Goal: Task Accomplishment & Management: Manage account settings

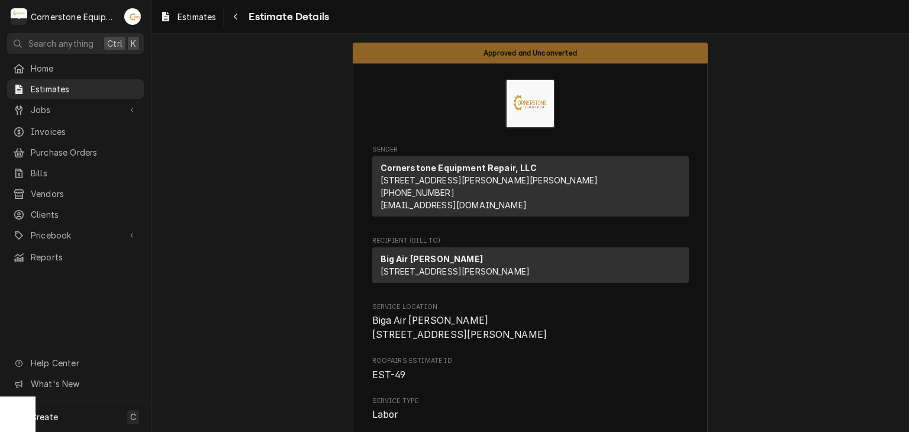
scroll to position [1332, 0]
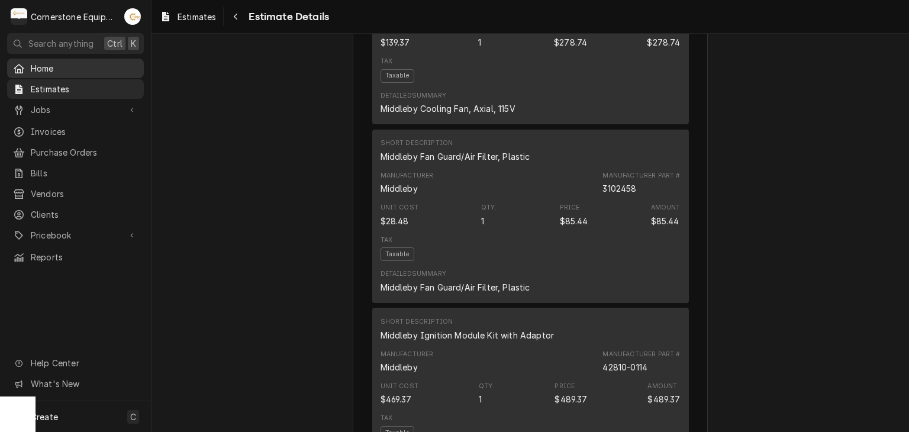
click at [84, 70] on span "Home" at bounding box center [84, 68] width 107 height 12
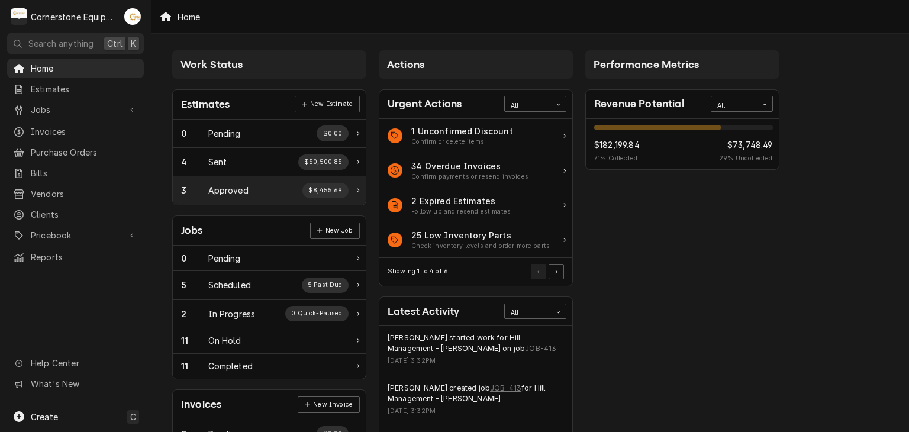
click at [235, 187] on div "Approved" at bounding box center [228, 190] width 40 height 12
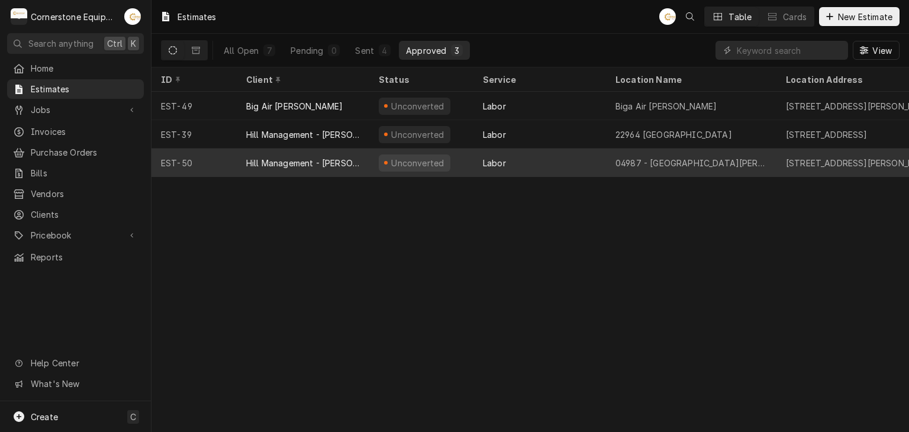
click at [277, 152] on div "Hill Management - [PERSON_NAME]" at bounding box center [303, 162] width 133 height 28
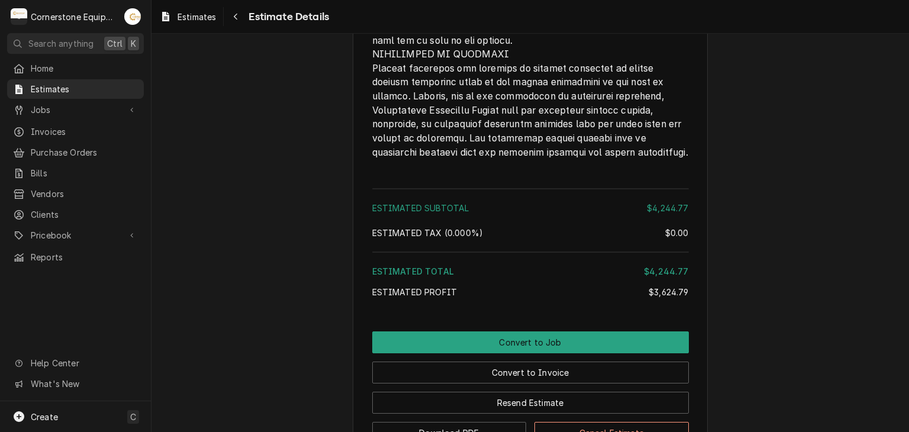
scroll to position [2964, 0]
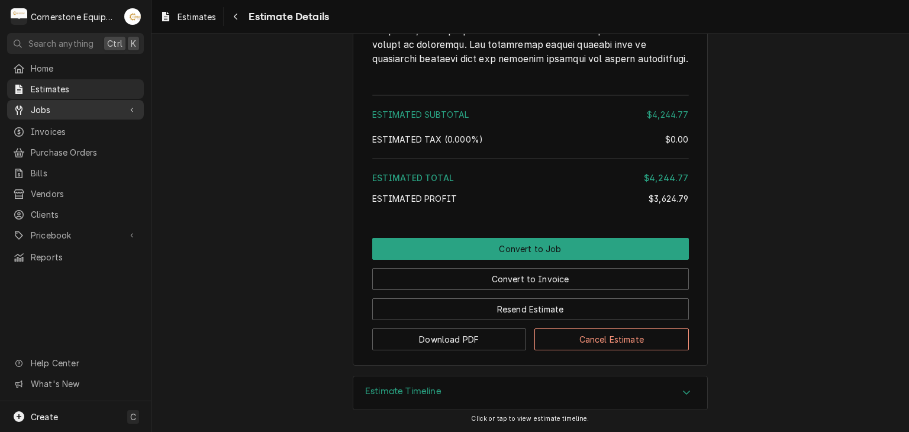
click at [40, 104] on span "Jobs" at bounding box center [75, 110] width 89 height 12
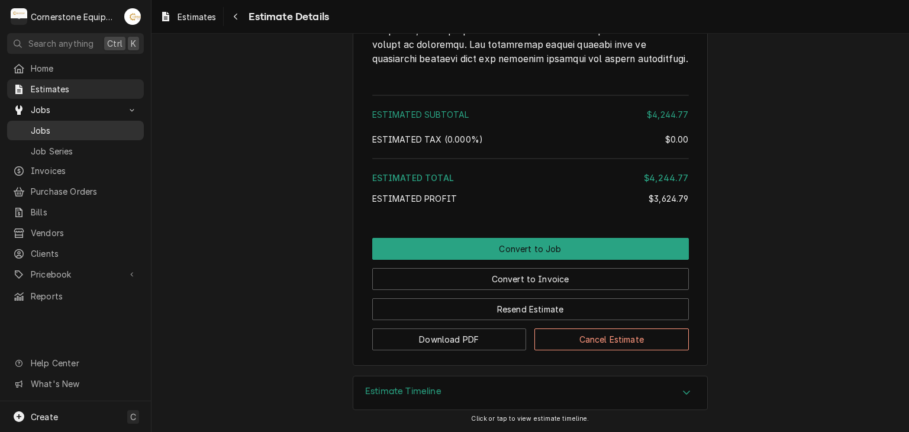
click at [46, 124] on span "Jobs" at bounding box center [84, 130] width 107 height 12
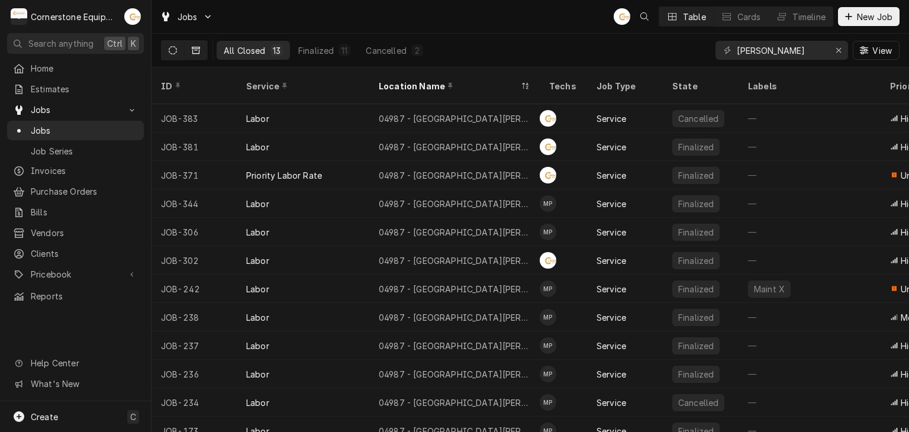
click at [169, 48] on icon "Dynamic Content Wrapper" at bounding box center [173, 50] width 8 height 8
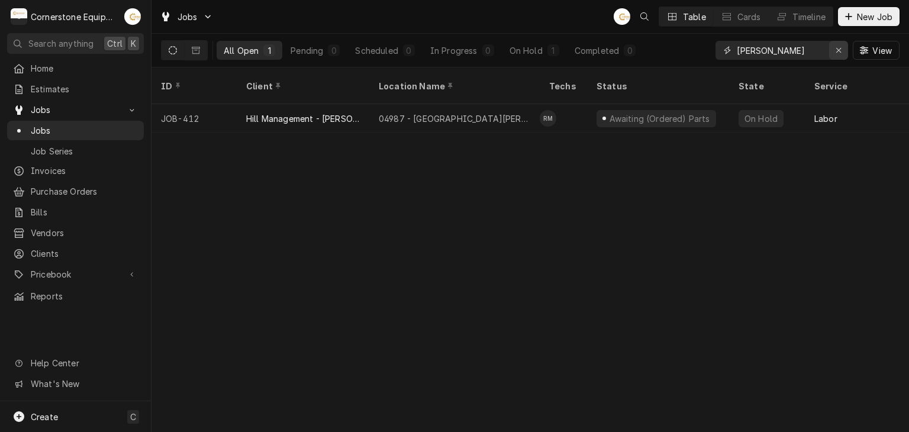
click at [829, 54] on button "Erase input" at bounding box center [838, 50] width 19 height 19
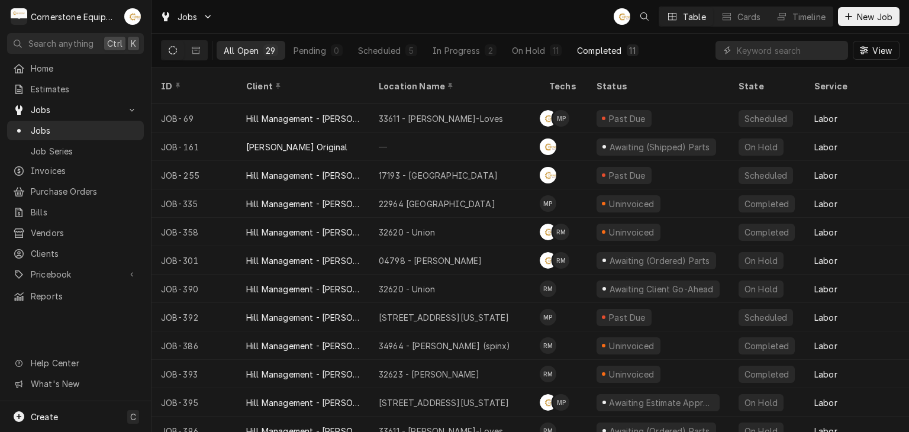
click at [594, 52] on div "Completed" at bounding box center [599, 50] width 44 height 12
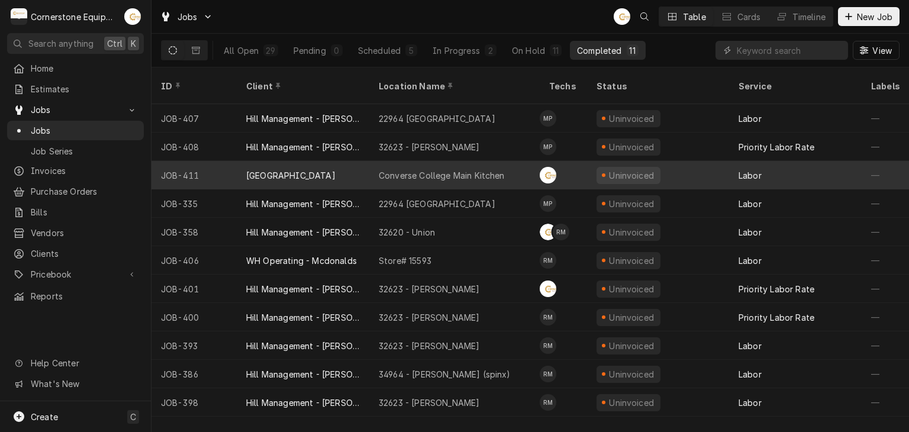
click at [307, 169] on div "[GEOGRAPHIC_DATA]" at bounding box center [290, 175] width 89 height 12
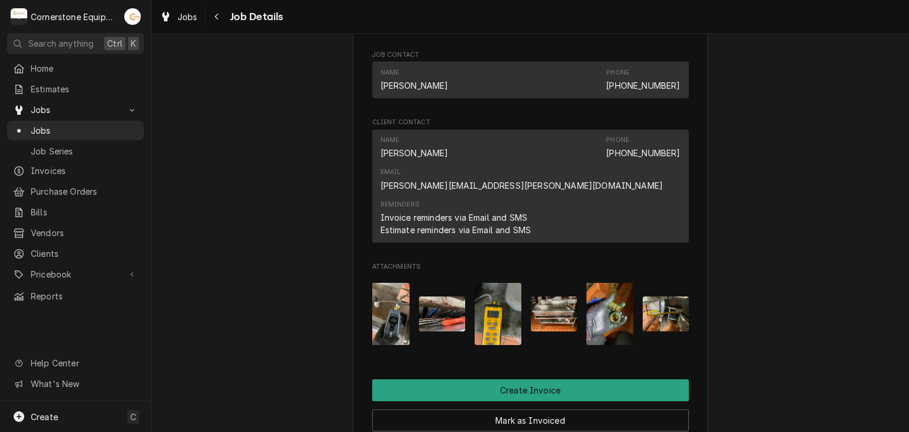
scroll to position [0, 75]
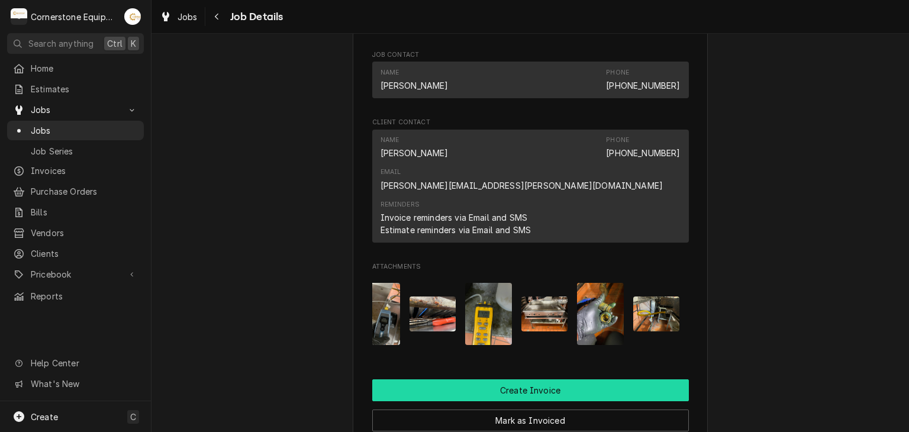
click at [537, 379] on button "Create Invoice" at bounding box center [530, 390] width 317 height 22
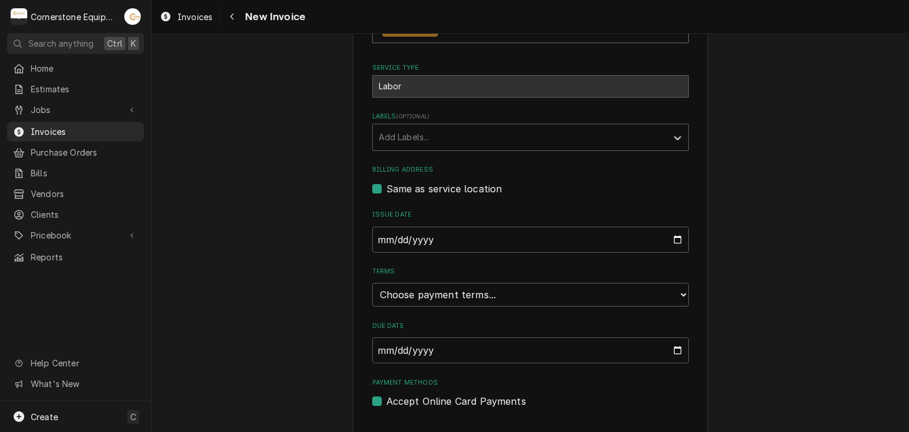
scroll to position [286, 0]
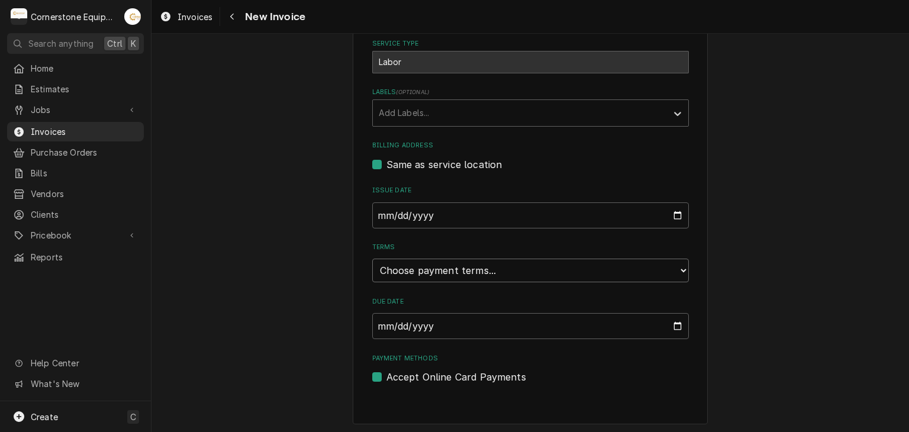
click at [402, 272] on select "Choose payment terms... Same Day Net 7 Net 14 Net 21 Net 30 Net 45 Net 60 Net 90" at bounding box center [530, 271] width 317 height 24
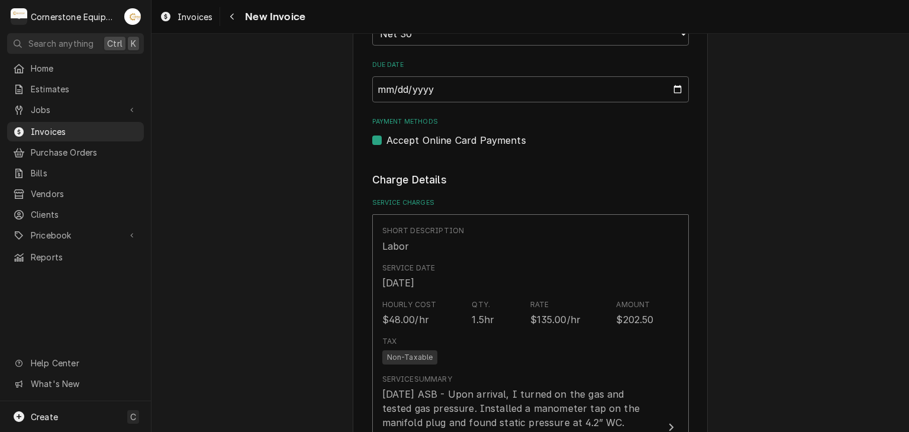
click at [412, 135] on label "Accept Online Card Payments" at bounding box center [456, 140] width 140 height 14
click at [412, 135] on input "Payment Methods" at bounding box center [544, 146] width 317 height 26
checkbox input "false"
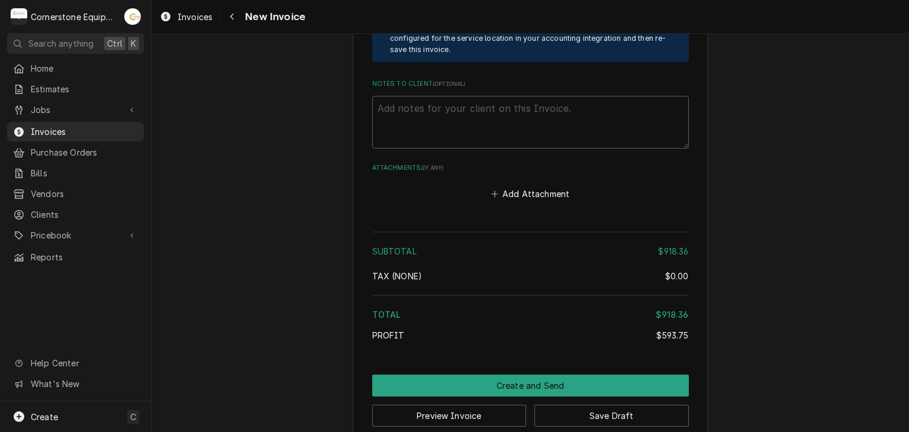
scroll to position [2349, 0]
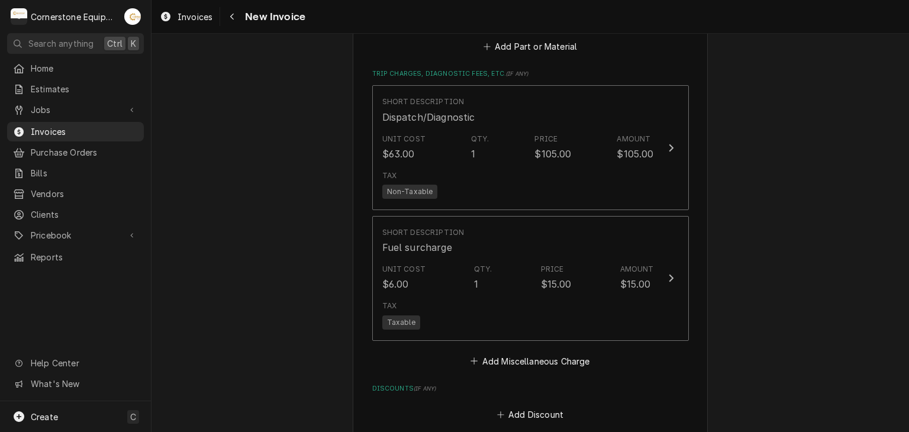
scroll to position [1639, 0]
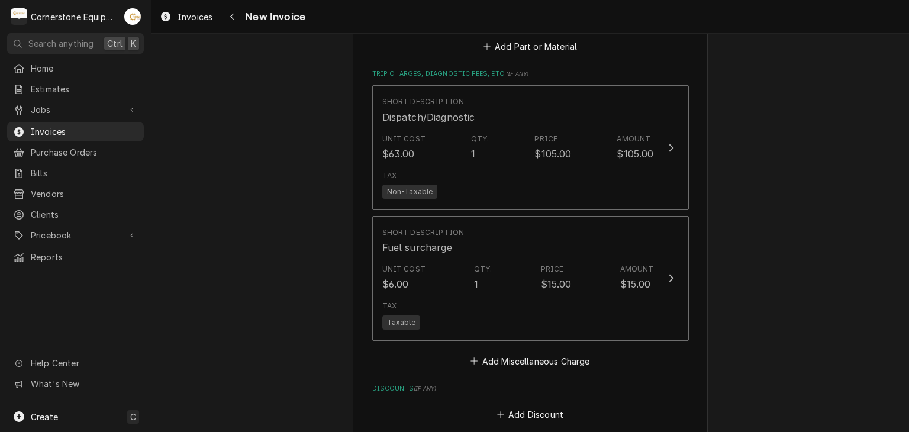
scroll to position [2349, 0]
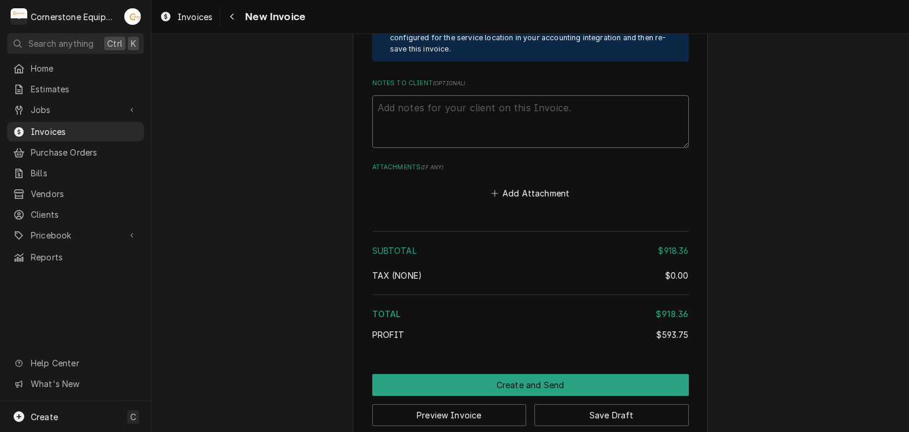
click at [520, 109] on textarea "Notes to Client ( optional )" at bounding box center [530, 121] width 317 height 53
paste textarea "INVOICE APPROVAL AND PAYMENT TERMS All invoices are due upon receipt unless oth…"
type textarea "x"
type textarea "INVOICE APPROVAL AND PAYMENT TERMS All invoices are due upon receipt unless oth…"
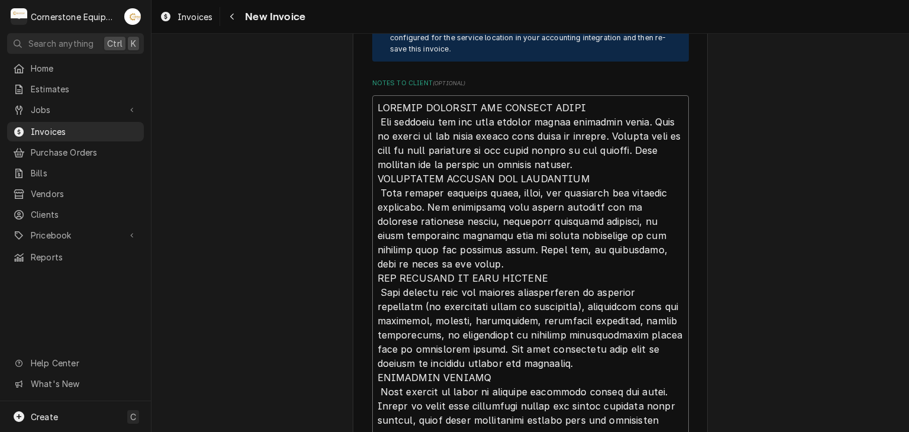
scroll to position [2557, 0]
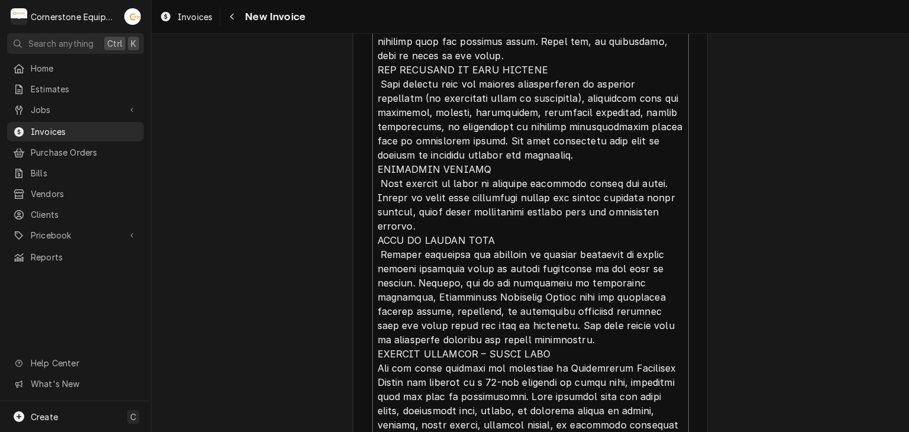
type textarea "x"
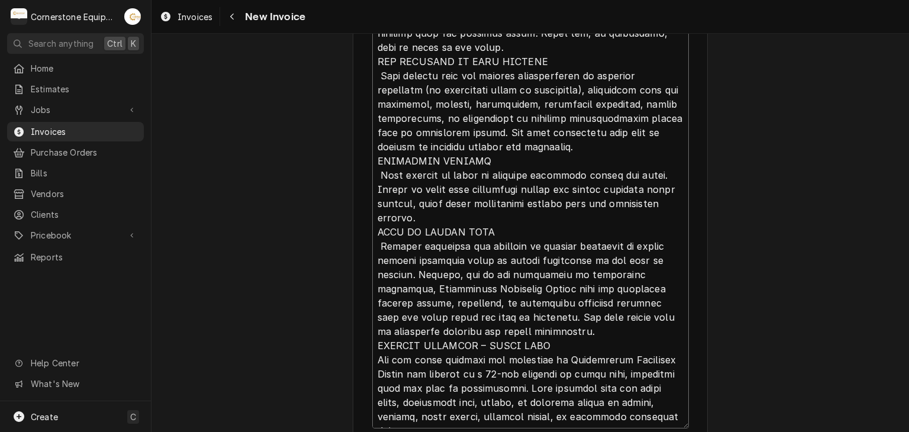
type textarea "INVOICE APPROVAL AND PAYMENT TERMS All invoices are due upon receipt unless oth…"
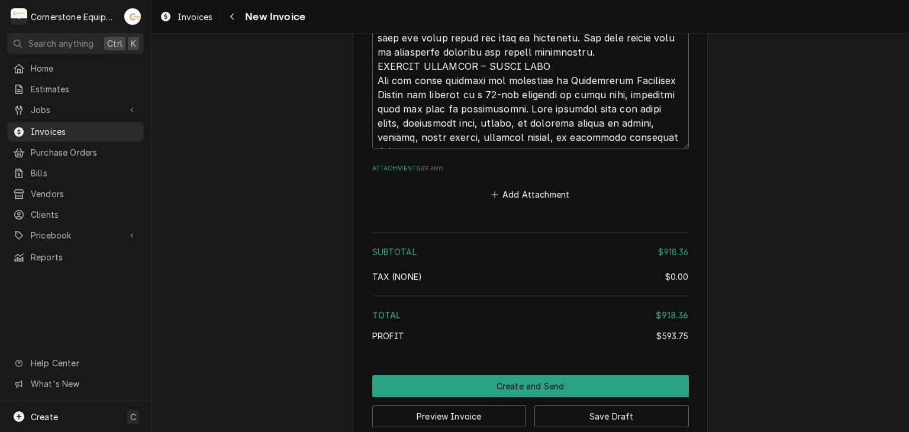
scroll to position [2846, 0]
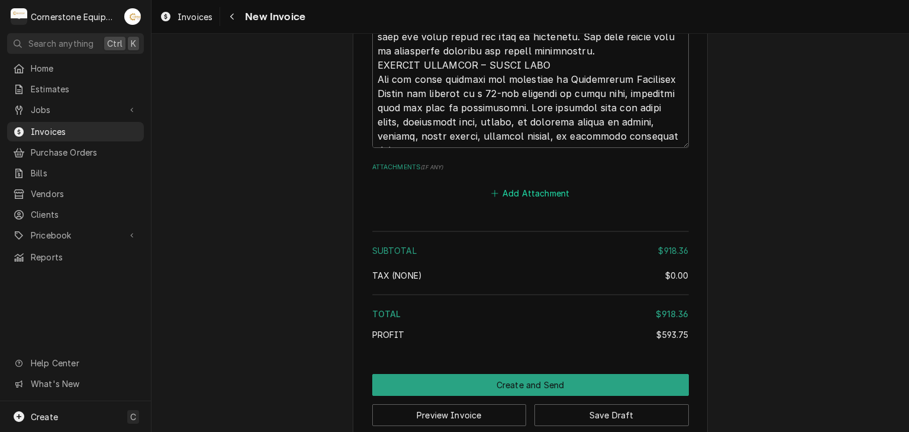
click at [509, 185] on button "Add Attachment" at bounding box center [530, 193] width 83 height 17
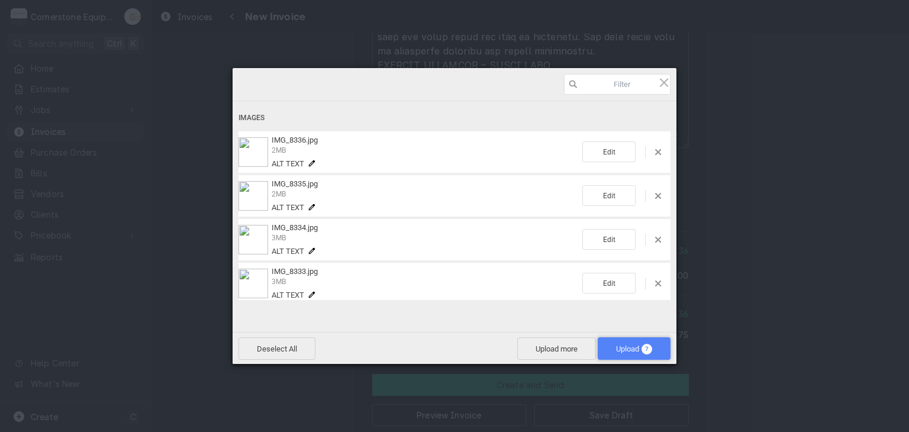
click at [624, 347] on span "Upload 7" at bounding box center [634, 348] width 36 height 9
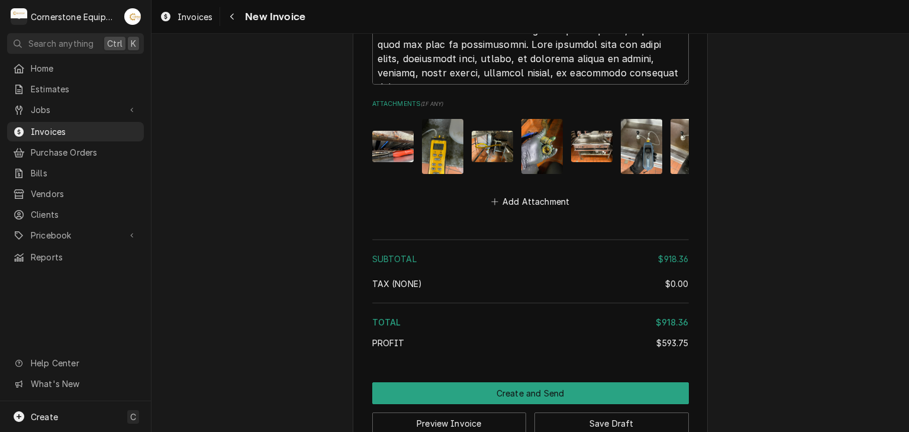
scroll to position [2927, 0]
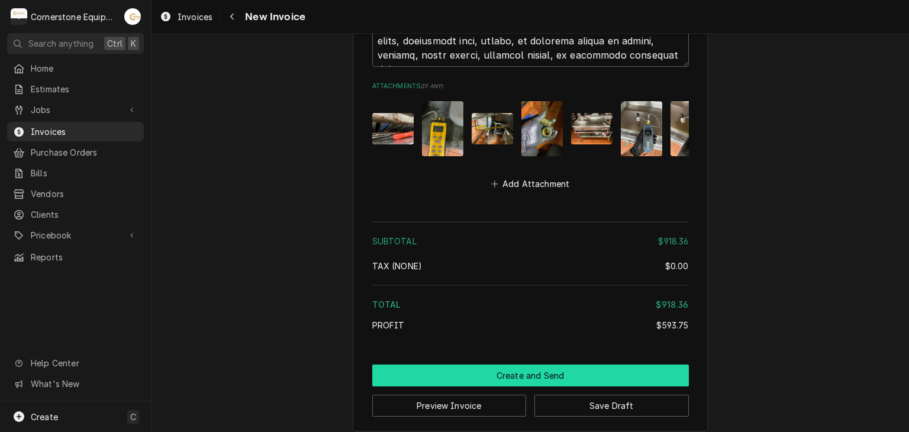
click at [477, 370] on button "Create and Send" at bounding box center [530, 375] width 317 height 22
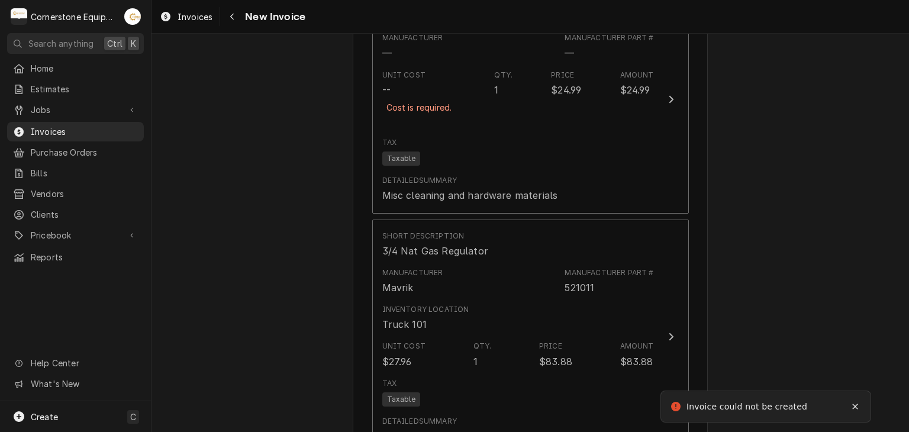
scroll to position [1027, 0]
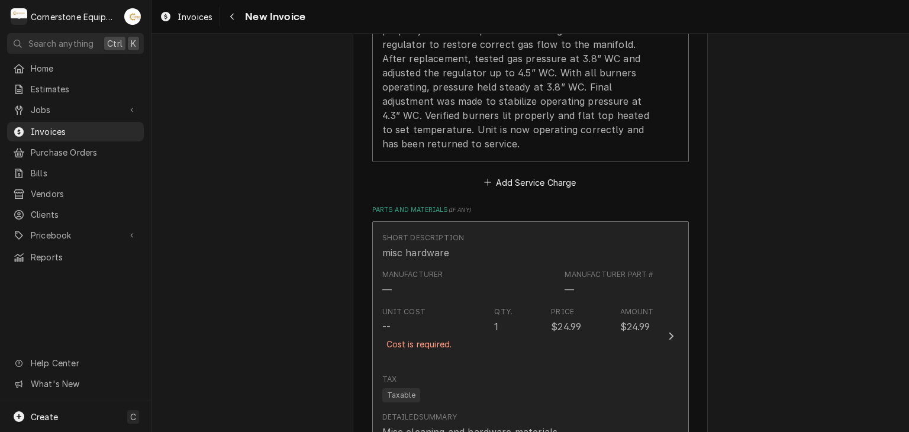
click at [605, 369] on div "Tax Taxable" at bounding box center [518, 388] width 272 height 38
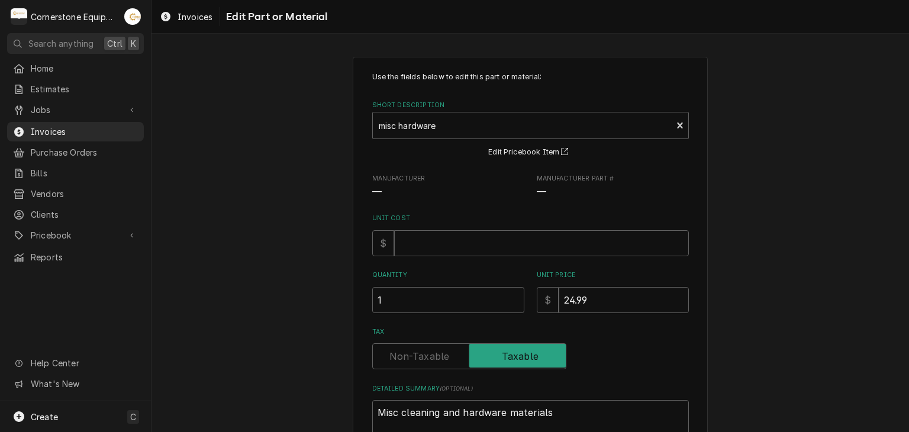
click at [802, 285] on div "Use the fields below to edit this part or material: Short Description misc hard…" at bounding box center [529, 300] width 757 height 509
click at [444, 246] on input "Unit Cost" at bounding box center [541, 243] width 295 height 26
type textarea "x"
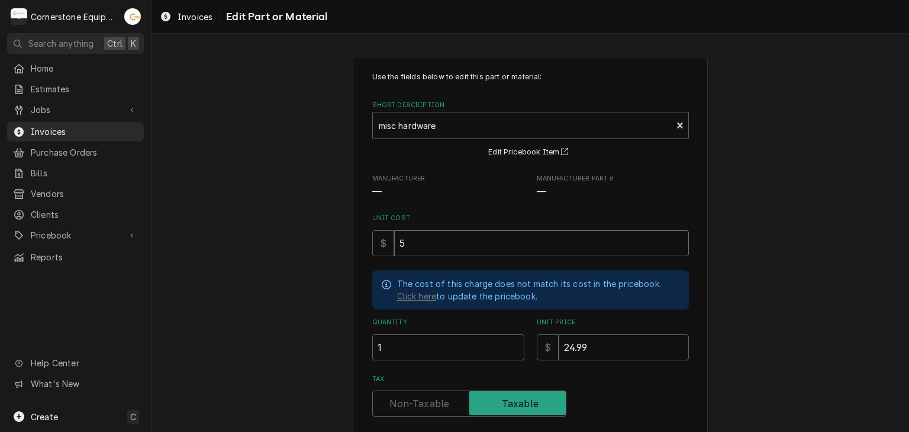
type input "5"
click at [835, 304] on div "Use the fields below to edit this part or material: Short Description misc hard…" at bounding box center [529, 324] width 757 height 557
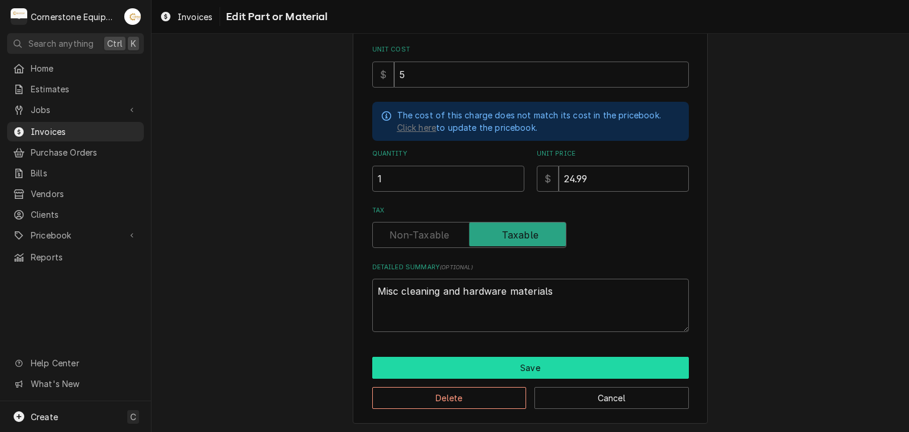
click at [571, 366] on button "Save" at bounding box center [530, 368] width 317 height 22
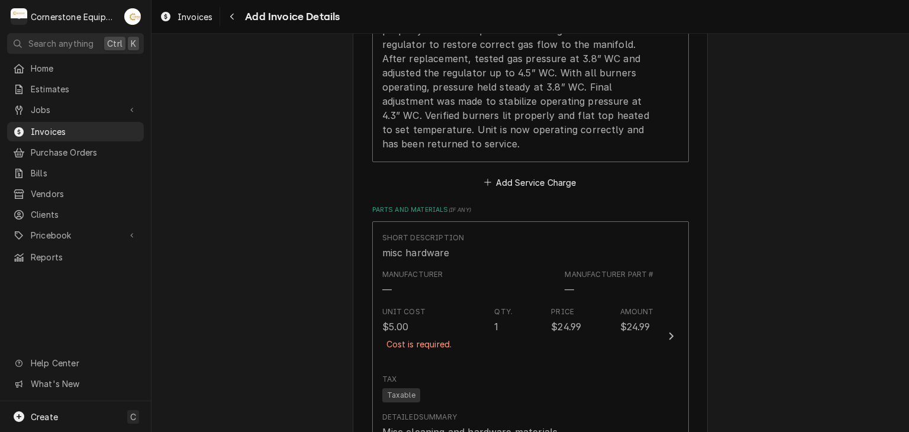
scroll to position [1013, 0]
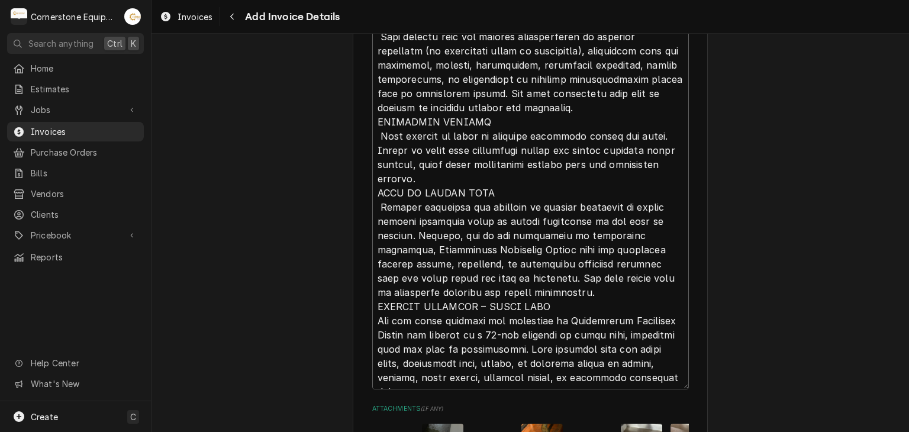
scroll to position [2984, 0]
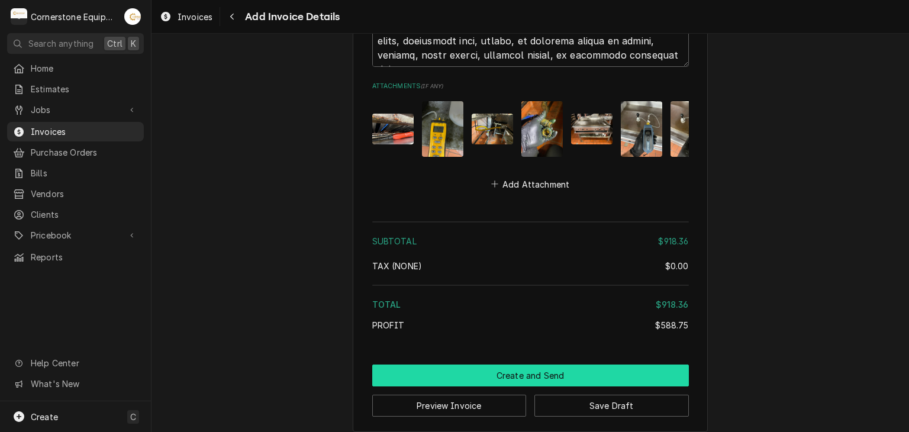
click at [511, 364] on button "Create and Send" at bounding box center [530, 375] width 317 height 22
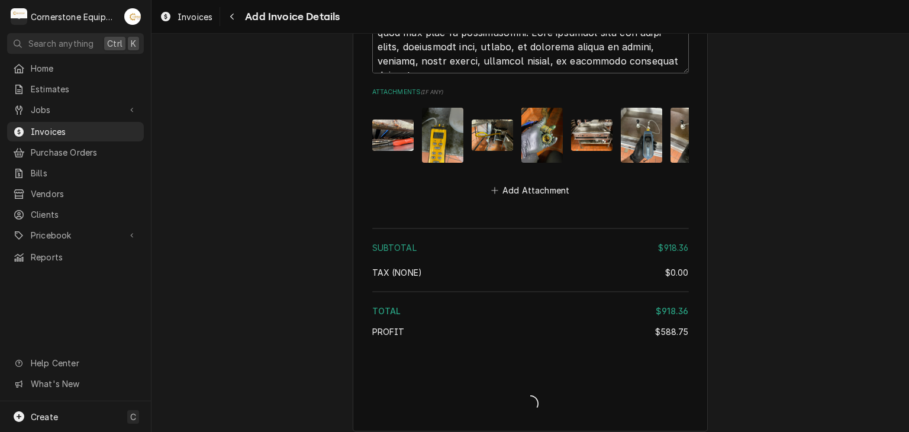
type textarea "x"
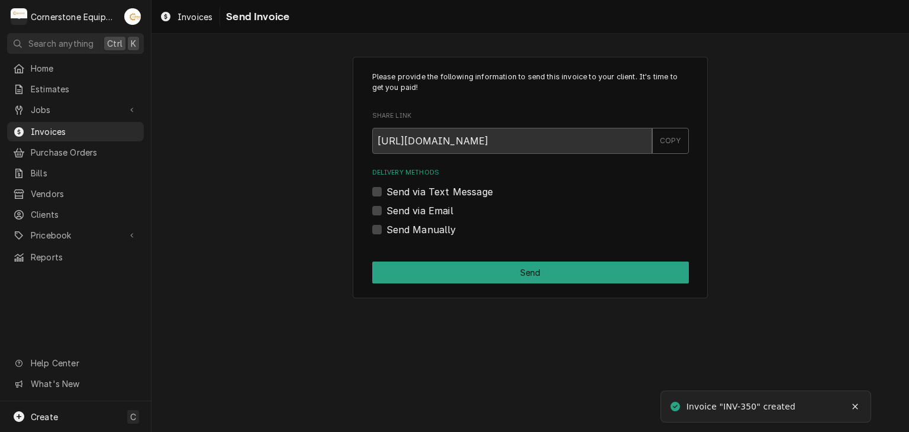
click at [405, 233] on label "Send Manually" at bounding box center [421, 229] width 70 height 14
click at [405, 233] on input "Send Manually" at bounding box center [544, 235] width 317 height 26
checkbox input "true"
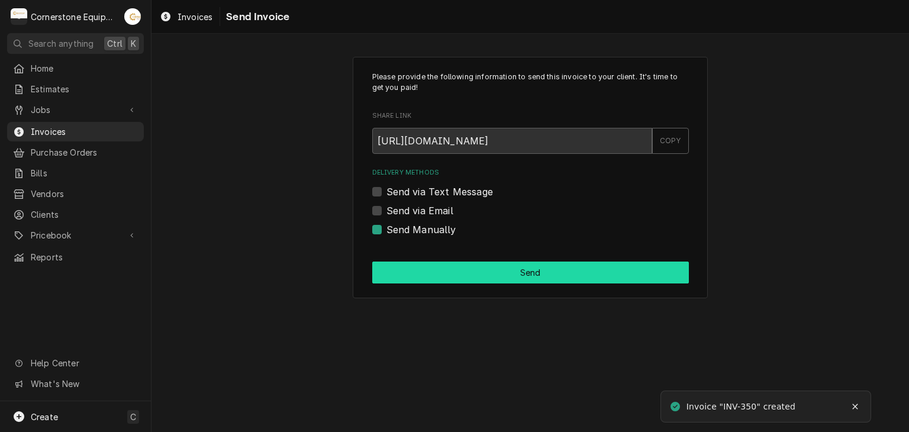
click at [511, 273] on button "Send" at bounding box center [530, 272] width 317 height 22
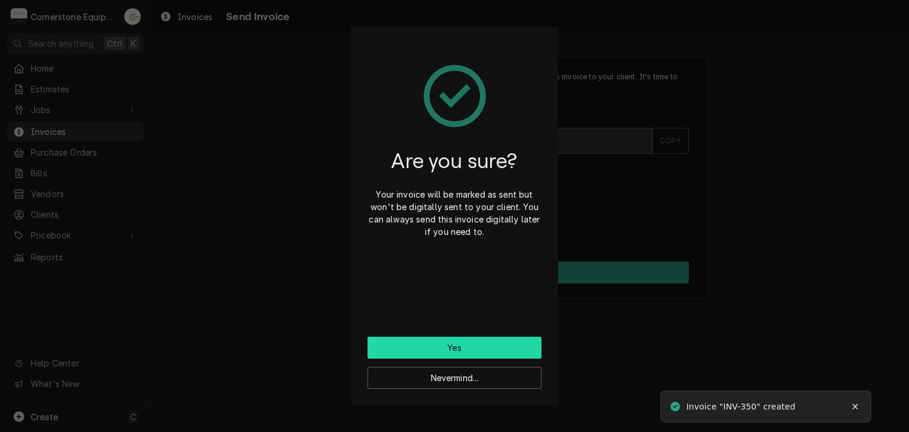
click at [470, 345] on button "Yes" at bounding box center [454, 348] width 174 height 22
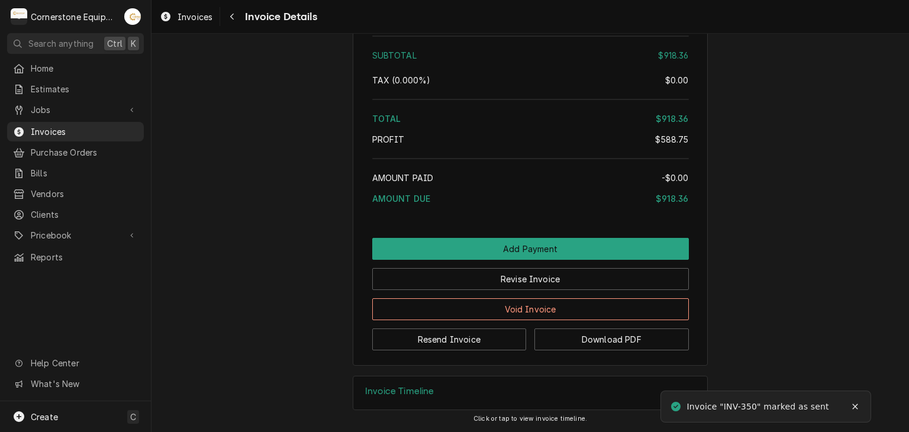
scroll to position [2734, 0]
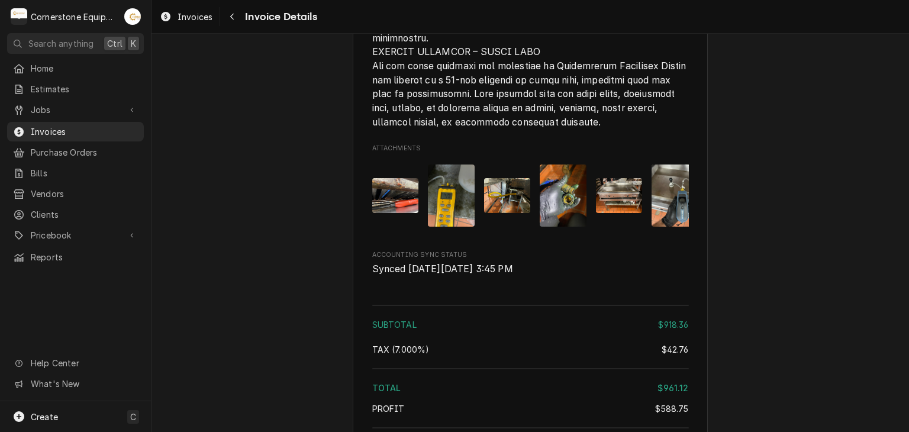
scroll to position [2734, 0]
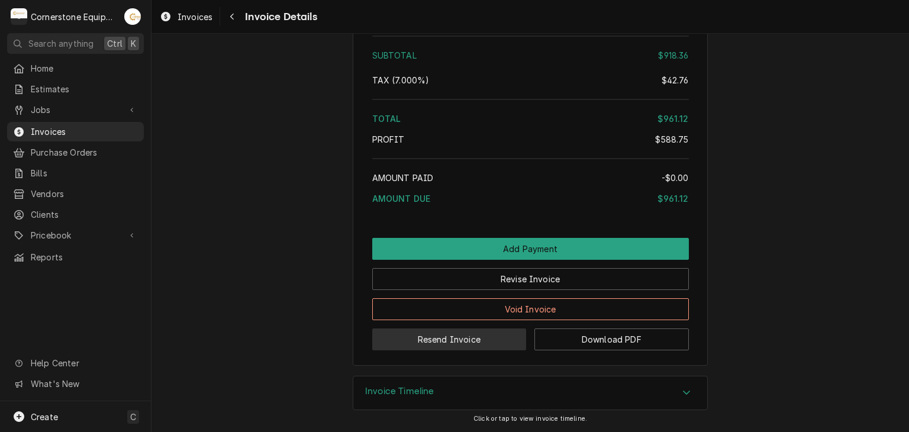
click at [439, 341] on button "Resend Invoice" at bounding box center [449, 339] width 154 height 22
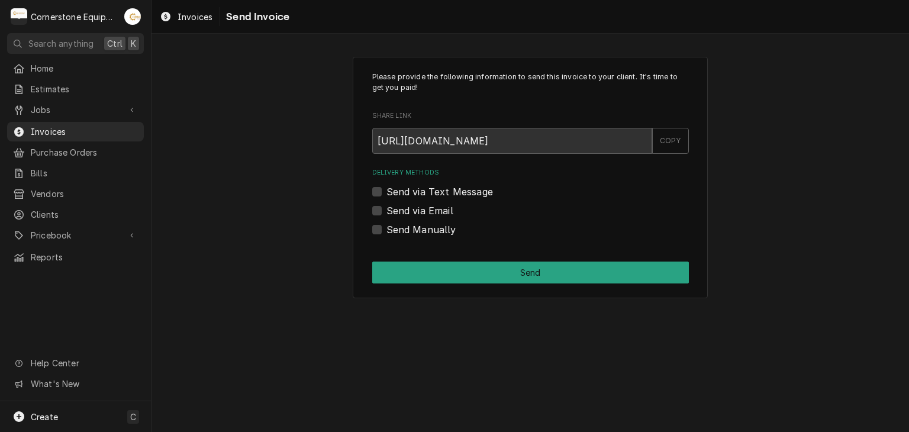
click at [430, 195] on label "Send via Text Message" at bounding box center [439, 192] width 106 height 14
click at [430, 195] on input "Send via Text Message" at bounding box center [544, 198] width 317 height 26
checkbox input "true"
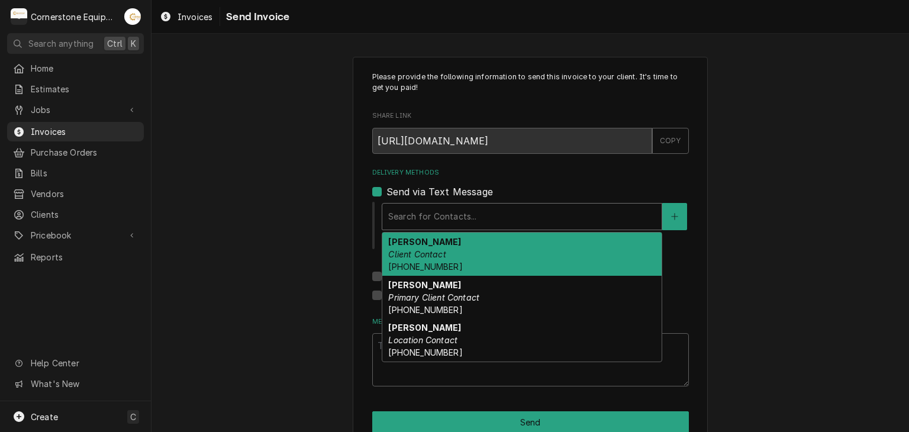
click at [426, 214] on div "Delivery Methods" at bounding box center [521, 216] width 267 height 21
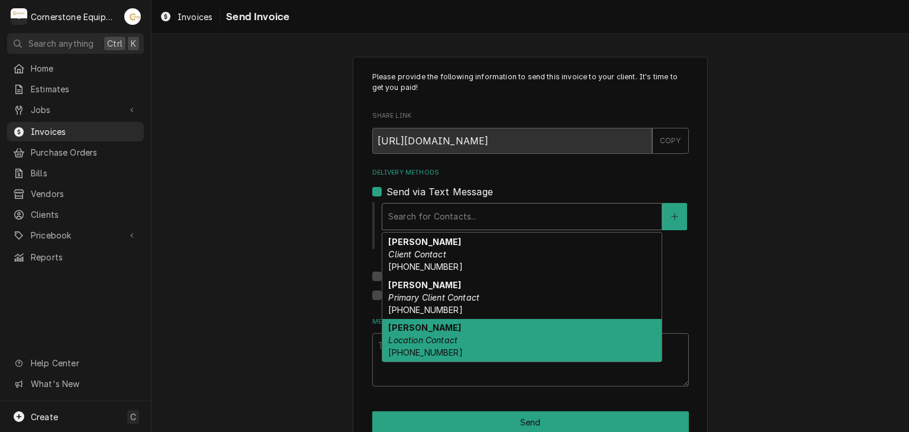
click at [431, 340] on em "Location Contact" at bounding box center [422, 340] width 69 height 10
type textarea "x"
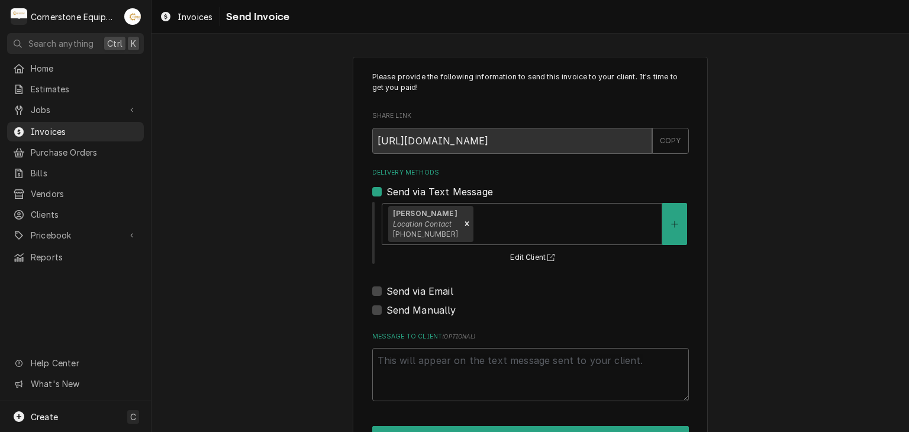
click at [401, 289] on label "Send via Email" at bounding box center [419, 291] width 67 height 14
click at [401, 289] on input "Send via Email" at bounding box center [544, 297] width 317 height 26
checkbox input "true"
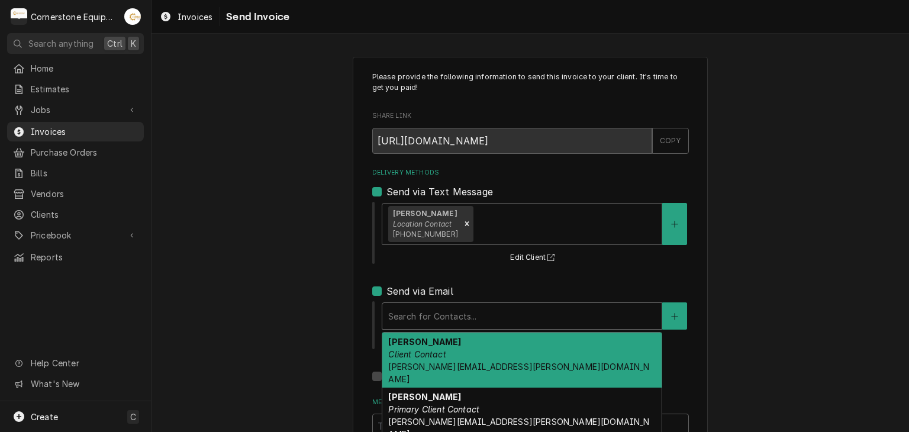
click at [415, 312] on div "Delivery Methods" at bounding box center [521, 315] width 267 height 21
click at [456, 346] on div "Edward Struble Client Contact edward.struble@converse.edu" at bounding box center [521, 360] width 279 height 56
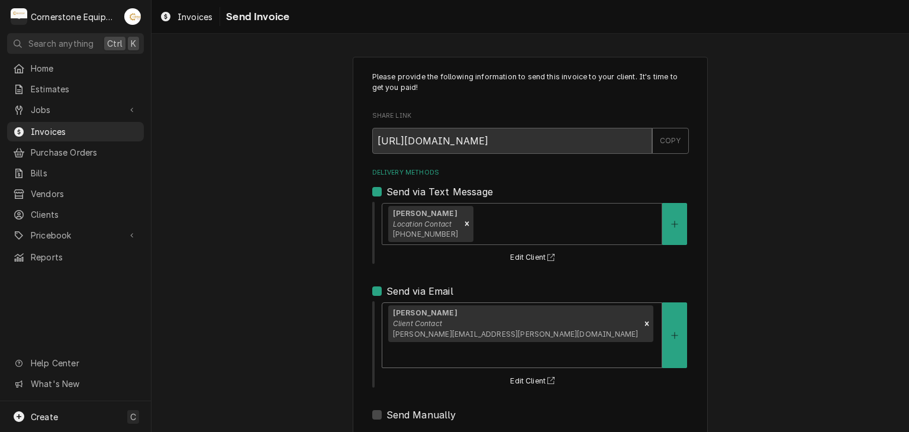
click at [538, 344] on div "Delivery Methods" at bounding box center [521, 354] width 267 height 21
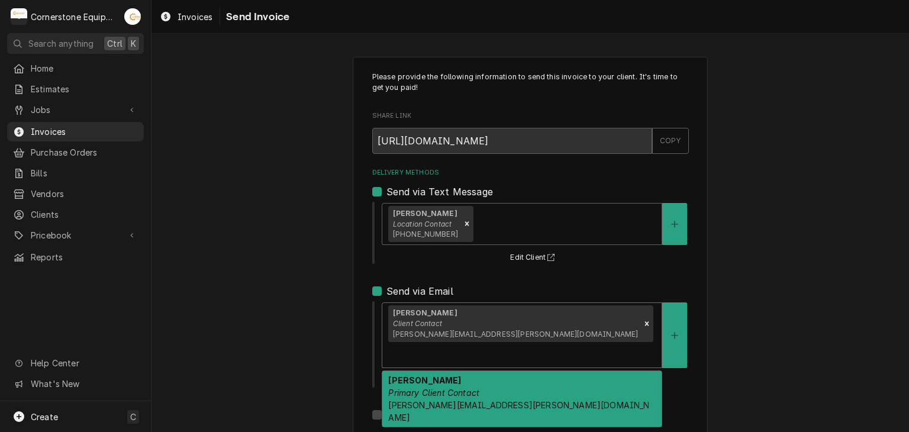
click at [453, 388] on em "Primary Client Contact" at bounding box center [433, 393] width 91 height 10
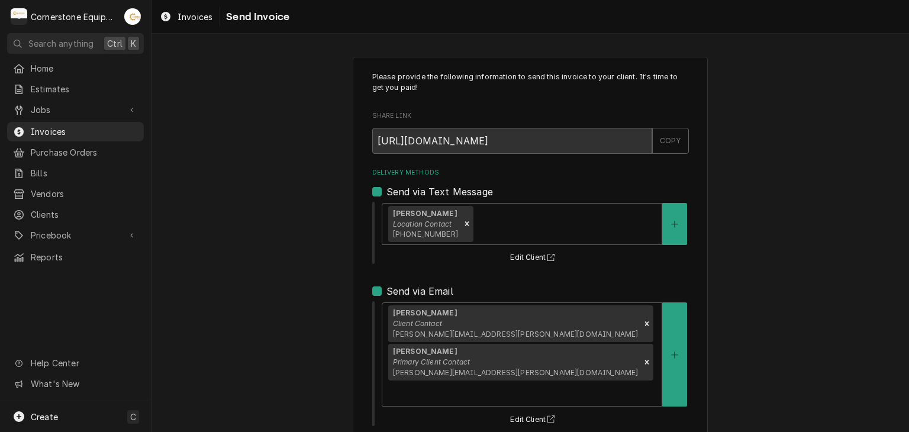
click at [776, 310] on div "Please provide the following information to send this invoice to your client. I…" at bounding box center [529, 331] width 757 height 570
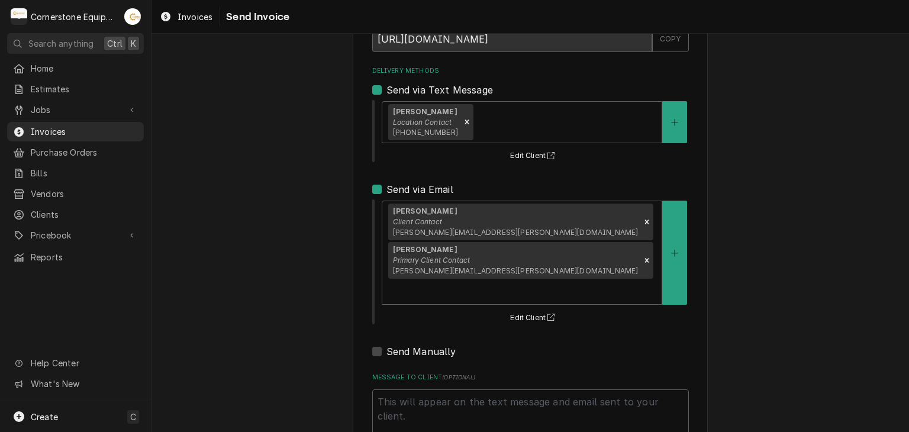
scroll to position [121, 0]
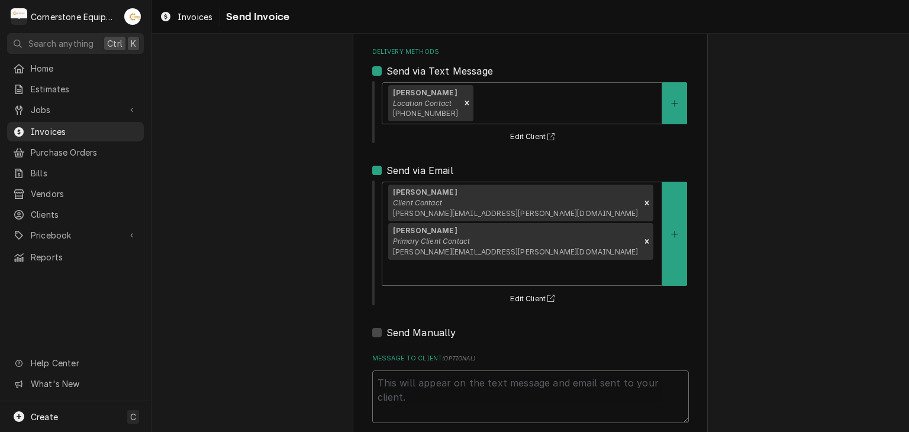
click at [413, 370] on textarea "Message to Client ( optional )" at bounding box center [530, 396] width 317 height 53
type textarea "x"
type textarea "t"
type textarea "x"
type textarea "tH"
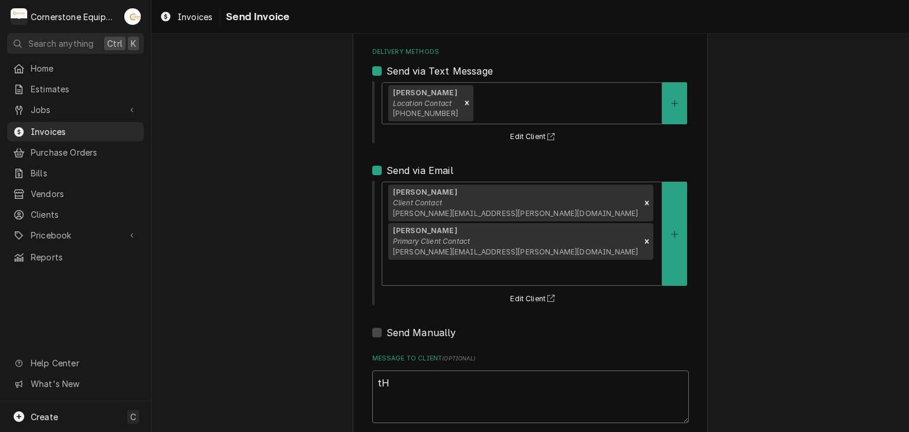
type textarea "x"
type textarea "tHA"
type textarea "x"
type textarea "tHAN"
type textarea "x"
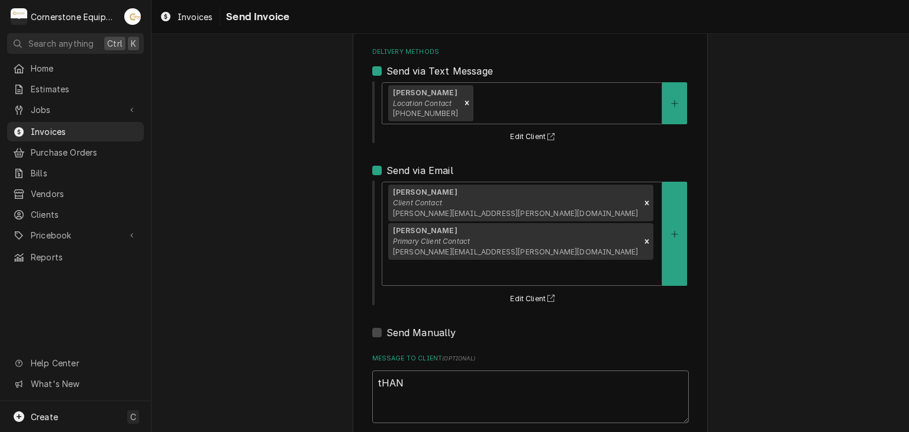
type textarea "tHANK"
type textarea "x"
type textarea "tHANK"
type textarea "x"
type textarea "tHANK"
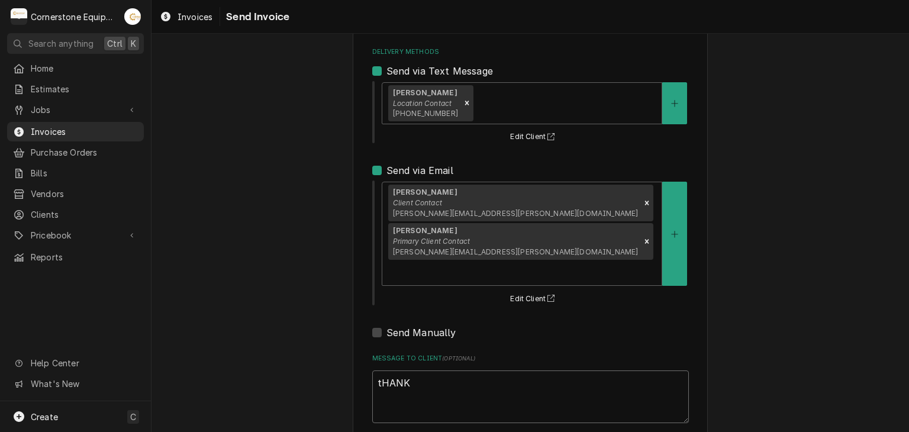
type textarea "x"
type textarea "tHAN"
type textarea "x"
type textarea "tHA"
type textarea "x"
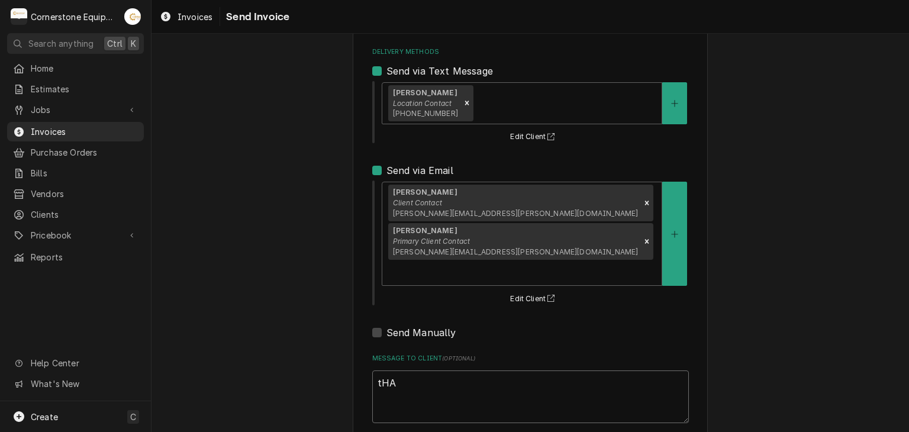
type textarea "tH"
type textarea "x"
type textarea "t"
type textarea "x"
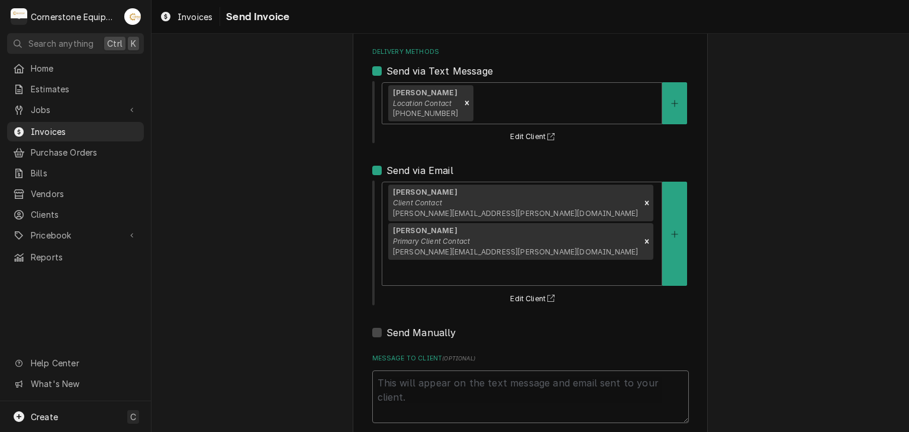
type textarea "T"
type textarea "x"
type textarea "Ta"
type textarea "x"
type textarea "Tan"
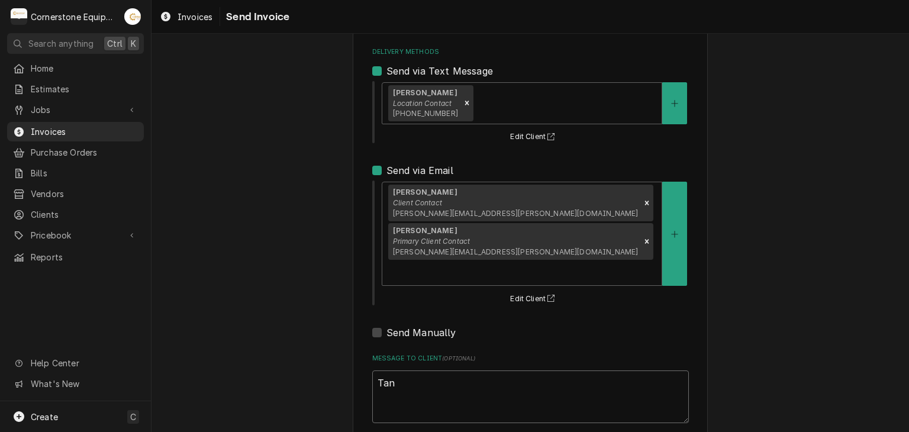
type textarea "x"
type textarea "Ta"
type textarea "x"
type textarea "T"
type textarea "x"
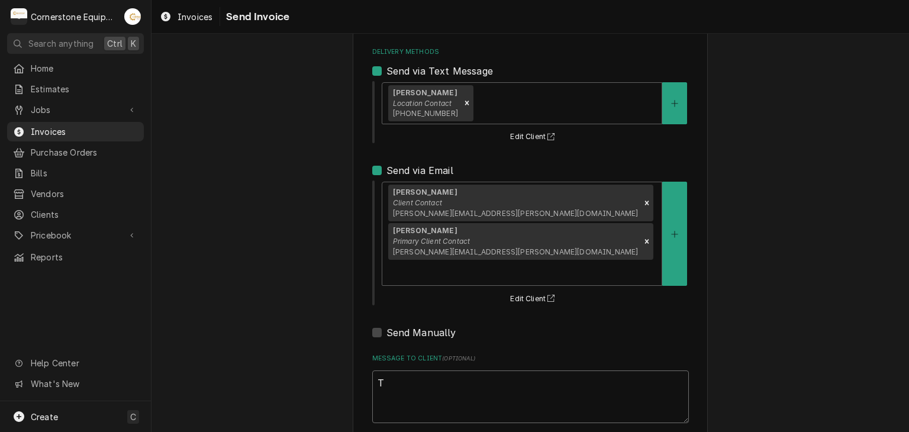
type textarea "Th"
type textarea "x"
type textarea "Tha"
type textarea "x"
type textarea "Than"
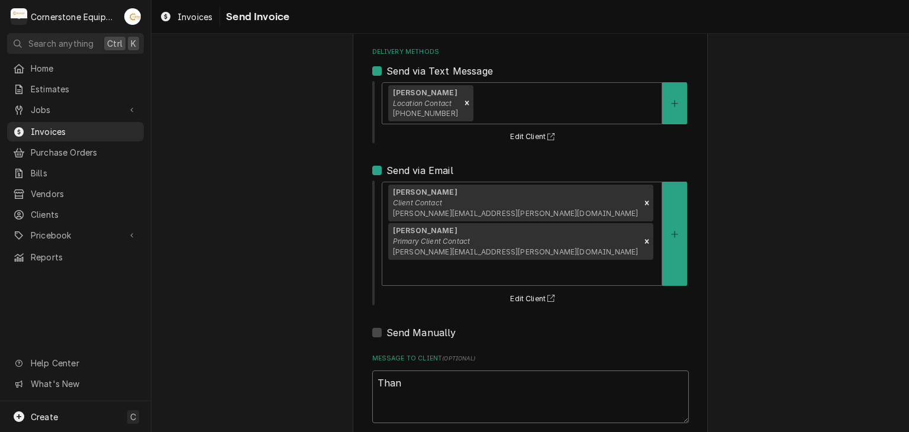
type textarea "x"
type textarea "Thank"
type textarea "x"
type textarea "Thank"
type textarea "x"
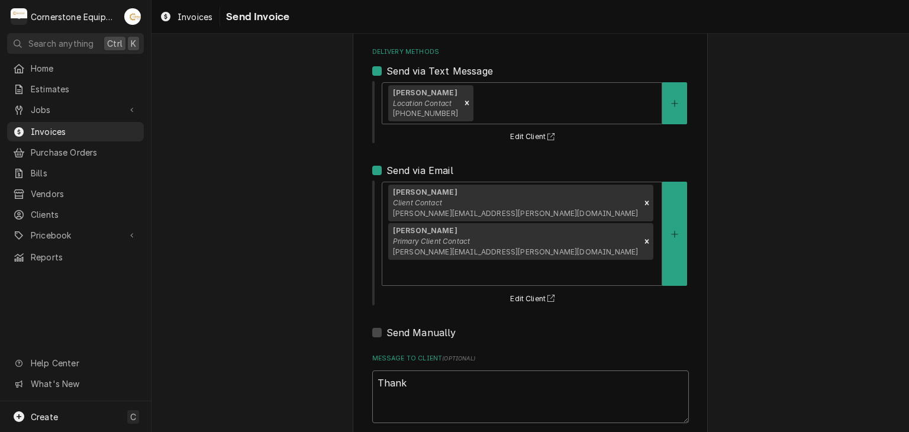
type textarea "Thank y"
type textarea "x"
type textarea "Thank yo"
type textarea "x"
type textarea "Thank you"
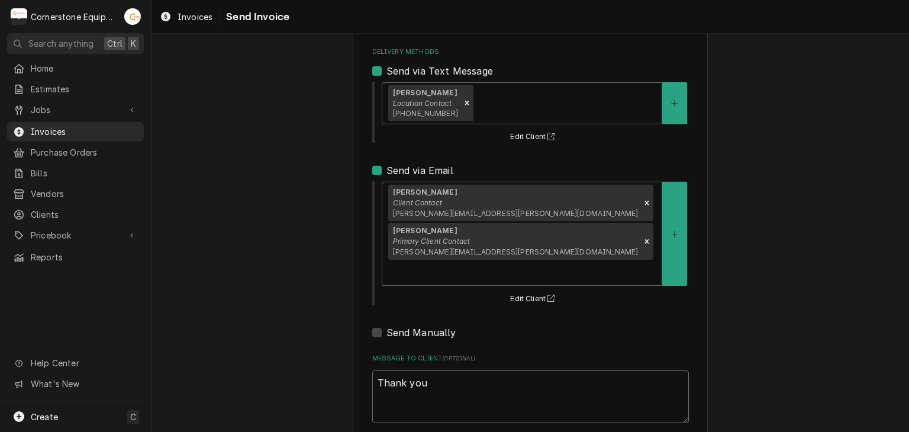
type textarea "x"
type textarea "Thank you"
type textarea "x"
type textarea "Thank you f"
type textarea "x"
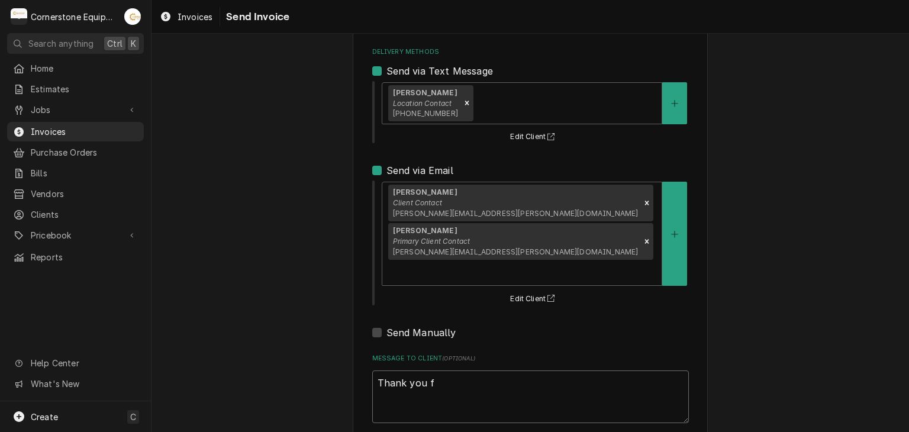
type textarea "Thank you fo"
type textarea "x"
type textarea "Thank you for"
type textarea "x"
type textarea "Thank you for"
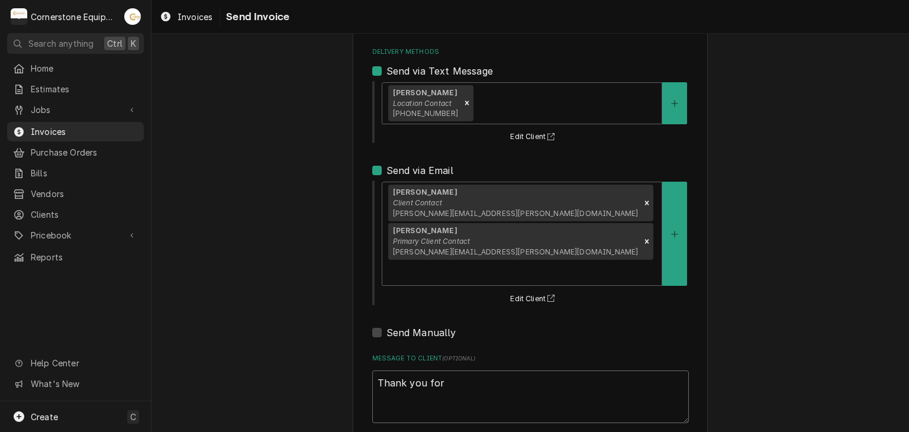
type textarea "x"
type textarea "Thank you for t"
type textarea "x"
type textarea "Thank you for th"
type textarea "x"
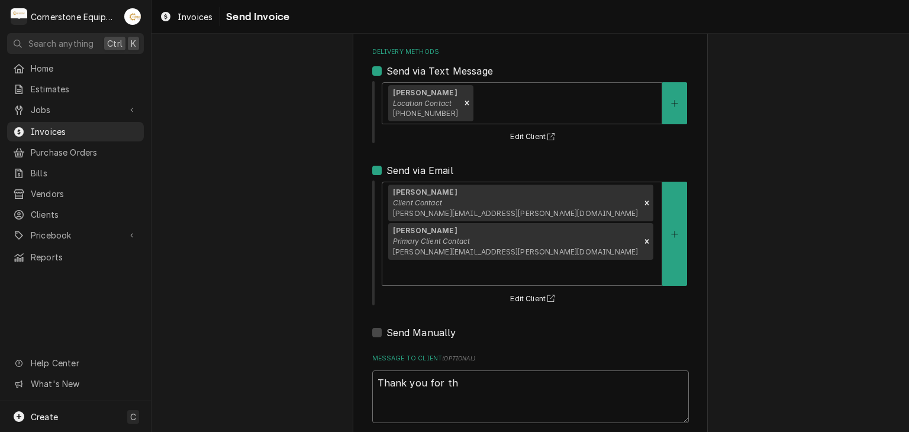
type textarea "Thank you for the"
type textarea "x"
type textarea "Thank you for the"
type textarea "x"
type textarea "Thank you for the o"
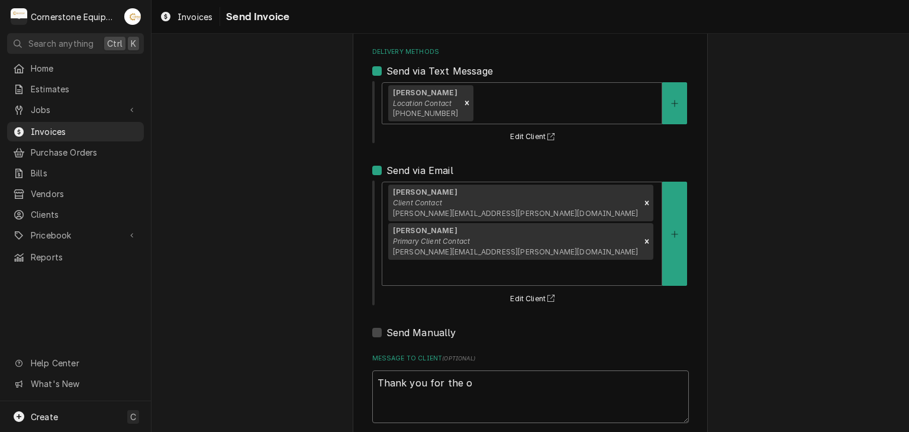
type textarea "x"
type textarea "Thank you for the op"
type textarea "x"
type textarea "Thank you for the opp"
type textarea "x"
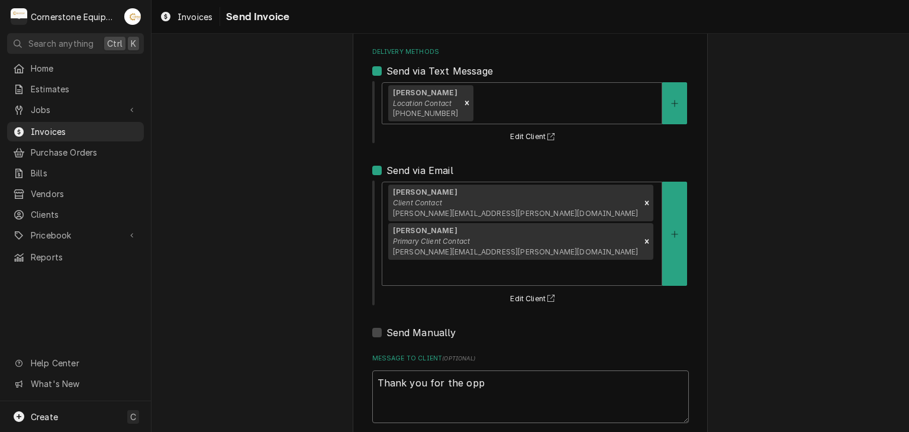
type textarea "Thank you for the oppo"
type textarea "x"
type textarea "Thank you for the oppor"
type textarea "x"
type textarea "Thank you for the opport"
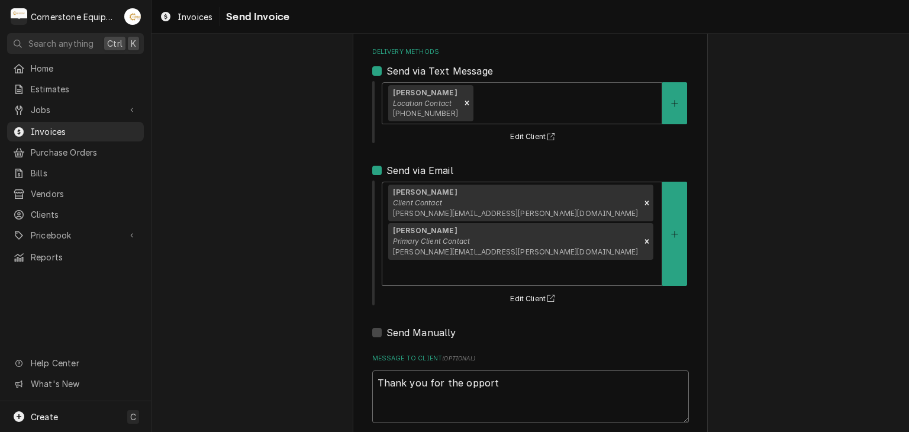
type textarea "x"
type textarea "Thank you for the opportu"
type textarea "x"
type textarea "Thank you for the opportuni"
type textarea "x"
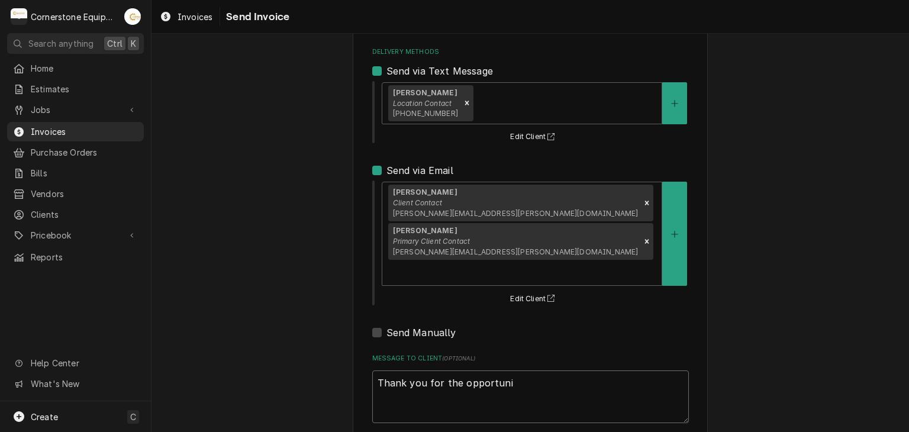
type textarea "Thank you for the opportunit"
type textarea "x"
type textarea "Thank you for the opportunity"
type textarea "x"
type textarea "Thank you for the opportunity"
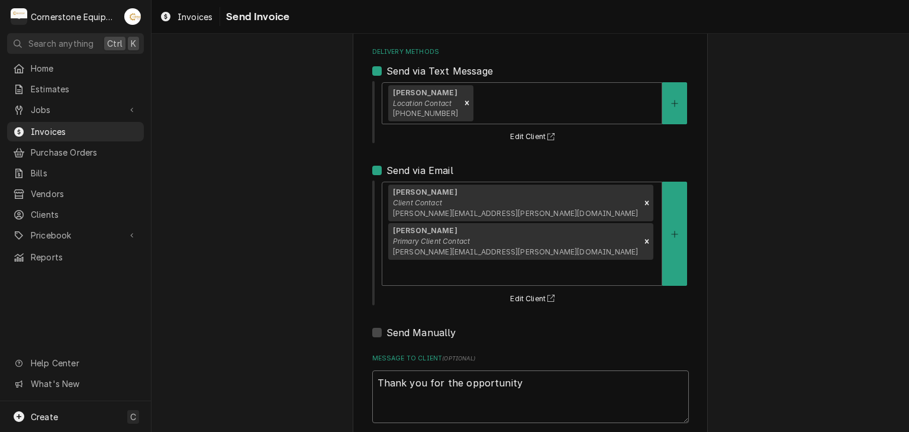
type textarea "x"
type textarea "Thank you for the opportunity t"
type textarea "x"
type textarea "Thank you for the opportunity to"
type textarea "x"
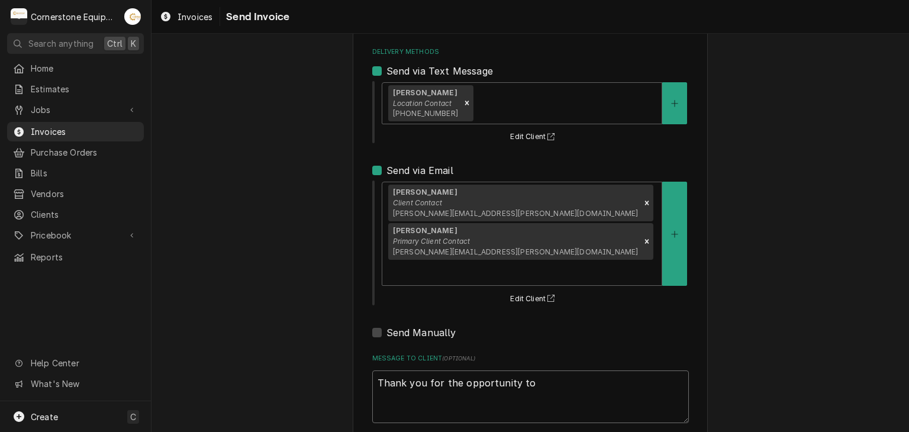
type textarea "Thank you for the opportunity to"
type textarea "x"
type textarea "Thank you for the opportunity to b"
type textarea "x"
type textarea "Thank you for the opportunity to be"
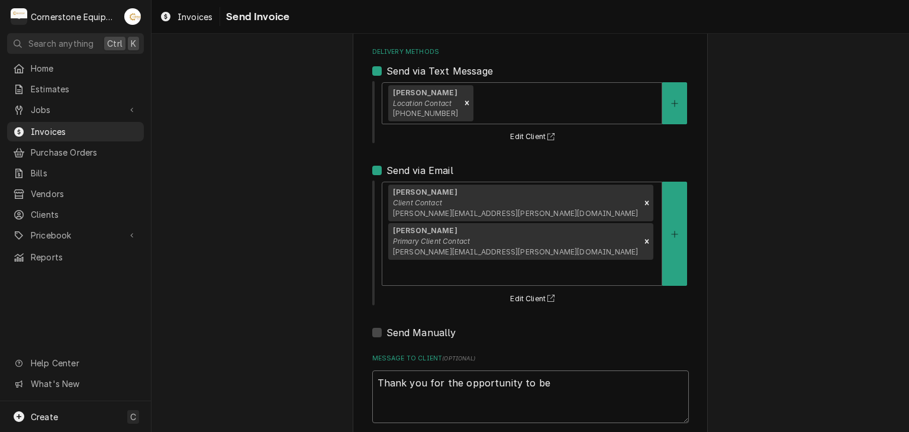
type textarea "x"
type textarea "Thank you for the opportunity to be"
type textarea "x"
type textarea "Thank you for the opportunity to be o"
type textarea "x"
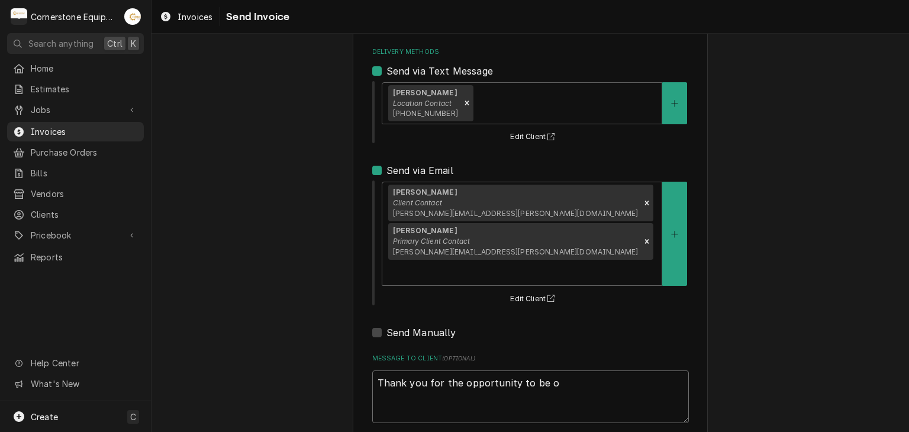
type textarea "Thank you for the opportunity to be of"
type textarea "x"
type textarea "Thank you for the opportunity to be of"
type textarea "x"
type textarea "Thank you for the opportunity to be of s"
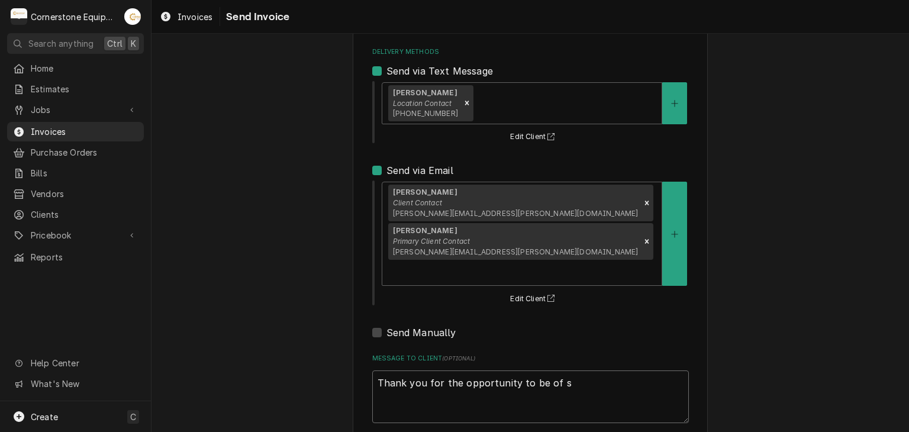
type textarea "x"
type textarea "Thank you for the opportunity to be of se"
type textarea "x"
type textarea "Thank you for the opportunity to be of ser"
type textarea "x"
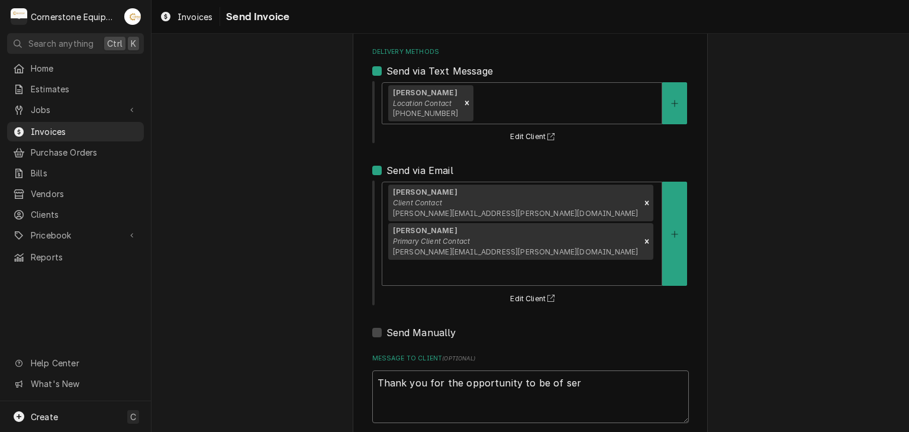
type textarea "Thank you for the opportunity to be of serv"
type textarea "x"
type textarea "Thank you for the opportunity to be of servi"
type textarea "x"
type textarea "Thank you for the opportunity to be of servic"
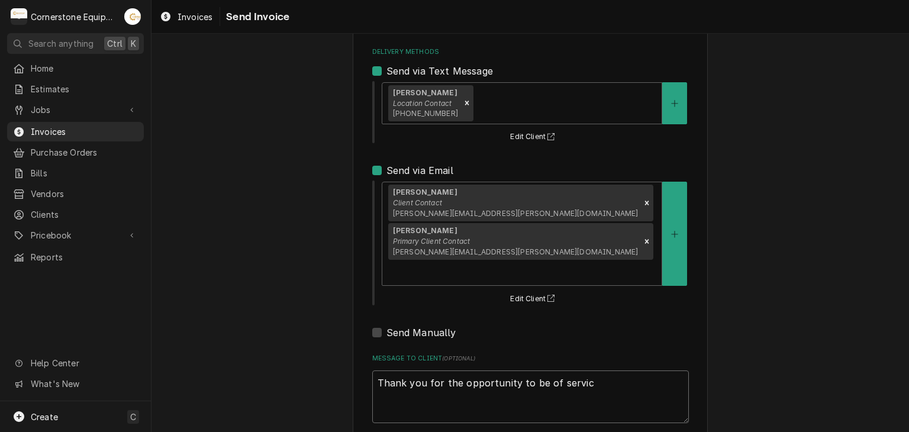
type textarea "x"
type textarea "Thank you for the opportunity to be of service"
type textarea "x"
click at [414, 370] on textarea "Thank you for the opportunity to be of service!" at bounding box center [530, 396] width 317 height 53
type textarea "Thank you for the opportunity to be of service!"
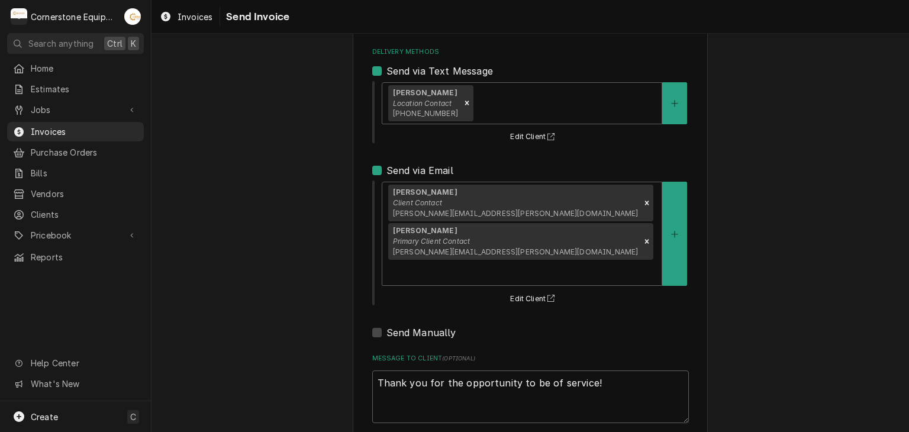
type textarea "x"
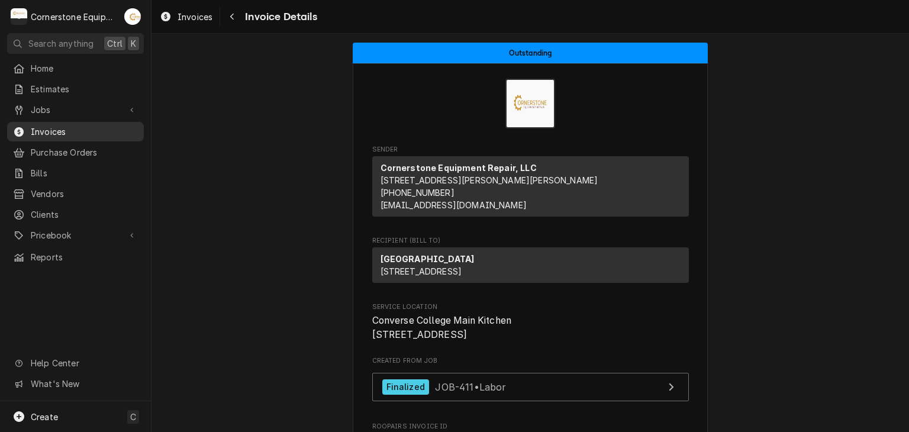
click at [45, 133] on span "Invoices" at bounding box center [84, 131] width 107 height 12
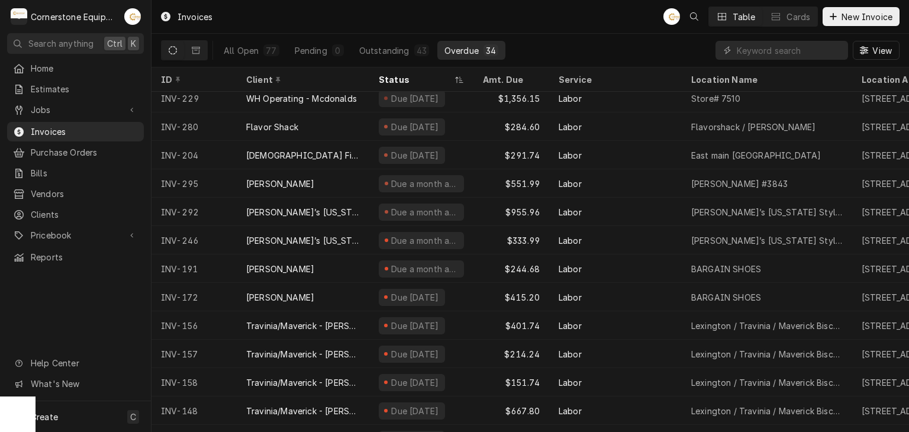
scroll to position [632, 0]
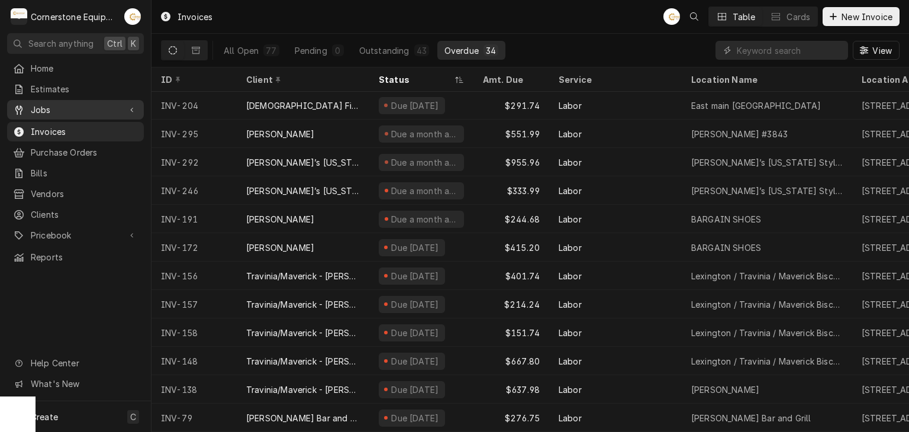
click at [63, 107] on span "Jobs" at bounding box center [75, 110] width 89 height 12
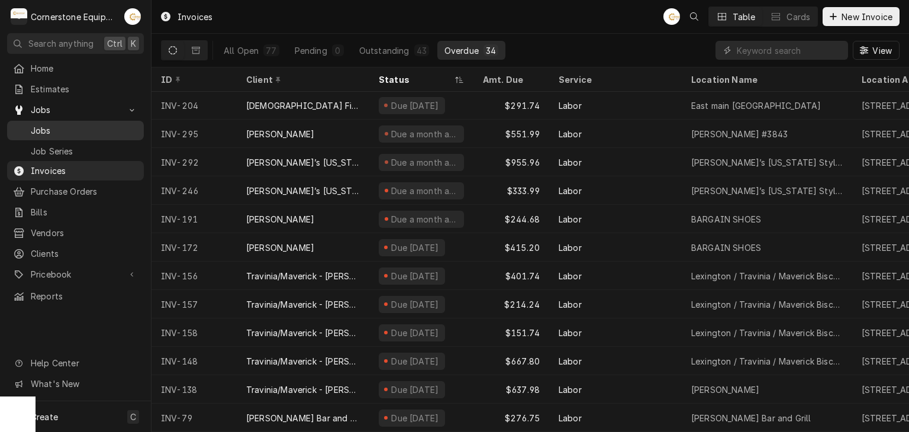
click at [51, 131] on span "Jobs" at bounding box center [84, 130] width 107 height 12
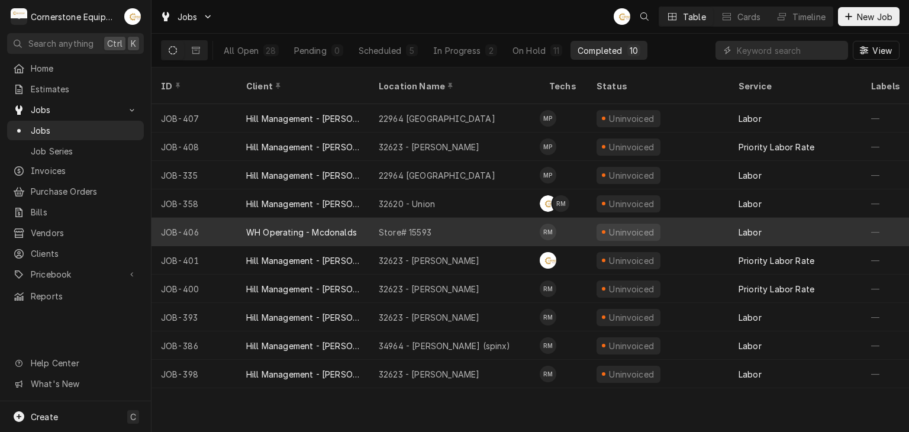
click at [463, 218] on div "Store# 15593" at bounding box center [454, 232] width 170 height 28
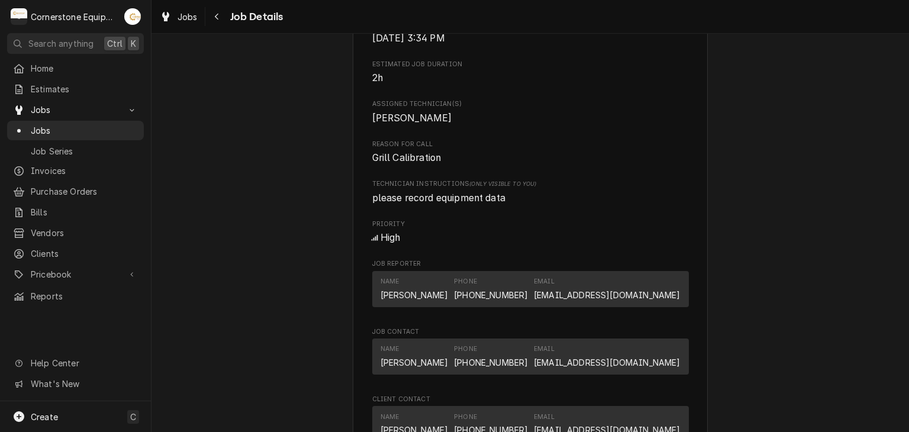
scroll to position [710, 0]
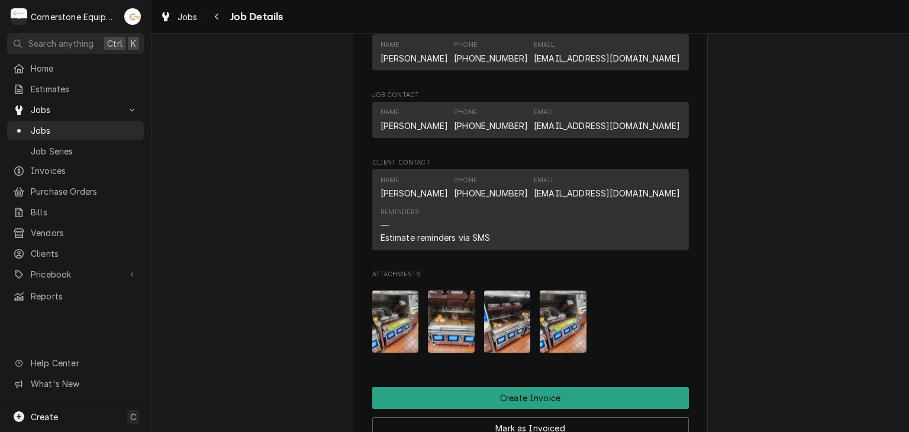
drag, startPoint x: 742, startPoint y: 172, endPoint x: 743, endPoint y: 182, distance: 10.7
click at [742, 171] on div "Completed and Uninvoiced WH Operating - Mcdonalds Store# 15593 / 3 Cannon Dr, G…" at bounding box center [529, 5] width 757 height 1339
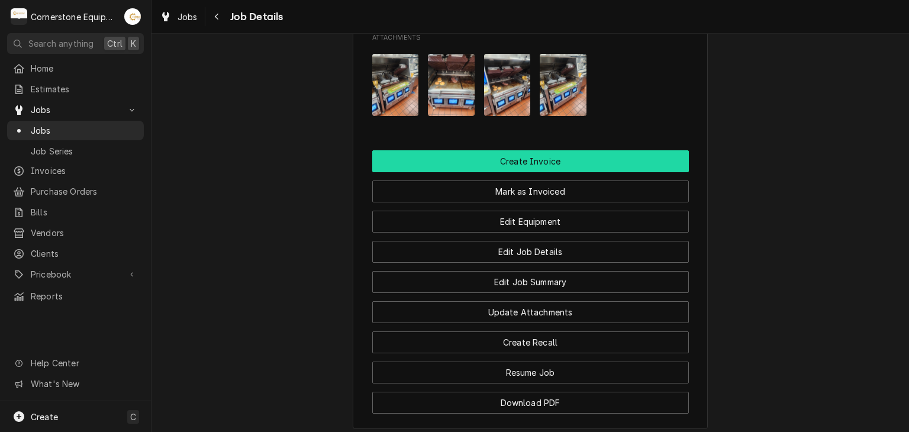
click at [541, 172] on button "Create Invoice" at bounding box center [530, 161] width 317 height 22
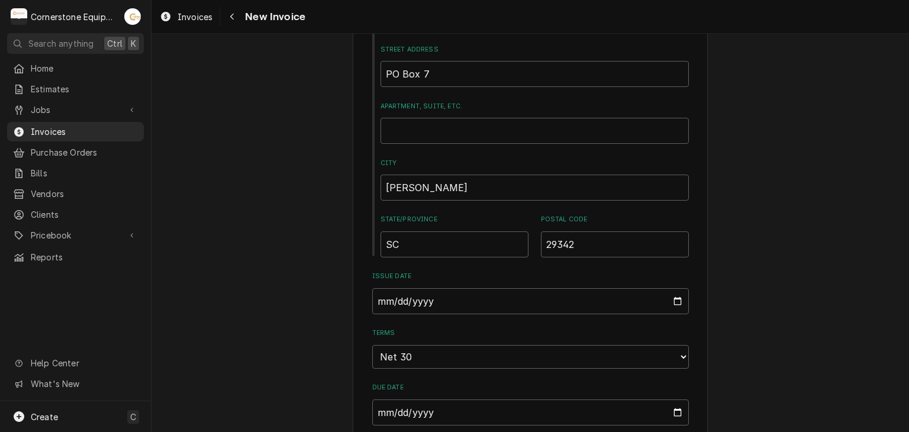
scroll to position [710, 0]
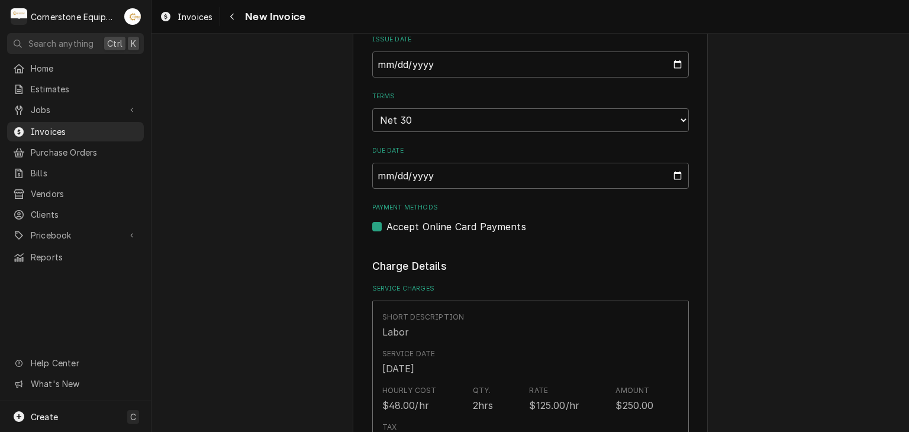
click at [455, 219] on label "Accept Online Card Payments" at bounding box center [456, 226] width 140 height 14
click at [455, 219] on input "Payment Methods" at bounding box center [544, 232] width 317 height 26
checkbox input "false"
click at [805, 237] on div "Please provide the following information to create your invoice: Client Details…" at bounding box center [529, 421] width 757 height 2171
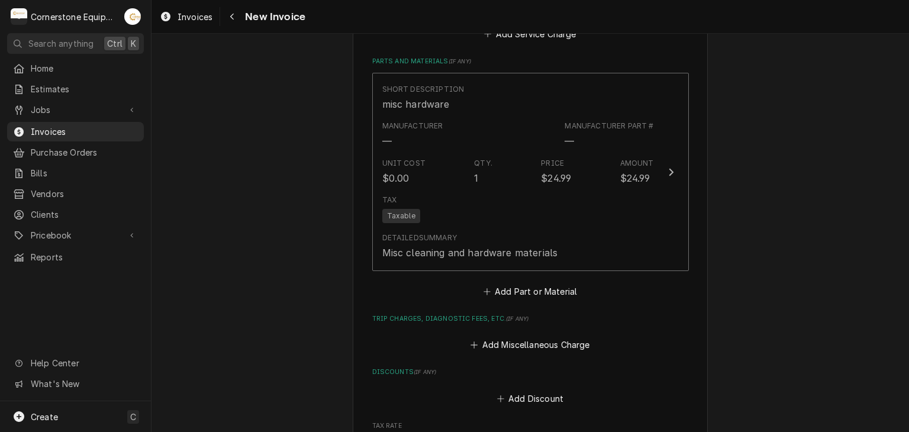
scroll to position [1782, 0]
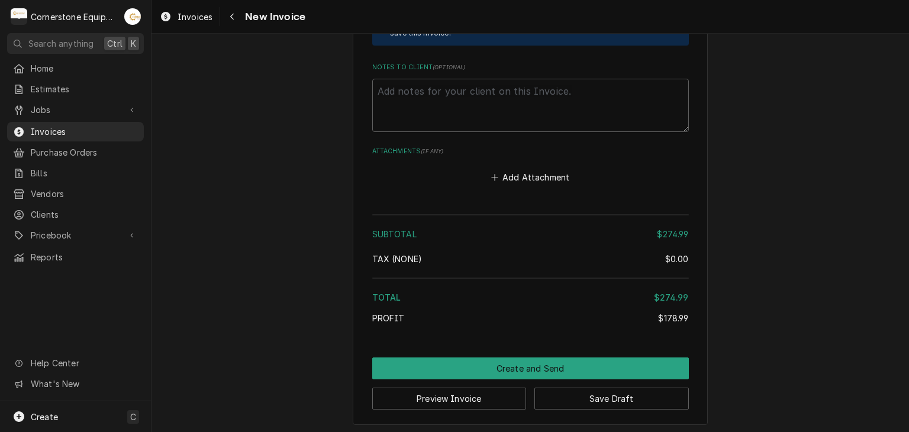
click at [524, 173] on button "Add Attachment" at bounding box center [530, 177] width 83 height 17
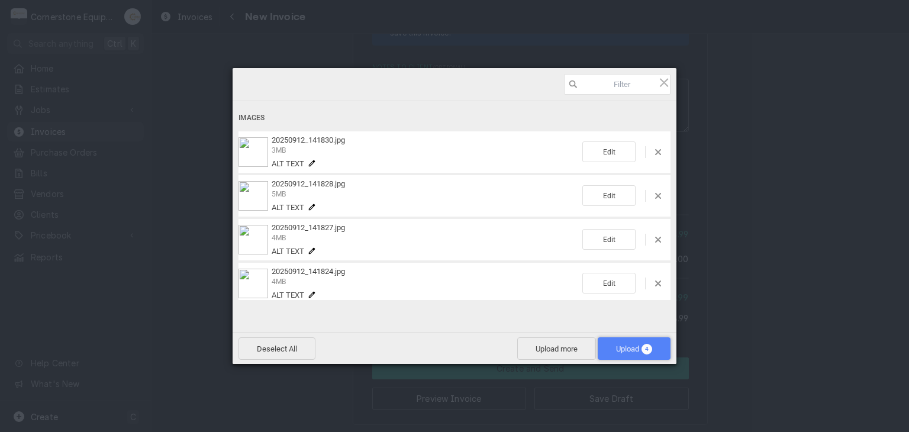
click at [632, 351] on span "Upload 4" at bounding box center [634, 348] width 36 height 9
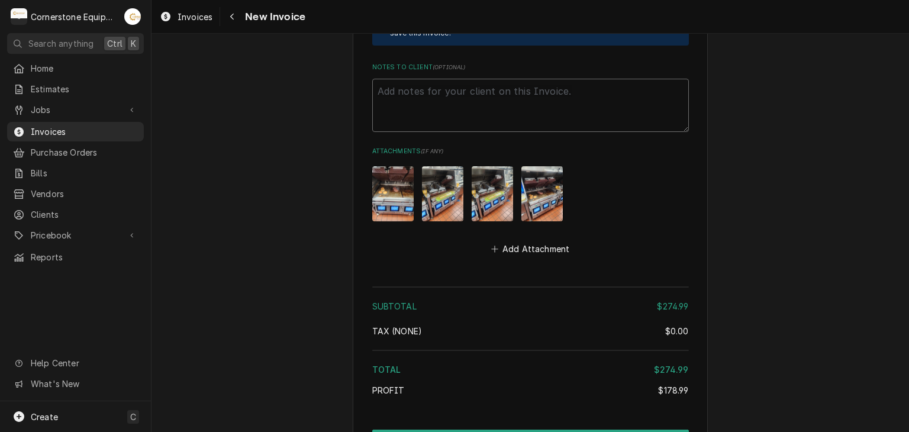
click at [427, 79] on textarea "Notes to Client ( optional )" at bounding box center [530, 105] width 317 height 53
paste textarea "INVOICE APPROVAL AND PAYMENT TERMS All invoices are due upon receipt unless oth…"
type textarea "x"
type textarea "INVOICE APPROVAL AND PAYMENT TERMS All invoices are due upon receipt unless oth…"
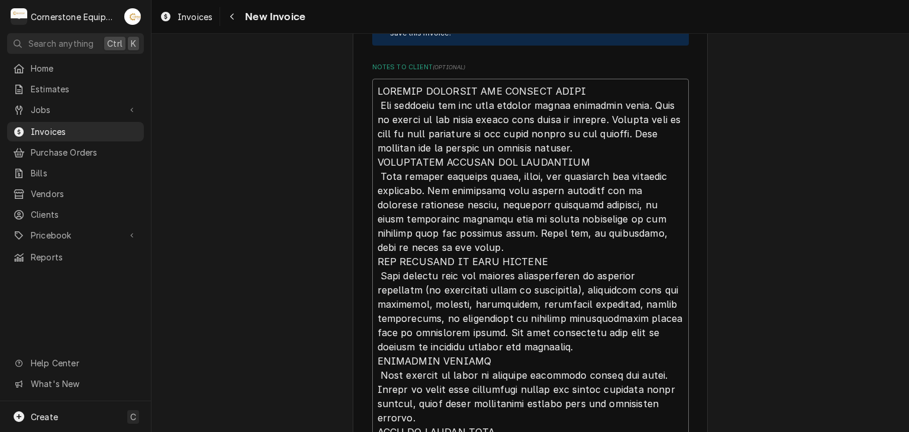
scroll to position [1990, 0]
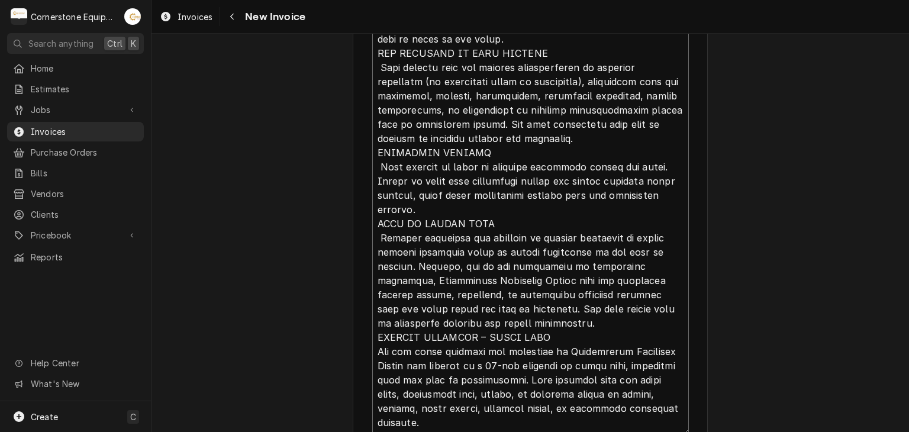
type textarea "x"
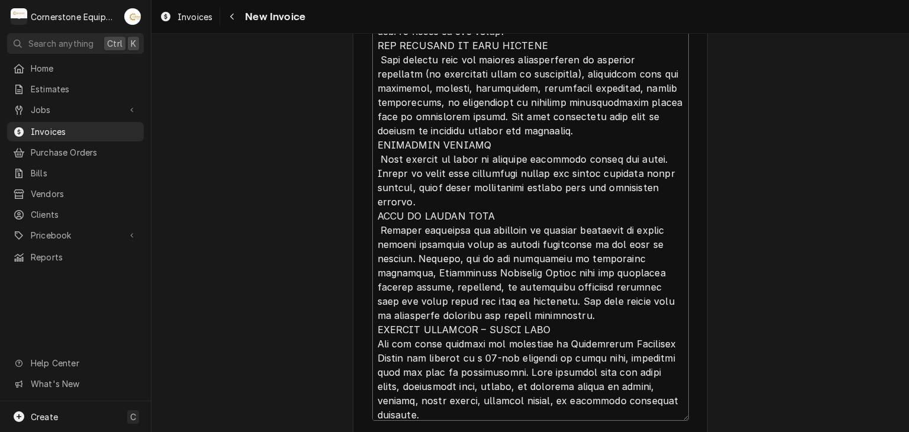
scroll to position [0, 0]
type textarea "INVOICE APPROVAL AND PAYMENT TERMS All invoices are due upon receipt unless oth…"
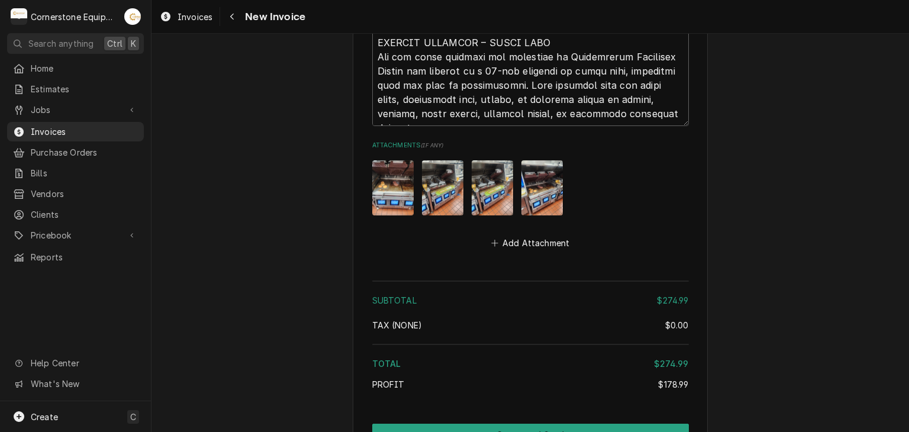
scroll to position [2350, 0]
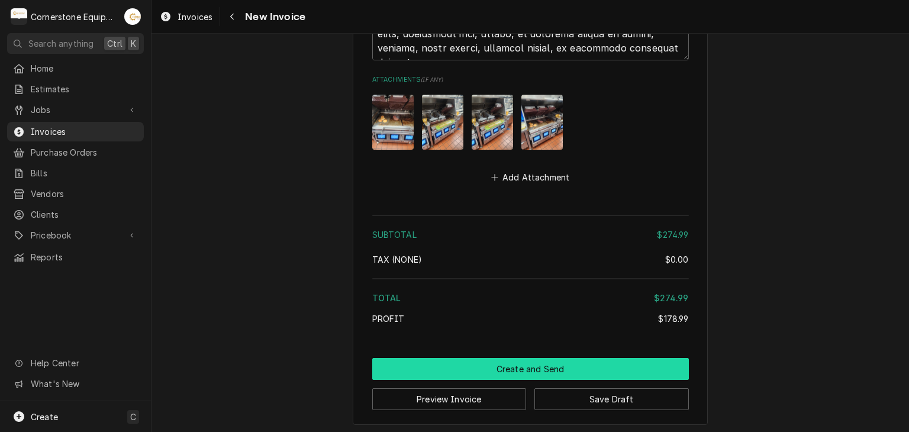
click at [468, 358] on button "Create and Send" at bounding box center [530, 369] width 317 height 22
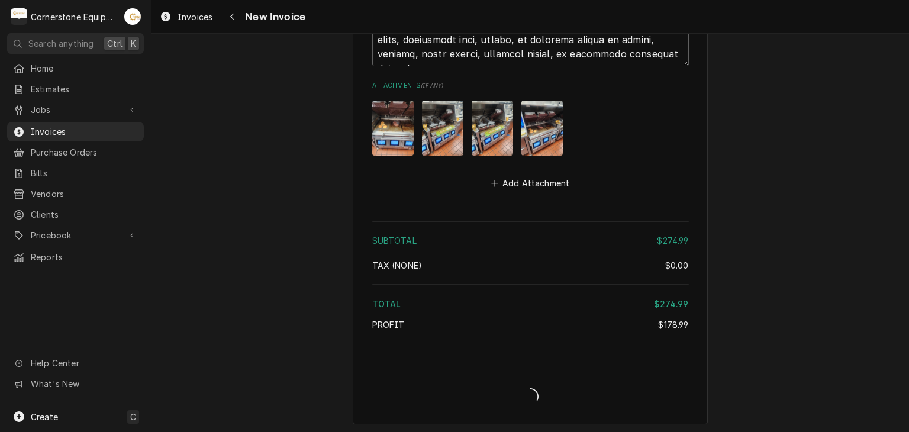
type textarea "x"
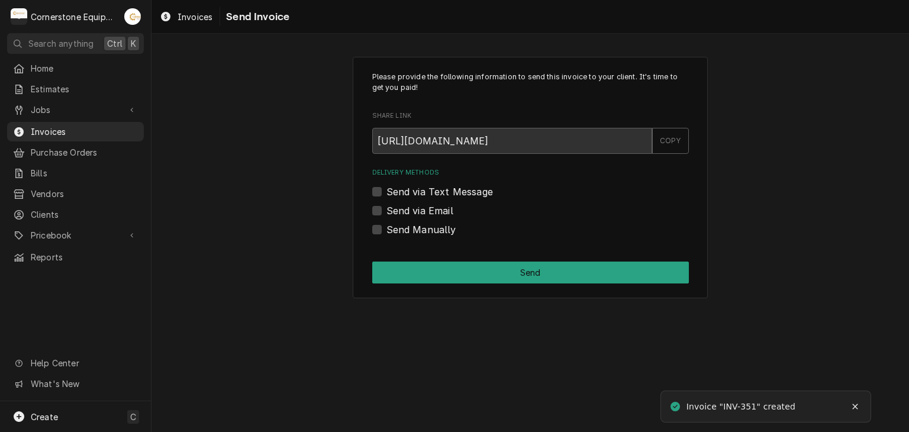
click at [388, 229] on label "Send Manually" at bounding box center [421, 229] width 70 height 14
click at [388, 229] on input "Send Manually" at bounding box center [544, 235] width 317 height 26
checkbox input "true"
click at [418, 260] on div "Please provide the following information to send this invoice to your client. I…" at bounding box center [530, 178] width 355 height 242
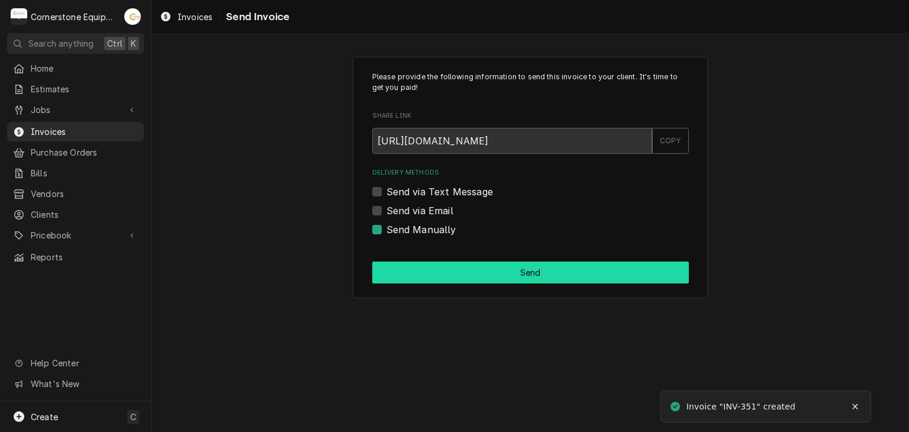
click at [419, 263] on button "Send" at bounding box center [530, 272] width 317 height 22
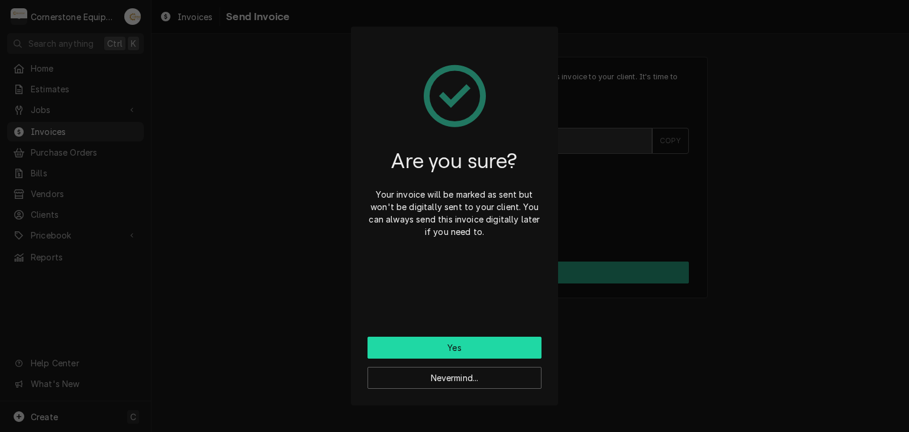
click at [462, 348] on button "Yes" at bounding box center [454, 348] width 174 height 22
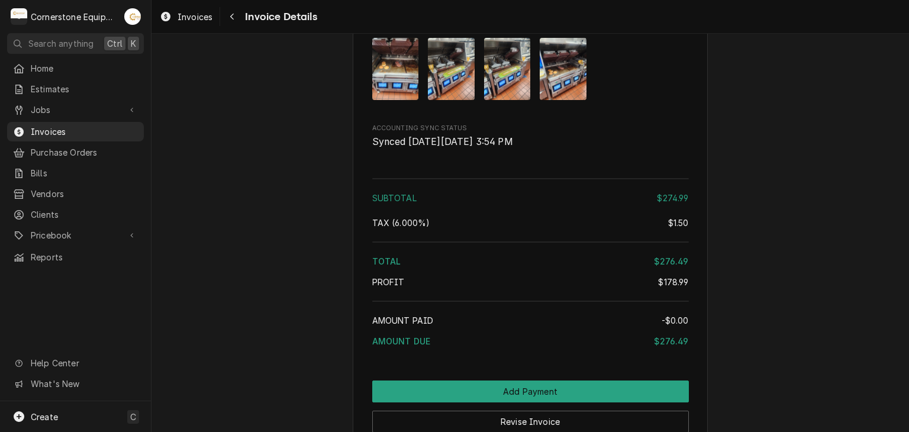
scroll to position [2029, 0]
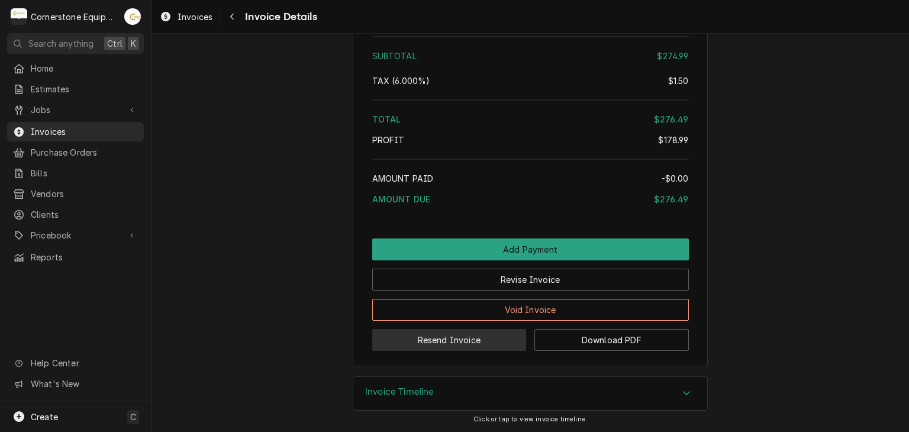
click at [466, 341] on button "Resend Invoice" at bounding box center [449, 340] width 154 height 22
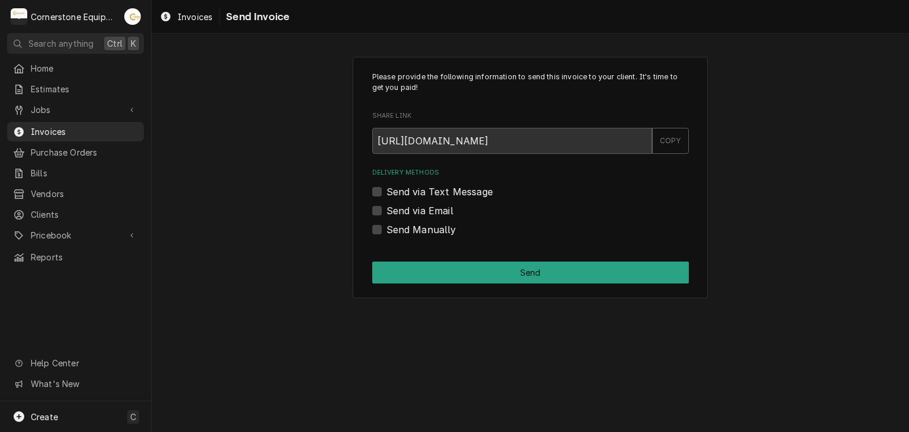
click at [408, 188] on label "Send via Text Message" at bounding box center [439, 192] width 106 height 14
click at [408, 188] on input "Send via Text Message" at bounding box center [544, 198] width 317 height 26
checkbox input "true"
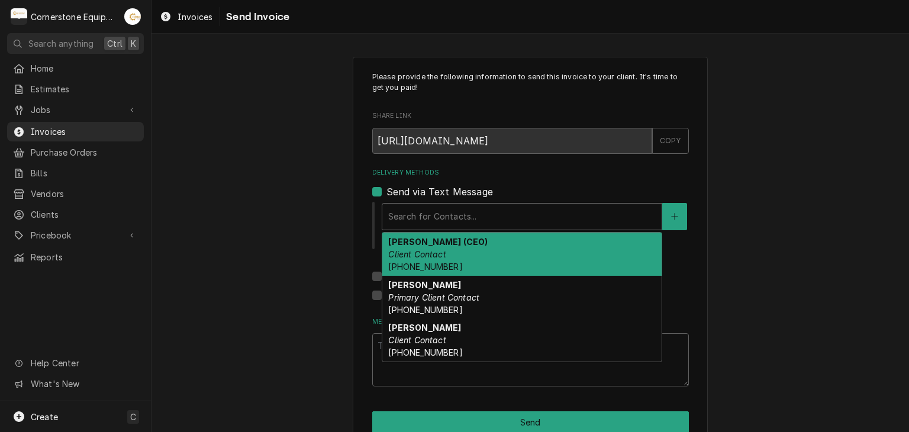
click at [407, 209] on div "Delivery Methods" at bounding box center [521, 216] width 267 height 21
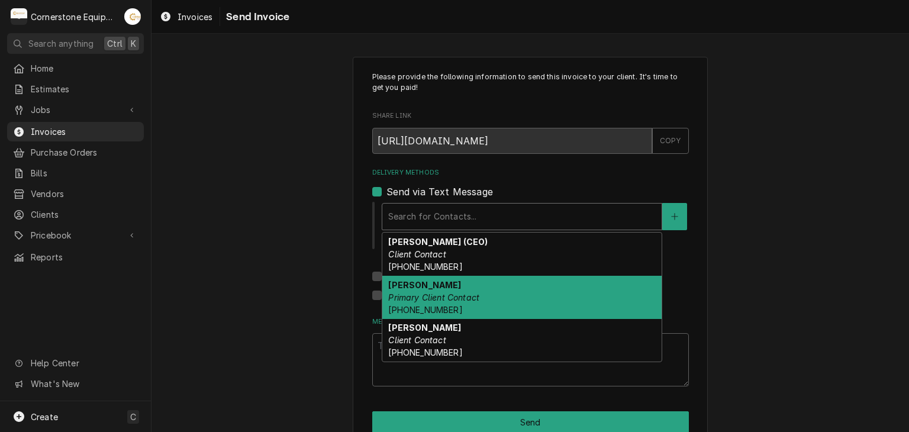
click at [418, 302] on div "Robert Harrison Primary Client Contact (864) 435-3825" at bounding box center [521, 297] width 279 height 43
type textarea "x"
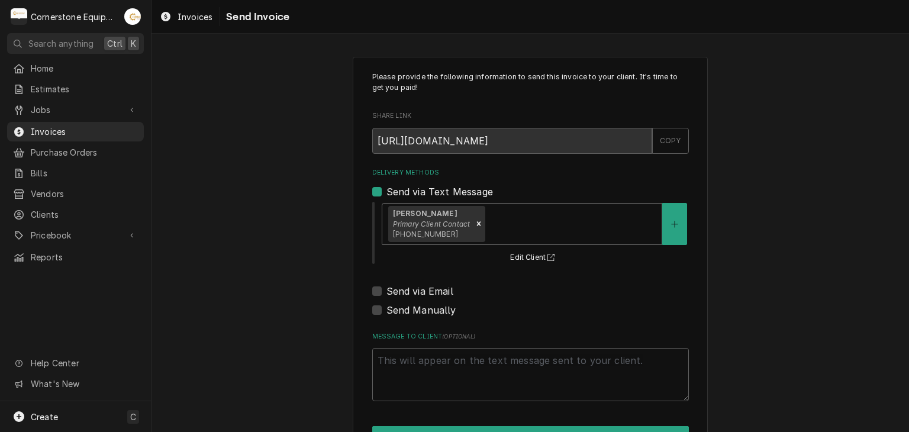
click at [409, 289] on label "Send via Email" at bounding box center [419, 291] width 67 height 14
click at [409, 289] on input "Send via Email" at bounding box center [544, 297] width 317 height 26
checkbox input "true"
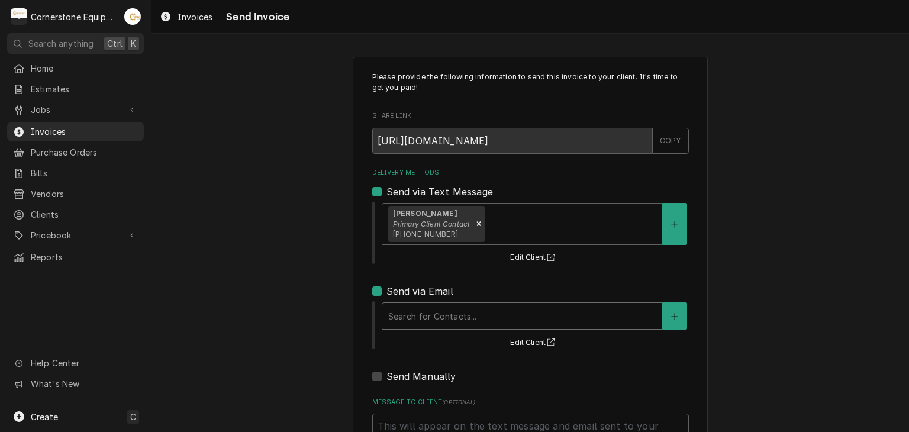
click at [413, 319] on div "Delivery Methods" at bounding box center [521, 315] width 267 height 21
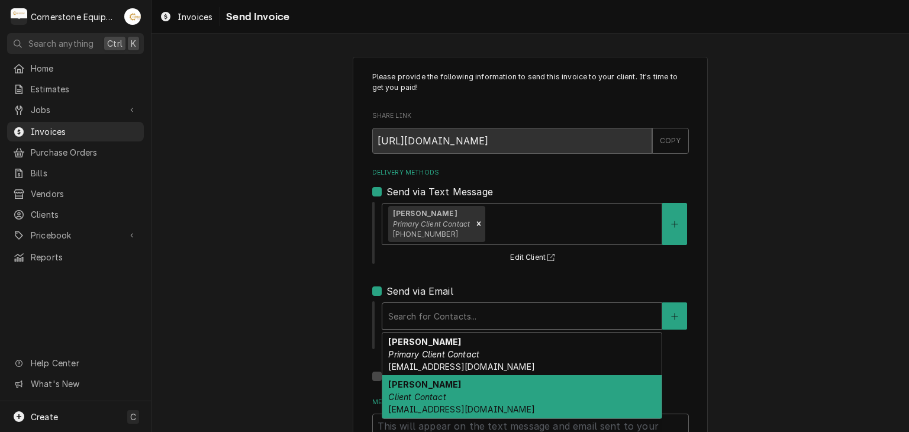
click at [414, 389] on div "Tracy Dunaway Client Contact whoperating.tracyd@gmail.com" at bounding box center [521, 396] width 279 height 43
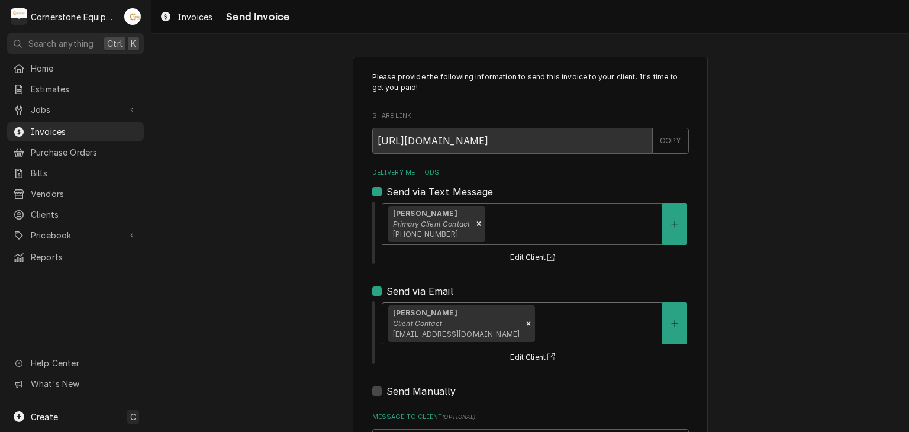
click at [289, 318] on div "Please provide the following information to send this invoice to your client. I…" at bounding box center [529, 300] width 757 height 508
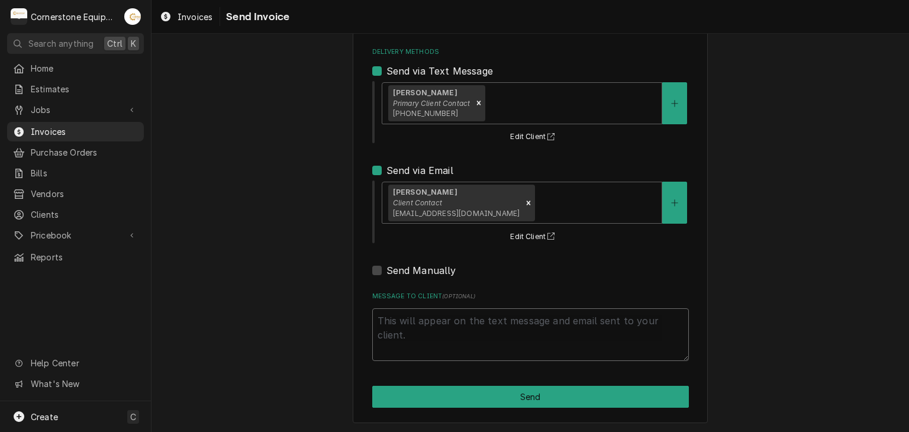
click at [417, 321] on textarea "Message to Client ( optional )" at bounding box center [530, 334] width 317 height 53
type textarea "x"
type textarea "T"
type textarea "x"
type textarea "Th"
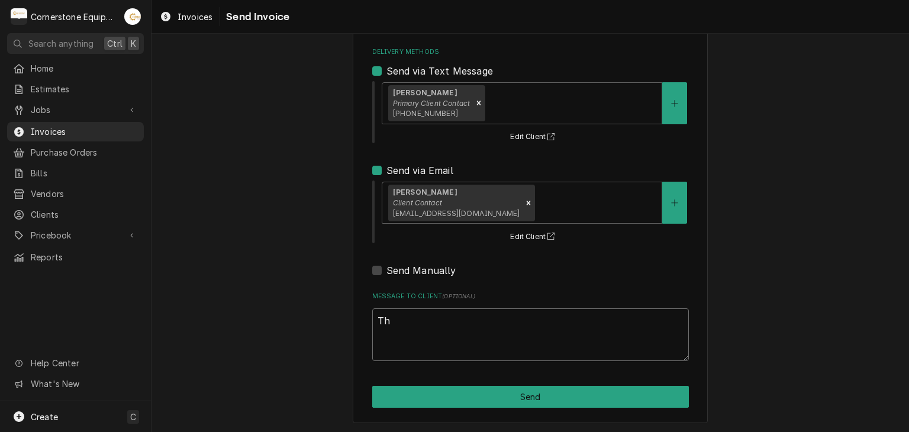
type textarea "x"
type textarea "Tha"
type textarea "x"
type textarea "Than"
type textarea "x"
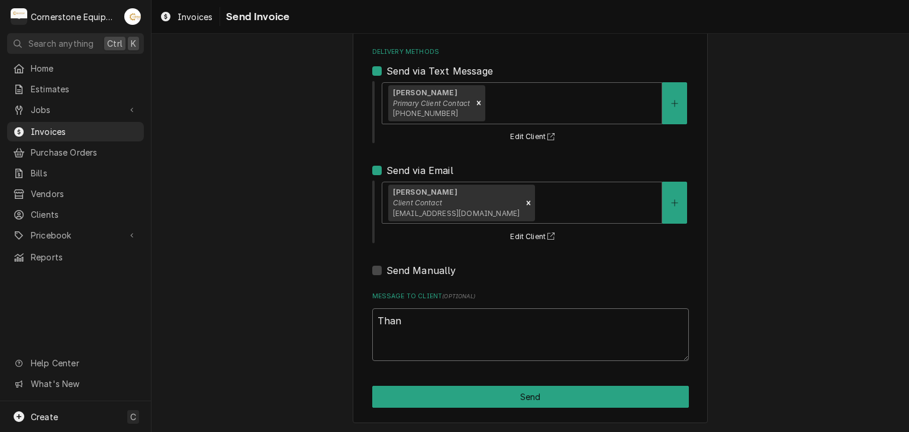
type textarea "Thank"
type textarea "x"
type textarea "Thank"
type textarea "x"
type textarea "Thank y"
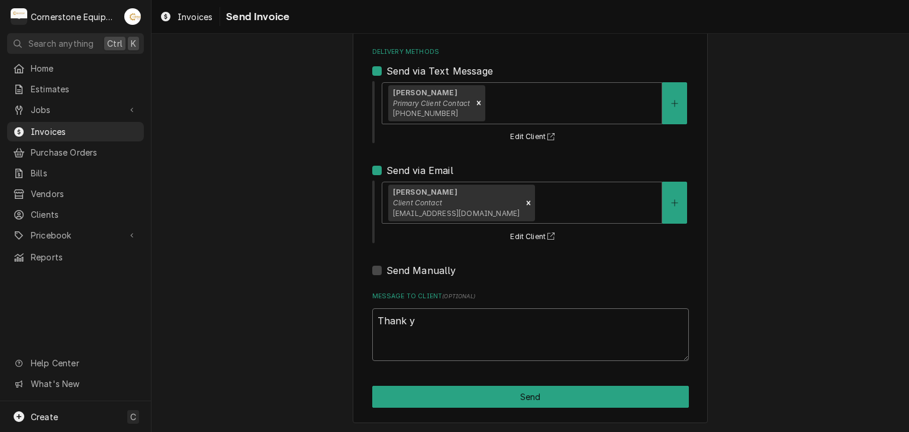
type textarea "x"
type textarea "Thank yo"
type textarea "x"
type textarea "Thank you"
type textarea "x"
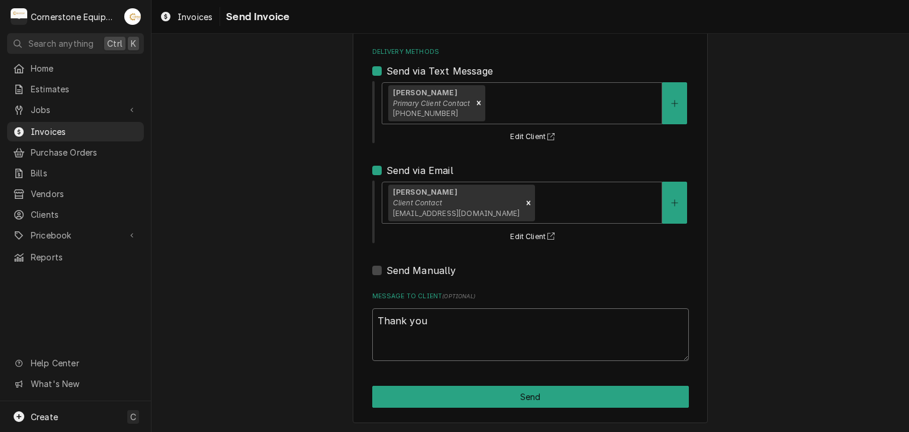
type textarea "Thank you"
type textarea "x"
type textarea "Thank you f"
type textarea "x"
type textarea "Thank you fo"
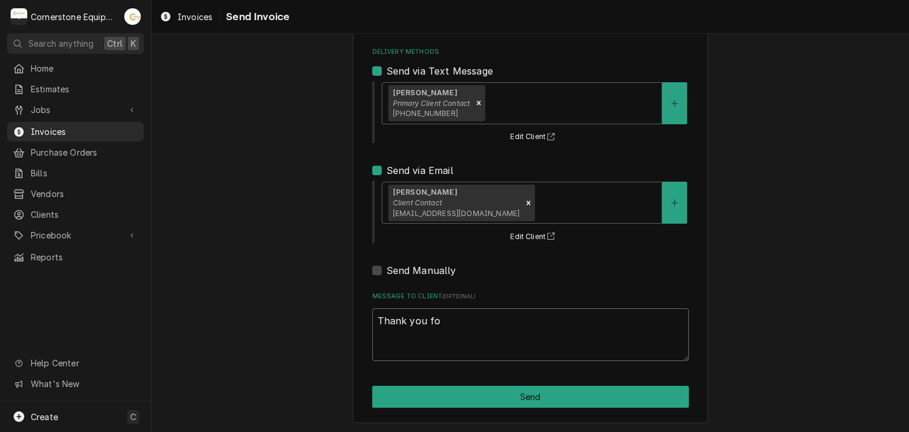
type textarea "x"
type textarea "Thank you for"
type textarea "x"
type textarea "Thank you for"
type textarea "x"
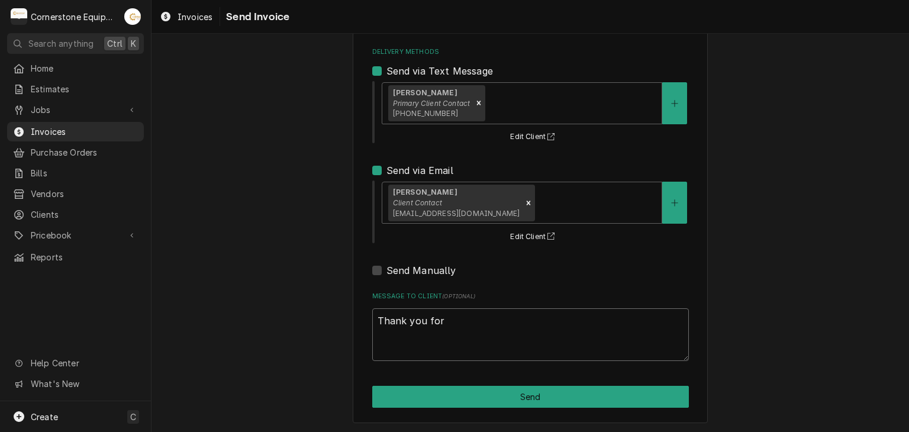
type textarea "Thank you for t"
type textarea "x"
type textarea "Thank you for th"
type textarea "x"
type textarea "Thank you for the"
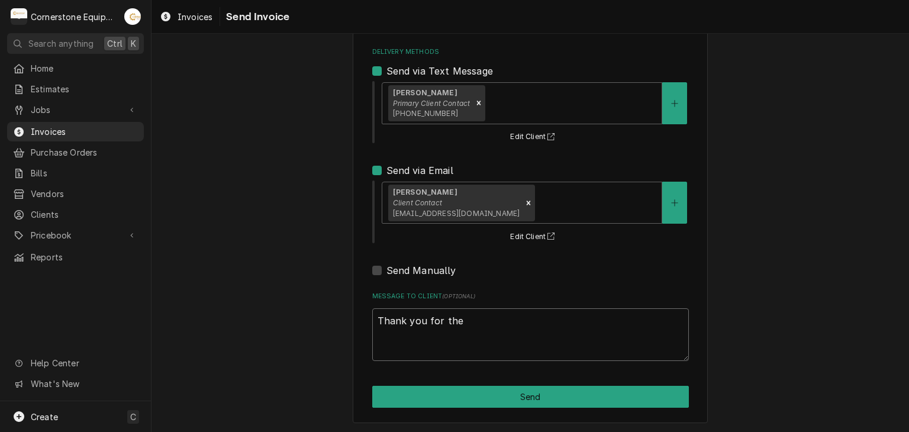
type textarea "x"
type textarea "Thank you for the"
type textarea "x"
type textarea "Thank you for the o"
type textarea "x"
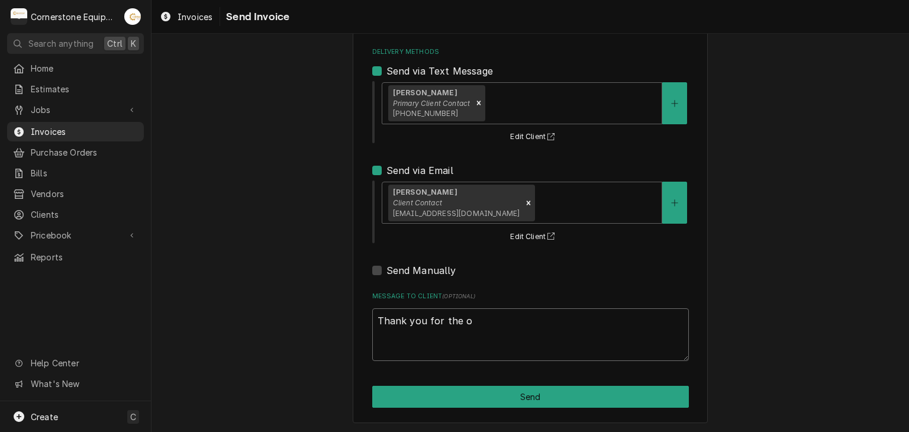
type textarea "Thank you for the op"
type textarea "x"
type textarea "Thank you for the opp"
type textarea "x"
type textarea "Thank you for the oppo"
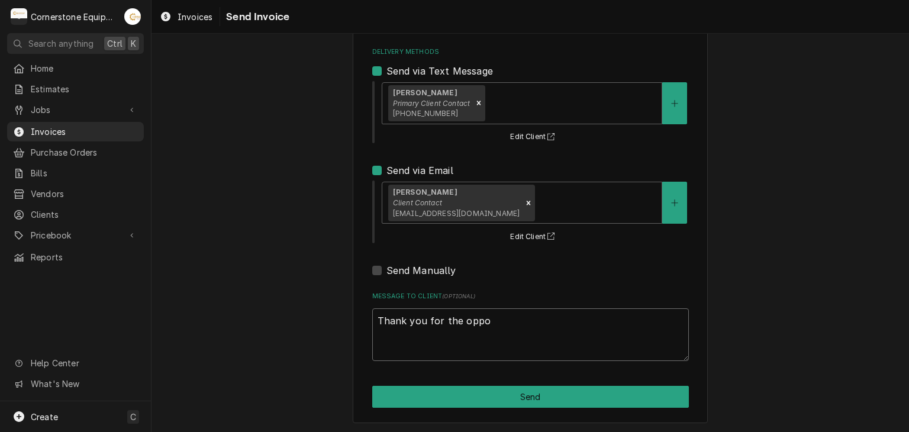
type textarea "x"
type textarea "Thank you for the oppor"
type textarea "x"
type textarea "Thank you for the opport"
type textarea "x"
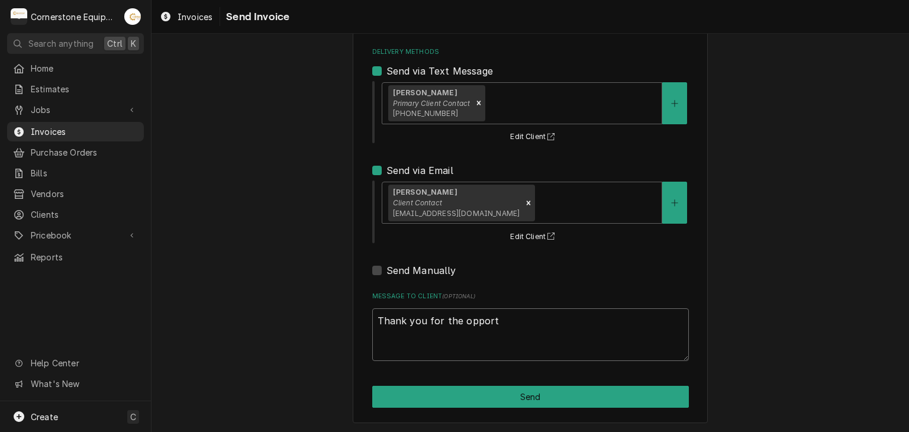
type textarea "Thank you for the opportu"
type textarea "x"
type textarea "Thank you for the opportun"
type textarea "x"
type textarea "Thank you for the opportuni"
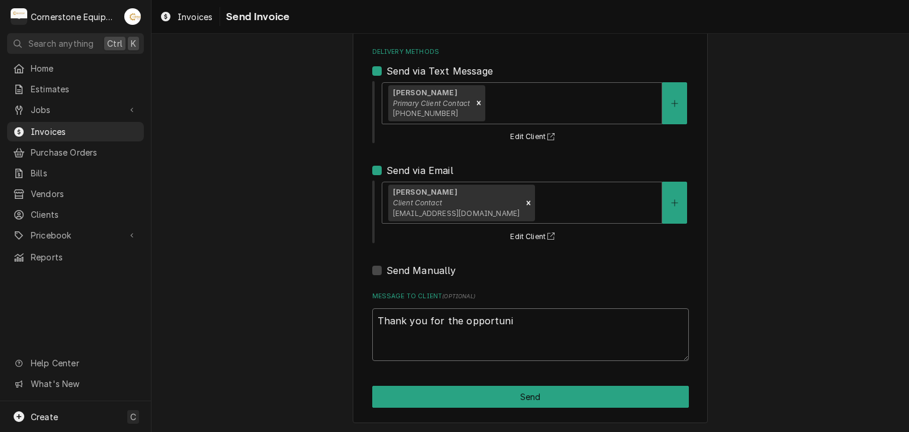
type textarea "x"
type textarea "Thank you for the opportunit"
type textarea "x"
type textarea "Thank you for the opportunity"
type textarea "x"
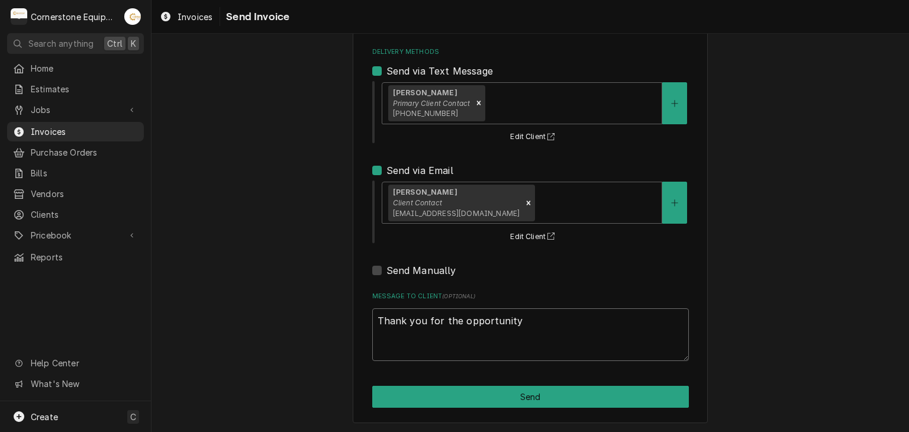
type textarea "Thank you for the opportunity"
type textarea "x"
type textarea "Thank you for the opportunity t"
type textarea "x"
type textarea "Thank you for the opportunity to"
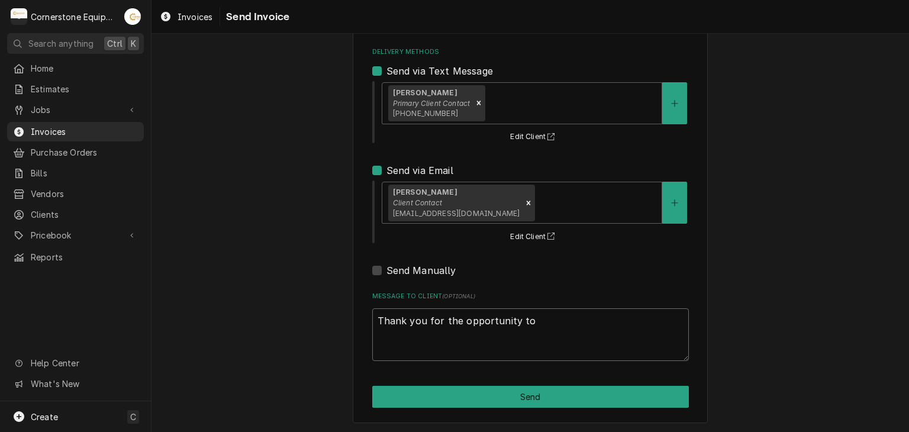
type textarea "x"
type textarea "Thank you for the opportunity to"
type textarea "x"
type textarea "Thank you for the opportunity to b"
type textarea "x"
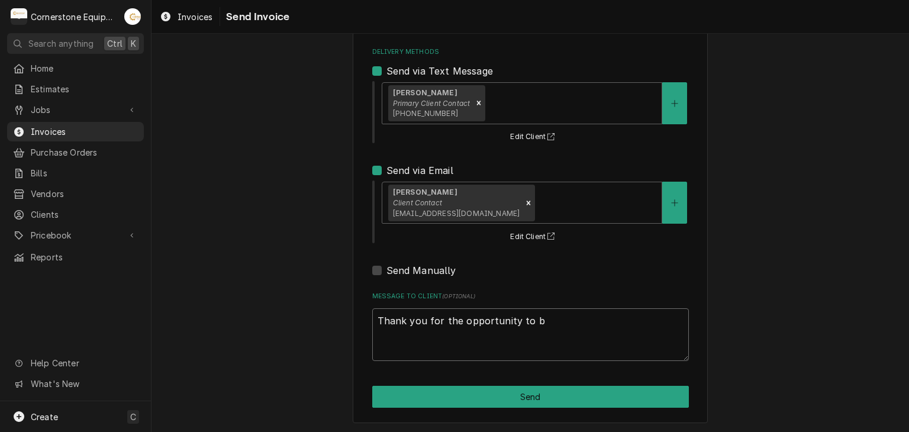
type textarea "Thank you for the opportunity to be"
type textarea "x"
type textarea "Thank you for the opportunity to be"
type textarea "x"
type textarea "Thank you for the opportunity to be o"
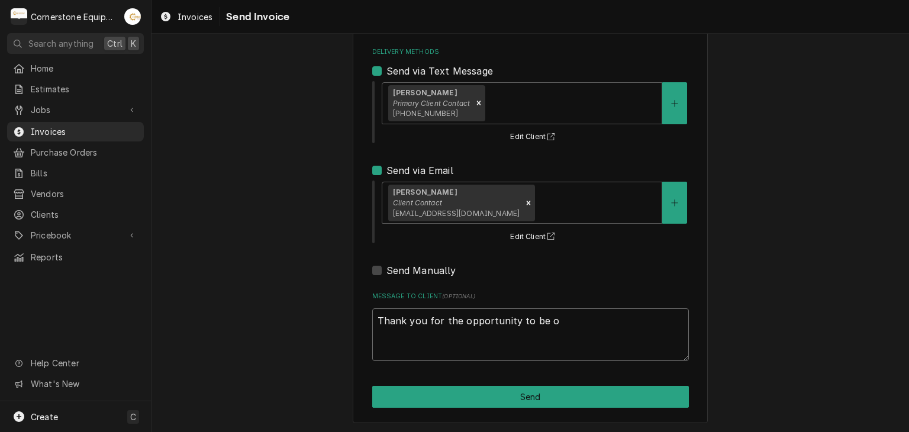
type textarea "x"
type textarea "Thank you for the opportunity to be of"
type textarea "x"
type textarea "Thank you for the opportunity to be of"
type textarea "x"
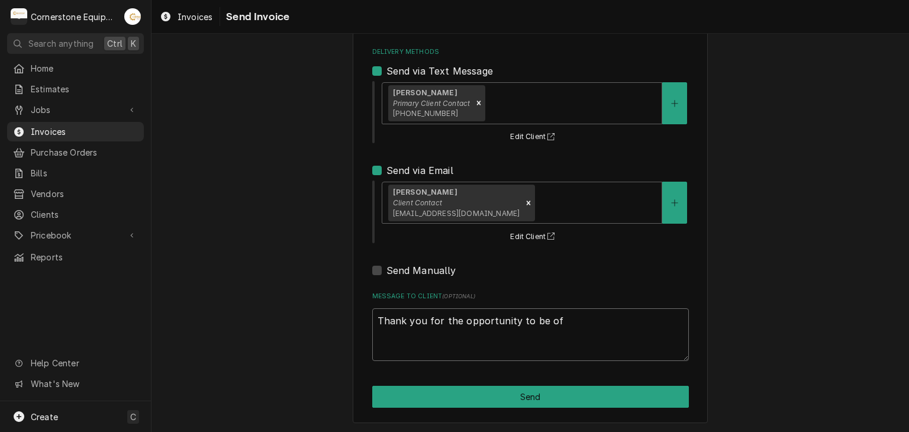
type textarea "Thank you for the opportunity to be of s"
type textarea "x"
type textarea "Thank you for the opportunity to be of se"
type textarea "x"
type textarea "Thank you for the opportunity to be of ser"
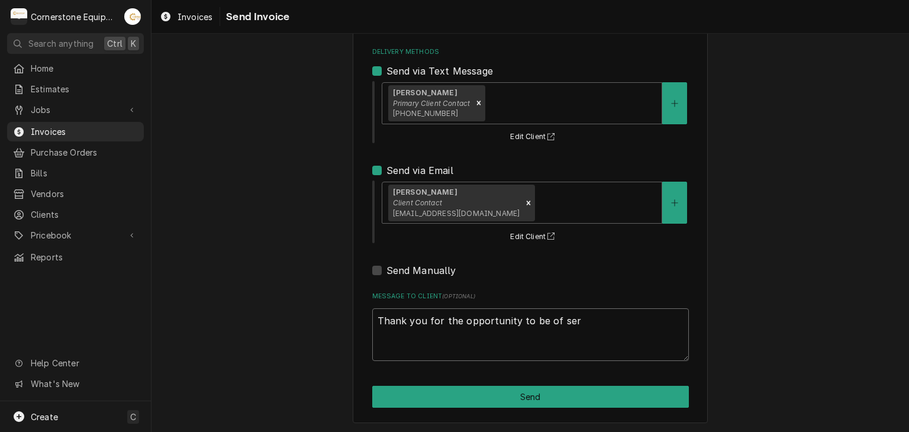
type textarea "x"
type textarea "Thank you for the opportunity to be of serv"
type textarea "x"
type textarea "Thank you for the opportunity to be of servi"
type textarea "x"
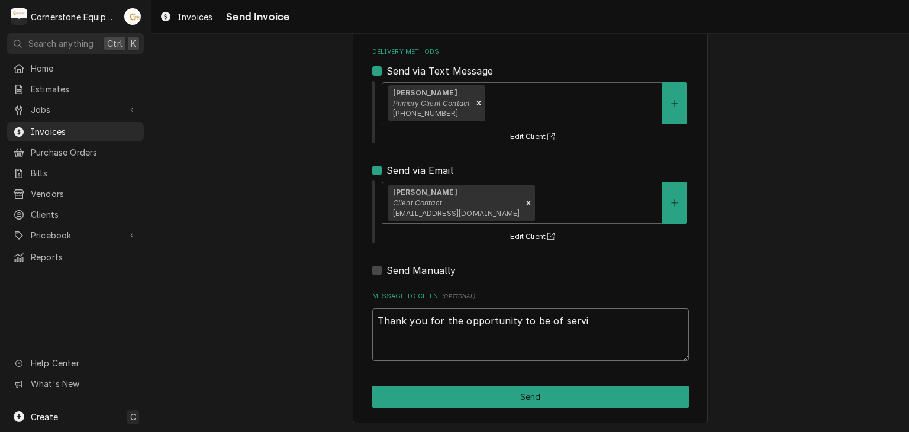
type textarea "Thank you for the opportunity to be of servic"
type textarea "x"
type textarea "Thank you for the opportunity to be of service"
type textarea "x"
click at [417, 321] on textarea "Thank you for the opportunity to be of service!" at bounding box center [530, 334] width 317 height 53
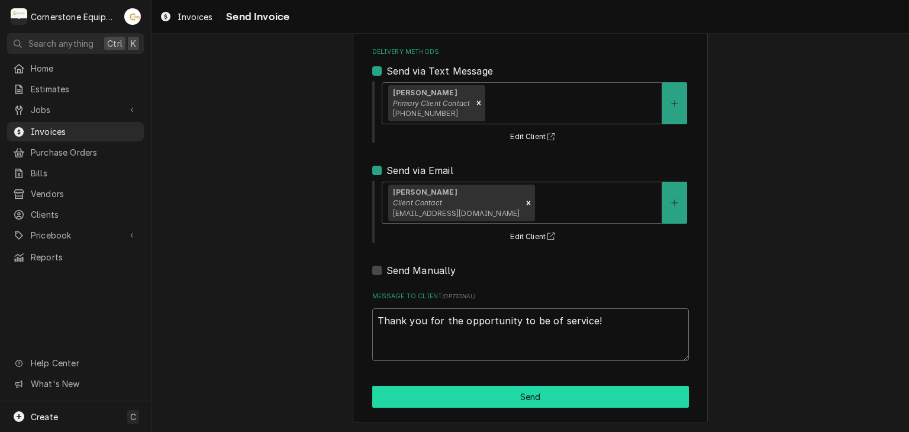
type textarea "Thank you for the opportunity to be of service!"
click at [547, 390] on button "Send" at bounding box center [530, 397] width 317 height 22
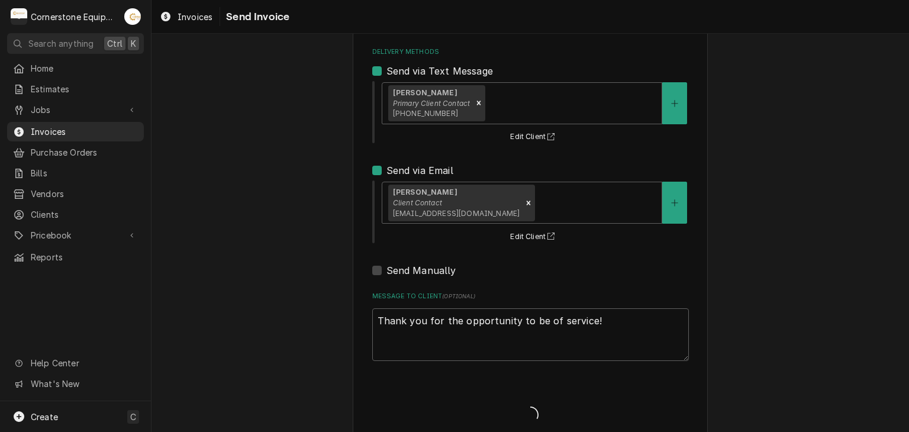
type textarea "x"
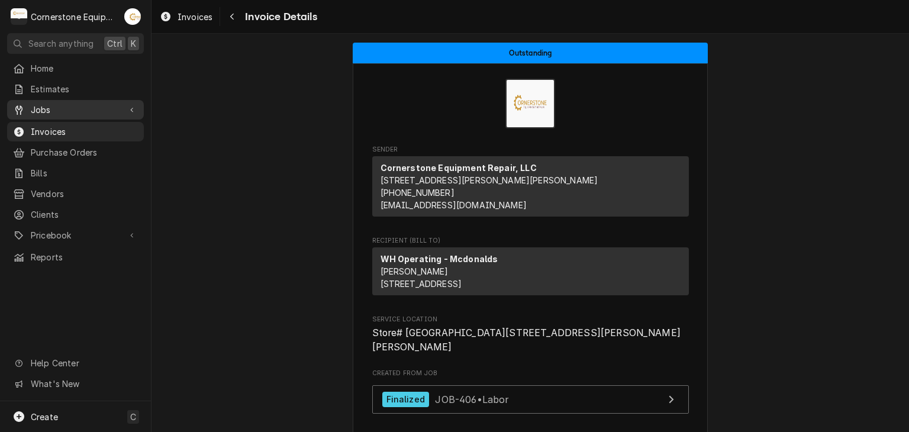
click at [46, 100] on link "Jobs" at bounding box center [75, 110] width 137 height 20
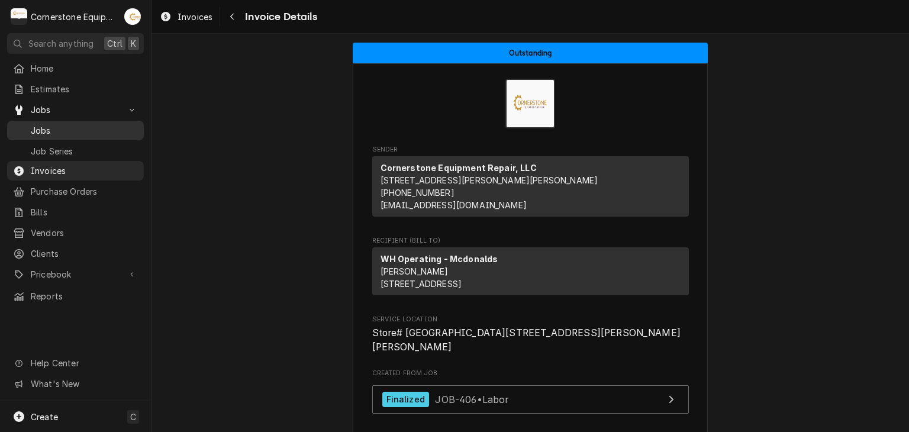
click at [49, 121] on link "Jobs" at bounding box center [75, 131] width 137 height 20
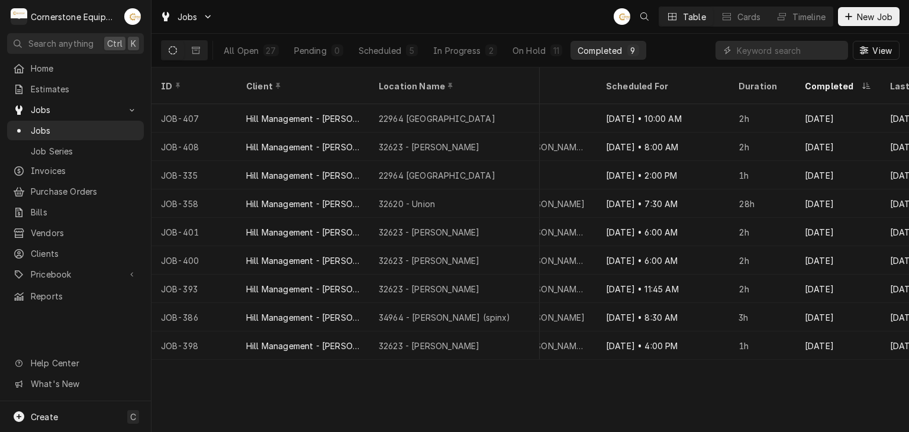
scroll to position [0, 1074]
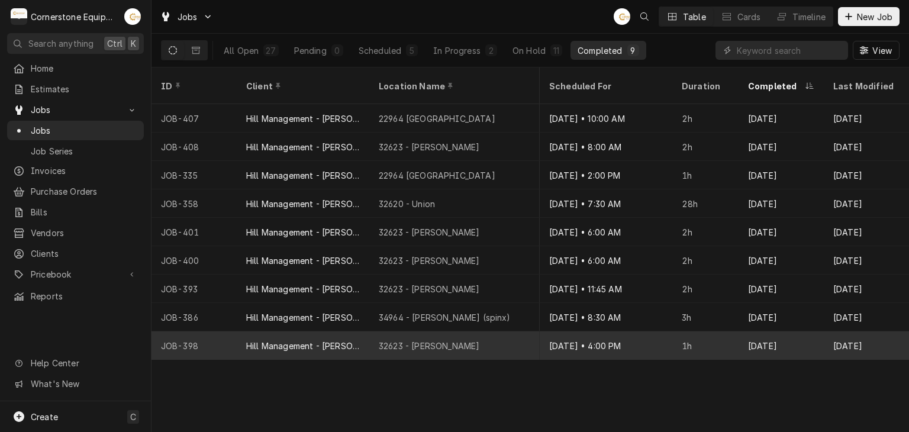
click at [312, 340] on div "Hill Management - [PERSON_NAME]" at bounding box center [303, 346] width 114 height 12
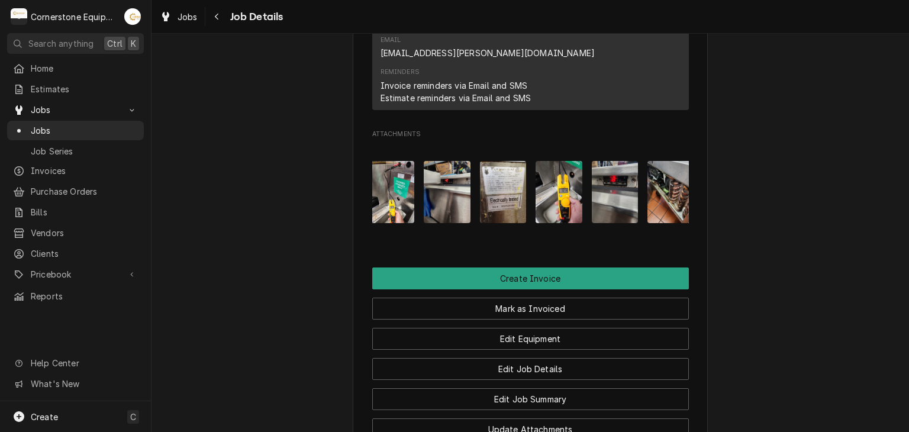
scroll to position [0, 298]
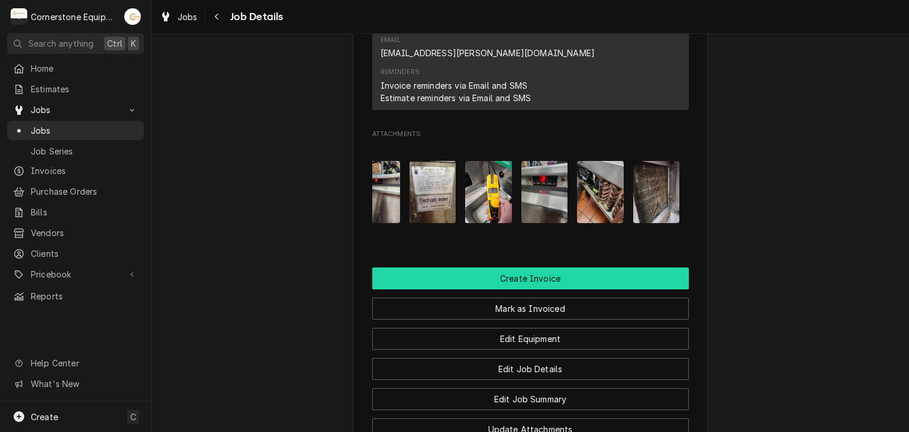
click at [499, 267] on button "Create Invoice" at bounding box center [530, 278] width 317 height 22
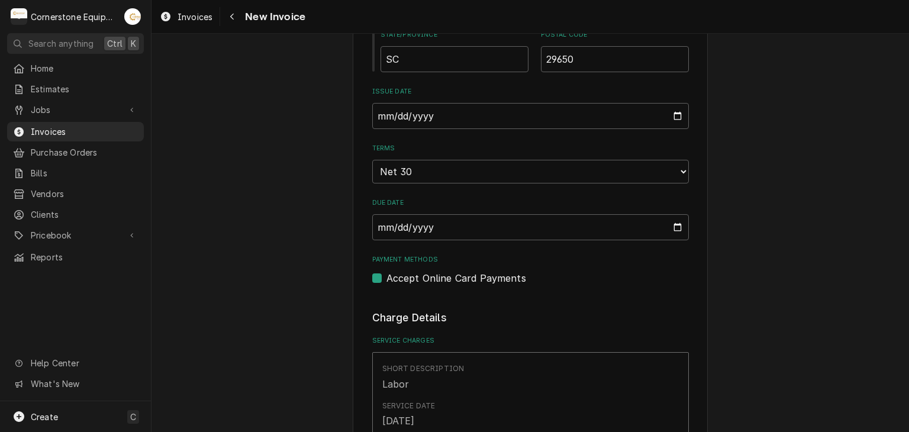
scroll to position [710, 0]
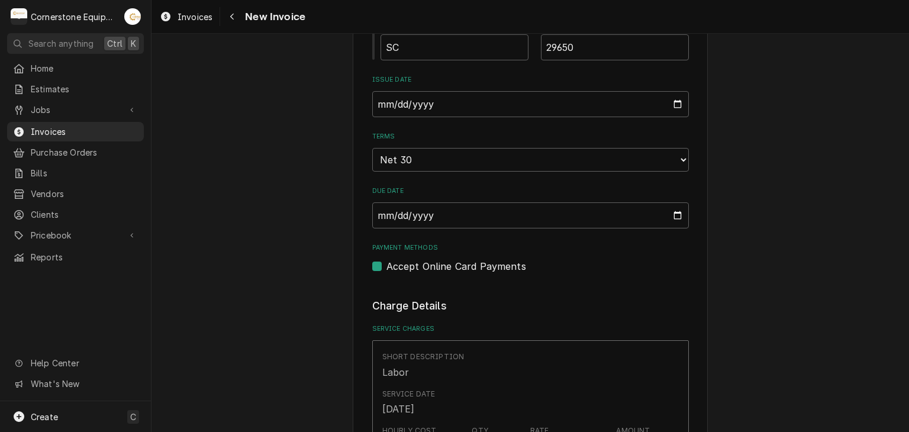
click at [457, 263] on label "Accept Online Card Payments" at bounding box center [456, 266] width 140 height 14
click at [457, 263] on input "Payment Methods" at bounding box center [544, 272] width 317 height 26
checkbox input "false"
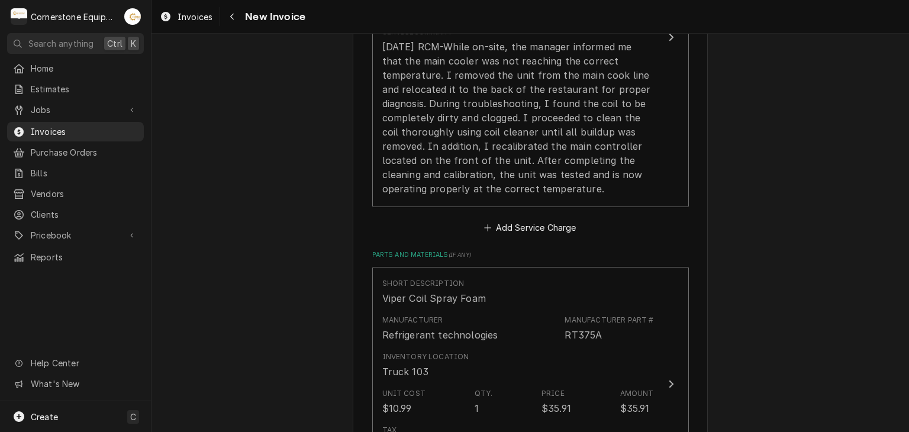
scroll to position [947, 0]
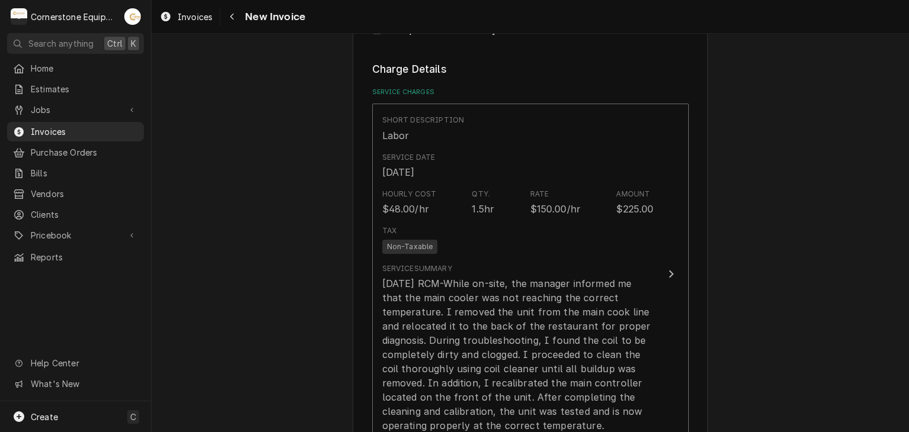
click at [801, 273] on div "Please provide the following information to create your invoice: Client Details…" at bounding box center [529, 340] width 757 height 2480
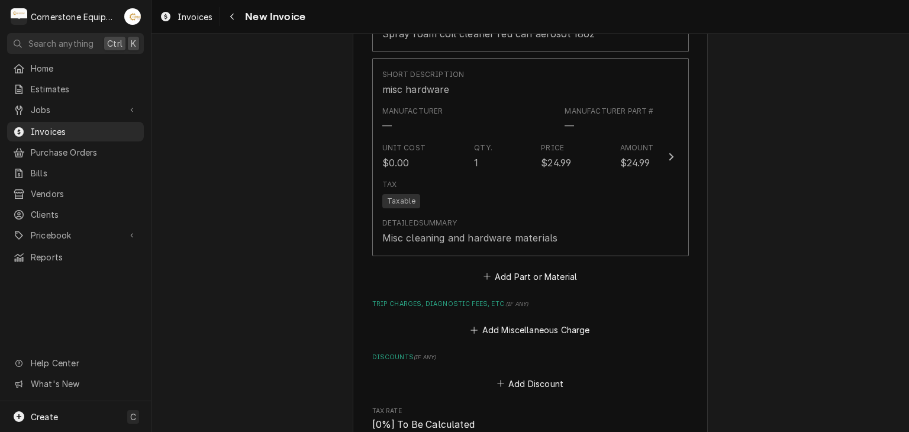
scroll to position [1869, 0]
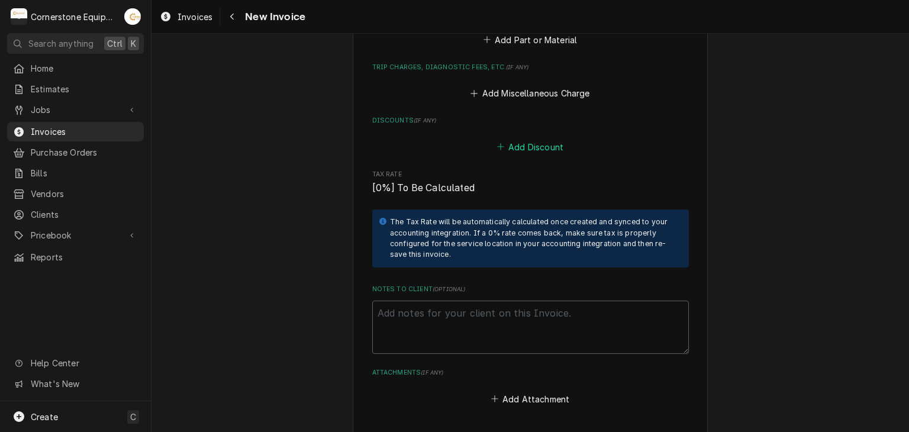
click at [519, 147] on button "Add Discount" at bounding box center [530, 146] width 70 height 17
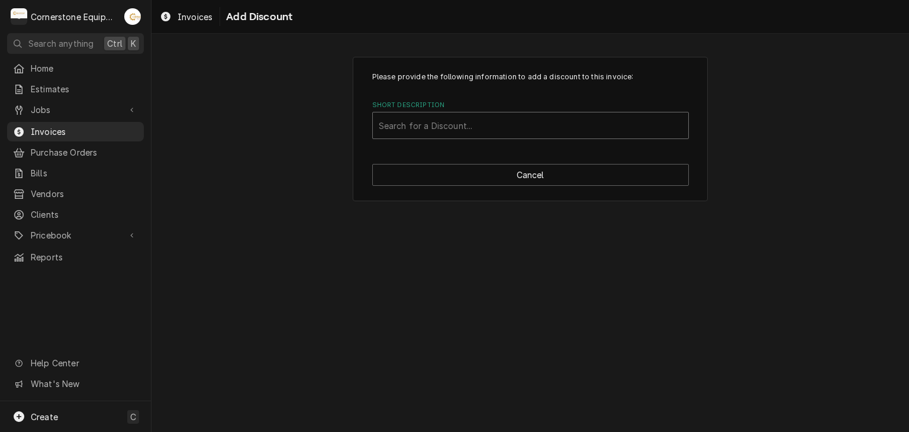
click at [436, 125] on div "Short Description" at bounding box center [530, 125] width 303 height 21
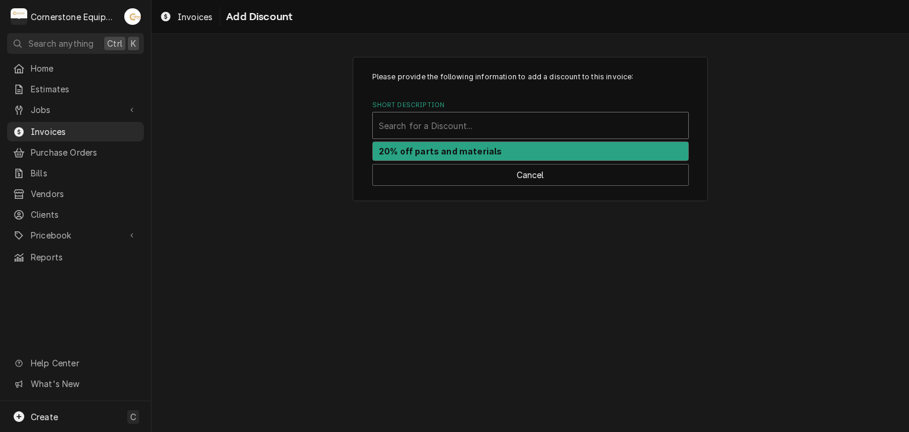
click at [429, 146] on strong "20% off parts and materials" at bounding box center [440, 151] width 123 height 10
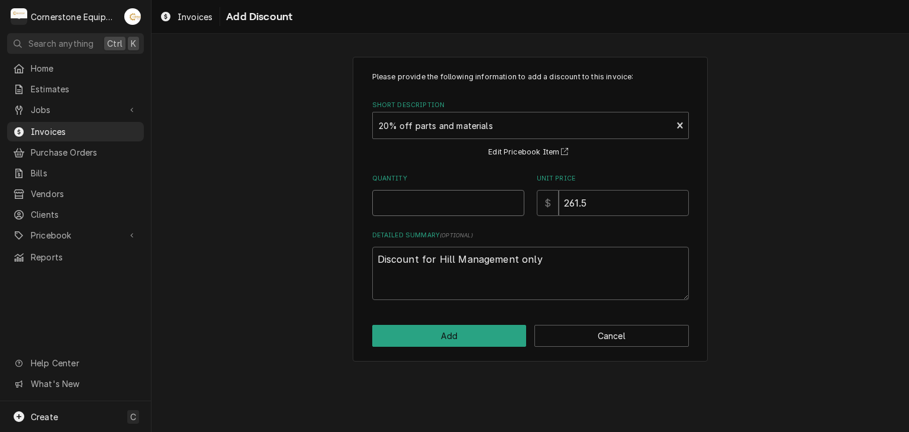
click at [450, 195] on input "Quantity" at bounding box center [448, 203] width 152 height 26
type textarea "x"
type input "1"
type textarea "x"
type input "7"
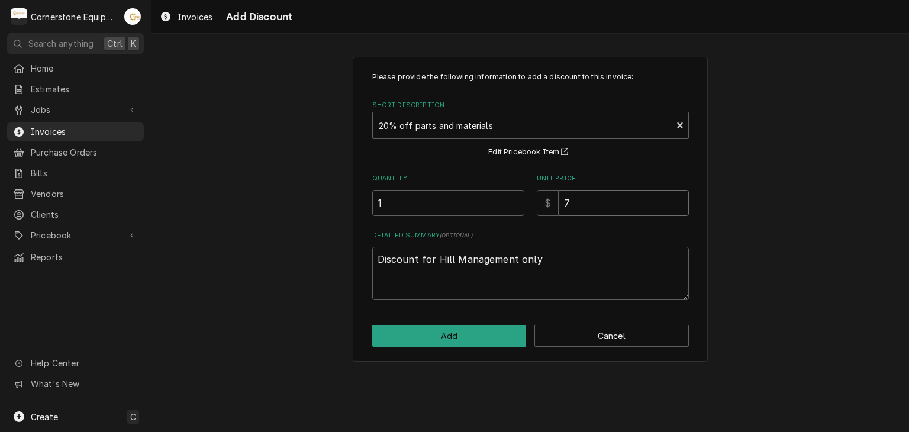
type textarea "x"
type input "7.1"
type textarea "x"
type input "7.18"
click at [439, 346] on div "Add Cancel" at bounding box center [530, 336] width 317 height 22
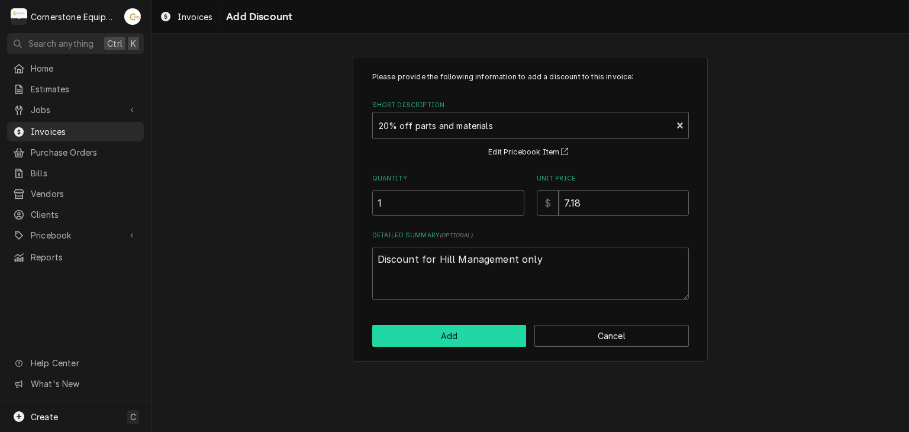
click at [442, 336] on button "Add" at bounding box center [449, 336] width 154 height 22
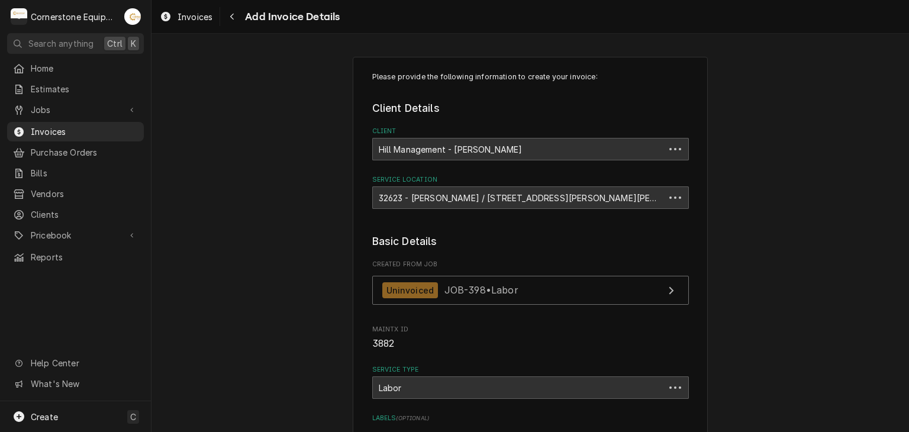
scroll to position [1855, 0]
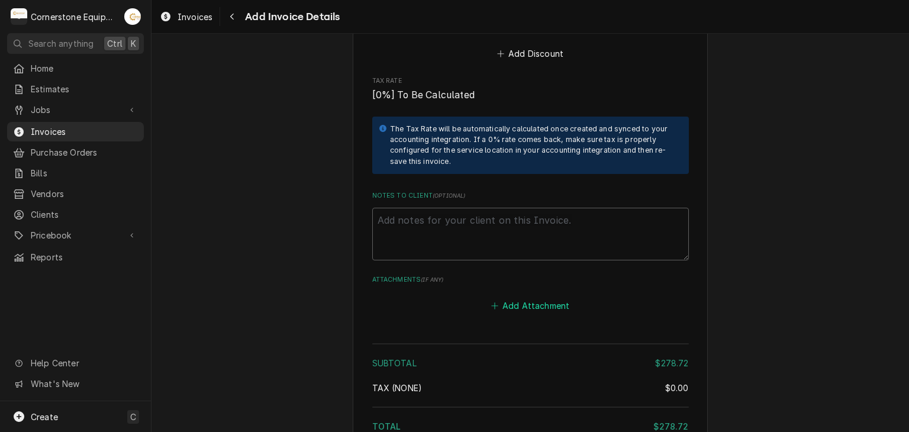
click at [530, 301] on button "Add Attachment" at bounding box center [530, 306] width 83 height 17
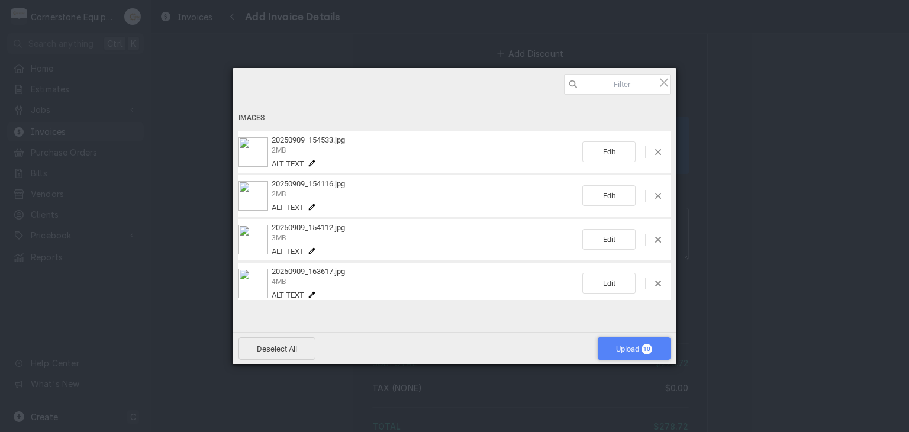
click at [632, 344] on span "Upload 10" at bounding box center [634, 348] width 36 height 9
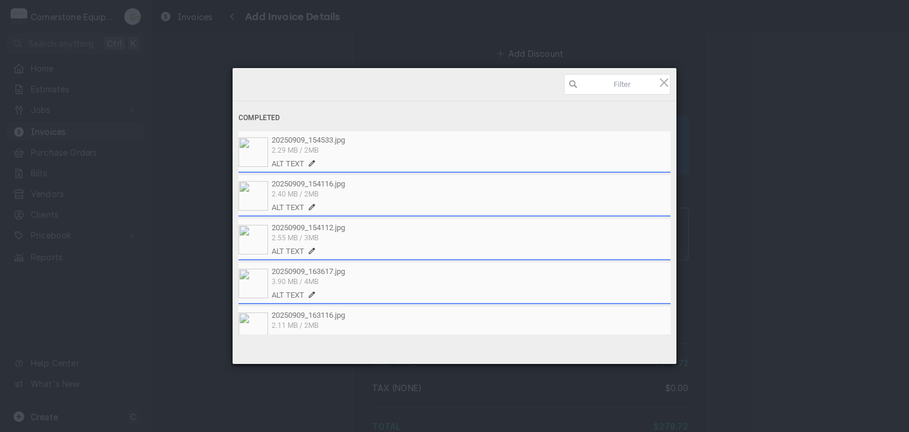
scroll to position [261, 0]
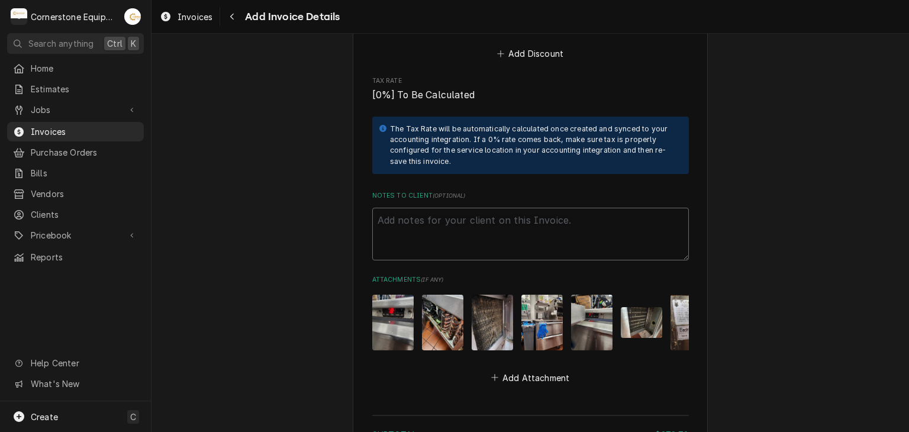
click at [413, 223] on textarea "Notes to Client ( optional )" at bounding box center [530, 234] width 317 height 53
paste textarea "INVOICE APPROVAL AND PAYMENT TERMS All invoices are due upon receipt unless oth…"
type textarea "x"
type textarea "INVOICE APPROVAL AND PAYMENT TERMS All invoices are due upon receipt unless oth…"
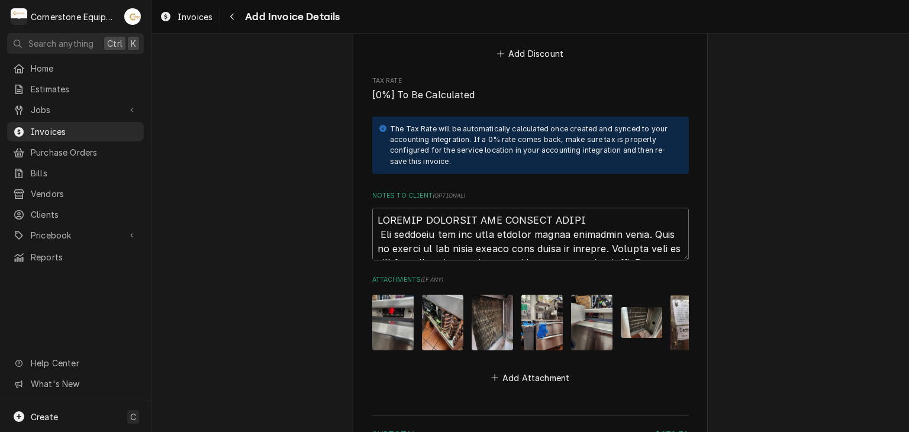
scroll to position [2428, 0]
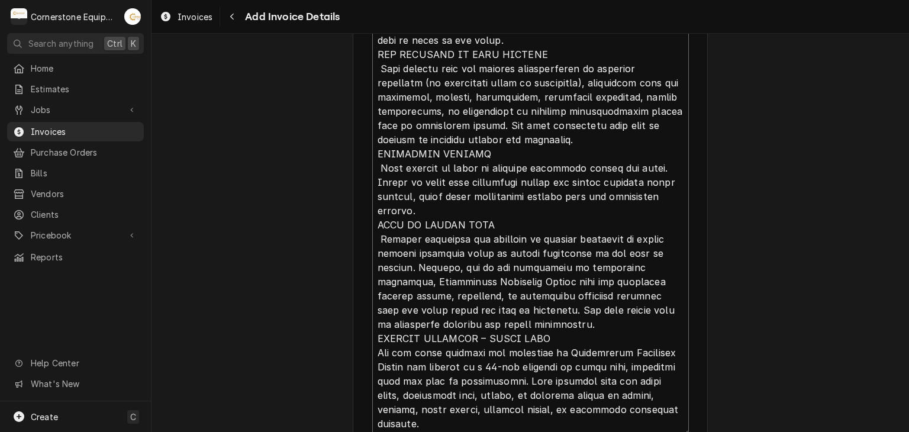
type textarea "x"
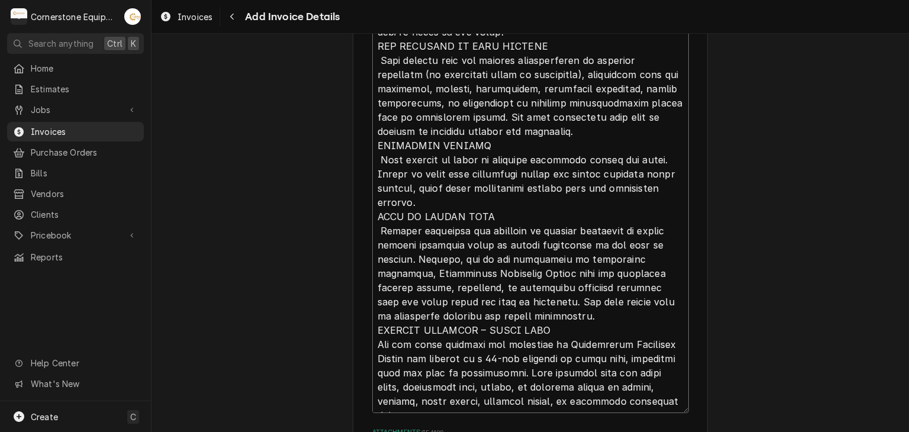
type textarea "INVOICE APPROVAL AND PAYMENT TERMS All invoices are due upon receipt unless oth…"
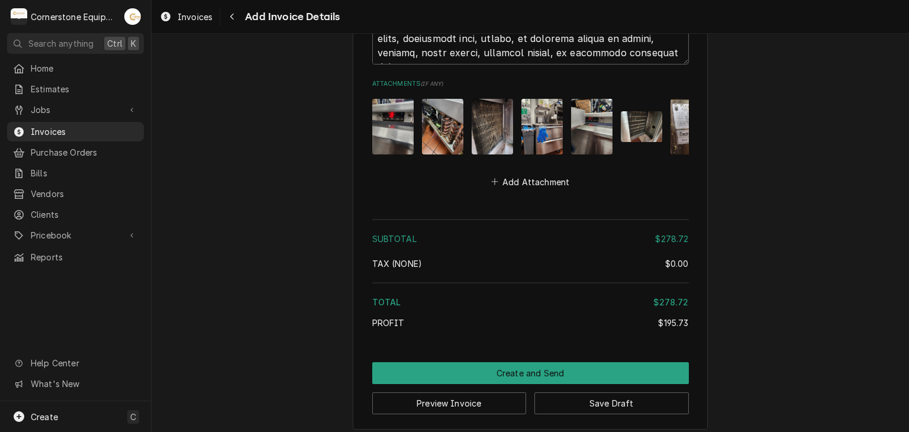
scroll to position [2797, 0]
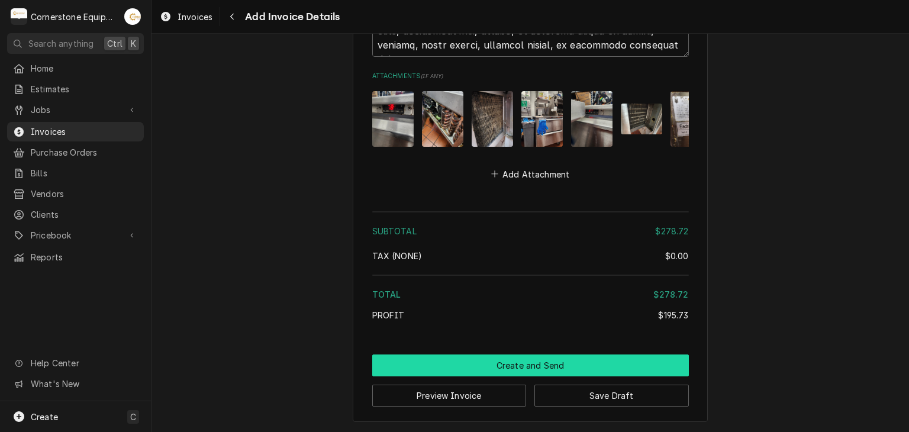
click at [518, 365] on button "Create and Send" at bounding box center [530, 365] width 317 height 22
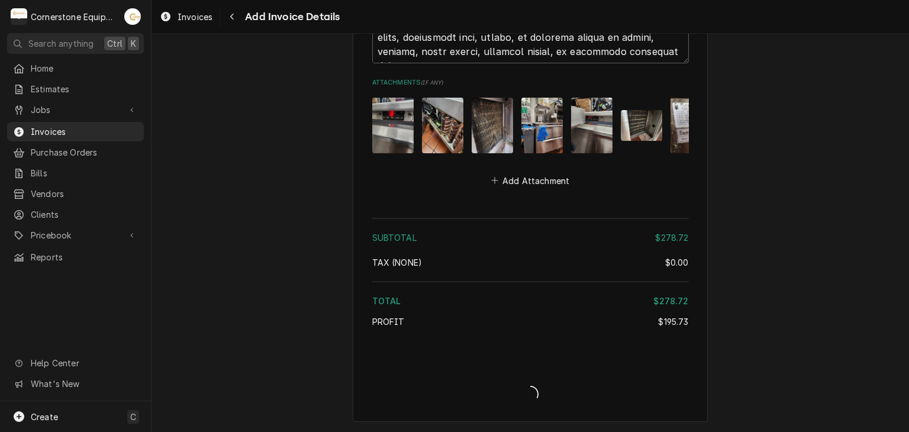
scroll to position [2791, 0]
type textarea "x"
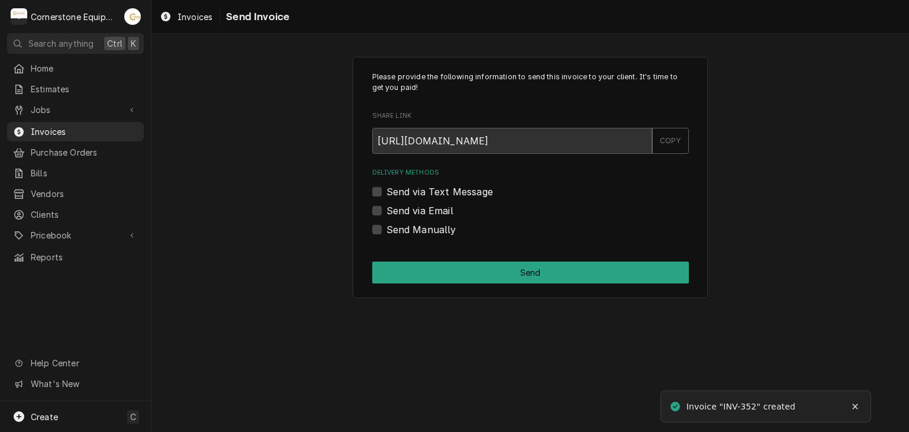
click at [424, 228] on label "Send Manually" at bounding box center [421, 229] width 70 height 14
click at [424, 228] on input "Send Manually" at bounding box center [544, 235] width 317 height 26
checkbox input "true"
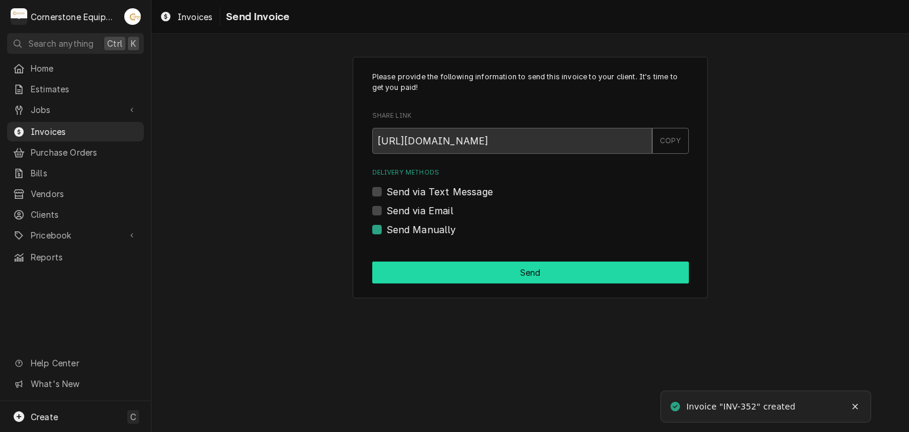
click at [446, 269] on button "Send" at bounding box center [530, 272] width 317 height 22
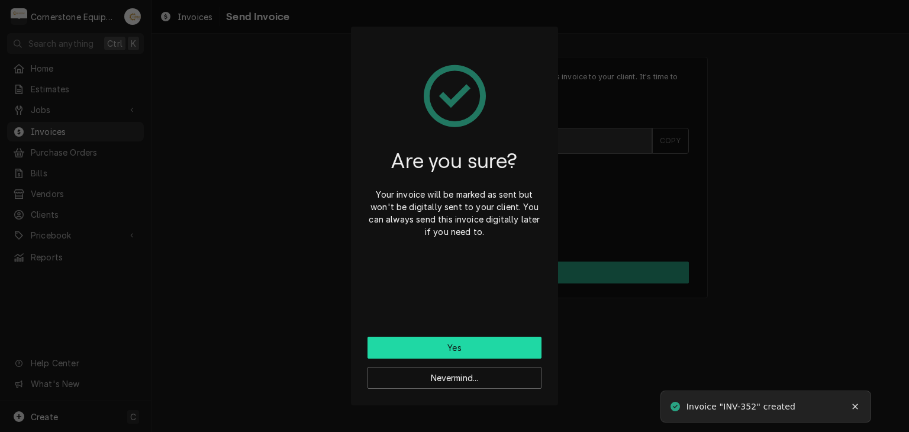
click at [416, 353] on button "Yes" at bounding box center [454, 348] width 174 height 22
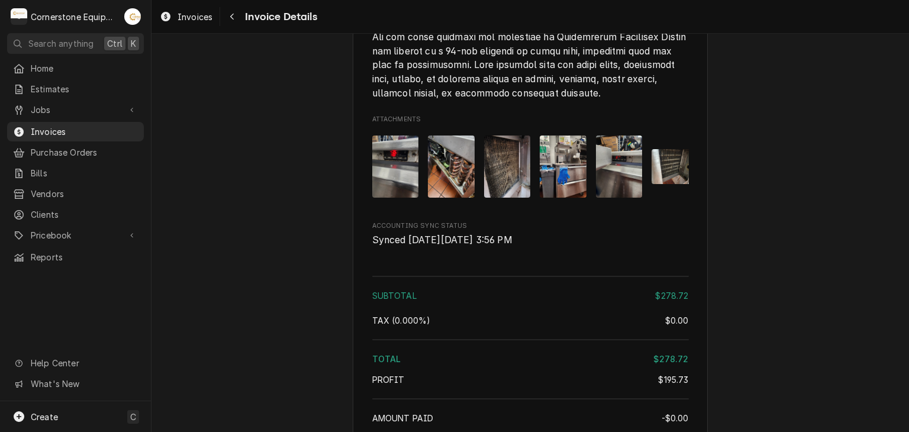
scroll to position [2366, 0]
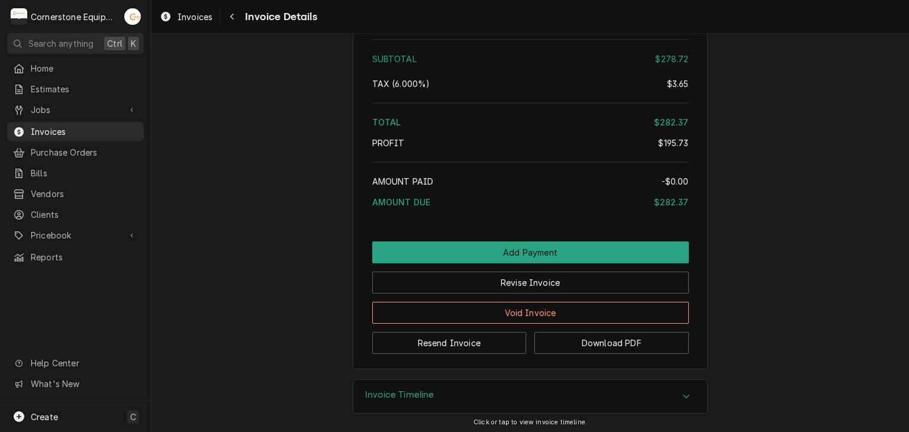
scroll to position [2400, 0]
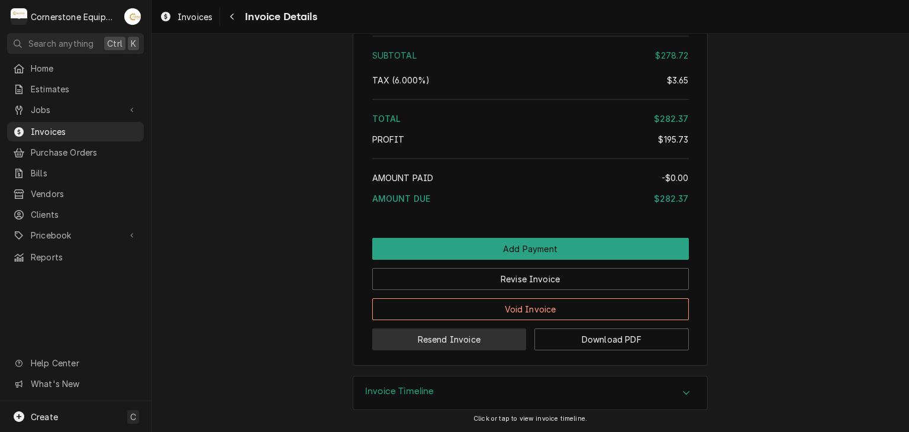
click at [435, 341] on button "Resend Invoice" at bounding box center [449, 339] width 154 height 22
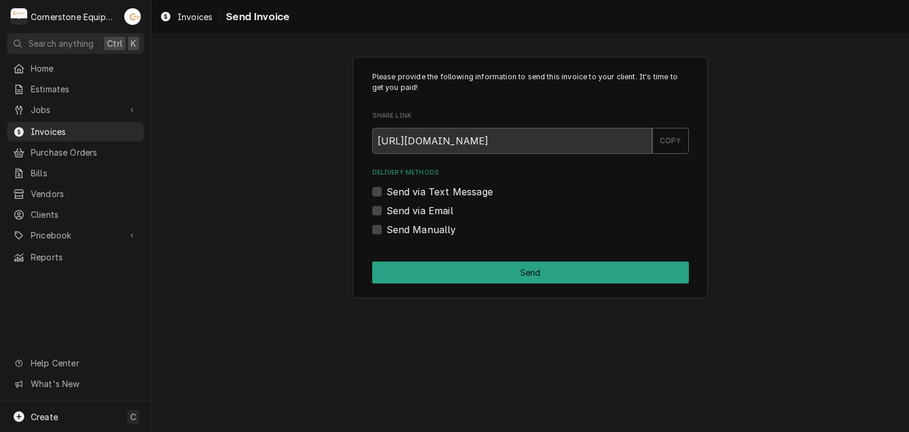
click at [419, 197] on label "Send via Text Message" at bounding box center [439, 192] width 106 height 14
click at [419, 197] on input "Send via Text Message" at bounding box center [544, 198] width 317 height 26
checkbox input "true"
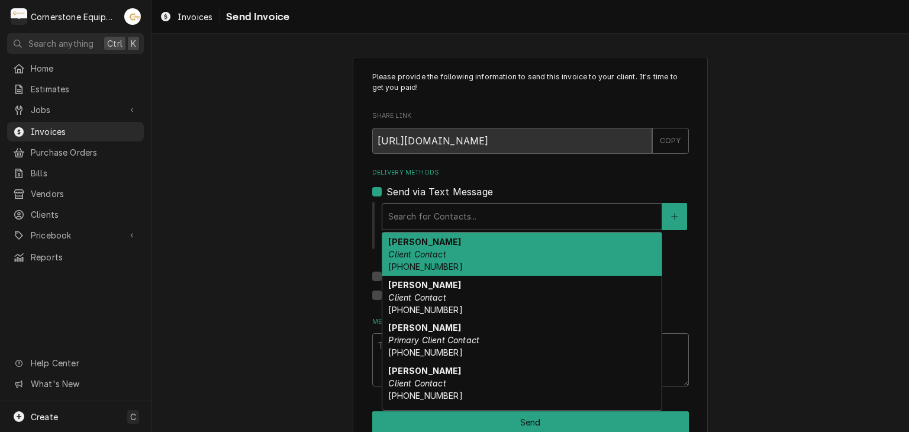
click at [419, 210] on div "Delivery Methods" at bounding box center [521, 216] width 267 height 21
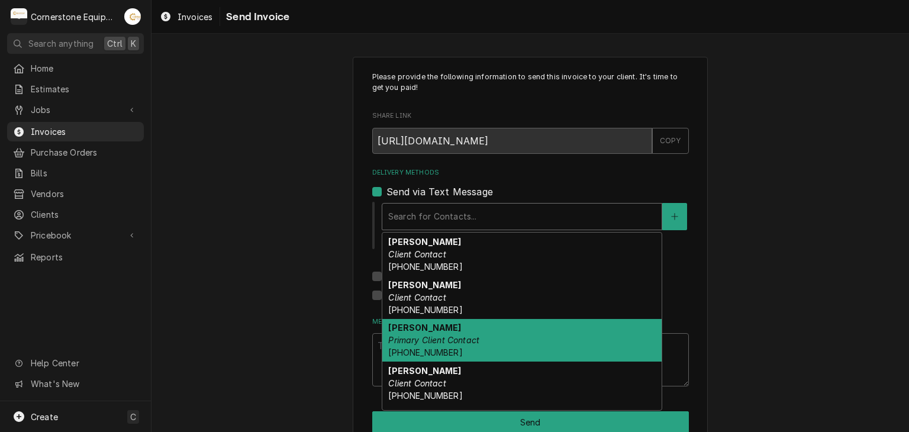
click at [421, 335] on em "Primary Client Contact" at bounding box center [433, 340] width 91 height 10
type textarea "x"
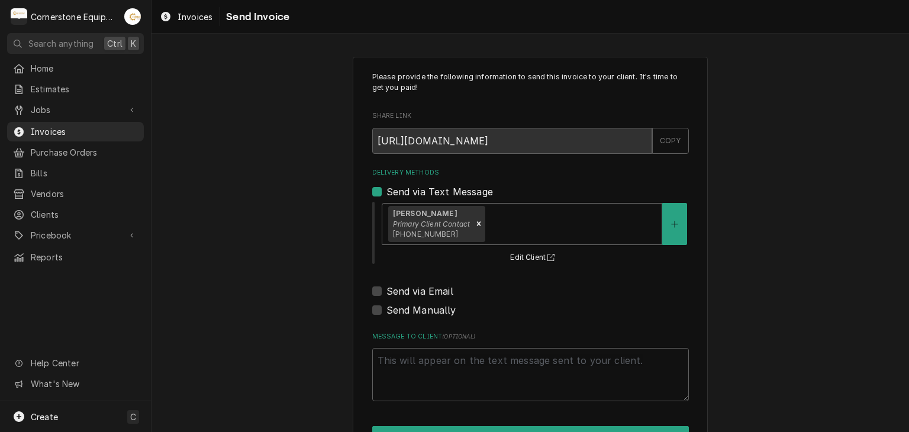
click at [414, 292] on label "Send via Email" at bounding box center [419, 291] width 67 height 14
click at [414, 292] on input "Send via Email" at bounding box center [544, 297] width 317 height 26
checkbox input "true"
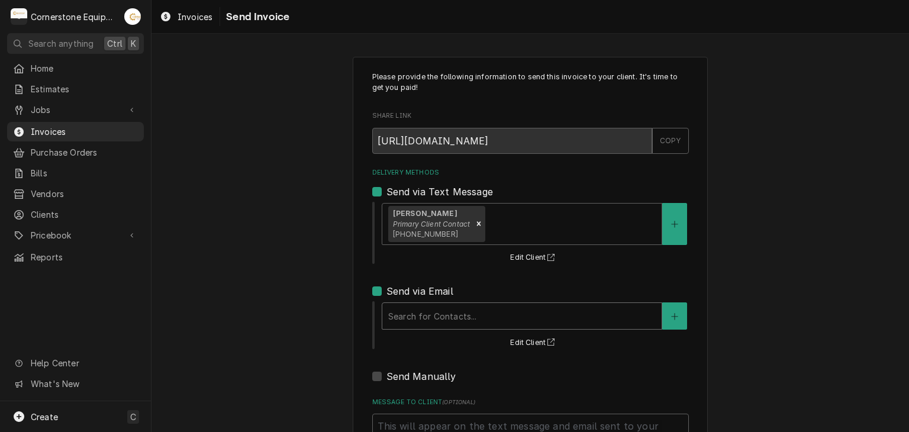
click at [415, 312] on div "Delivery Methods" at bounding box center [521, 315] width 267 height 21
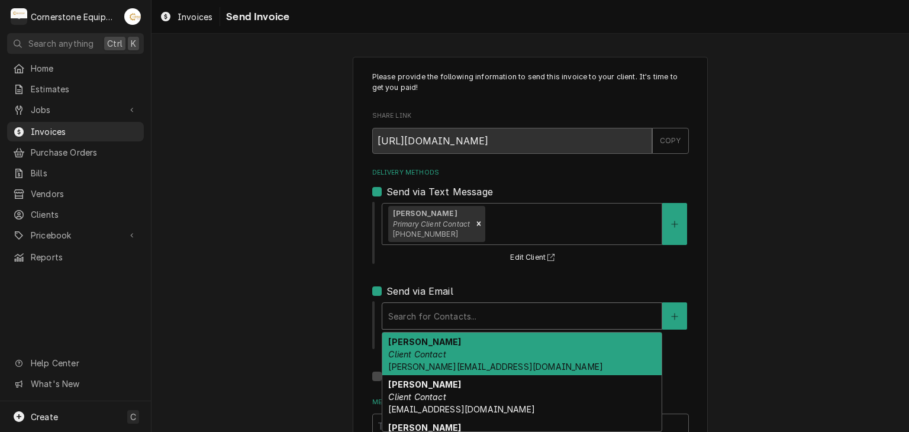
click at [416, 353] on em "Client Contact" at bounding box center [416, 354] width 57 height 10
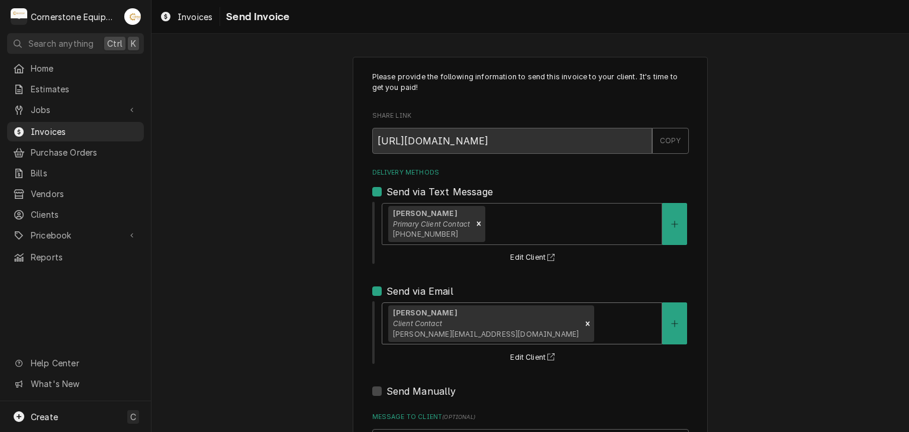
click at [296, 276] on div "Please provide the following information to send this invoice to your client. I…" at bounding box center [529, 300] width 757 height 508
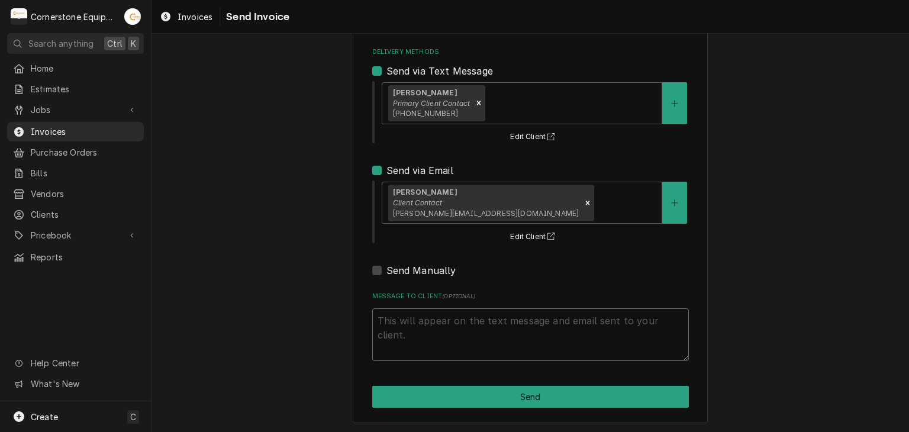
click at [412, 318] on textarea "Message to Client ( optional )" at bounding box center [530, 334] width 317 height 53
type textarea "x"
type textarea "T"
type textarea "x"
type textarea "Th"
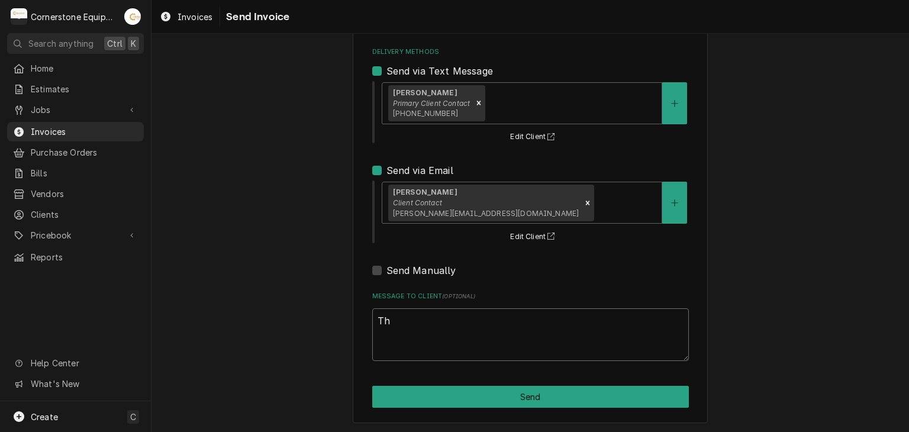
type textarea "x"
type textarea "Tha"
type textarea "x"
type textarea "Than"
type textarea "x"
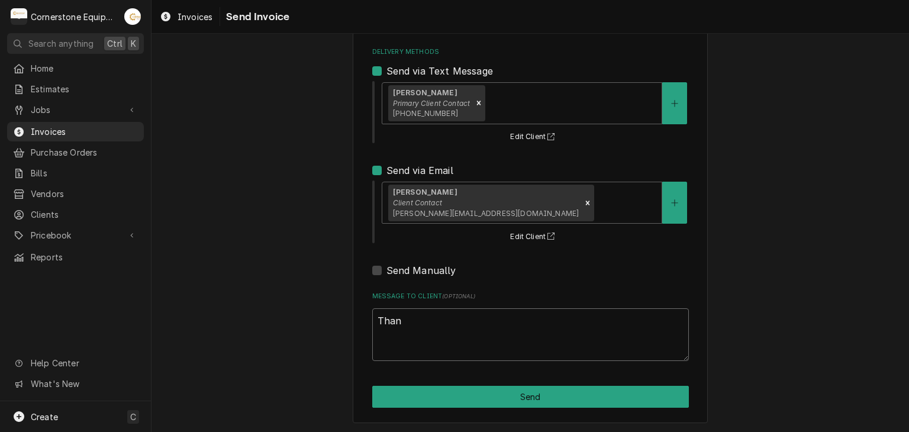
type textarea "Thank"
type textarea "x"
type textarea "Thank"
type textarea "x"
type textarea "Thank y"
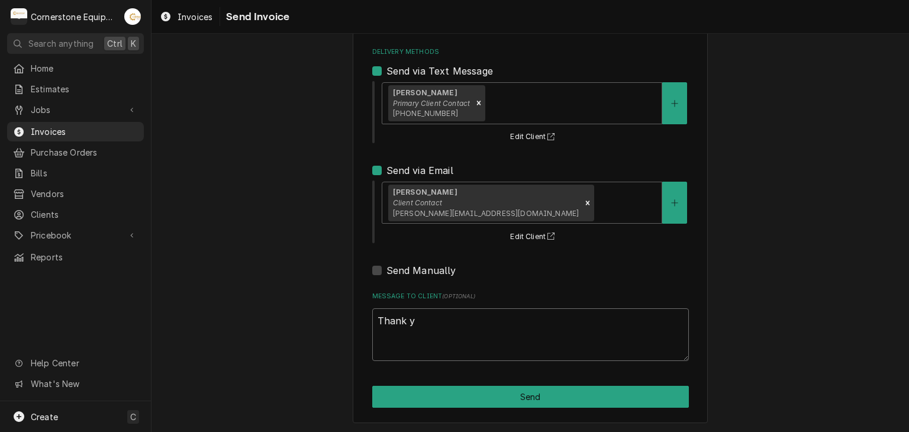
type textarea "x"
type textarea "Thank yo"
type textarea "x"
type textarea "Thank you"
type textarea "x"
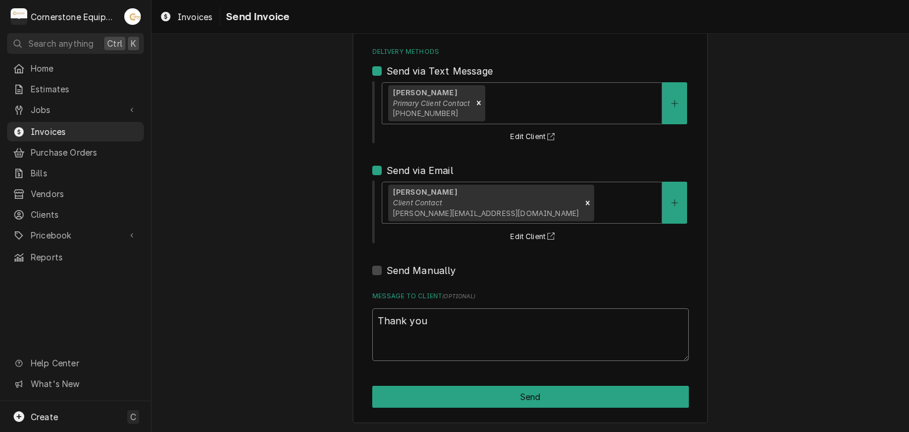
type textarea "Thank you"
type textarea "x"
type textarea "Thank you fo"
type textarea "x"
type textarea "Thank you for"
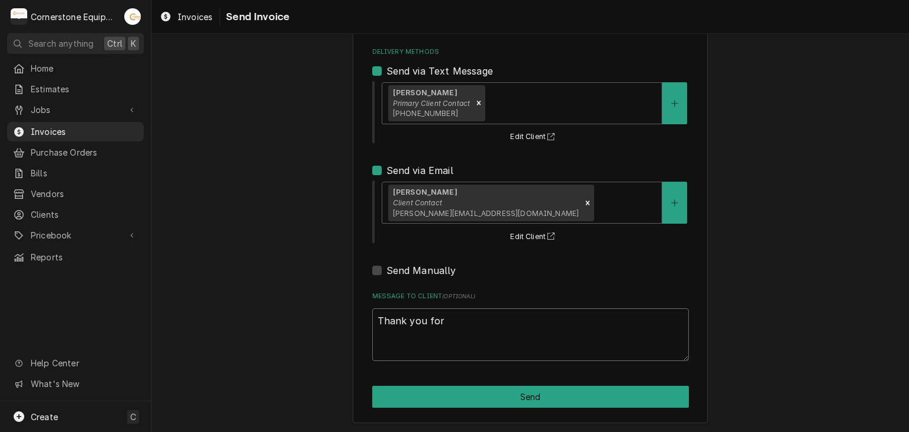
type textarea "x"
type textarea "Thank you for"
type textarea "x"
type textarea "Thank you for t"
type textarea "x"
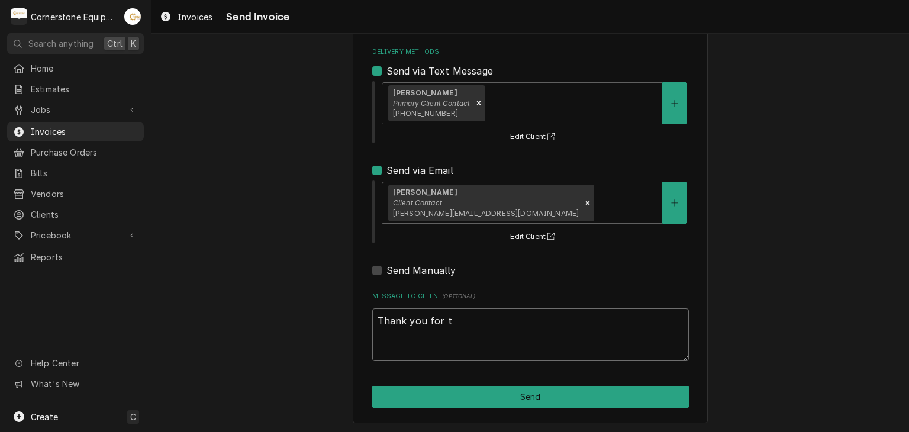
type textarea "Thank you for th"
type textarea "x"
type textarea "Thank you for the"
type textarea "x"
type textarea "Thank you for the"
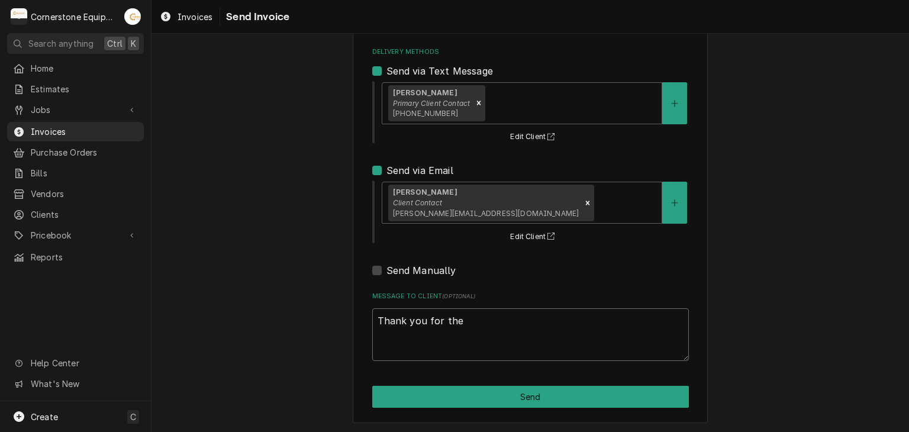
type textarea "x"
type textarea "Thank you for the o"
type textarea "x"
type textarea "Thank you for the op"
type textarea "x"
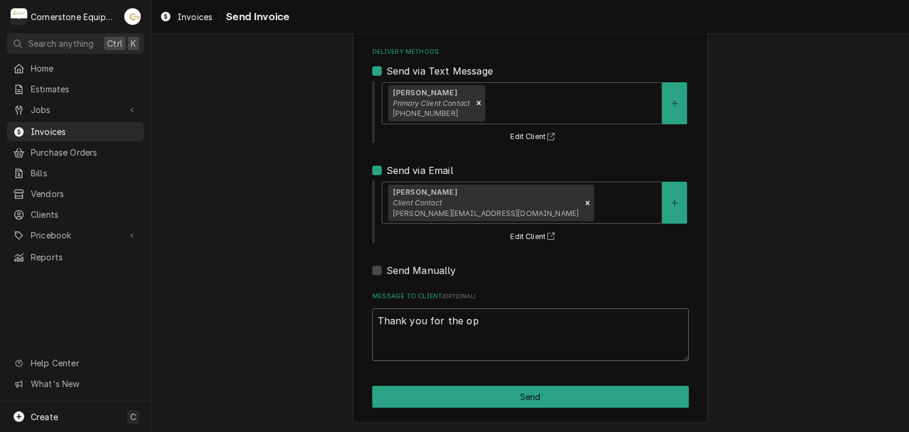
type textarea "Thank you for the opp"
type textarea "x"
type textarea "Thank you for the oppo"
type textarea "x"
type textarea "Thank you for the oppor"
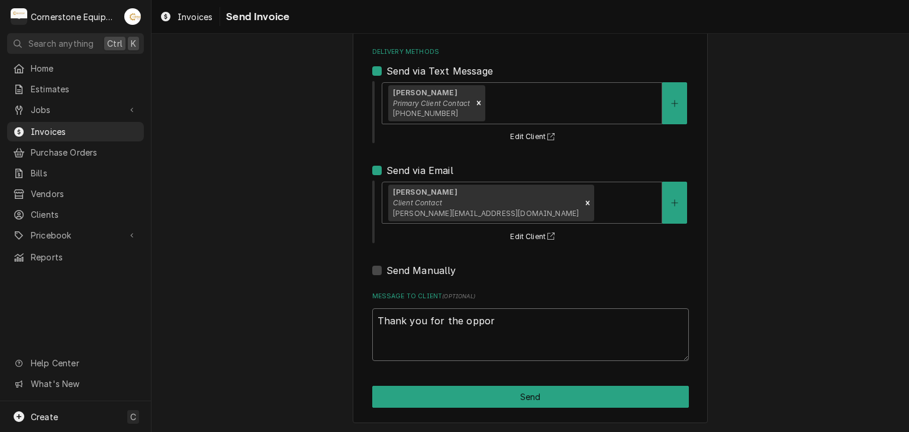
type textarea "x"
type textarea "Thank you for the opport"
type textarea "x"
type textarea "Thank you for the opportu"
type textarea "x"
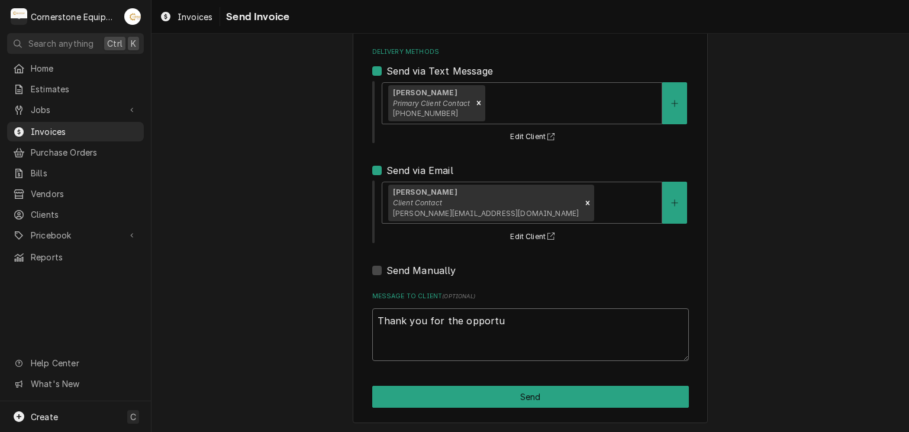
type textarea "Thank you for the opportun"
type textarea "x"
type textarea "Thank you for the opportuni"
type textarea "x"
type textarea "Thank you for the opportunit"
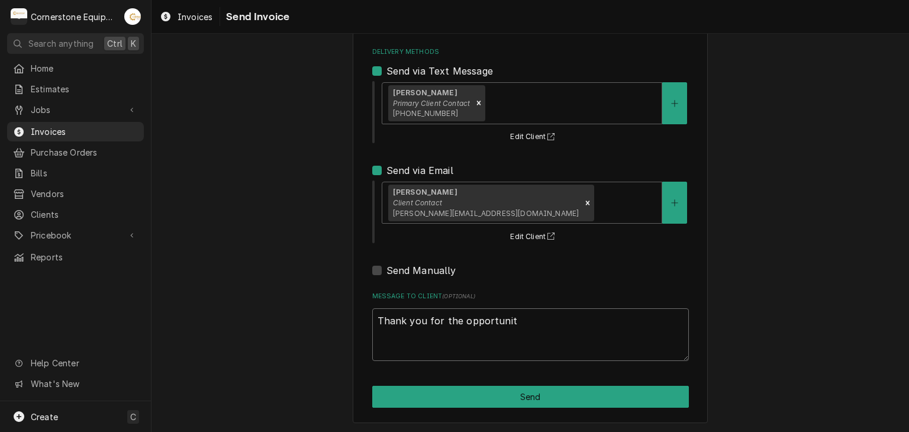
type textarea "x"
type textarea "Thank you for the opportunity"
type textarea "x"
type textarea "Thank you for the opportunity"
type textarea "x"
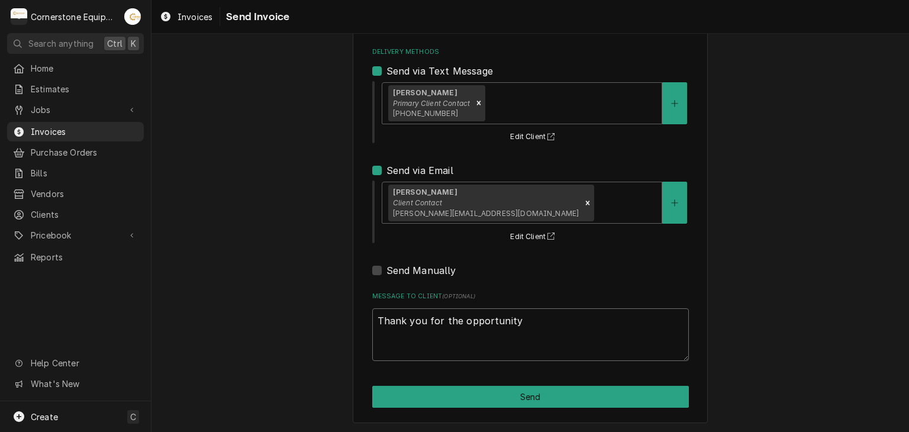
type textarea "Thank you for the opportunity t"
type textarea "x"
type textarea "Thank you for the opportunity to"
type textarea "x"
type textarea "Thank you for the opportunity to"
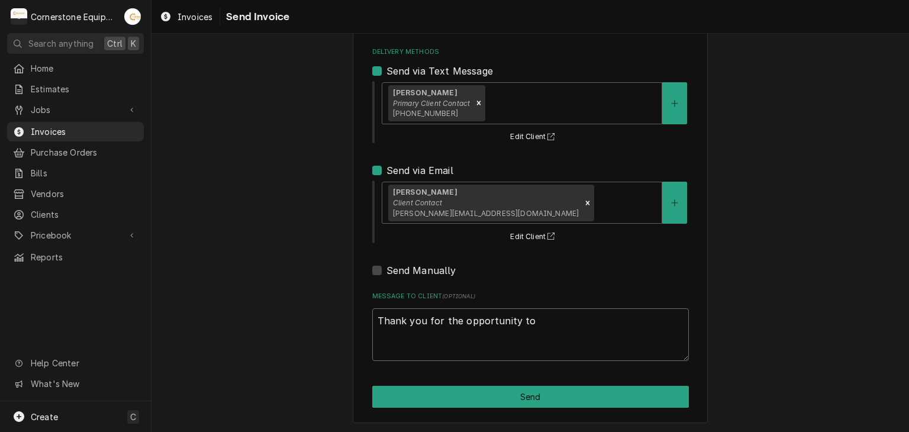
type textarea "x"
type textarea "Thank you for the opportunity to b"
type textarea "x"
type textarea "Thank you for the opportunity to be"
type textarea "x"
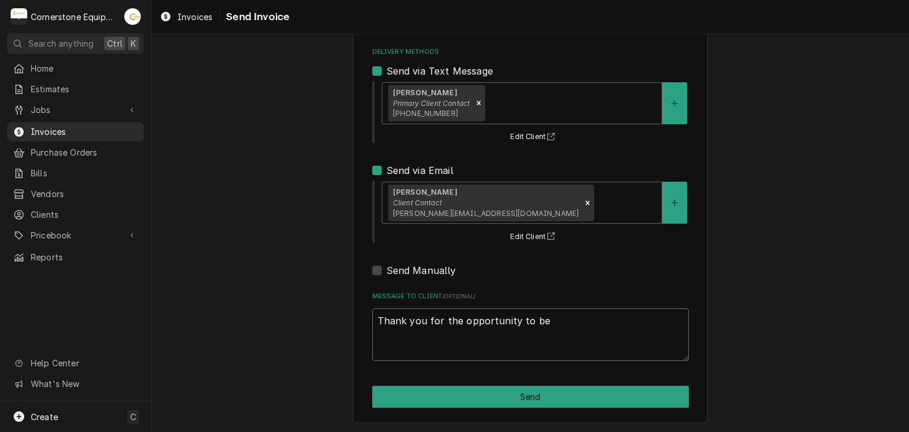
type textarea "Thank you for the opportunity to be"
type textarea "x"
type textarea "Thank you for the opportunity to be o"
type textarea "x"
type textarea "Thank you for the opportunity to be of"
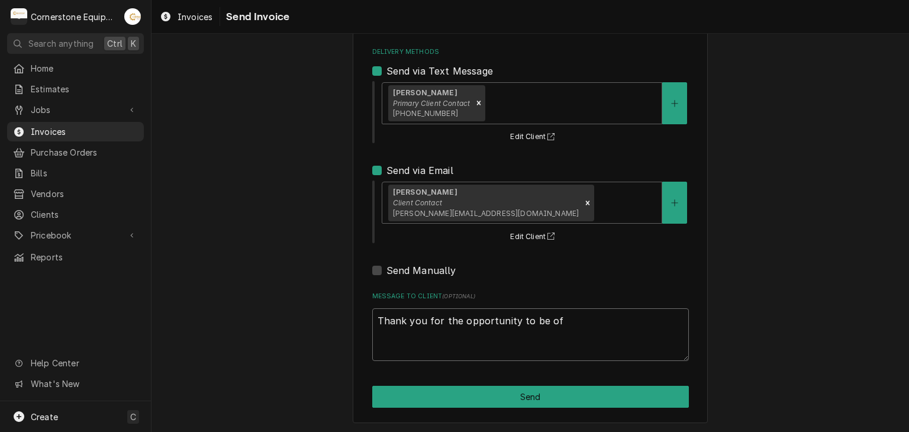
type textarea "x"
type textarea "Thank you for the opportunity to be of"
type textarea "x"
type textarea "Thank you for the opportunity to be of s"
type textarea "x"
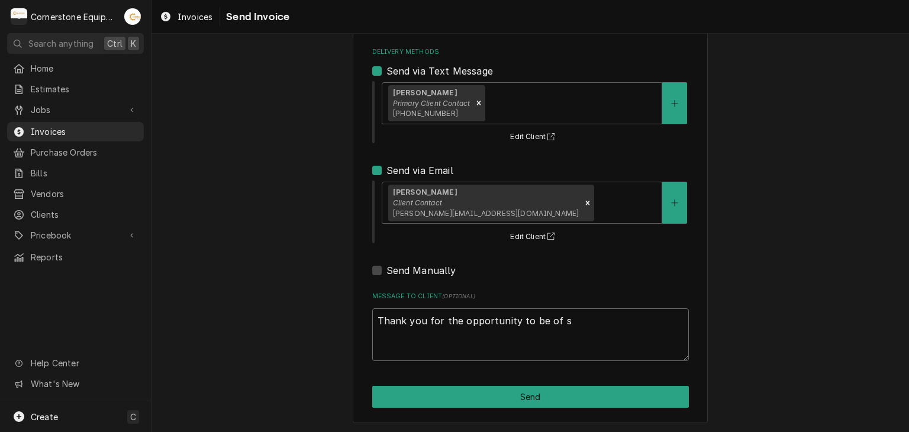
type textarea "Thank you for the opportunity to be of se"
type textarea "x"
type textarea "Thank you for the opportunity to be of ser"
type textarea "x"
type textarea "Thank you for the opportunity to be of serv"
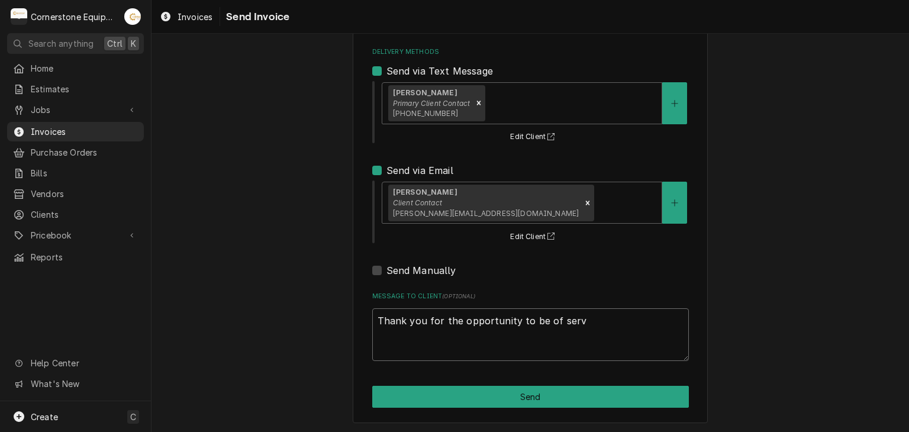
type textarea "x"
type textarea "Thank you for the opportunity to be of servi"
type textarea "x"
type textarea "Thank you for the opportunity to be of servic"
type textarea "x"
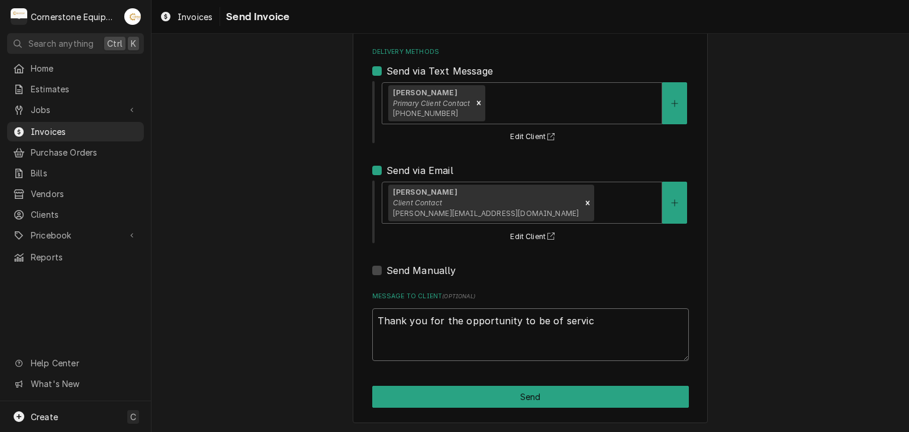
type textarea "Thank you for the opportunity to be of service"
type textarea "x"
click at [412, 318] on textarea "Thank you for the opportunity to be of service!" at bounding box center [530, 334] width 317 height 53
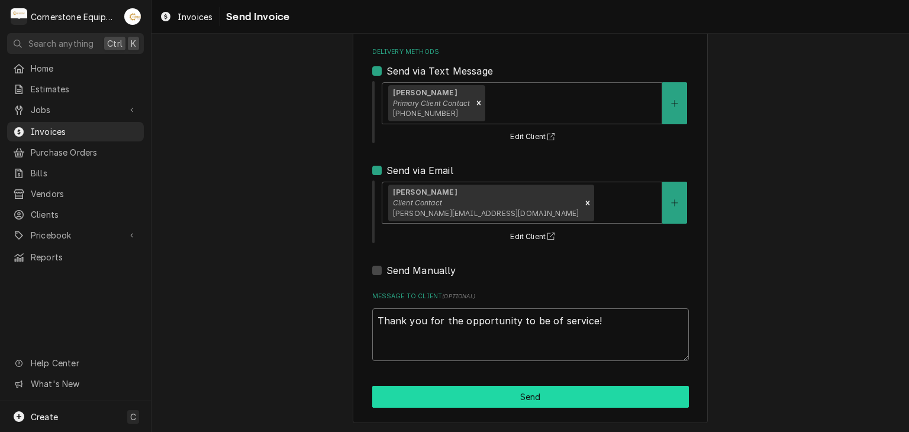
type textarea "Thank you for the opportunity to be of service!"
click at [511, 387] on button "Send" at bounding box center [530, 397] width 317 height 22
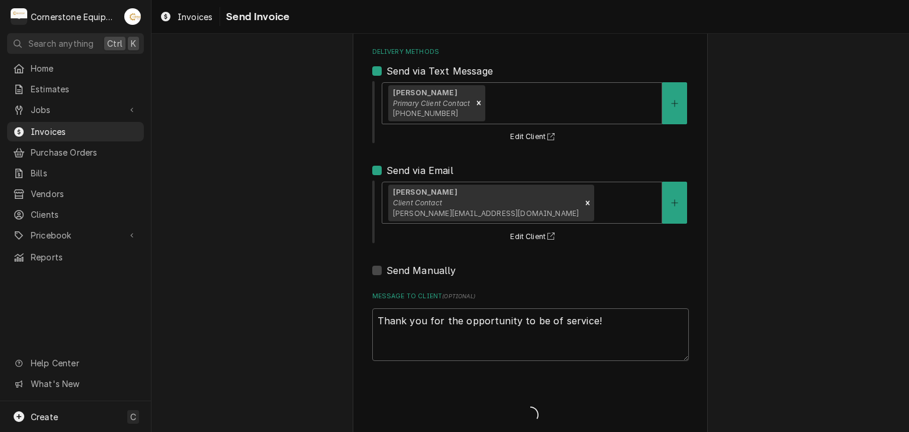
type textarea "x"
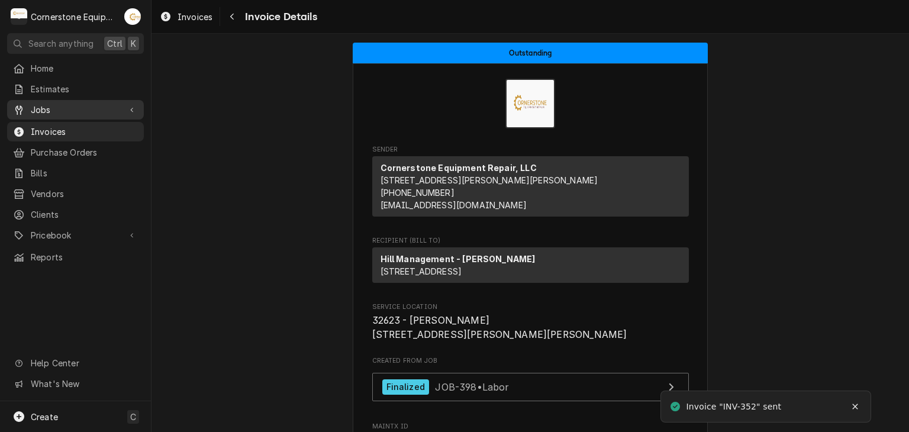
click at [44, 106] on span "Jobs" at bounding box center [75, 110] width 89 height 12
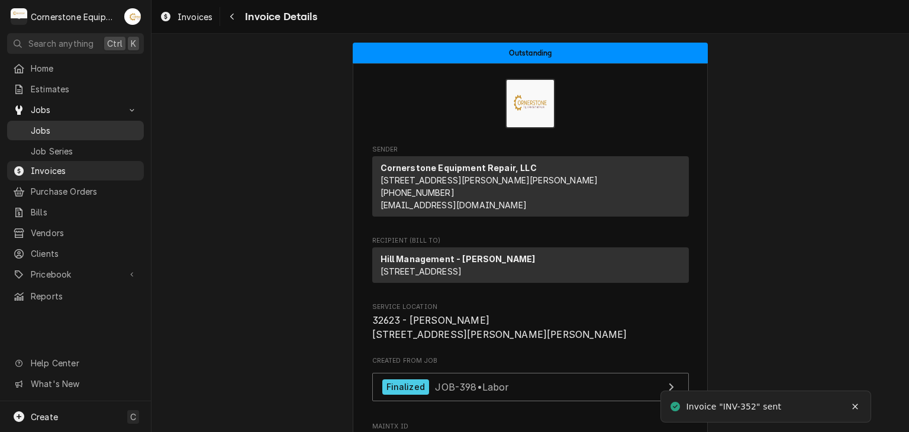
click at [46, 124] on span "Jobs" at bounding box center [84, 130] width 107 height 12
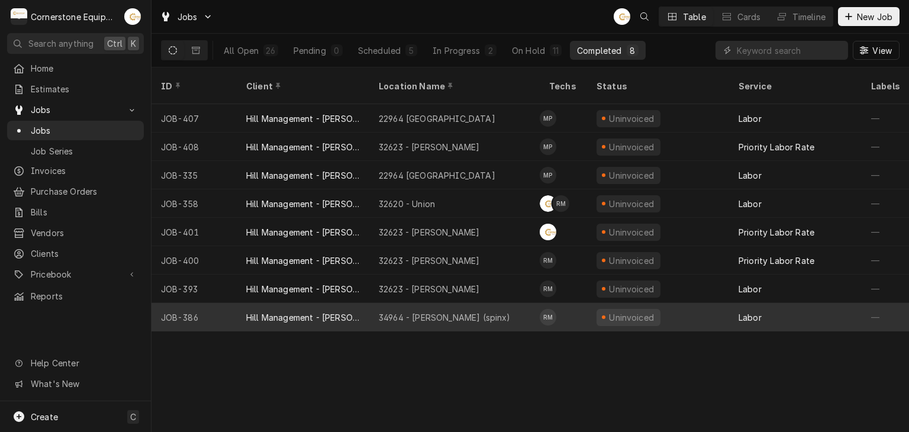
click at [364, 303] on div "Hill Management - [PERSON_NAME]" at bounding box center [303, 317] width 133 height 28
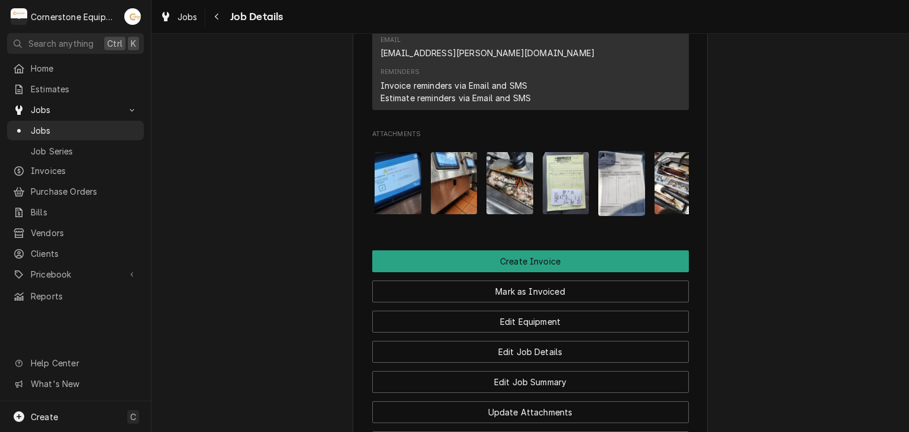
scroll to position [0, 634]
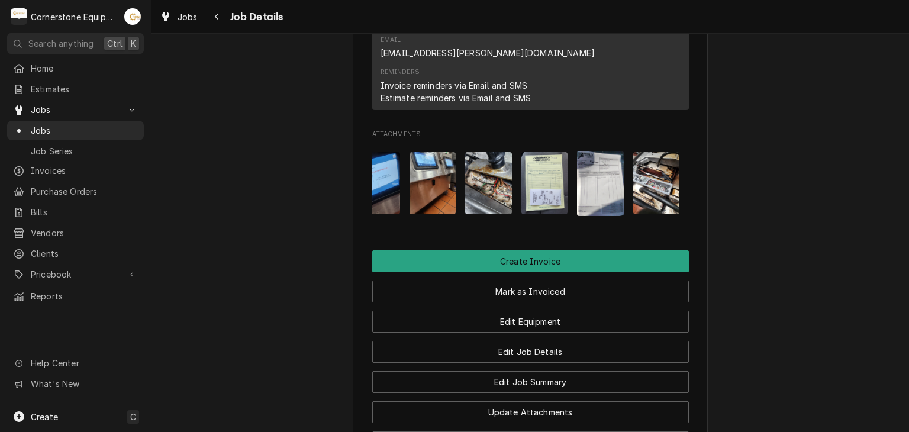
click div "Completed and Uninvoiced Hill Management - McDonald’s 34964 - Woodruff (spinx) …"
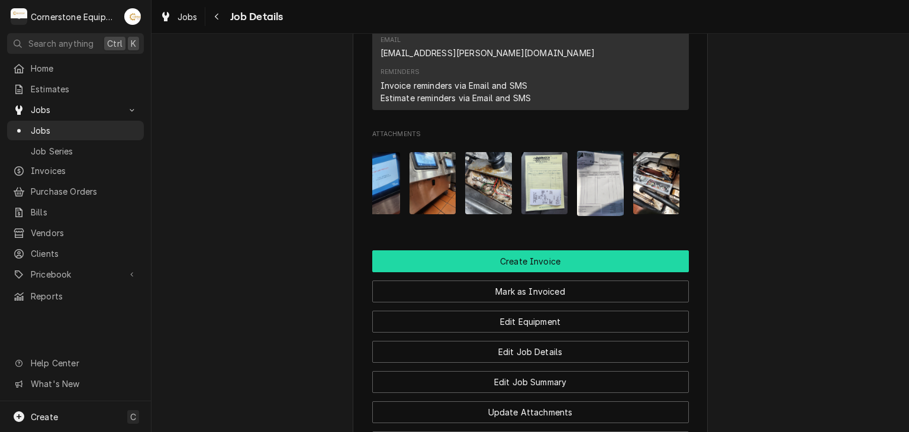
click button "Create Invoice"
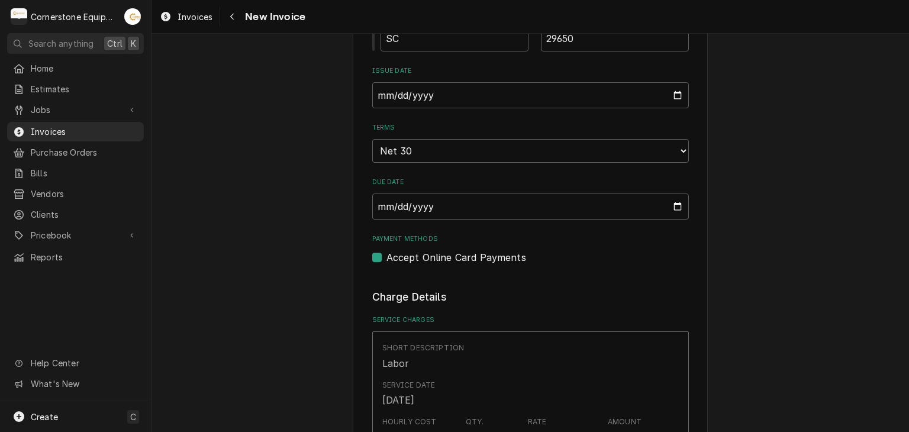
scroll to position [710, 0]
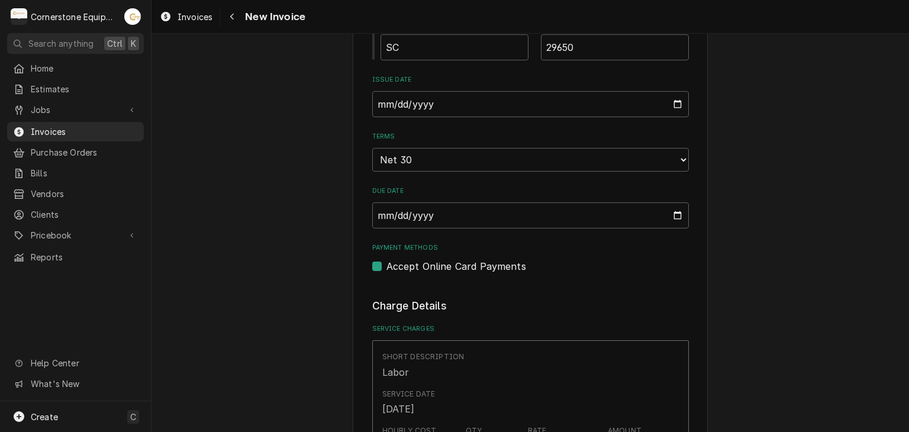
click at [426, 263] on label "Accept Online Card Payments" at bounding box center [456, 266] width 140 height 14
click at [426, 263] on input "Payment Methods" at bounding box center [544, 272] width 317 height 26
checkbox input "false"
type textarea "x"
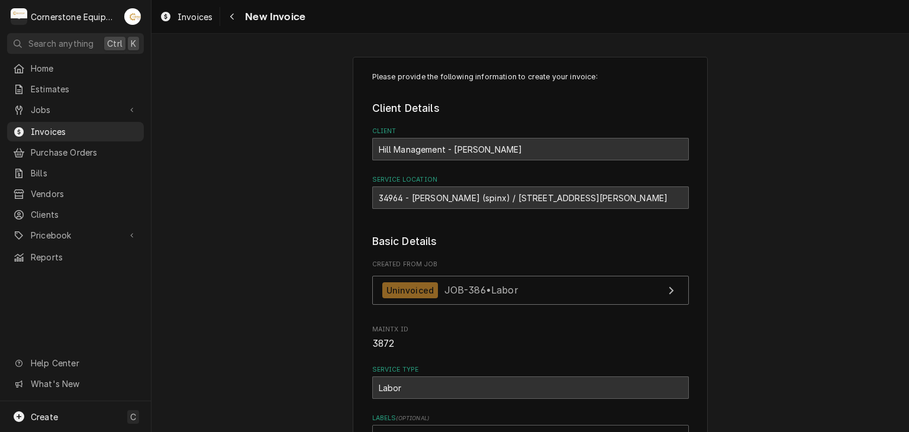
scroll to position [0, 0]
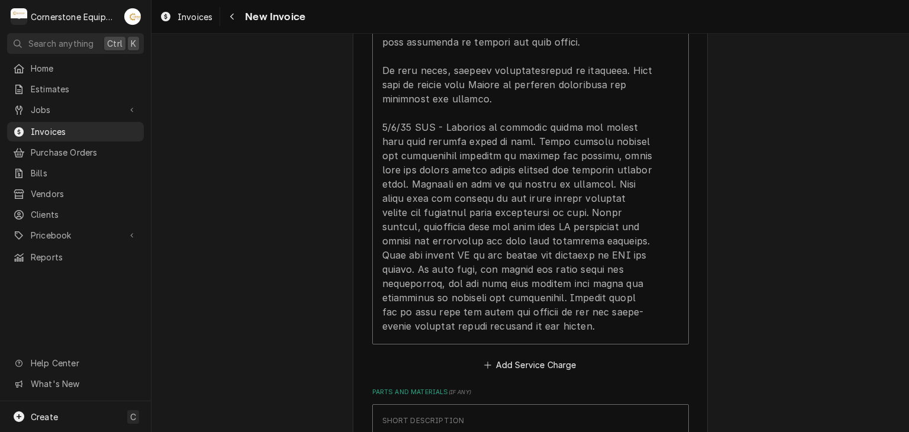
scroll to position [1893, 0]
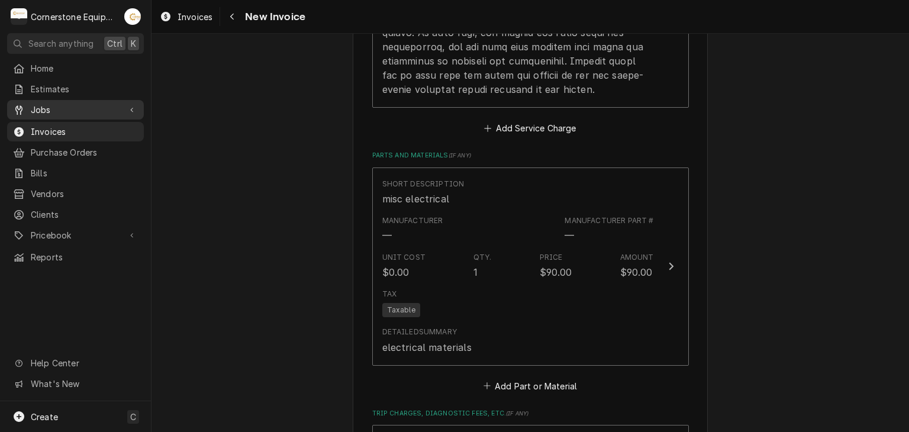
click at [66, 114] on link "Jobs" at bounding box center [75, 110] width 137 height 20
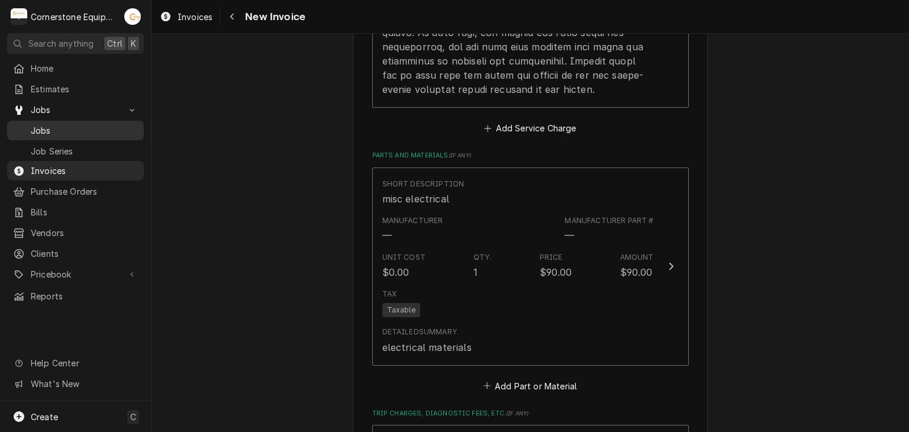
click at [50, 124] on span "Jobs" at bounding box center [84, 130] width 107 height 12
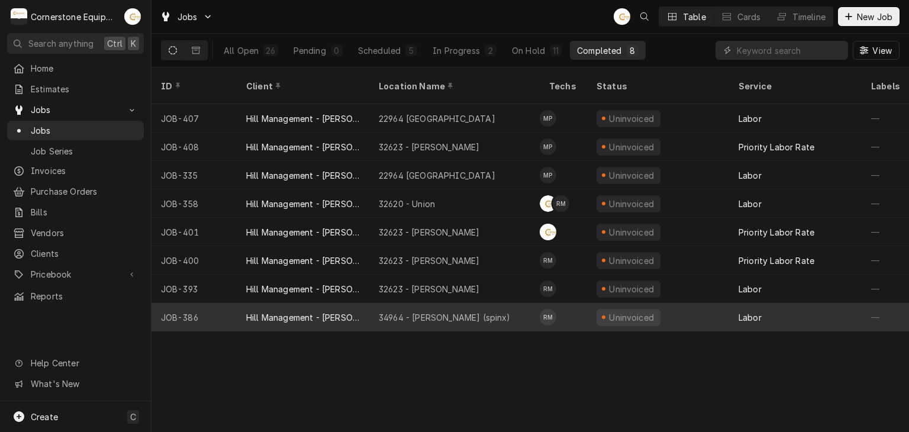
click at [424, 311] on div "34964 - Woodruff (spinx)" at bounding box center [445, 317] width 132 height 12
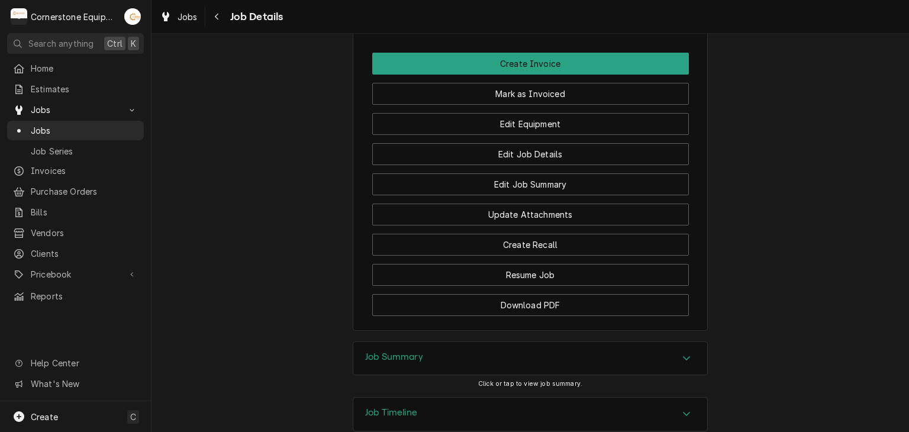
scroll to position [908, 0]
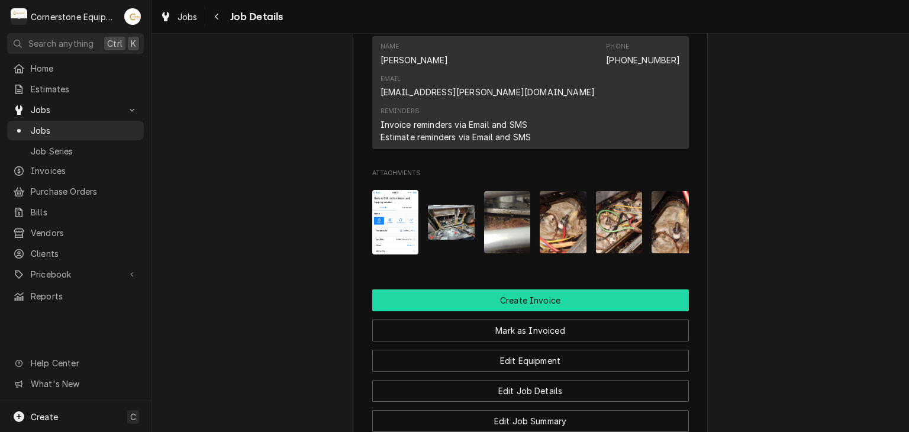
click at [560, 289] on button "Create Invoice" at bounding box center [530, 300] width 317 height 22
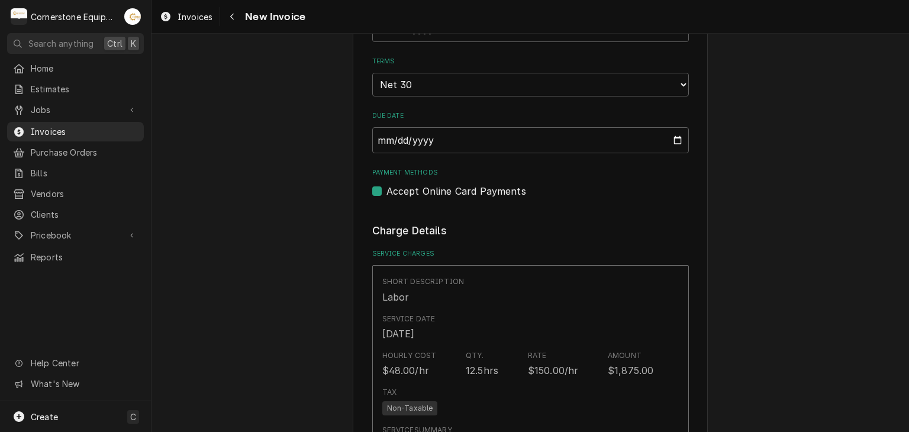
scroll to position [828, 0]
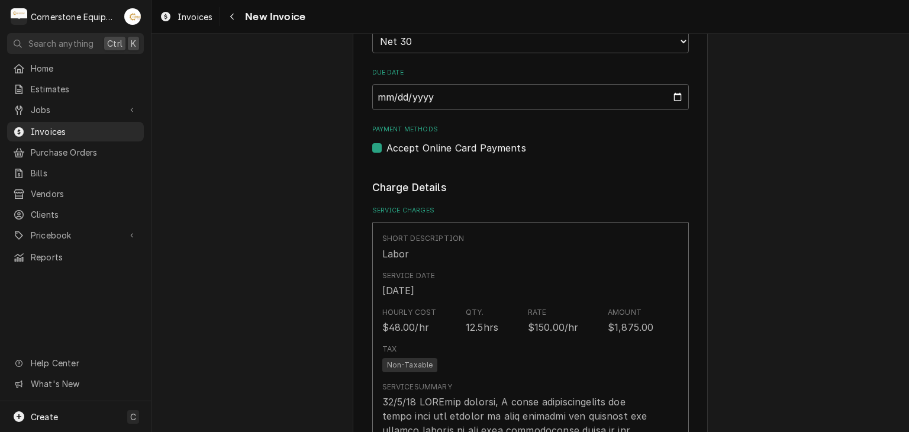
click at [412, 141] on label "Accept Online Card Payments" at bounding box center [456, 148] width 140 height 14
click at [412, 141] on input "Payment Methods" at bounding box center [544, 154] width 317 height 26
checkbox input "false"
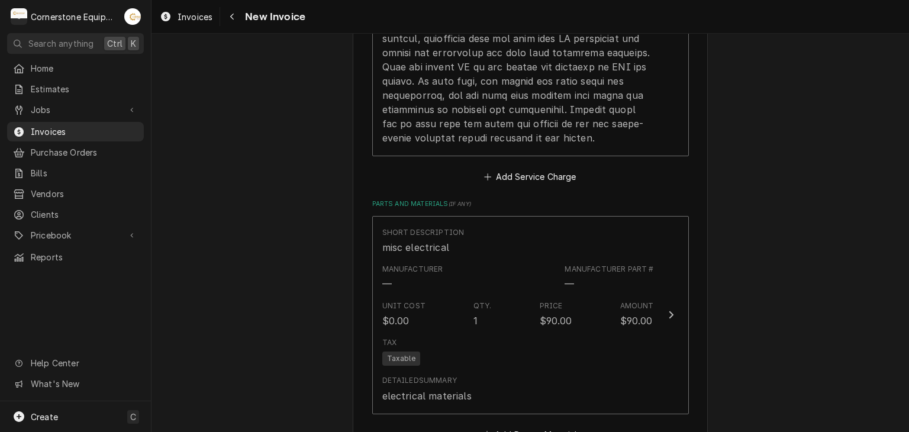
scroll to position [1822, 0]
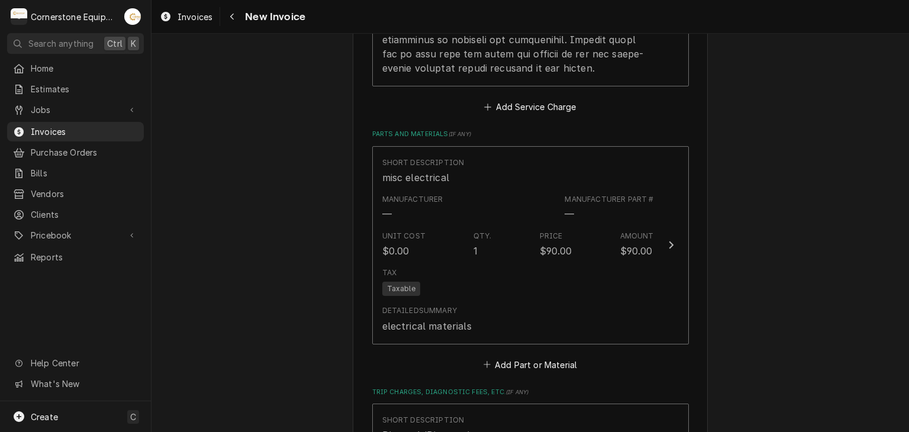
scroll to position [1917, 0]
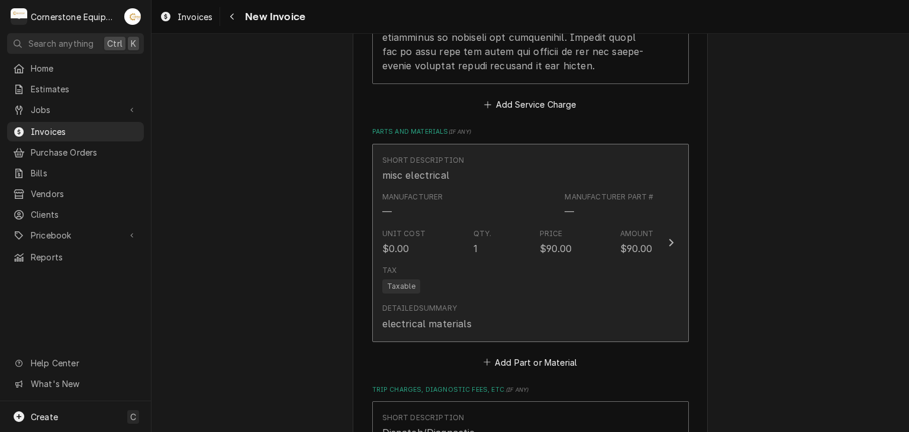
click at [627, 298] on div "Detailed Summary electrical materials" at bounding box center [518, 316] width 272 height 37
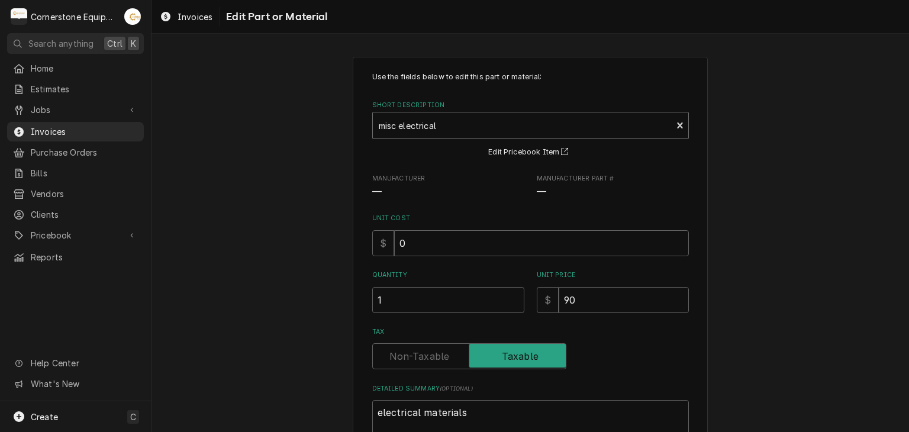
click at [457, 127] on div "Short Description" at bounding box center [523, 125] width 288 height 21
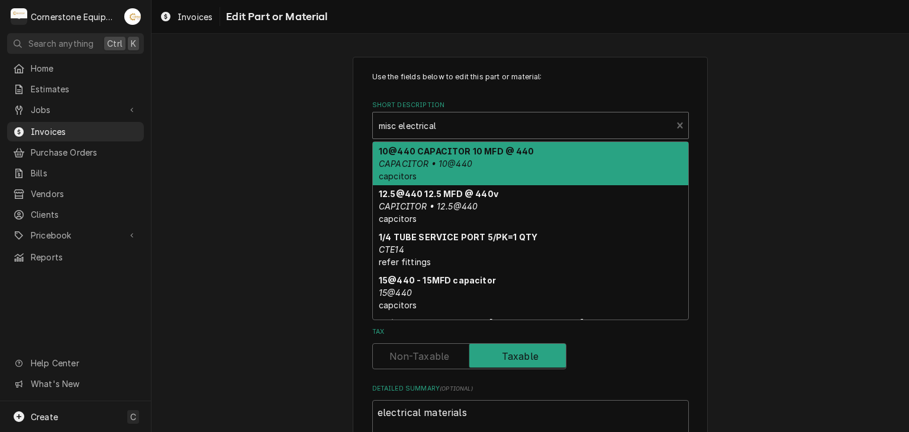
click at [448, 130] on div "Short Description" at bounding box center [523, 125] width 288 height 21
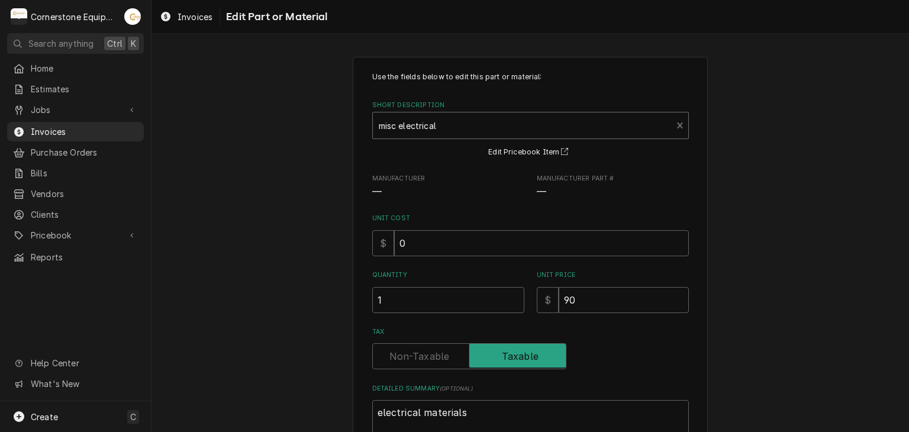
click at [781, 169] on div "Use the fields below to edit this part or material: Short Description misc elec…" at bounding box center [529, 300] width 757 height 509
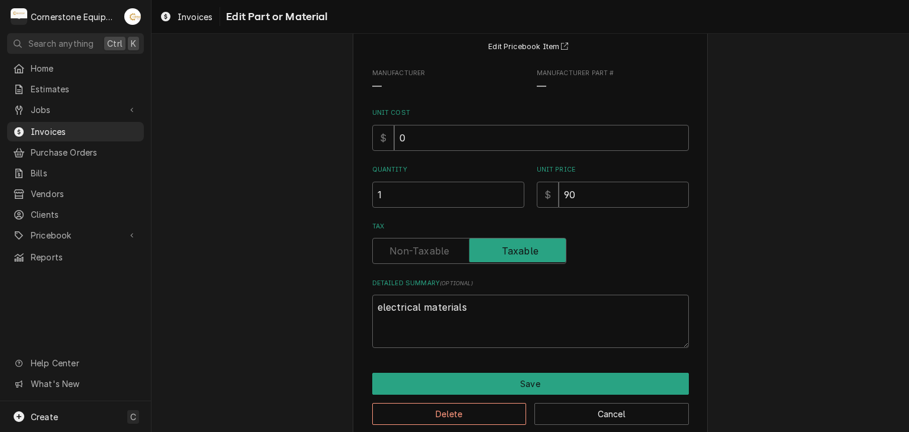
scroll to position [122, 0]
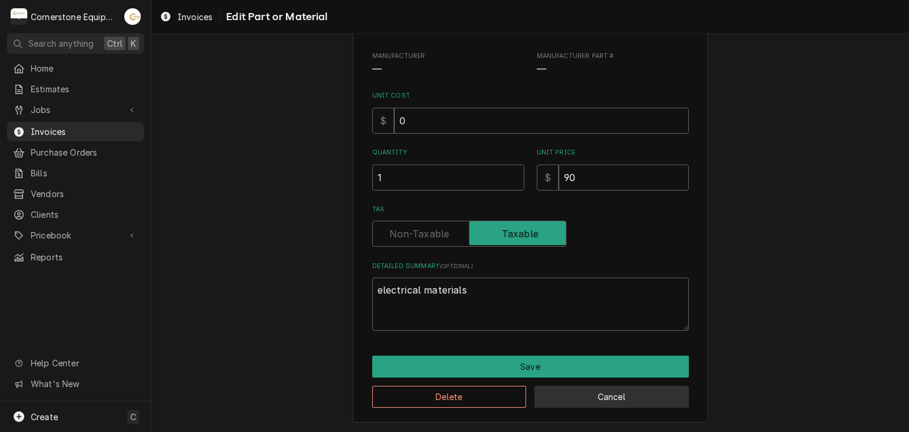
click at [598, 402] on button "Cancel" at bounding box center [611, 397] width 154 height 22
type textarea "x"
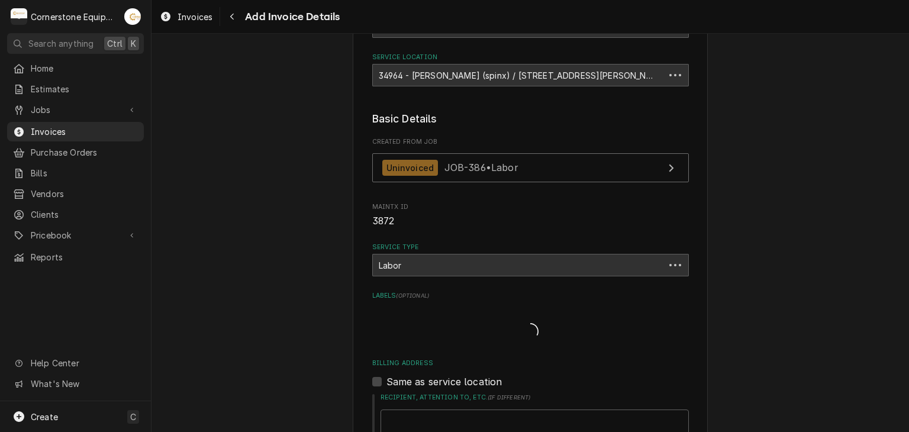
scroll to position [1902, 0]
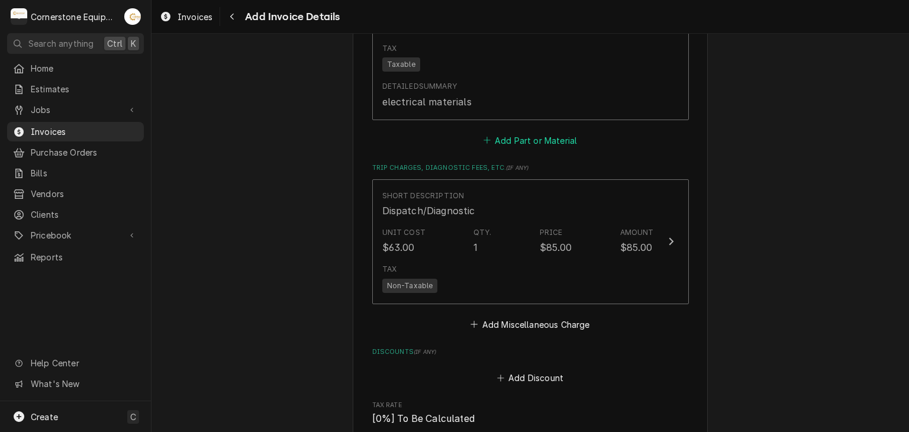
click at [514, 132] on button "Add Part or Material" at bounding box center [530, 140] width 98 height 17
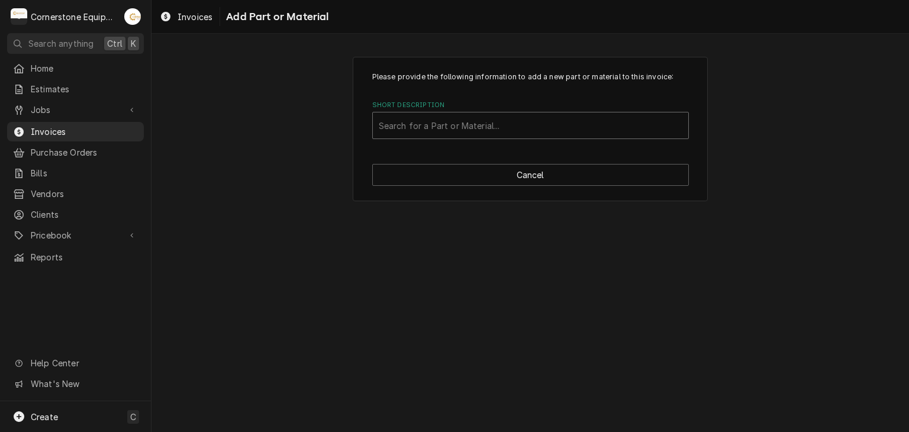
click at [449, 130] on div "Short Description" at bounding box center [530, 125] width 303 height 21
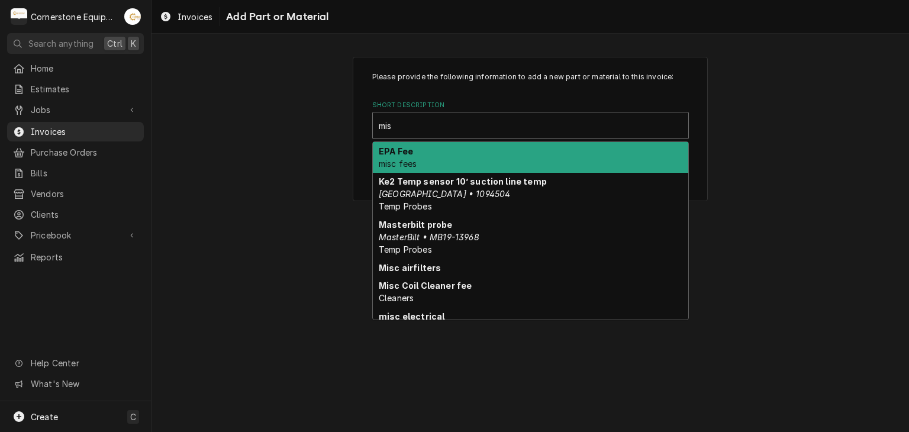
type input "misc"
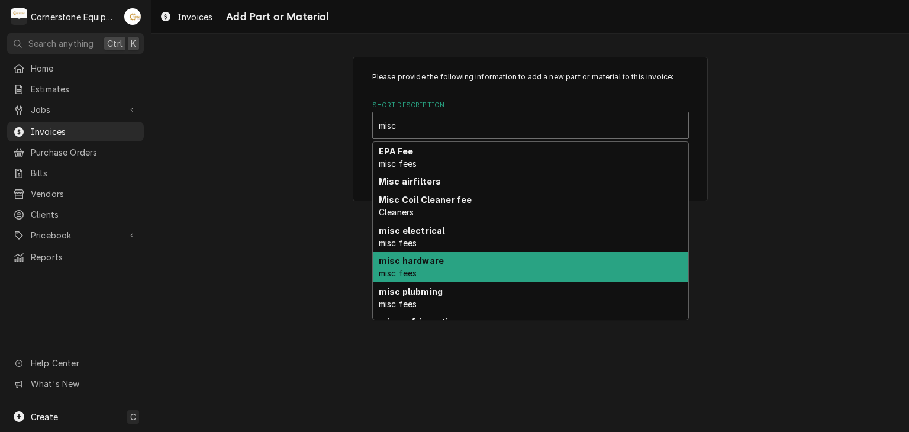
click at [421, 263] on strong "misc hardware" at bounding box center [411, 261] width 65 height 10
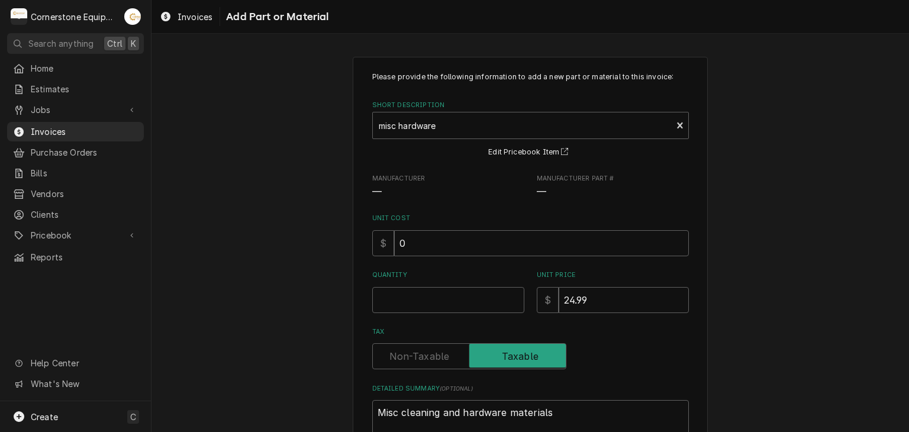
click at [761, 257] on div "Please provide the following information to add a new part or material to this …" at bounding box center [529, 285] width 757 height 479
click at [457, 287] on input "Quantity" at bounding box center [448, 300] width 152 height 26
type textarea "x"
type input "1"
click at [760, 230] on div "Please provide the following information to add a new part or material to this …" at bounding box center [529, 285] width 757 height 479
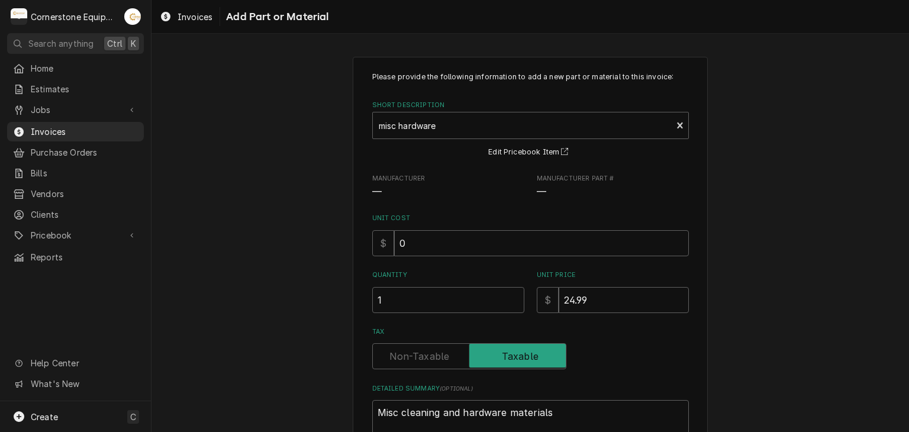
scroll to position [92, 0]
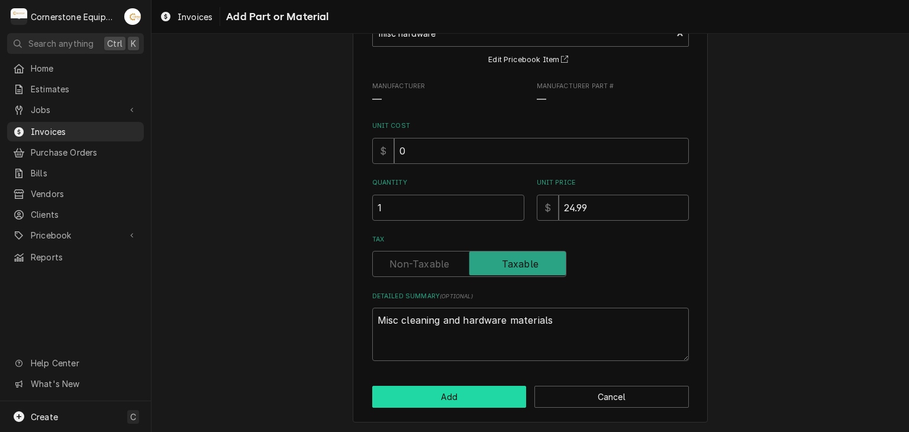
click at [465, 401] on button "Add" at bounding box center [449, 397] width 154 height 22
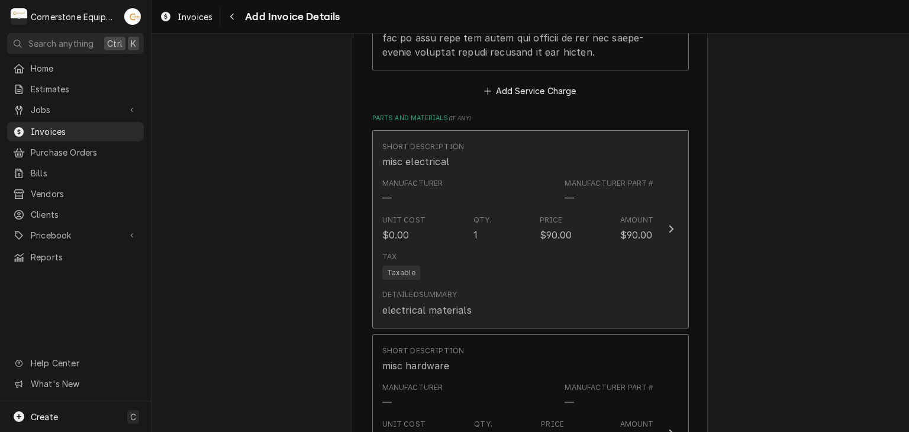
click at [554, 261] on div "Tax Taxable" at bounding box center [518, 266] width 272 height 38
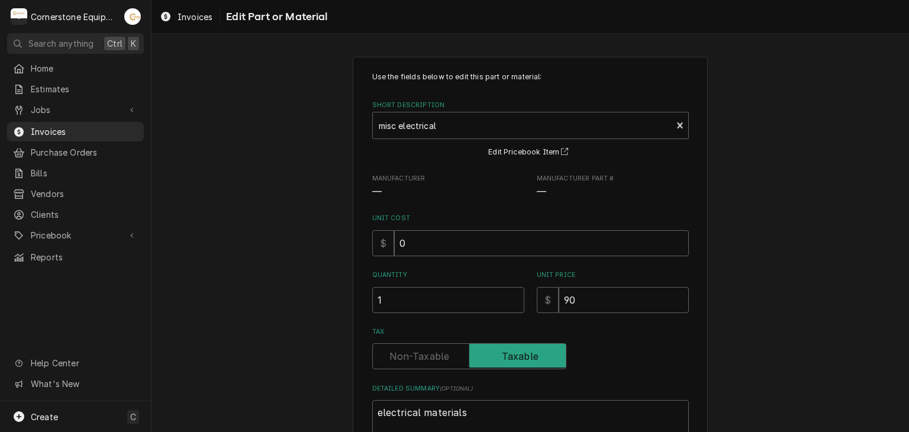
scroll to position [122, 0]
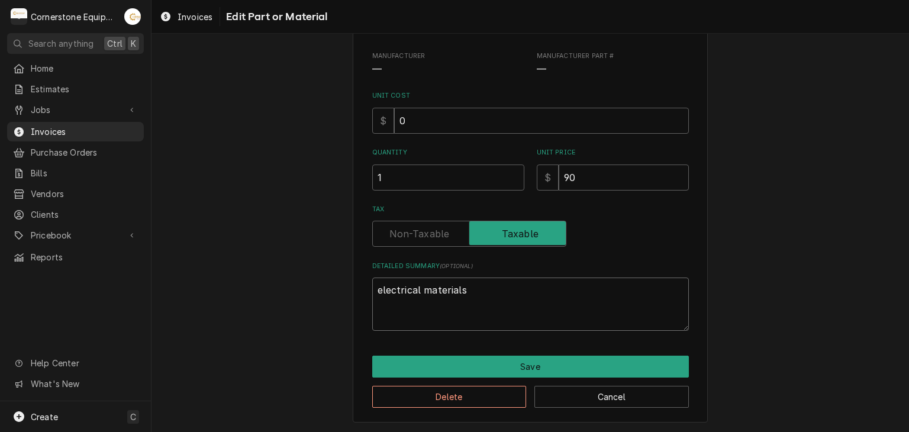
click at [557, 303] on textarea "electrical materials" at bounding box center [530, 303] width 317 height 53
type textarea "x"
type textarea "electrical materials"
type textarea "x"
type textarea "electrical materials -"
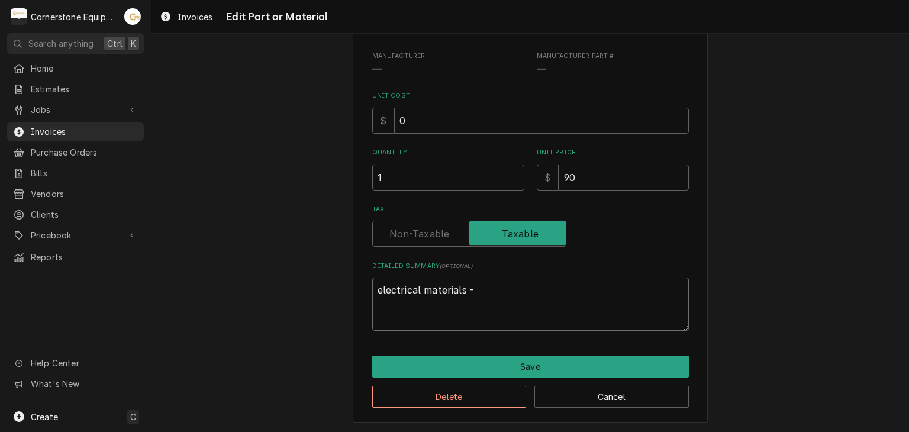
type textarea "x"
type textarea "electrical materials -"
type textarea "x"
type textarea "electrical materials - f"
type textarea "x"
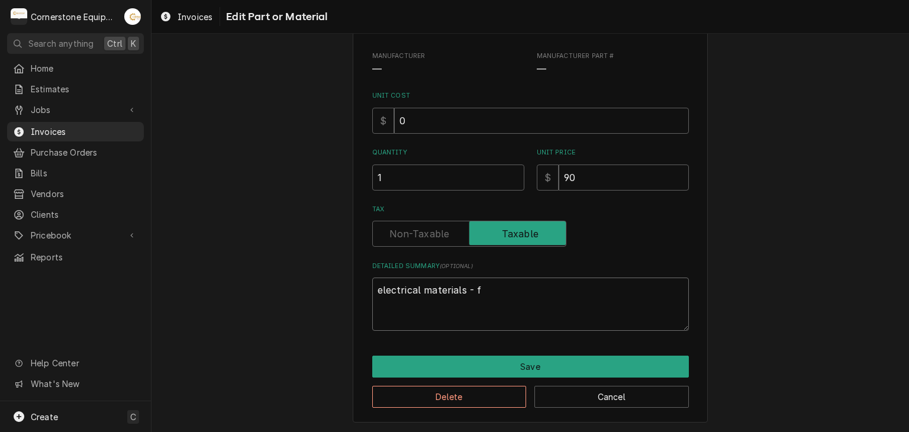
type textarea "electrical materials - fu"
type textarea "x"
type textarea "electrical materials - fus"
type textarea "x"
type textarea "electrical materials - fuse"
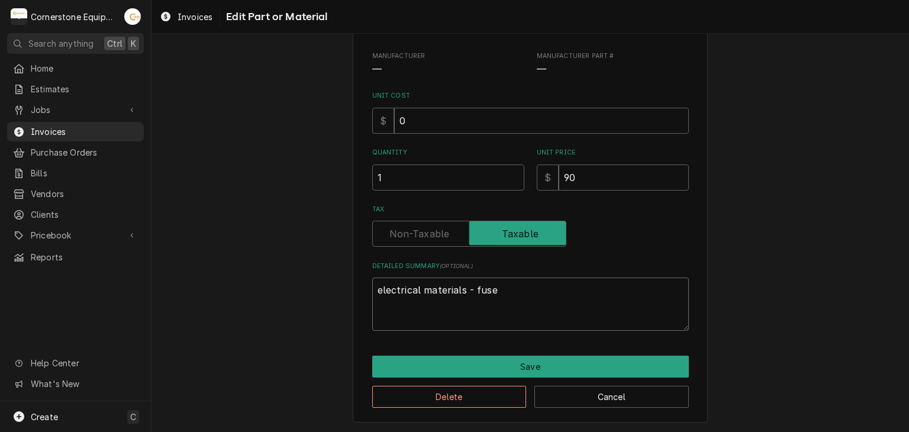
type textarea "x"
type textarea "electrical materials - fuses"
type textarea "x"
type textarea "electrical materials - fuses"
type textarea "x"
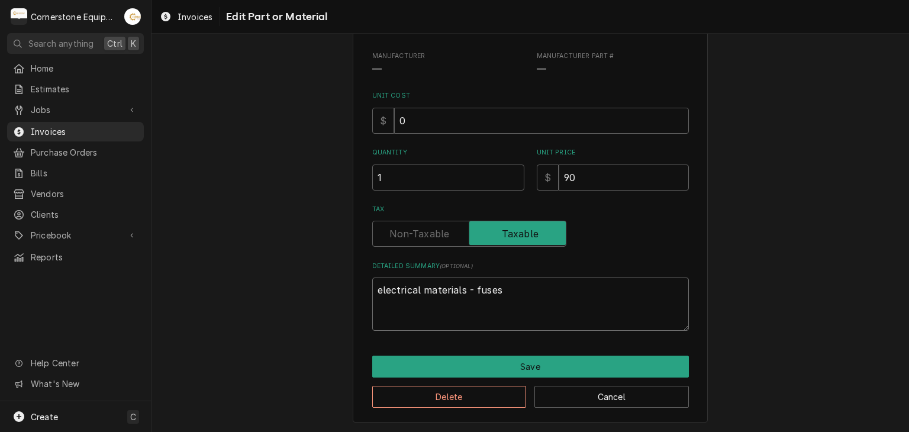
type textarea "electrical materials - fuses a"
type textarea "x"
type textarea "electrical materials - fuses an"
type textarea "x"
type textarea "electrical materials - fuses and"
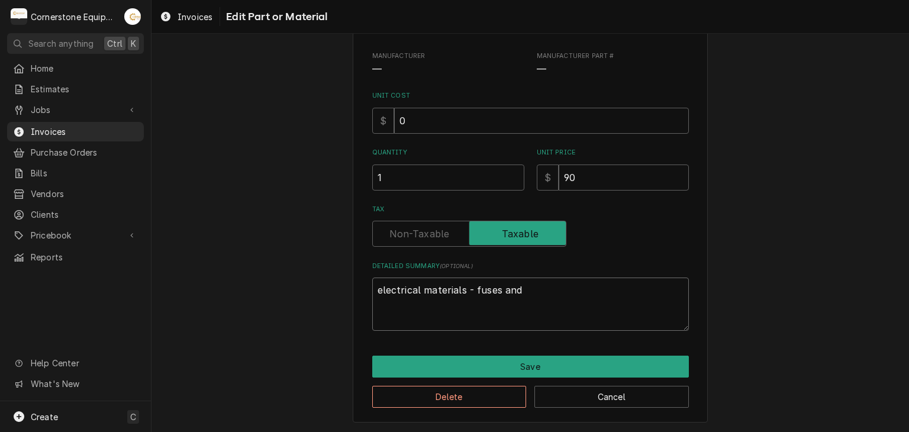
type textarea "x"
type textarea "electrical materials - fuses and"
type textarea "x"
type textarea "electrical materials - fuses and w"
type textarea "x"
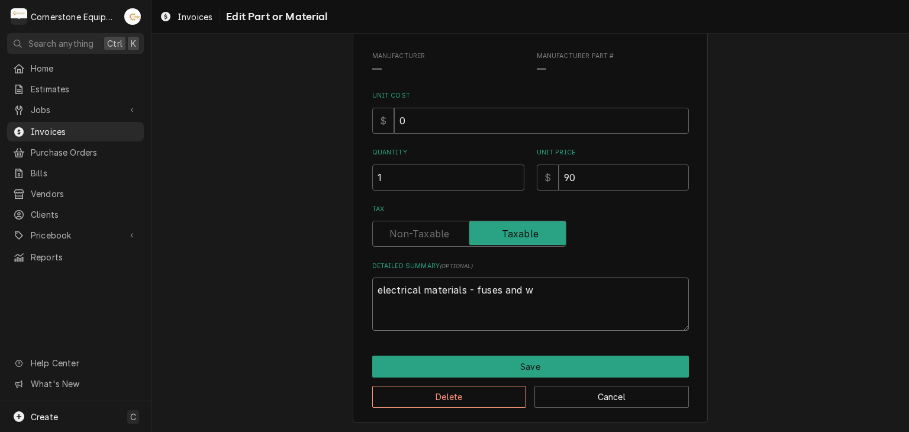
type textarea "electrical materials - fuses and wi"
type textarea "x"
type textarea "electrical materials - fuses and wir"
type textarea "x"
type textarea "electrical materials - fuses and wiri"
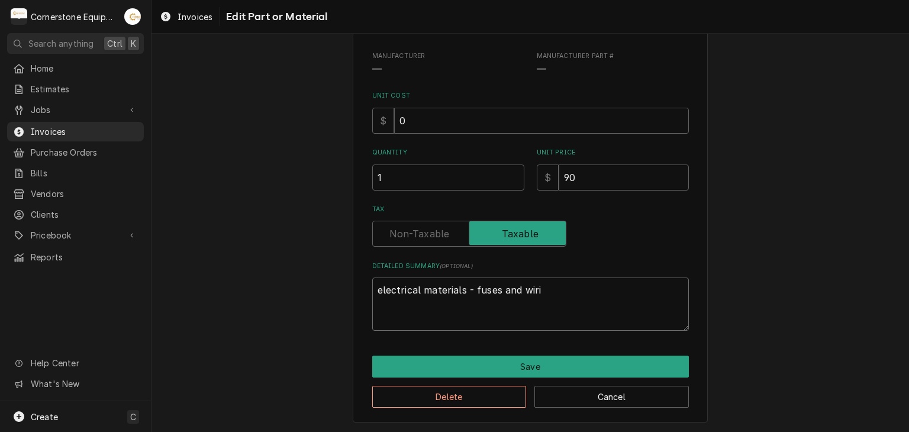
type textarea "x"
type textarea "electrical materials - fuses and wirin"
type textarea "x"
click at [557, 303] on textarea "electrical materials - fuses and wiring" at bounding box center [530, 303] width 317 height 53
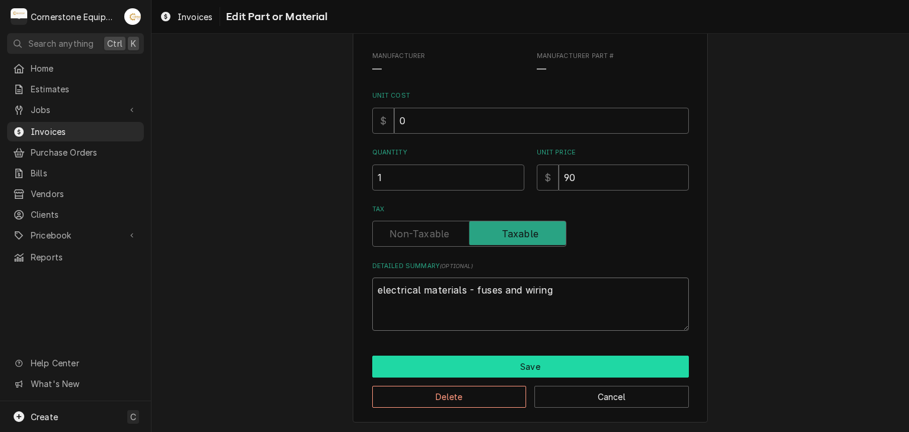
type textarea "electrical materials - fuses and wiring"
click at [521, 363] on button "Save" at bounding box center [530, 367] width 317 height 22
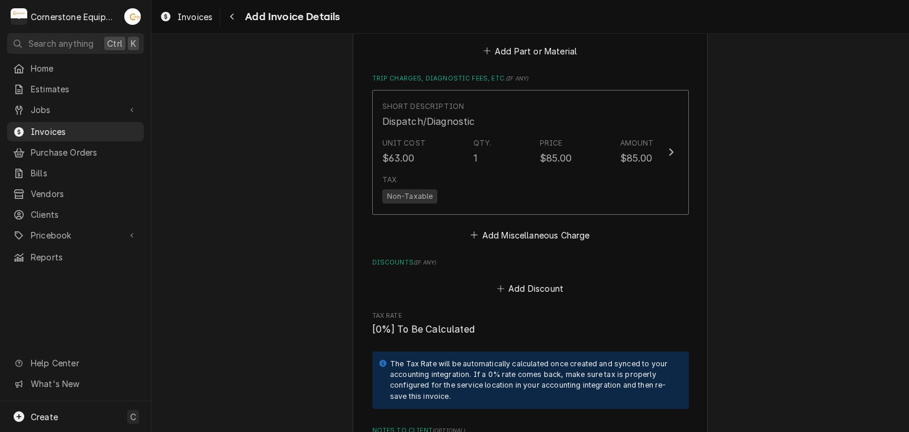
scroll to position [2669, 0]
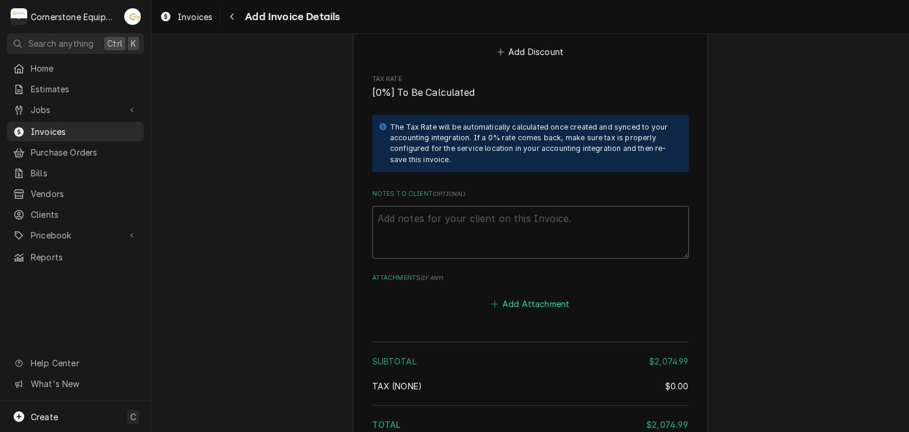
click at [548, 296] on button "Add Attachment" at bounding box center [530, 304] width 83 height 17
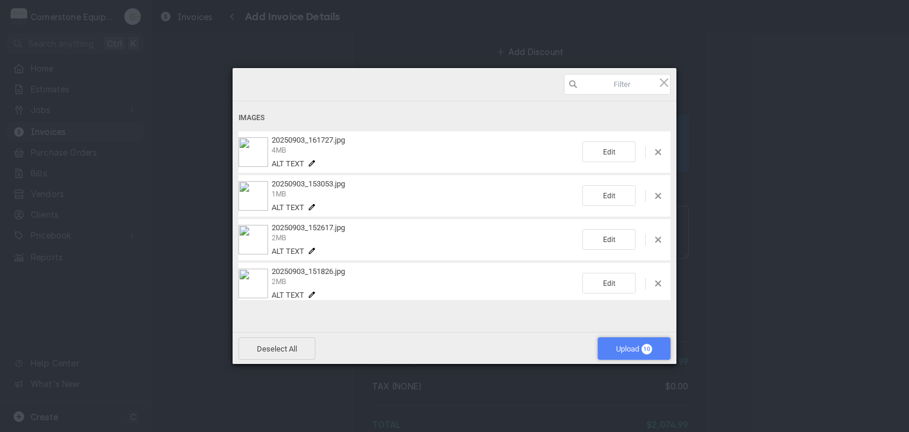
click at [604, 345] on span "Upload 10" at bounding box center [634, 348] width 73 height 22
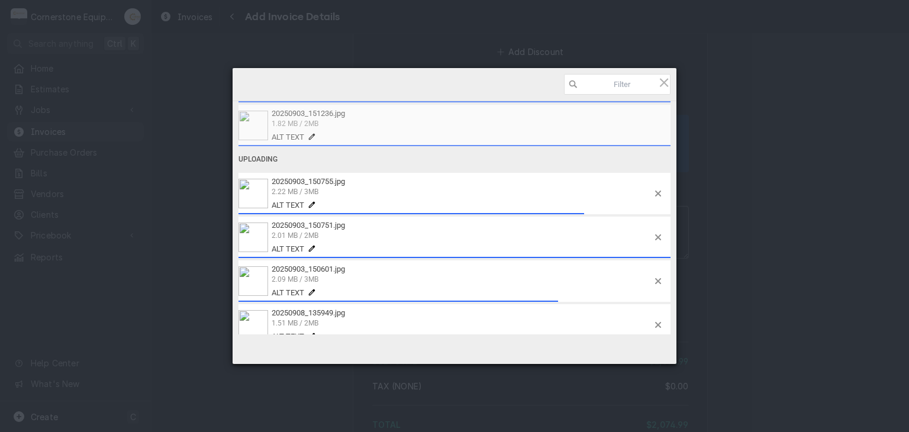
scroll to position [261, 0]
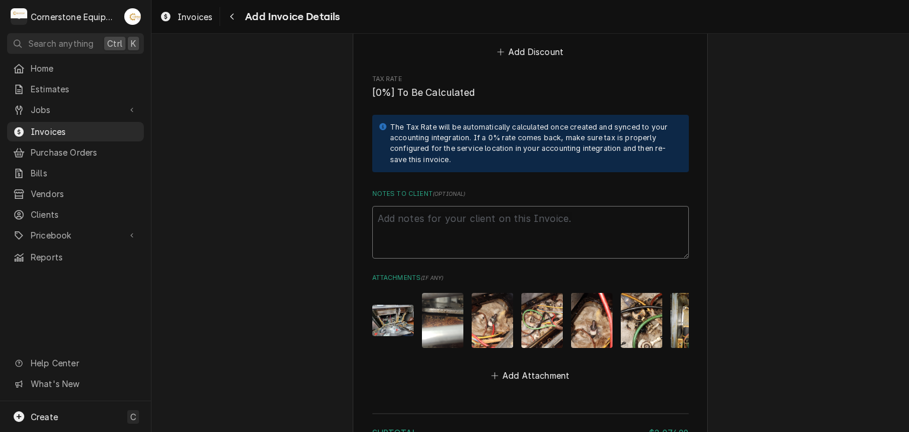
click at [495, 213] on textarea "Notes to Client ( optional )" at bounding box center [530, 232] width 317 height 53
paste textarea "INVOICE APPROVAL AND PAYMENT TERMS All invoices are due upon receipt unless oth…"
type textarea "x"
type textarea "INVOICE APPROVAL AND PAYMENT TERMS All invoices are due upon receipt unless oth…"
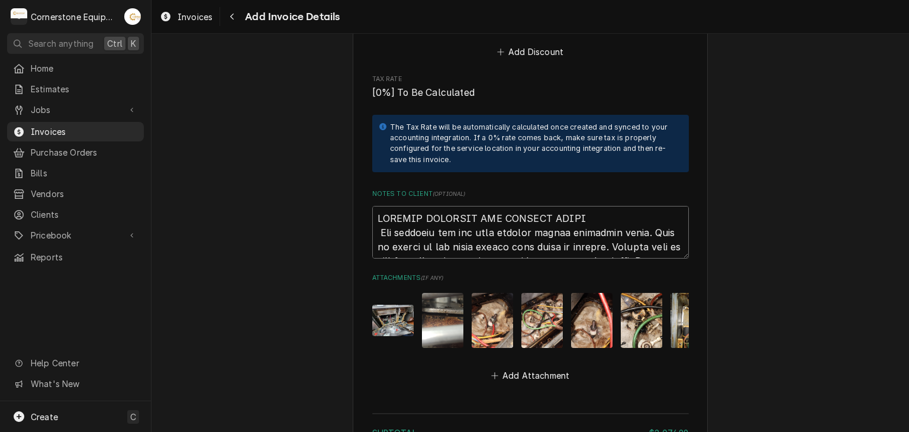
scroll to position [2989, 0]
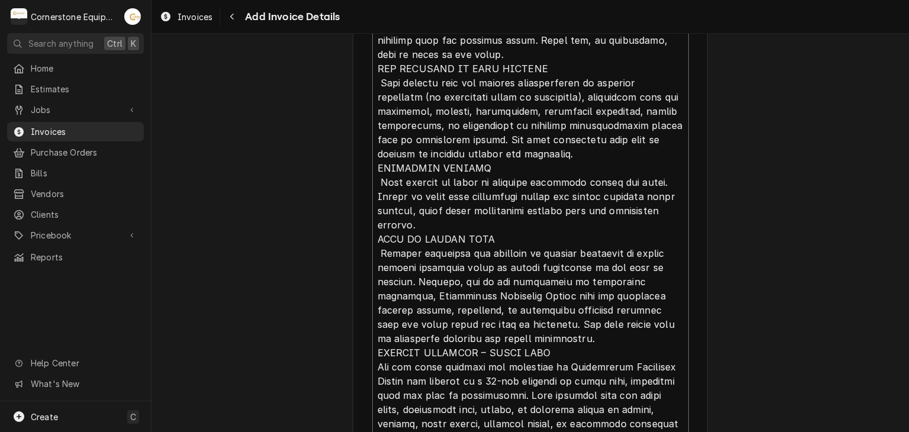
type textarea "x"
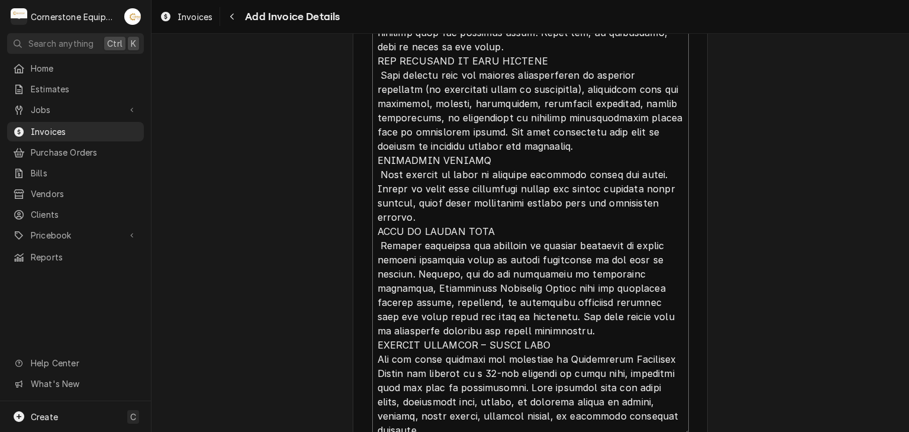
scroll to position [2997, 0]
type textarea "INVOICE APPROVAL AND PAYMENT TERMS All invoices are due upon receipt unless oth…"
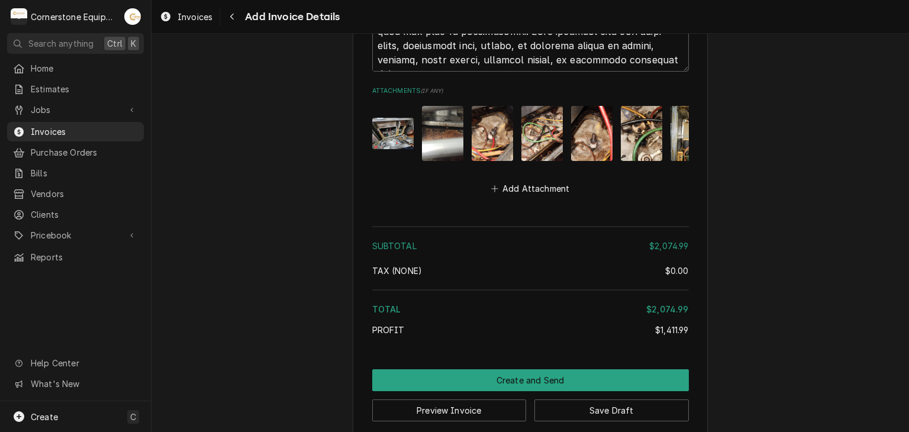
scroll to position [3358, 0]
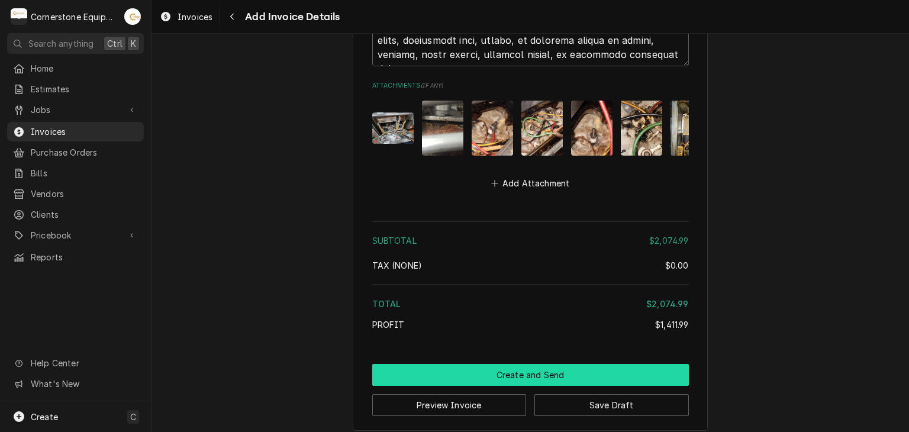
click at [530, 367] on button "Create and Send" at bounding box center [530, 375] width 317 height 22
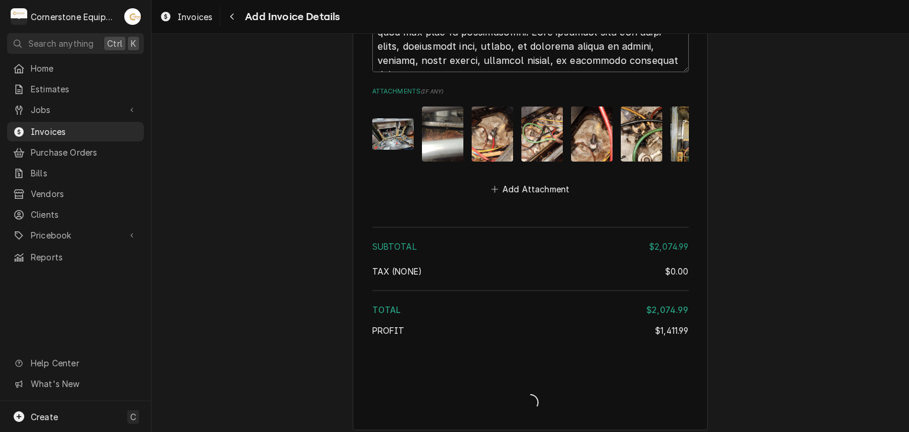
type textarea "x"
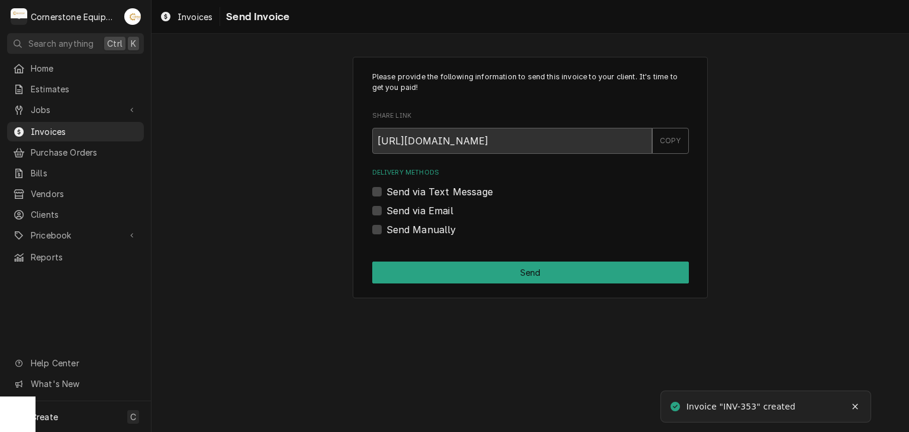
click at [414, 225] on label "Send Manually" at bounding box center [421, 229] width 70 height 14
click at [414, 225] on input "Send Manually" at bounding box center [544, 235] width 317 height 26
checkbox input "true"
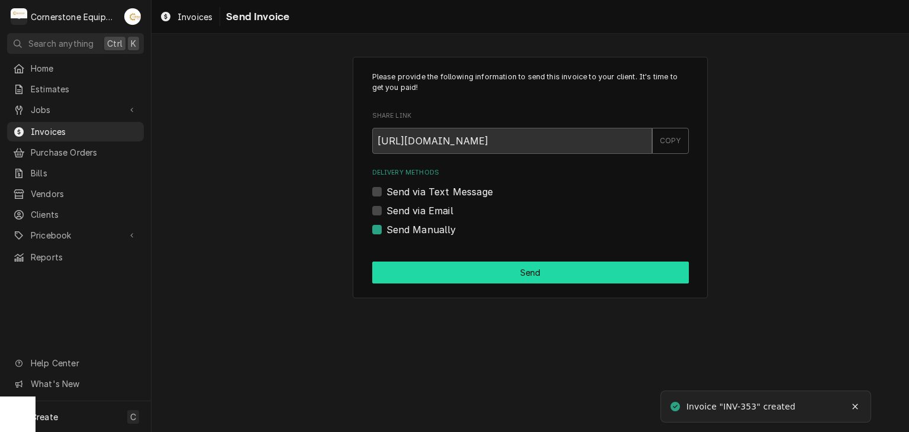
click at [553, 277] on button "Send" at bounding box center [530, 272] width 317 height 22
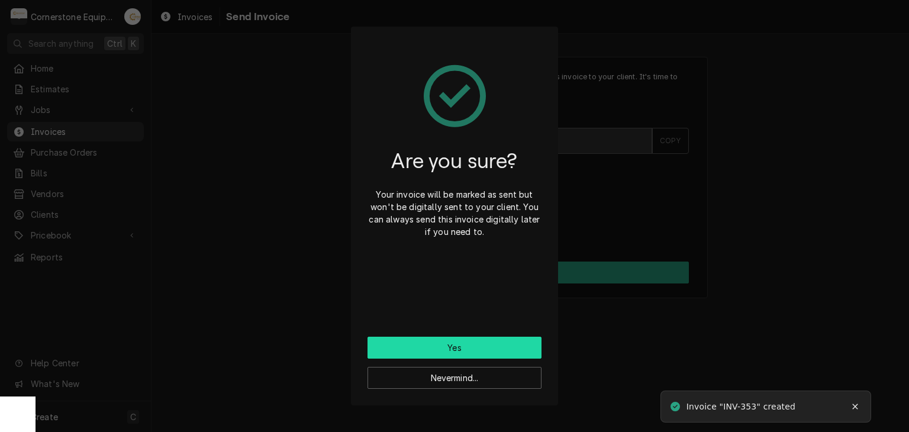
click at [474, 348] on button "Yes" at bounding box center [454, 348] width 174 height 22
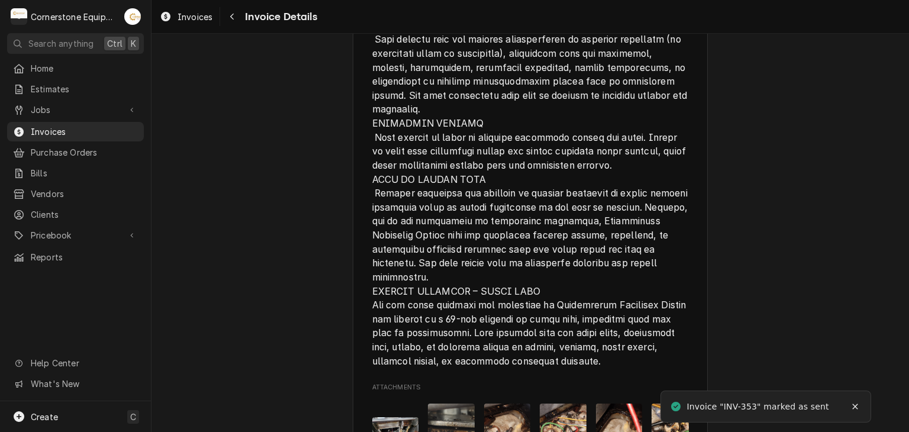
scroll to position [2779, 0]
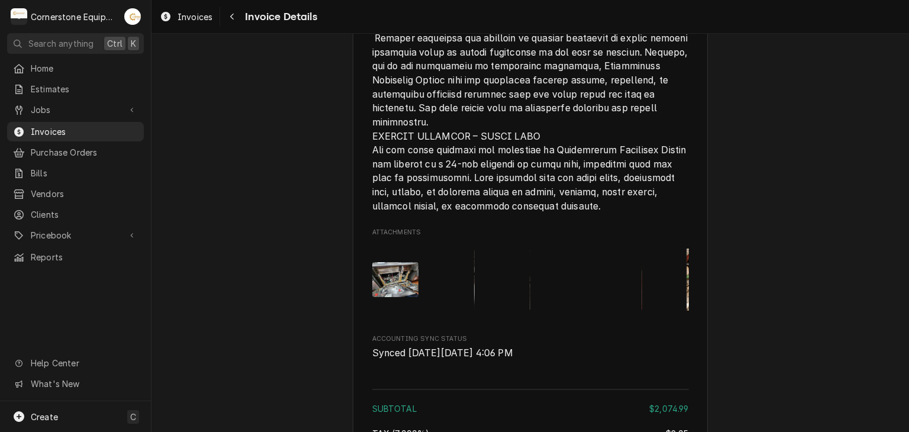
scroll to position [2779, 0]
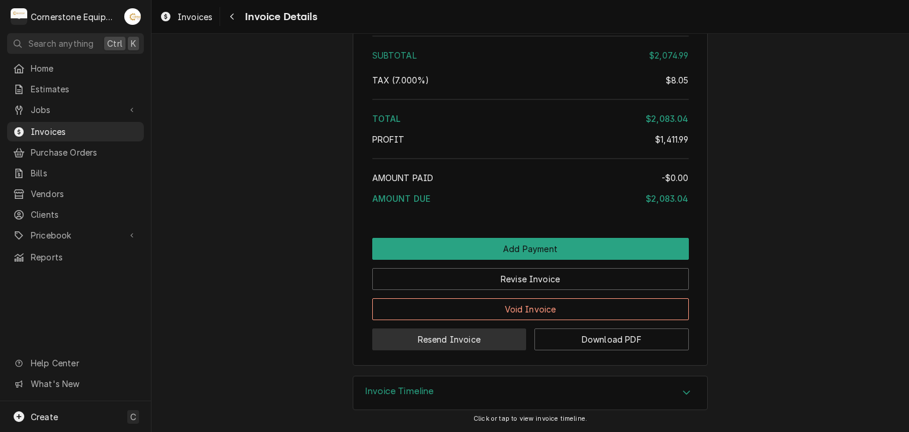
click at [426, 330] on button "Resend Invoice" at bounding box center [449, 339] width 154 height 22
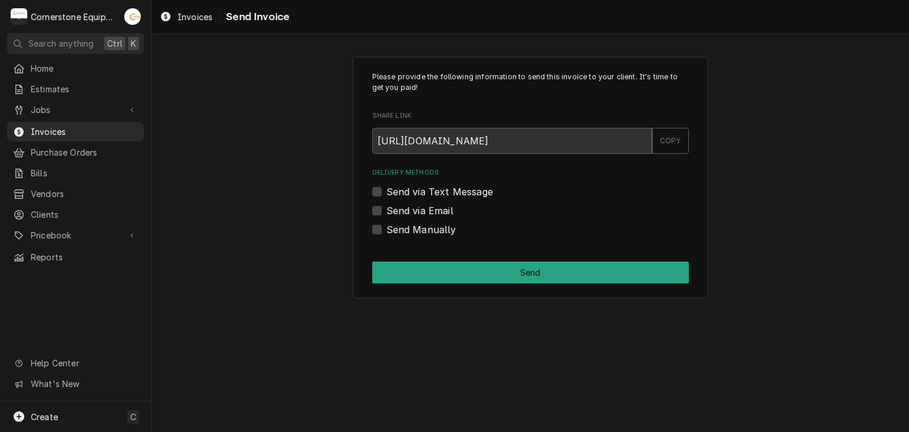
click at [444, 190] on label "Send via Text Message" at bounding box center [439, 192] width 106 height 14
click at [444, 190] on input "Send via Text Message" at bounding box center [544, 198] width 317 height 26
checkbox input "true"
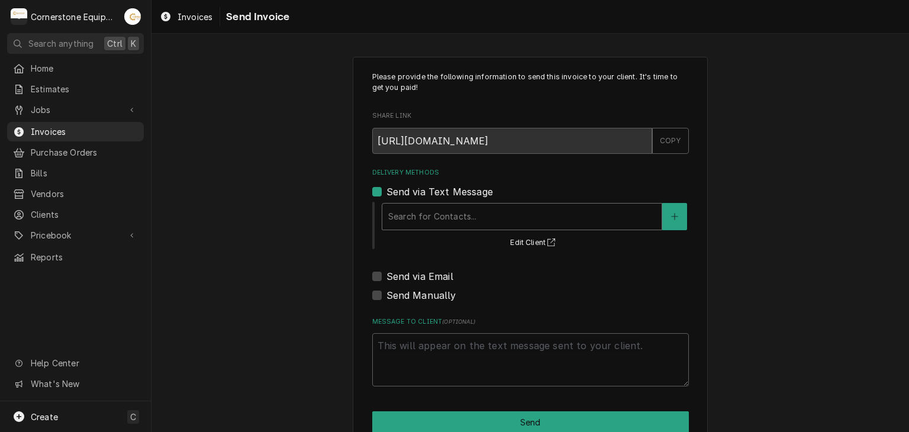
click at [427, 215] on div "Delivery Methods" at bounding box center [521, 216] width 267 height 21
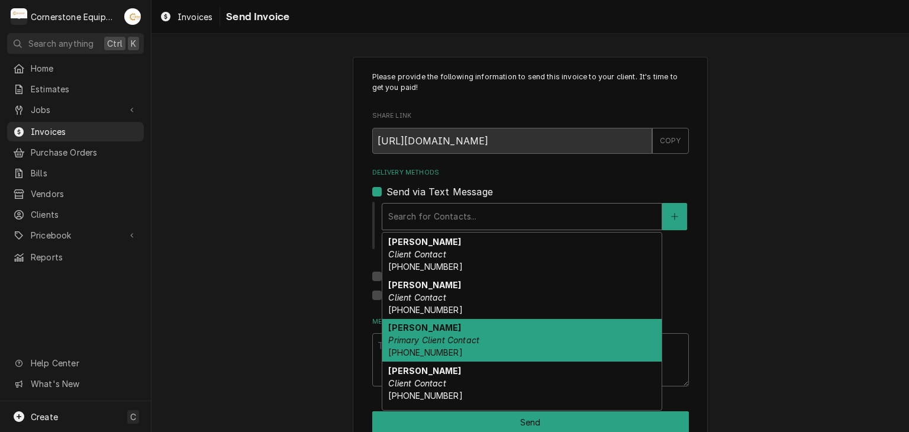
click at [425, 344] on em "Primary Client Contact" at bounding box center [433, 340] width 91 height 10
type textarea "x"
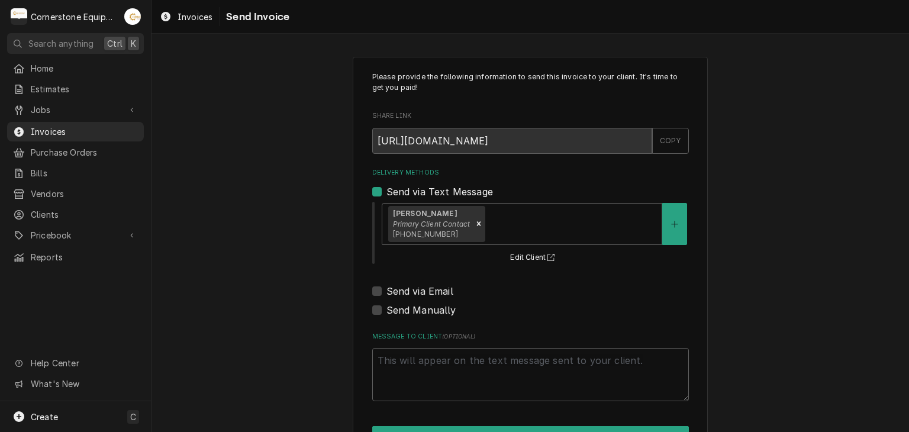
click at [413, 292] on label "Send via Email" at bounding box center [419, 291] width 67 height 14
click at [413, 292] on input "Send via Email" at bounding box center [544, 297] width 317 height 26
checkbox input "true"
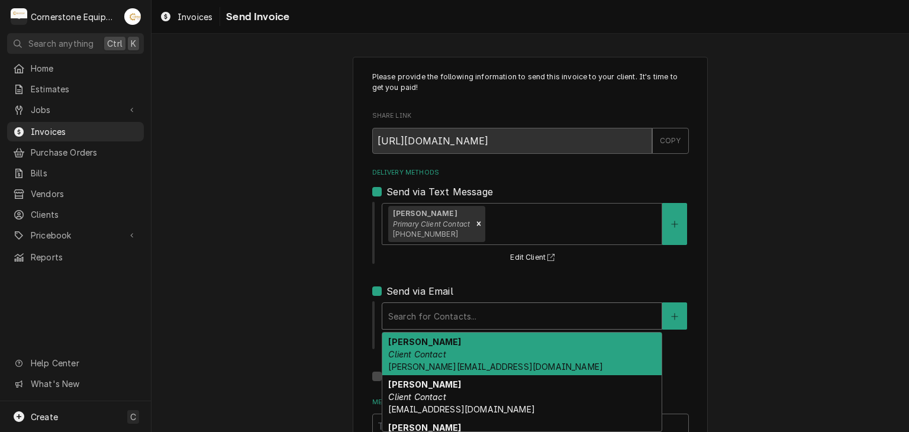
click at [412, 309] on div "Delivery Methods" at bounding box center [521, 315] width 267 height 21
click at [411, 346] on div "Amy Moore Client Contact amy@masonmcdonalds.com" at bounding box center [521, 353] width 279 height 43
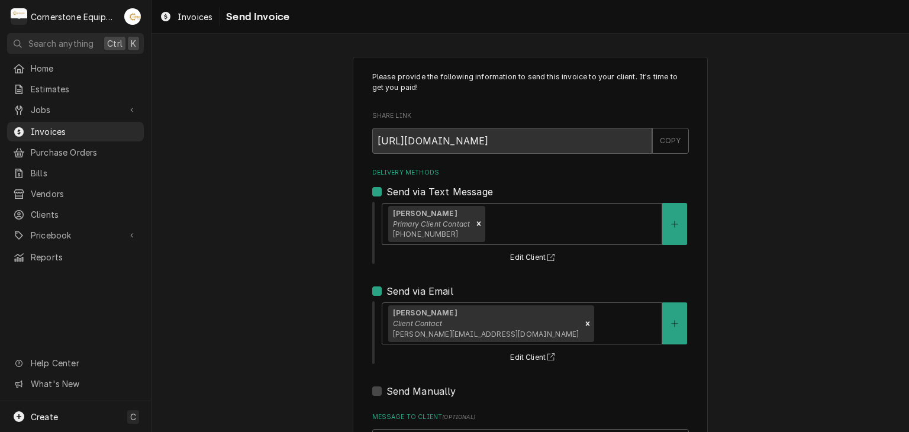
click at [311, 309] on div "Please provide the following information to send this invoice to your client. I…" at bounding box center [529, 300] width 757 height 508
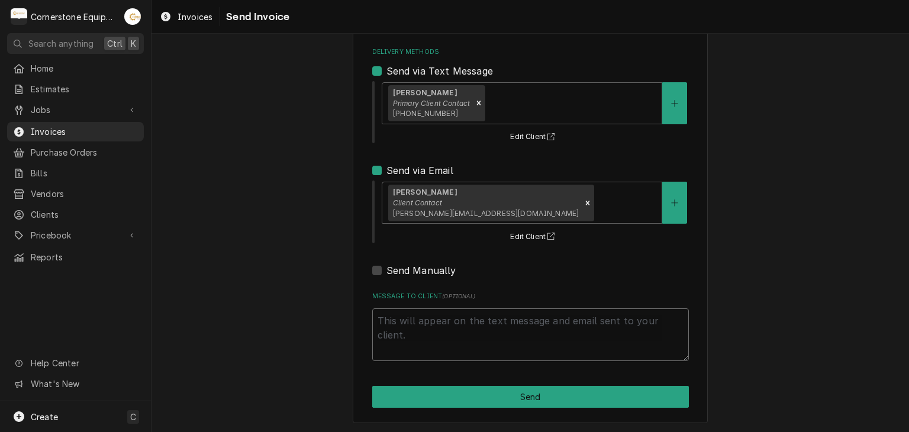
click at [432, 327] on textarea "Message to Client ( optional )" at bounding box center [530, 334] width 317 height 53
type textarea "x"
type textarea "T"
type textarea "x"
type textarea "Th"
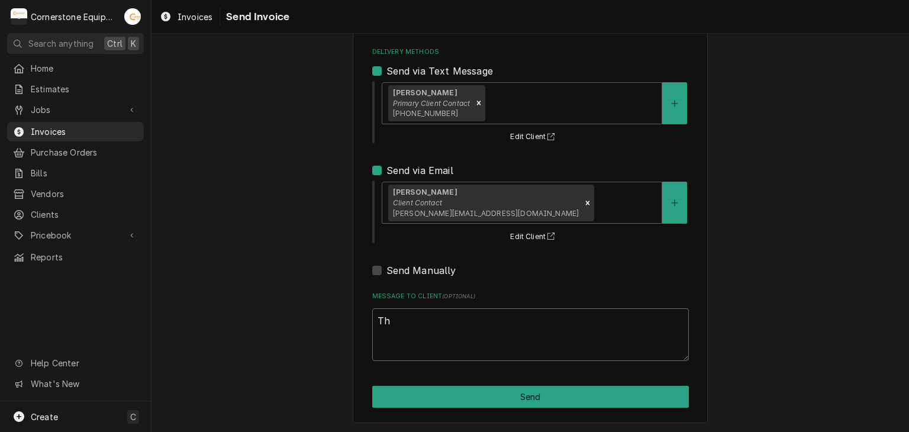
type textarea "x"
type textarea "Tha"
type textarea "x"
type textarea "Than"
type textarea "x"
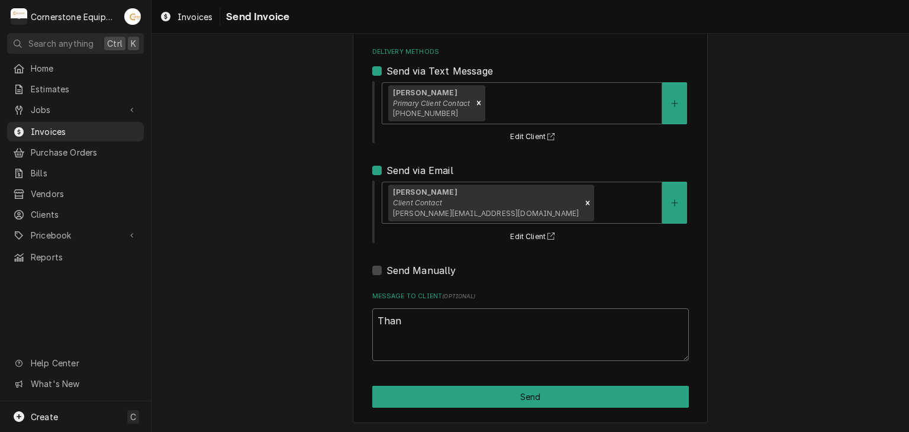
type textarea "Thank"
type textarea "x"
type textarea "Thank"
type textarea "x"
type textarea "Thank y"
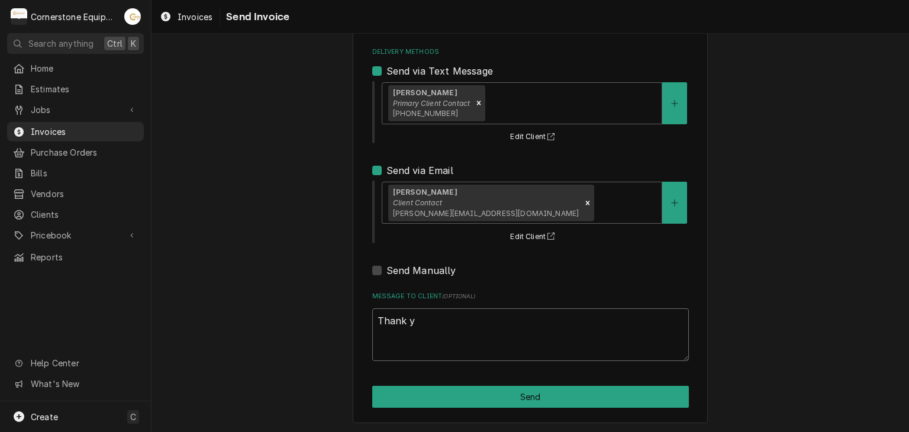
type textarea "x"
type textarea "Thank yo"
type textarea "x"
type textarea "Thank you"
type textarea "x"
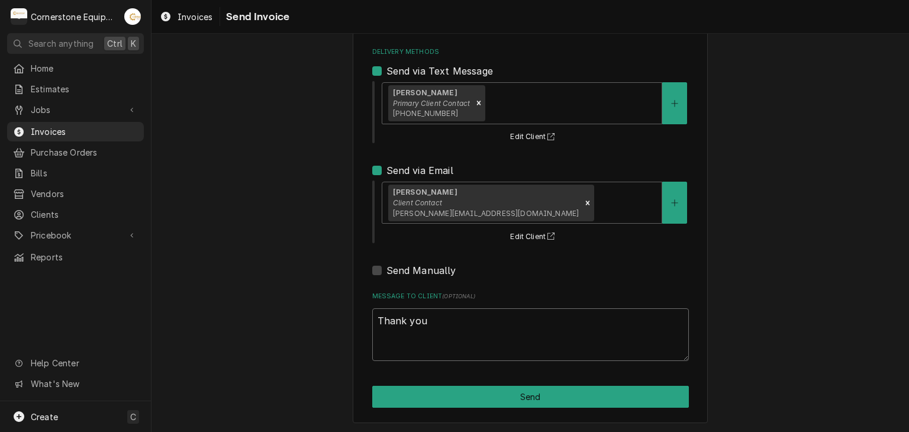
type textarea "Thank you"
type textarea "x"
type textarea "Thank you f"
type textarea "x"
type textarea "Thank you fo"
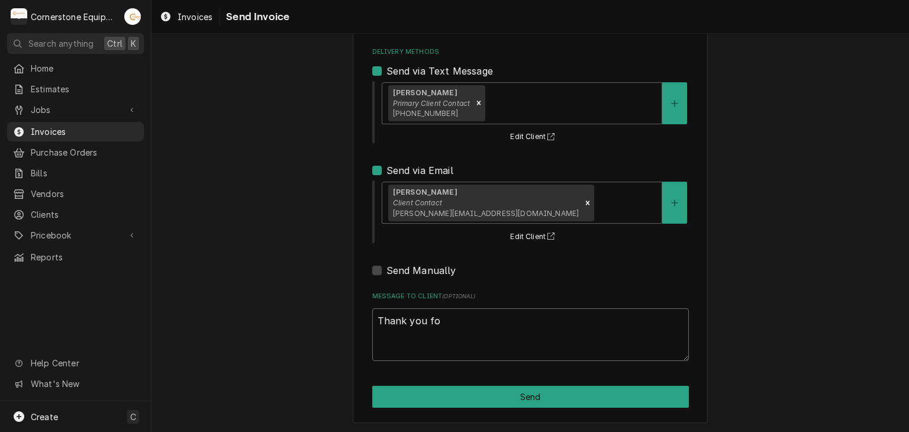
type textarea "x"
type textarea "Thank you for"
type textarea "x"
type textarea "Thank you for"
type textarea "x"
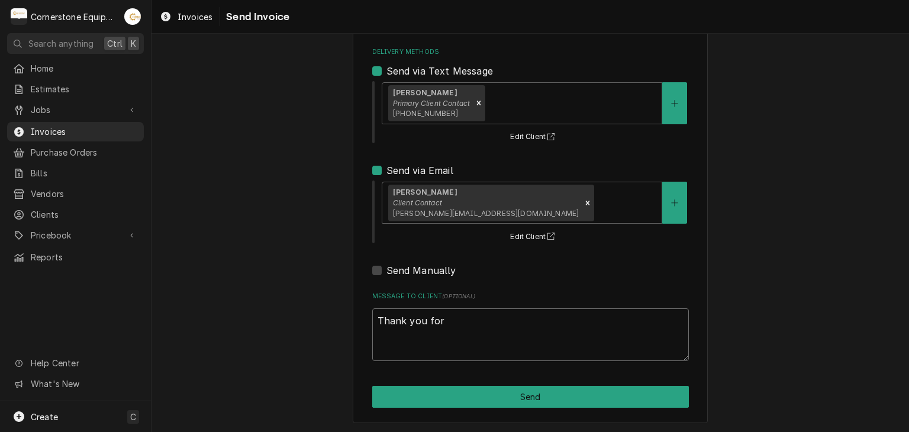
type textarea "Thank you for t"
type textarea "x"
type textarea "Thank you for th"
type textarea "x"
type textarea "Thank you for the"
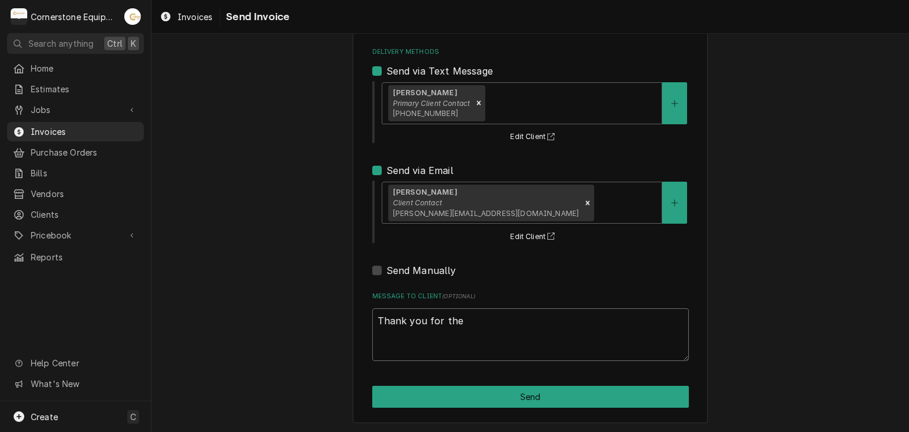
type textarea "x"
type textarea "Thank you for the"
type textarea "x"
type textarea "Thank you for the o"
type textarea "x"
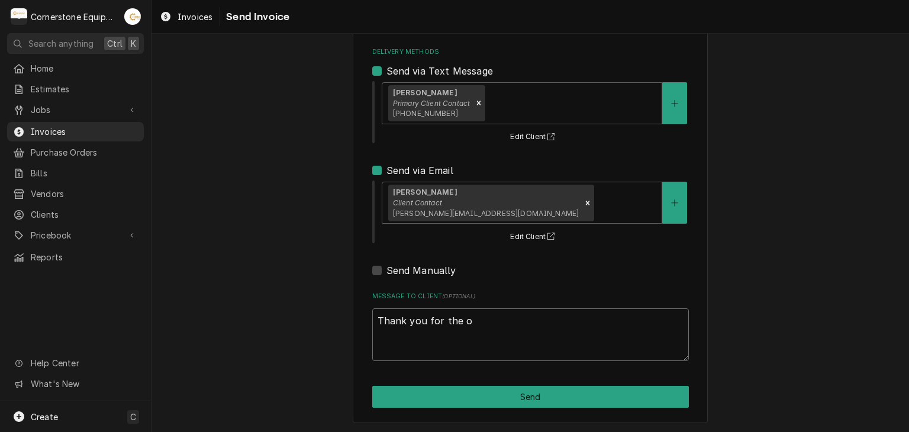
type textarea "Thank you for the op"
type textarea "x"
type textarea "Thank you for the opp"
type textarea "x"
type textarea "Thank you for the oppo"
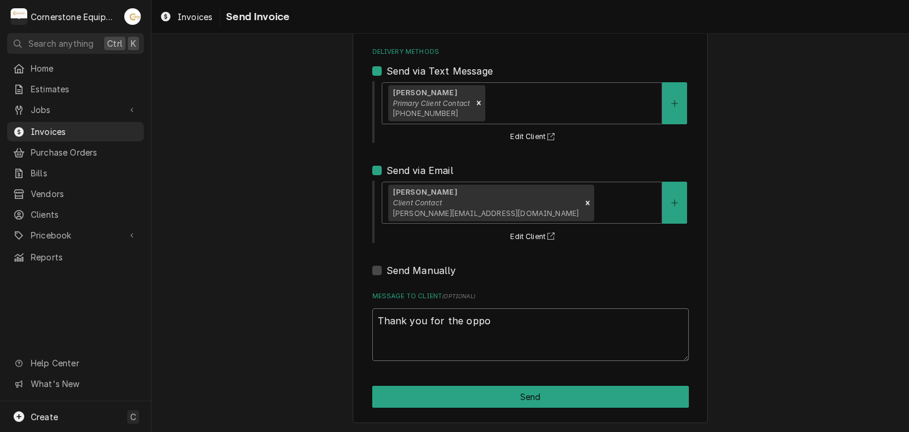
type textarea "x"
type textarea "Thank you for the oppor"
type textarea "x"
type textarea "Thank you for the opport"
type textarea "x"
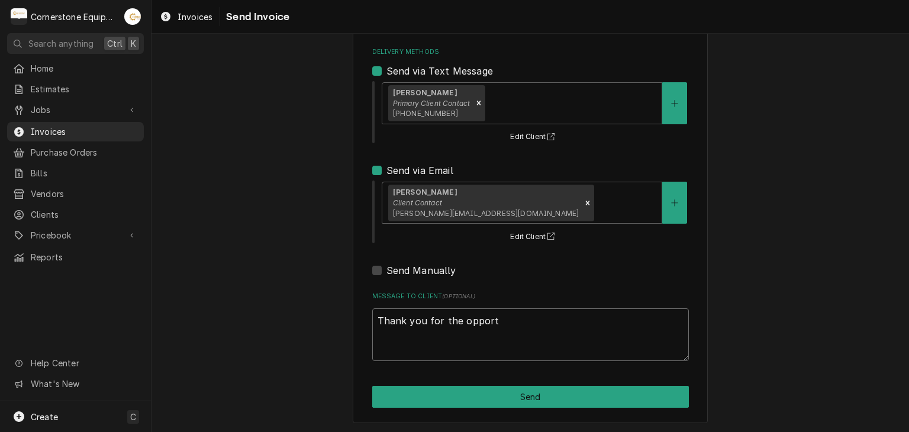
type textarea "Thank you for the opportu"
type textarea "x"
type textarea "Thank you for the opportun"
type textarea "x"
type textarea "Thank you for the opportuni"
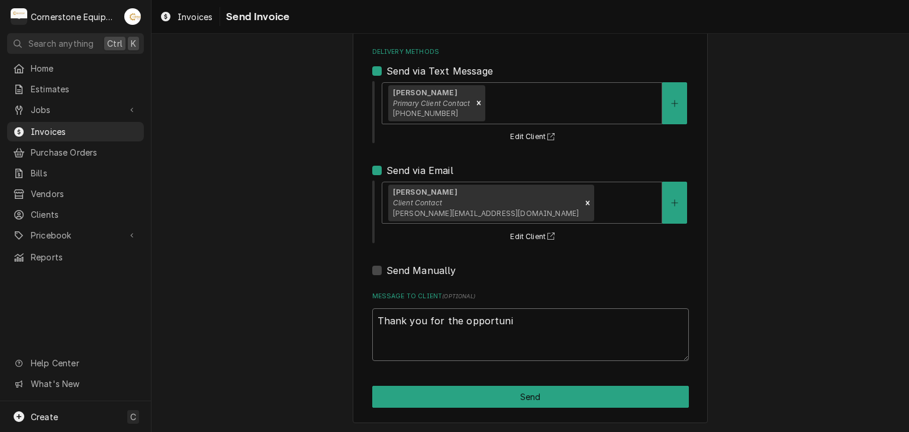
type textarea "x"
type textarea "Thank you for the opportunit"
type textarea "x"
type textarea "Thank you for the opportunity"
type textarea "x"
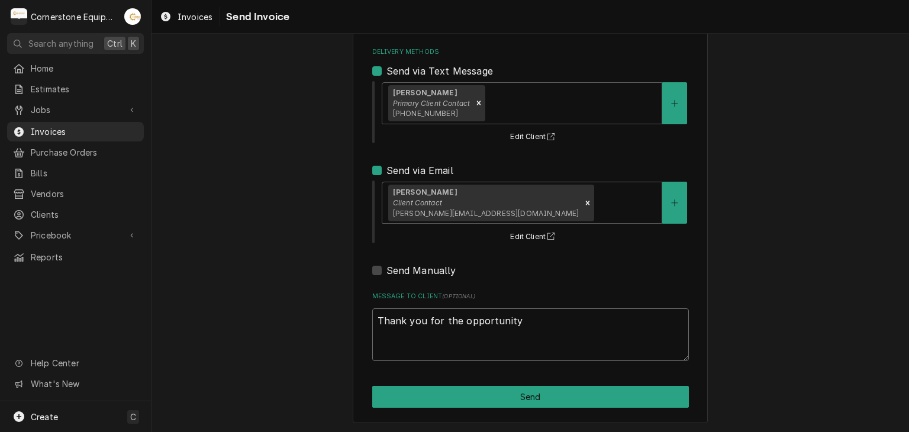
type textarea "Thank you for the opportunity"
type textarea "x"
type textarea "Thank you for the opportunity t"
type textarea "x"
type textarea "Thank you for the opportunity to"
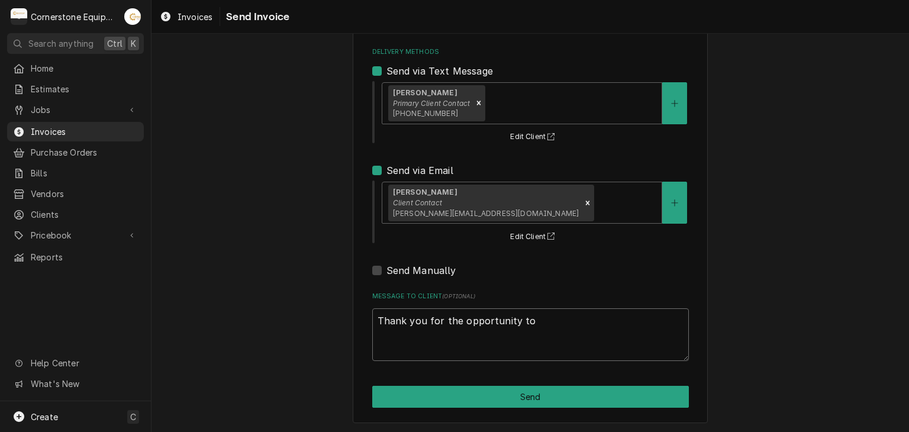
type textarea "x"
type textarea "Thank you for the opportunity to"
type textarea "x"
type textarea "Thank you for the opportunity to b"
type textarea "x"
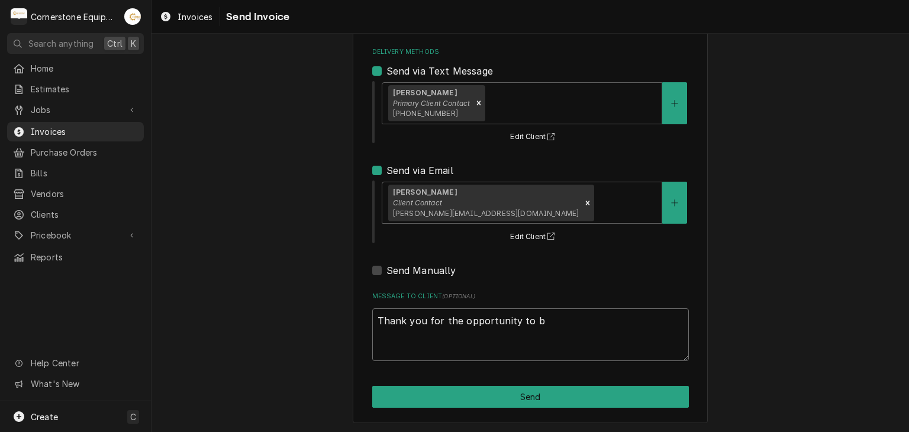
type textarea "Thank you for the opportunity to be"
type textarea "x"
type textarea "Thank you for the opportunity to be"
type textarea "x"
type textarea "Thank you for the opportunity to be o"
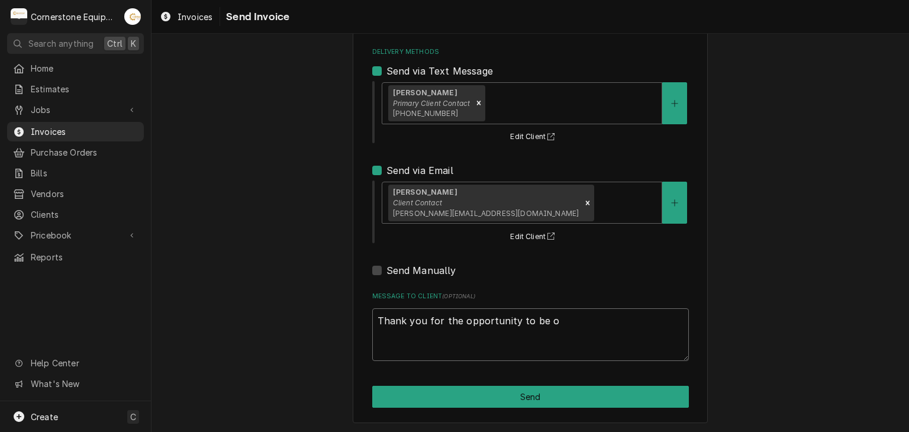
type textarea "x"
type textarea "Thank you for the opportunity to be of"
type textarea "x"
type textarea "Thank you for the opportunity to be of"
type textarea "x"
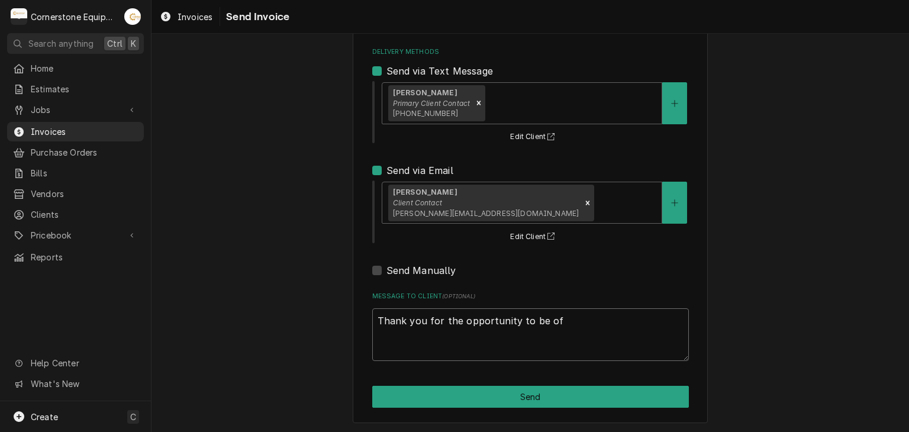
type textarea "Thank you for the opportunity to be of s"
type textarea "x"
type textarea "Thank you for the opportunity to be of se"
type textarea "x"
type textarea "Thank you for the opportunity to be of ser"
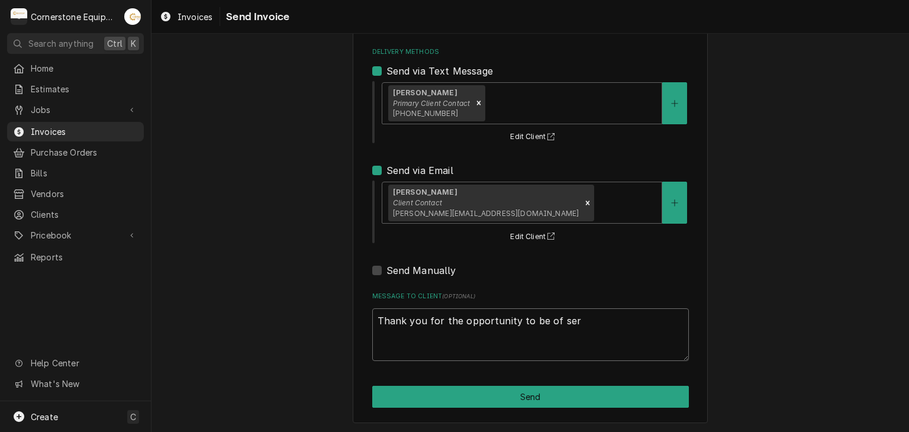
type textarea "x"
type textarea "Thank you for the opportunity to be of serv"
type textarea "x"
type textarea "Thank you for the opportunity to be of servi"
type textarea "x"
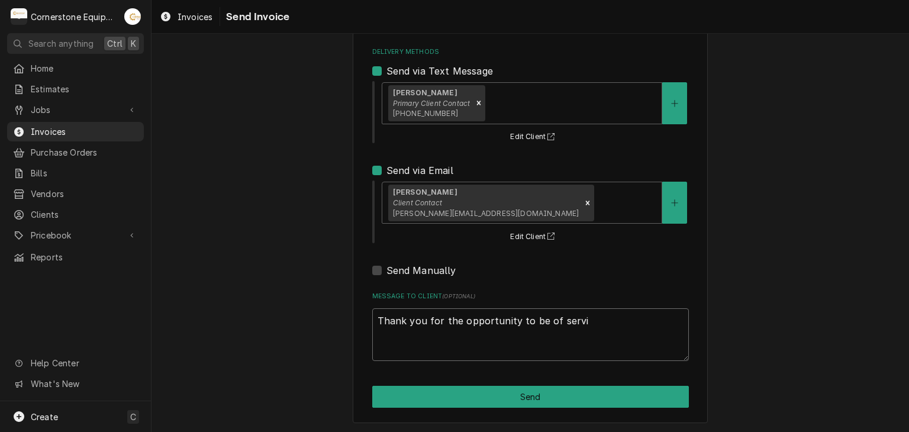
type textarea "Thank you for the opportunity to be of servic"
type textarea "x"
type textarea "Thank you for the opportunity to be of service"
type textarea "x"
click at [432, 328] on textarea "Thank you for the opportunity to be of service!" at bounding box center [530, 334] width 317 height 53
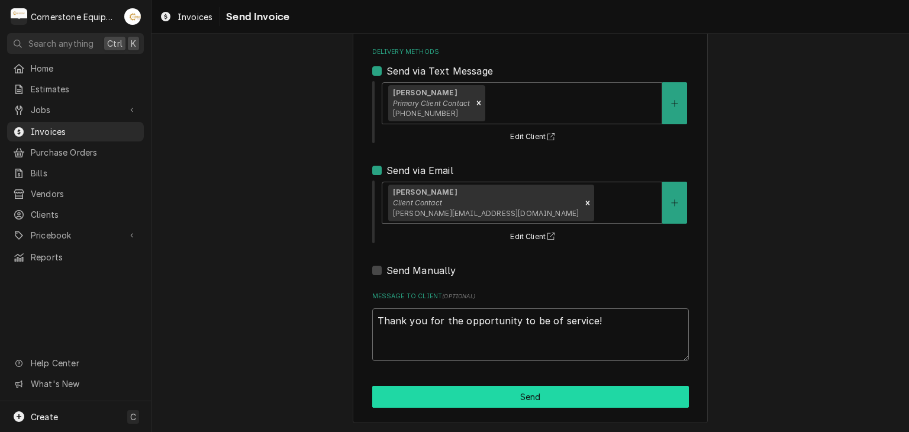
type textarea "Thank you for the opportunity to be of service!"
click at [507, 395] on button "Send" at bounding box center [530, 397] width 317 height 22
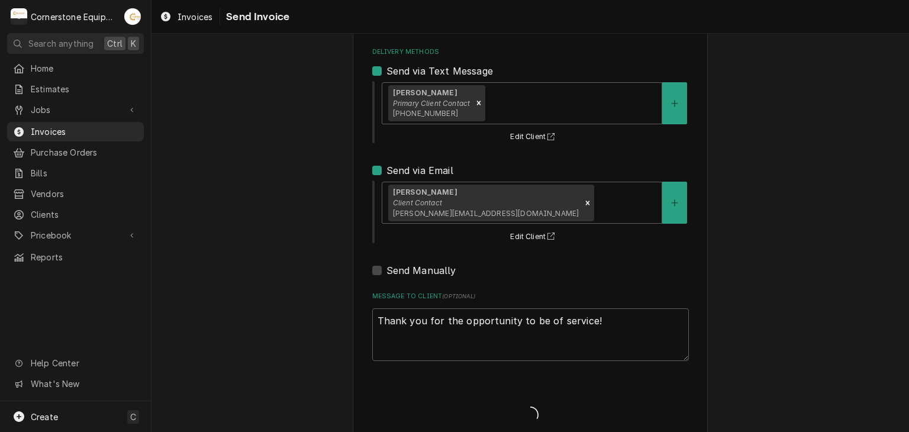
type textarea "x"
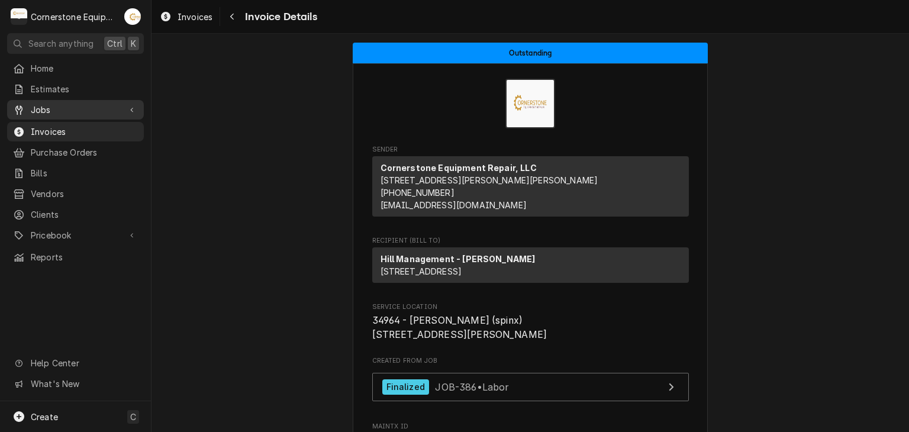
click at [46, 111] on span "Jobs" at bounding box center [75, 110] width 89 height 12
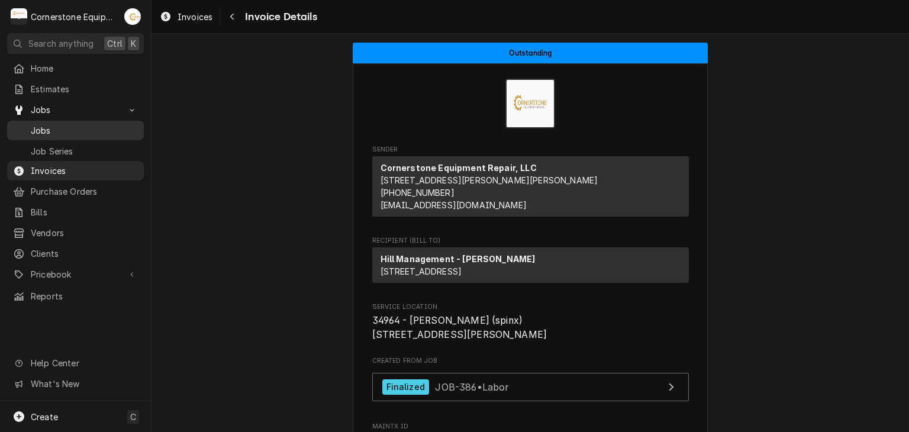
click at [41, 129] on span "Jobs" at bounding box center [84, 130] width 107 height 12
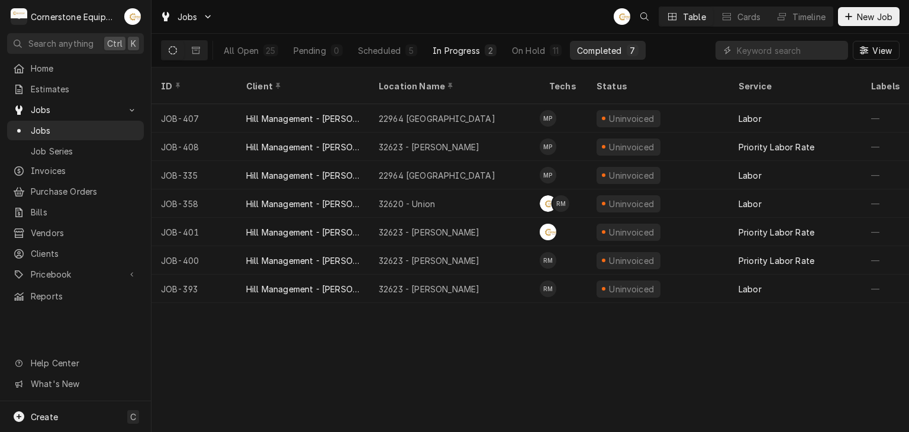
click at [457, 48] on div "In Progress" at bounding box center [455, 50] width 47 height 12
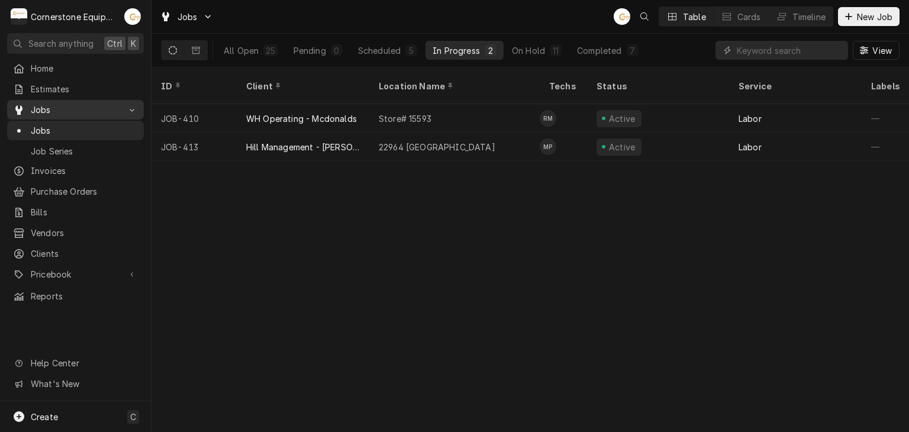
click at [34, 104] on span "Jobs" at bounding box center [75, 110] width 89 height 12
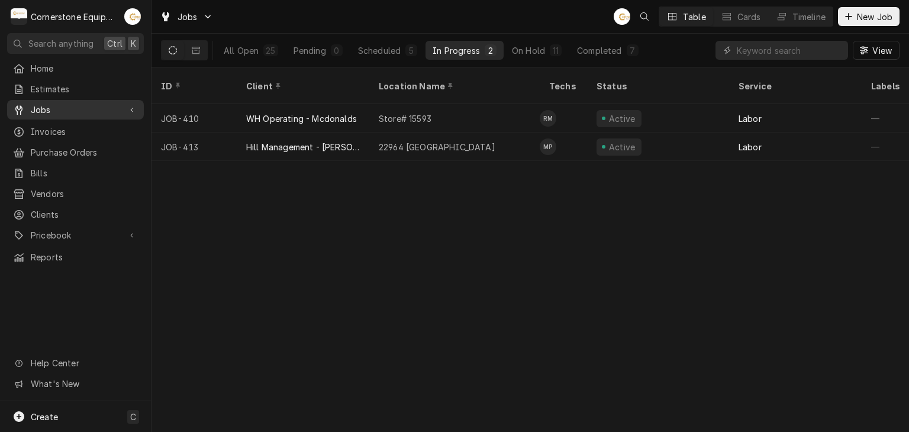
click at [38, 108] on span "Jobs" at bounding box center [75, 110] width 89 height 12
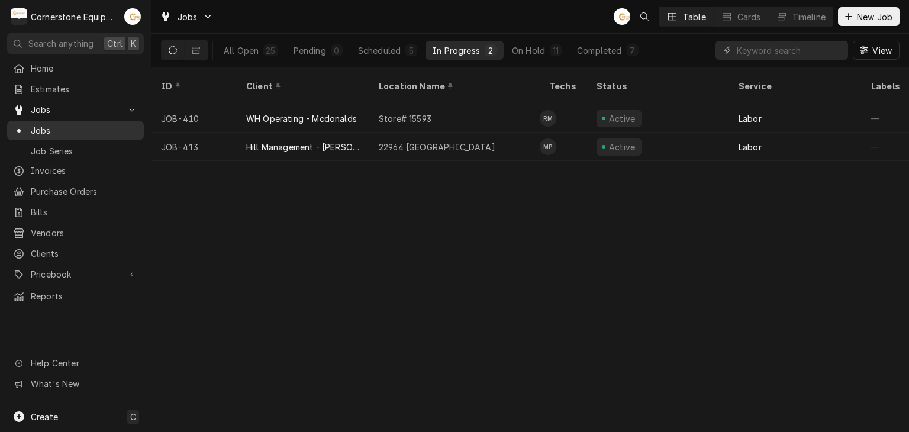
click at [40, 126] on span "Jobs" at bounding box center [84, 130] width 107 height 12
click at [577, 55] on div "Completed" at bounding box center [599, 50] width 44 height 12
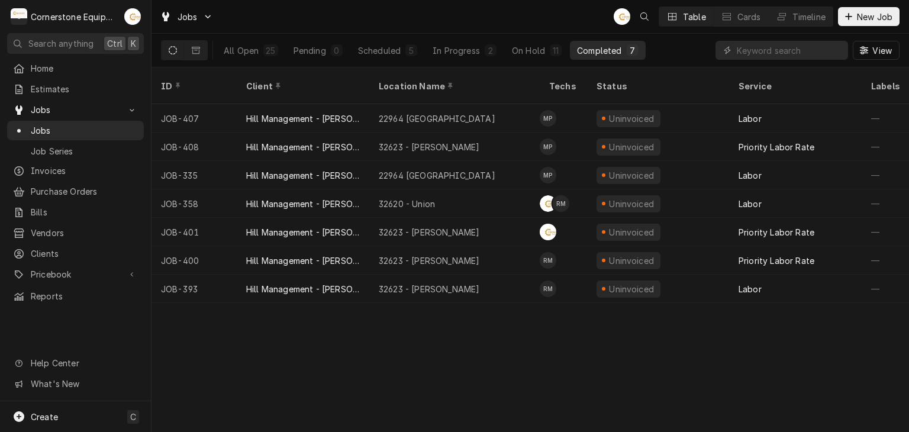
click at [473, 353] on div "ID Client Location Name Techs Status Service Labels Job Type Priority Source So…" at bounding box center [529, 249] width 757 height 364
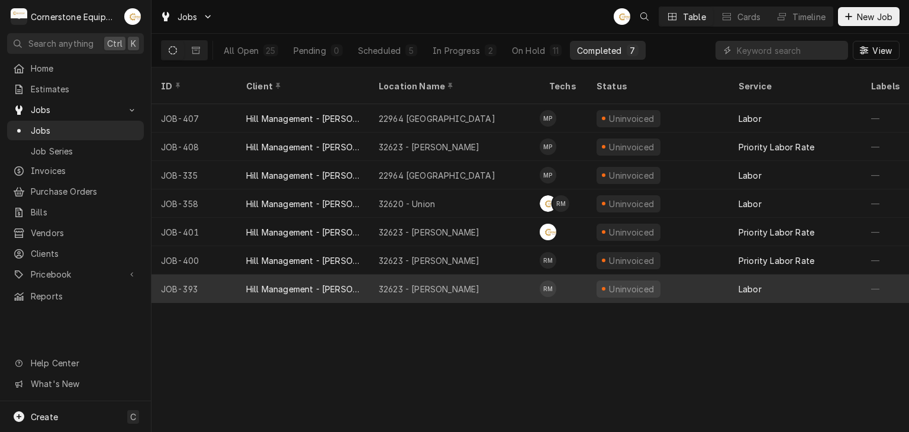
click at [364, 279] on div "Hill Management - [PERSON_NAME]" at bounding box center [303, 289] width 133 height 28
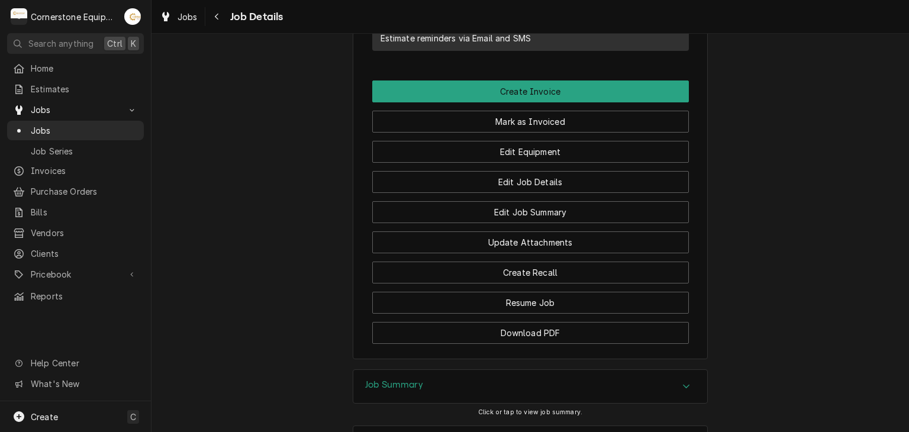
scroll to position [1065, 0]
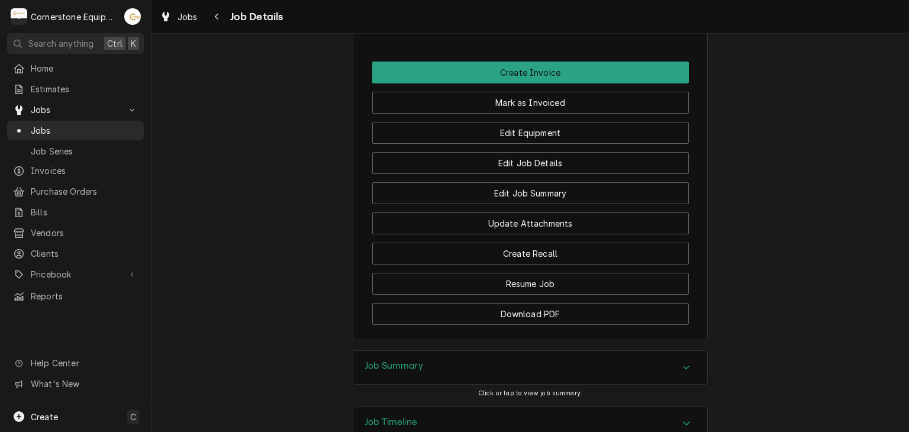
click at [445, 351] on div "Job Summary" at bounding box center [530, 367] width 354 height 33
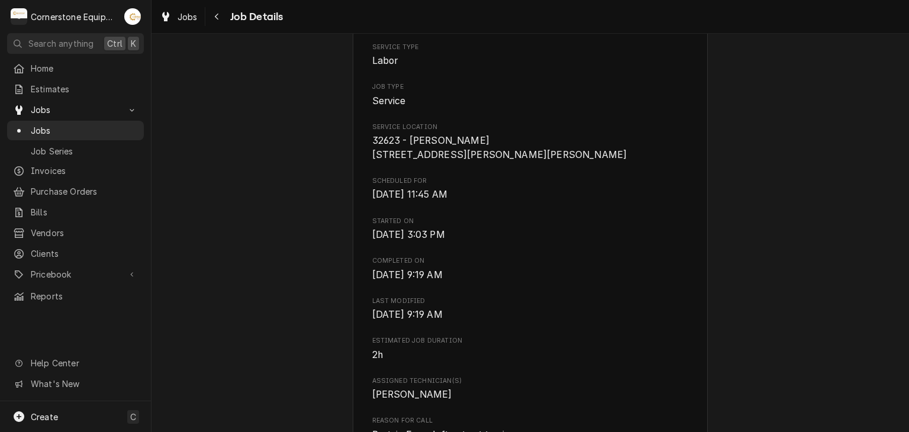
scroll to position [473, 0]
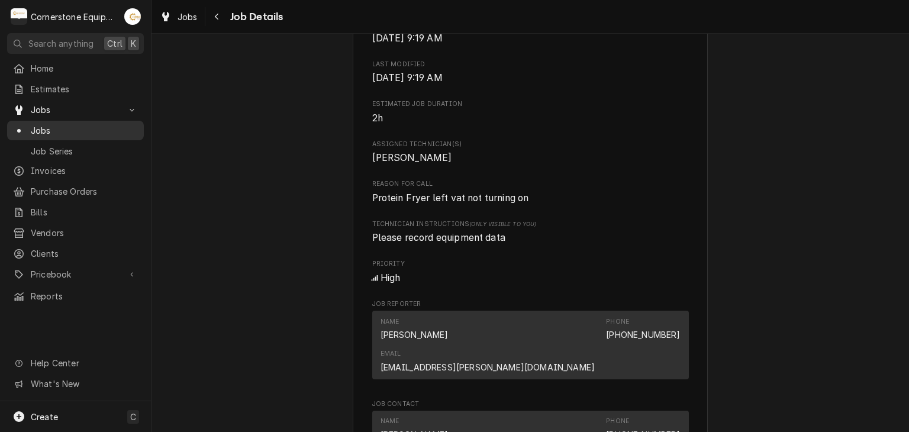
click at [42, 131] on span "Jobs" at bounding box center [84, 130] width 107 height 12
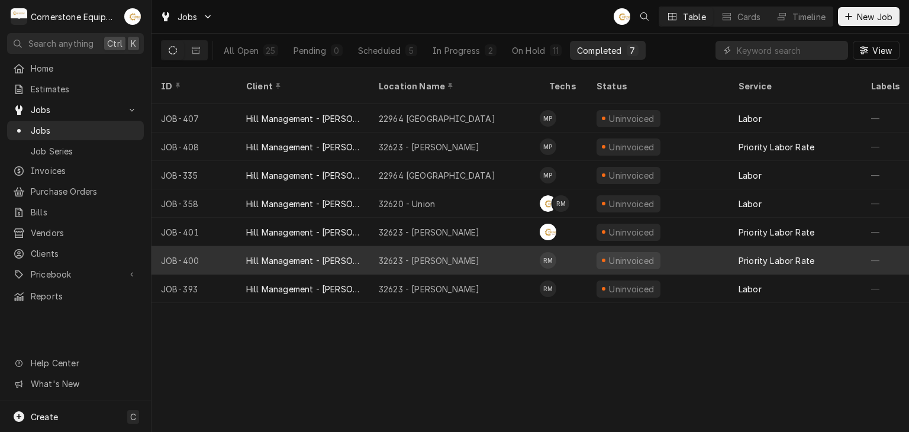
click at [290, 254] on div "Hill Management - [PERSON_NAME]" at bounding box center [303, 260] width 114 height 12
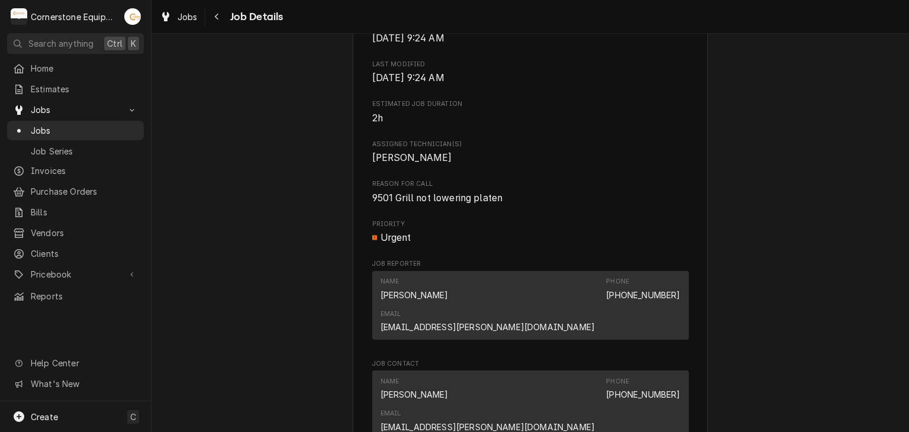
scroll to position [710, 0]
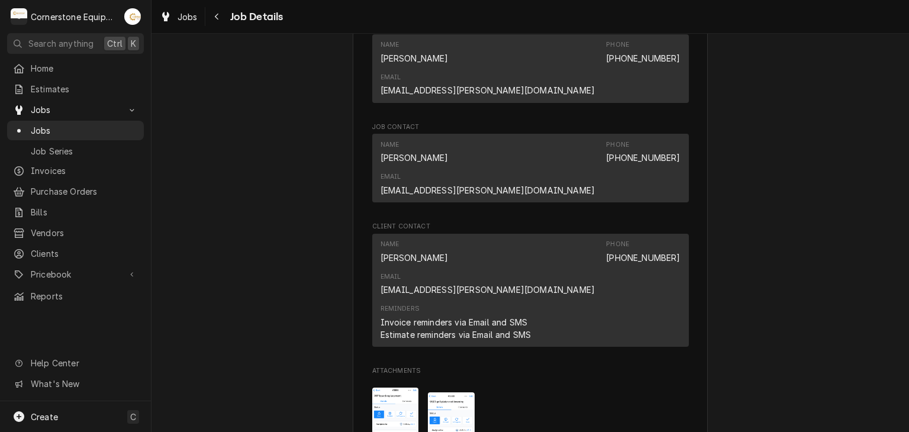
click at [451, 392] on img "Attachments" at bounding box center [451, 428] width 47 height 73
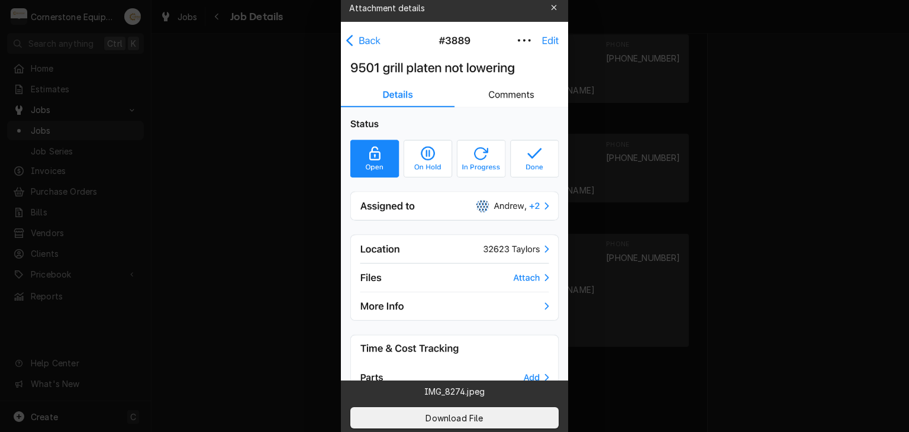
click at [303, 259] on div at bounding box center [454, 216] width 909 height 432
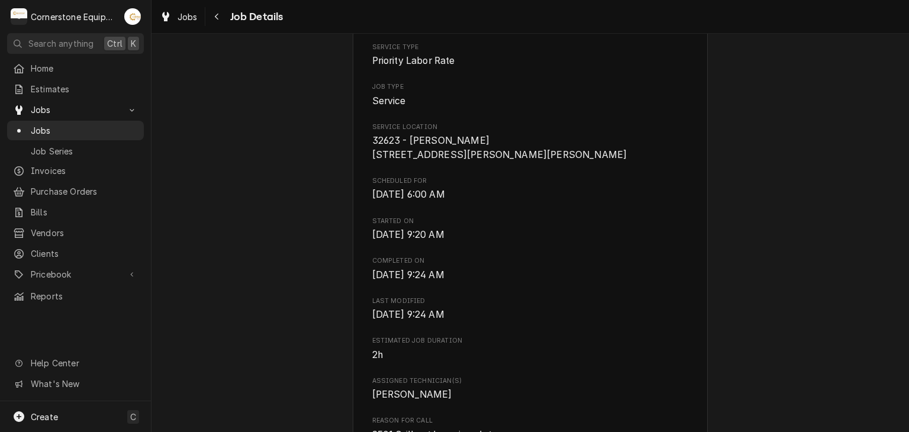
scroll to position [0, 0]
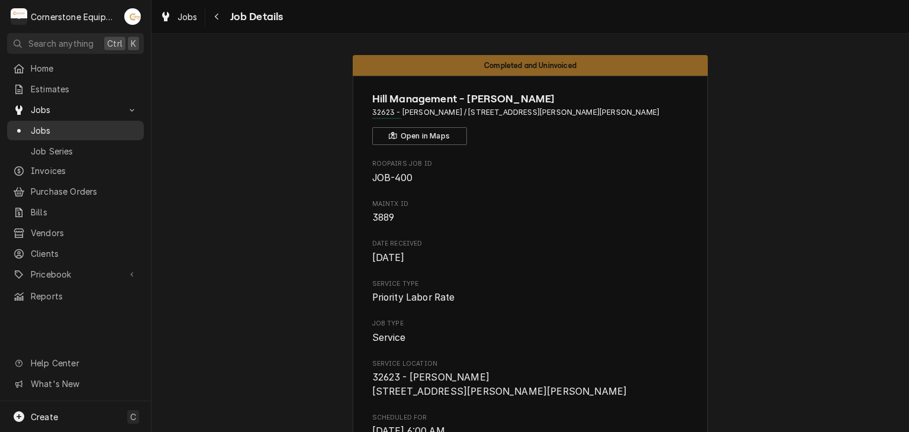
click at [54, 128] on span "Jobs" at bounding box center [84, 130] width 107 height 12
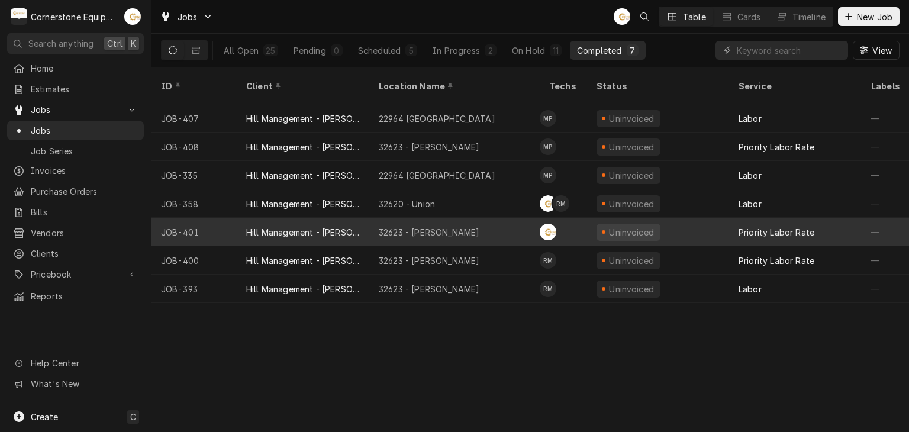
click at [312, 226] on div "Hill Management - [PERSON_NAME]" at bounding box center [303, 232] width 114 height 12
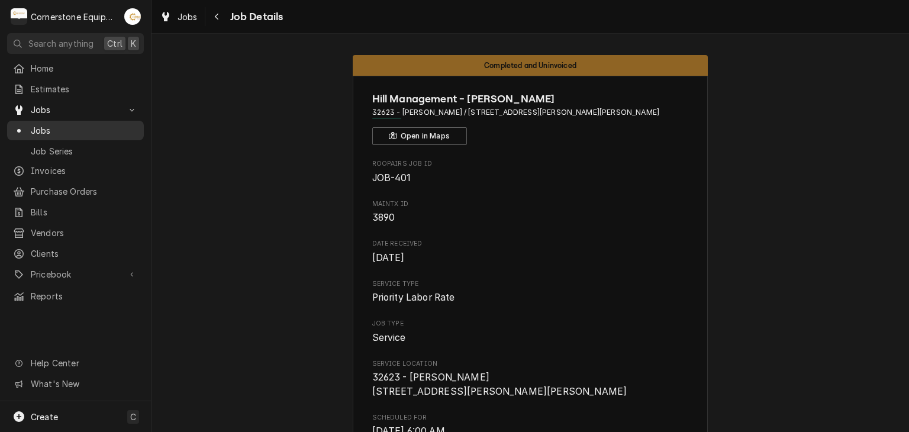
click at [96, 129] on span "Jobs" at bounding box center [84, 130] width 107 height 12
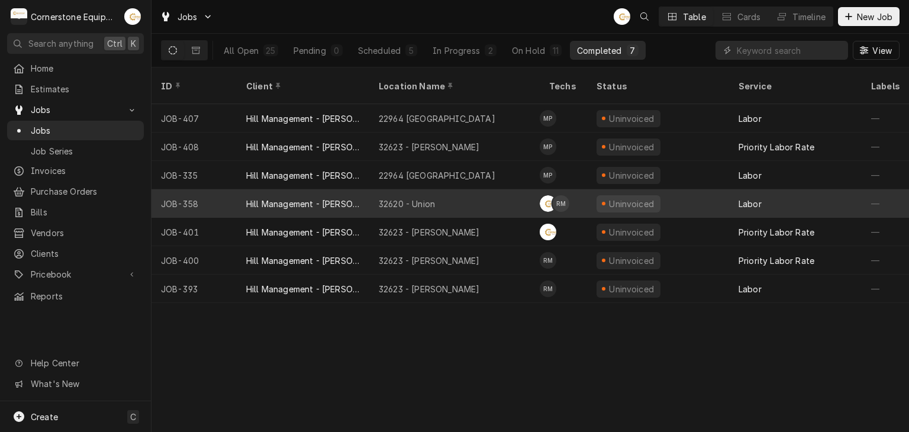
click at [233, 195] on div "JOB-358" at bounding box center [193, 203] width 85 height 28
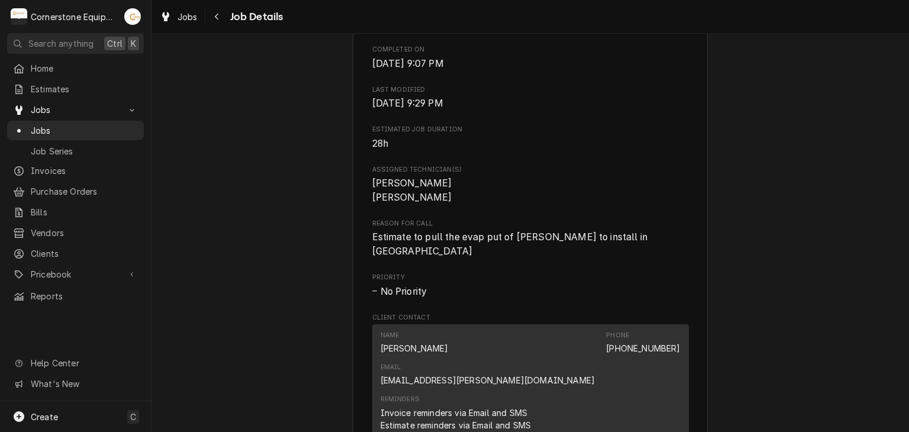
scroll to position [710, 0]
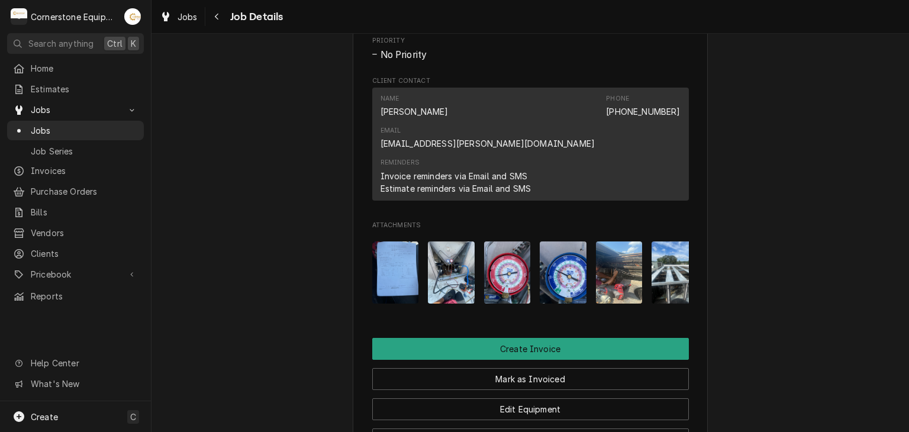
click at [383, 241] on img "Attachments" at bounding box center [395, 272] width 47 height 62
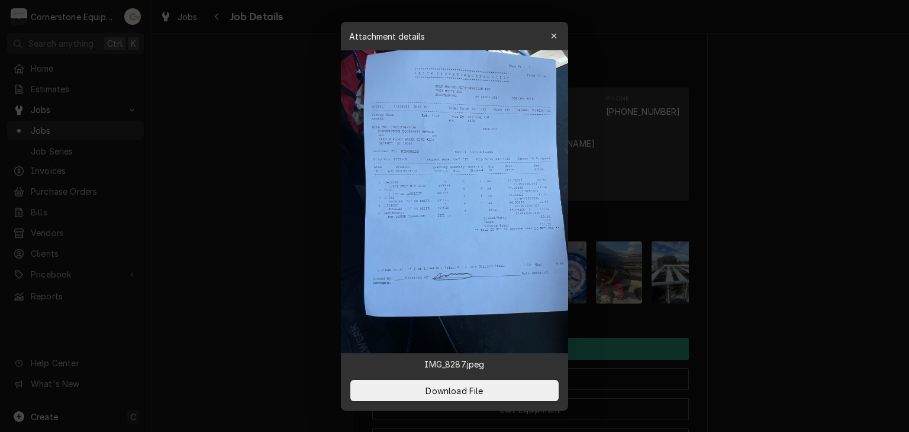
click at [257, 201] on div at bounding box center [454, 216] width 909 height 432
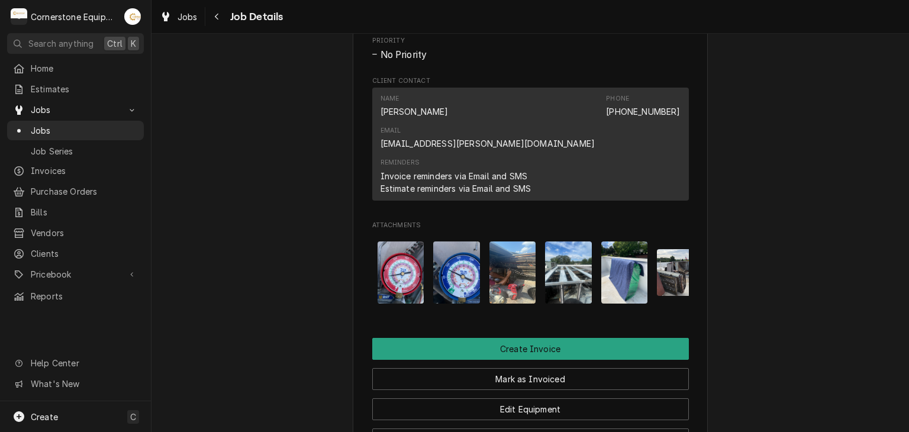
scroll to position [0, 130]
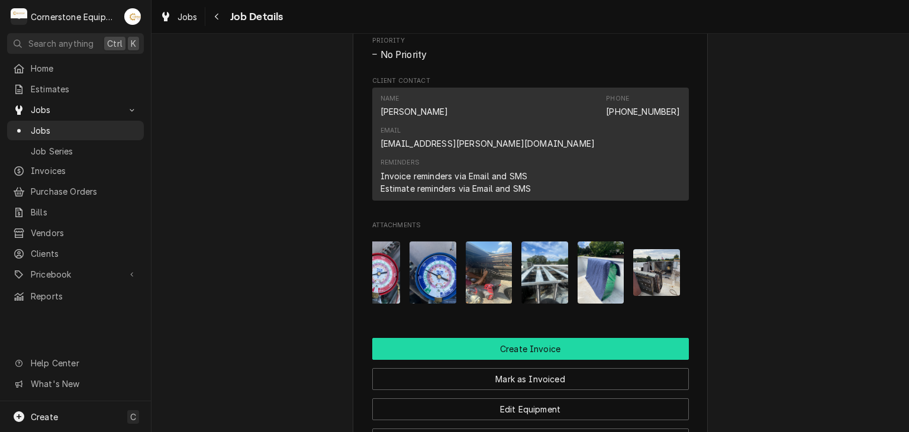
click at [516, 338] on button "Create Invoice" at bounding box center [530, 349] width 317 height 22
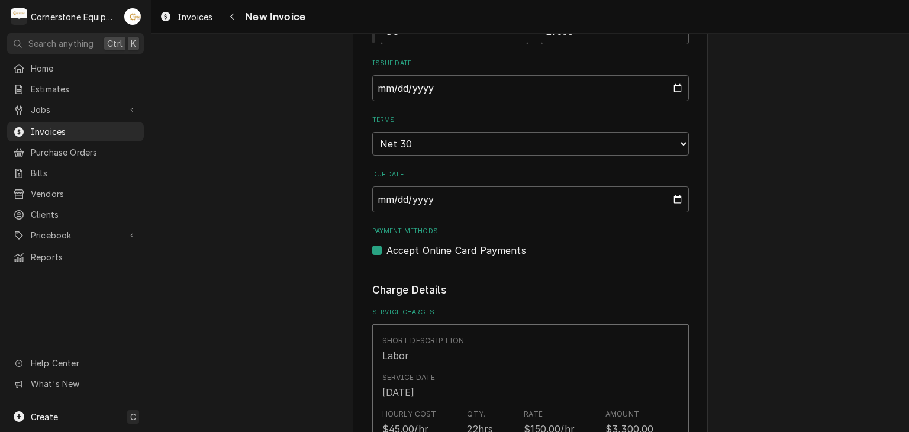
scroll to position [710, 0]
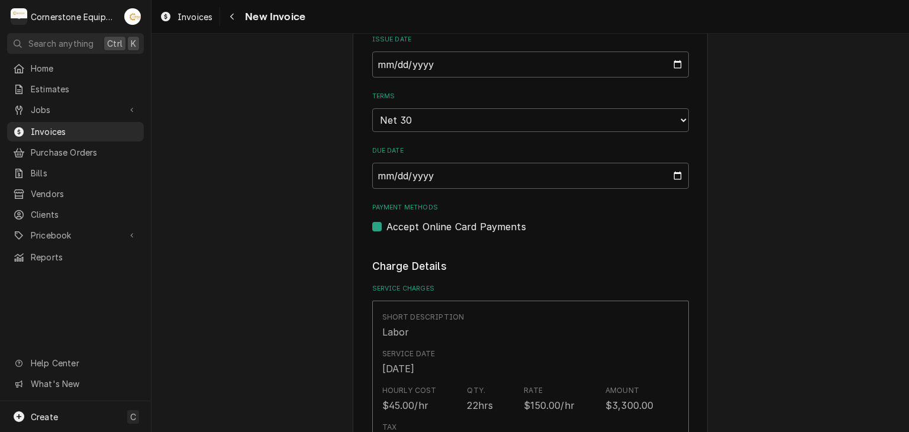
click at [386, 224] on label "Accept Online Card Payments" at bounding box center [456, 226] width 140 height 14
click at [386, 224] on input "Payment Methods" at bounding box center [544, 232] width 317 height 26
checkbox input "false"
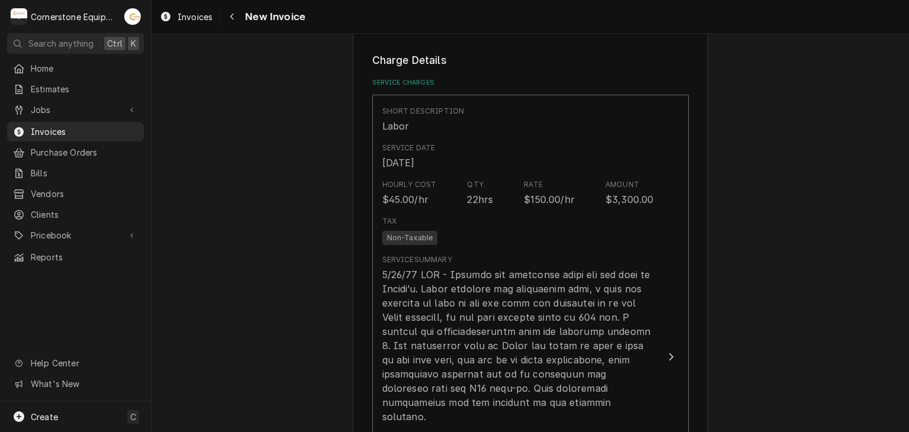
scroll to position [939, 0]
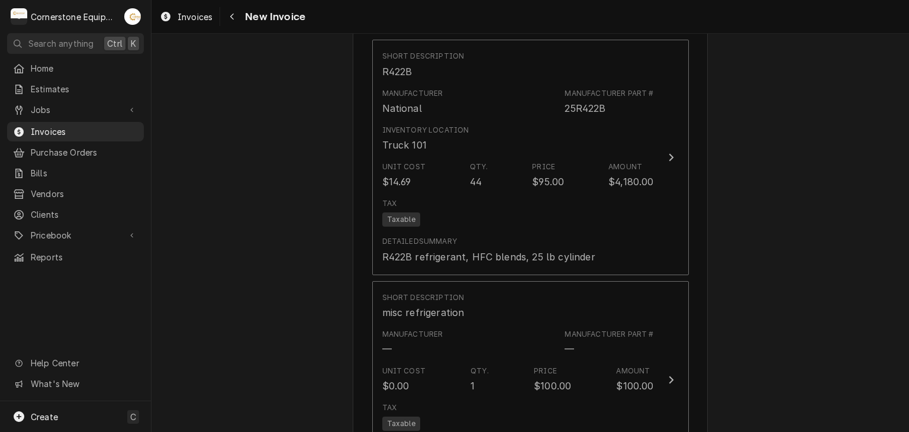
scroll to position [2738, 0]
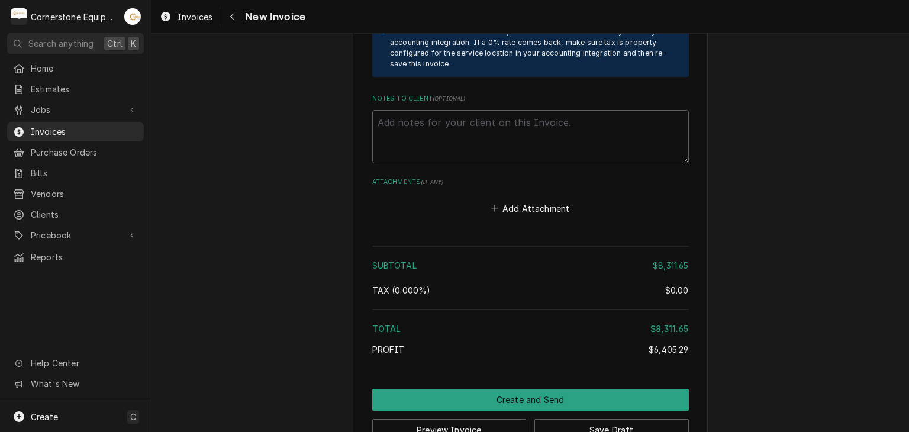
scroll to position [3211, 0]
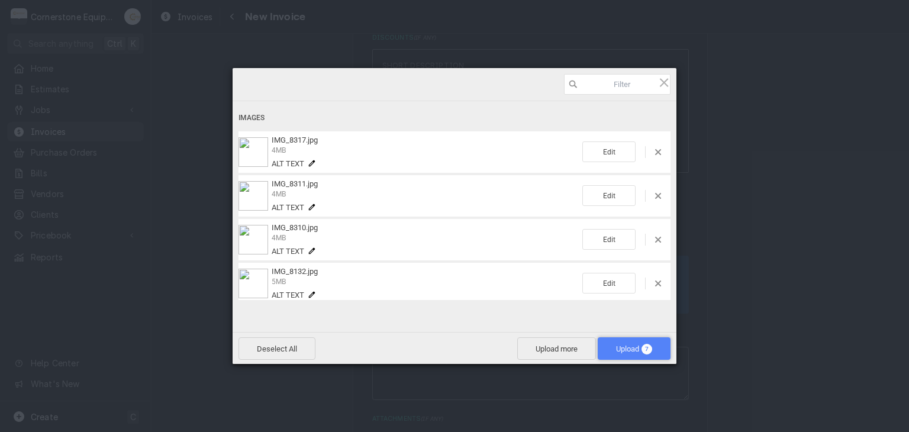
click at [628, 349] on span "Upload 7" at bounding box center [634, 348] width 36 height 9
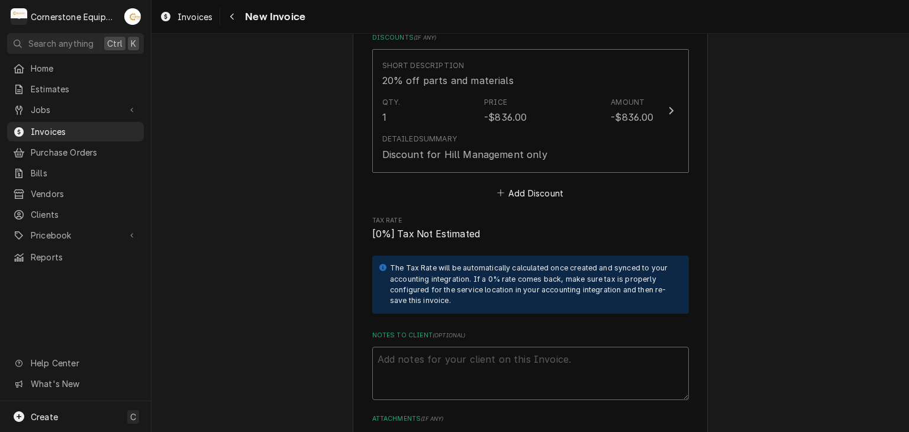
click at [463, 347] on textarea "Notes to Client ( optional )" at bounding box center [530, 373] width 317 height 53
paste textarea "INVOICE APPROVAL AND PAYMENT TERMS All invoices are due upon receipt unless oth…"
type textarea "x"
type textarea "INVOICE APPROVAL AND PAYMENT TERMS All invoices are due upon receipt unless oth…"
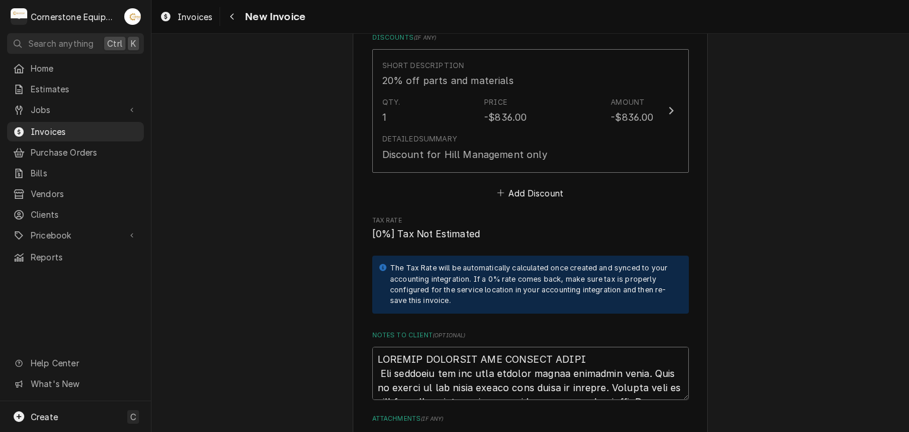
scroll to position [3656, 0]
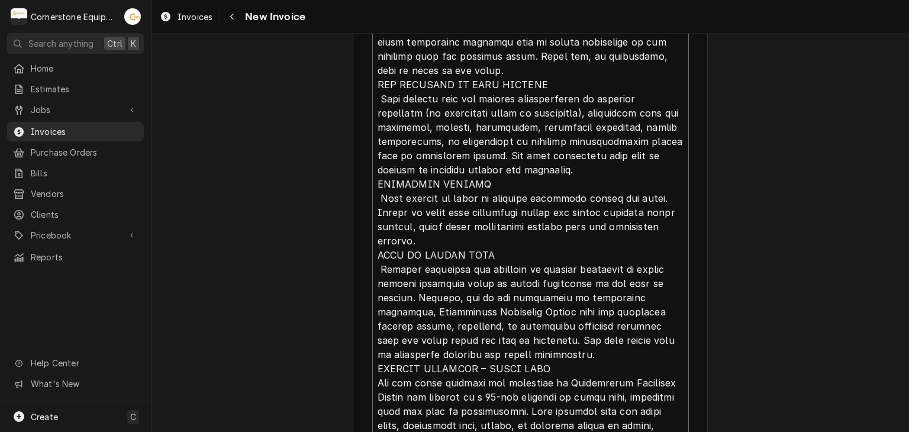
type textarea "x"
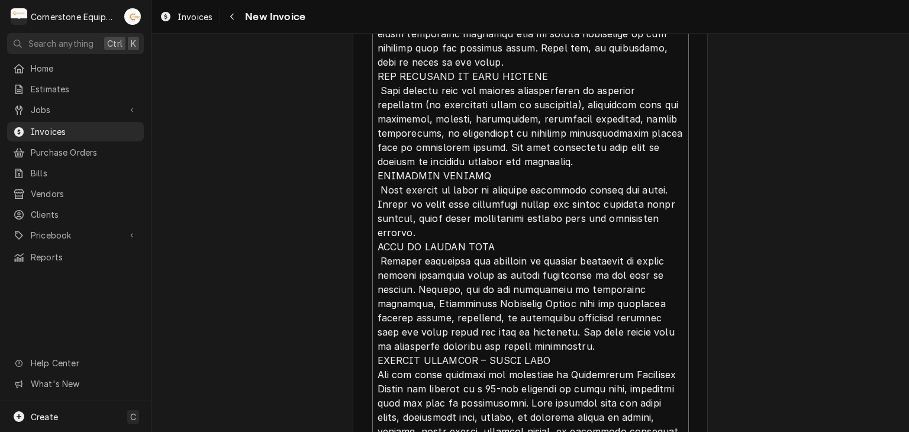
scroll to position [0, 0]
type textarea "INVOICE APPROVAL AND PAYMENT TERMS All invoices are due upon receipt unless oth…"
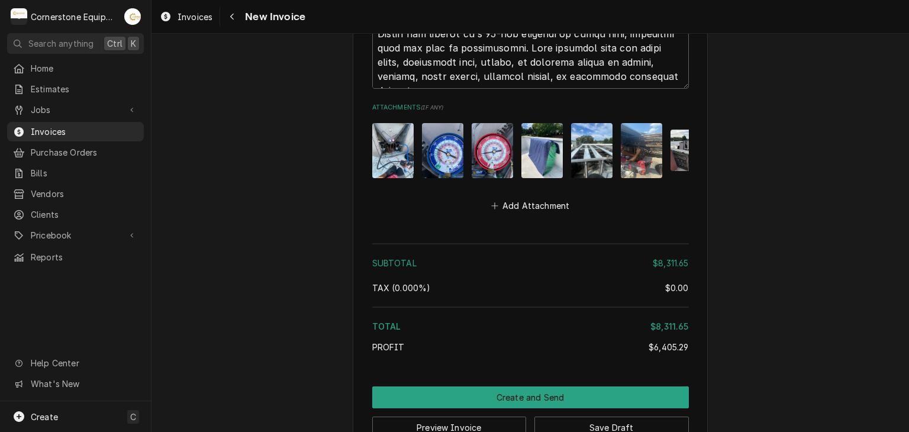
scroll to position [4025, 0]
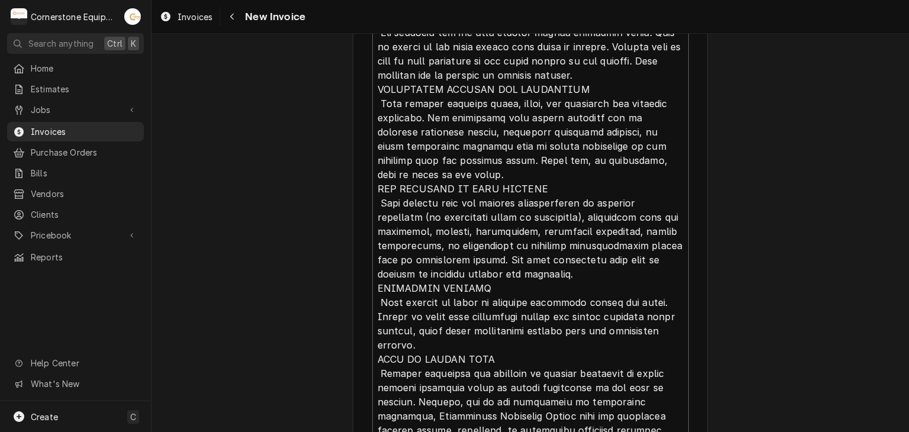
type textarea "x"
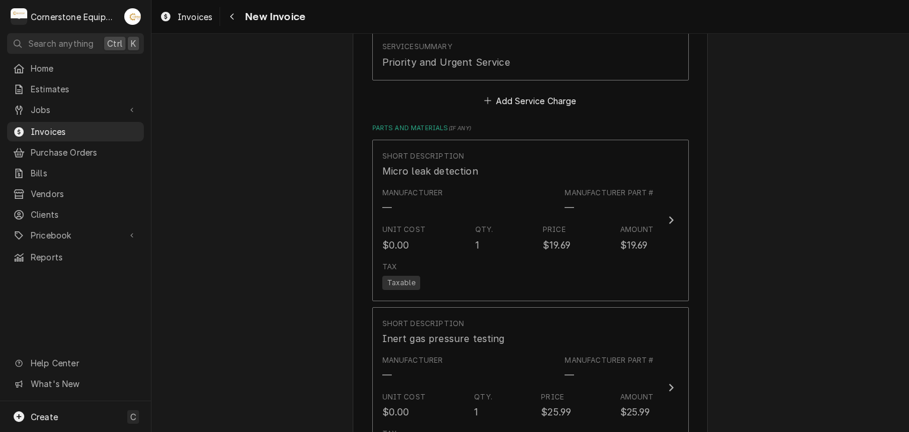
scroll to position [1422, 0]
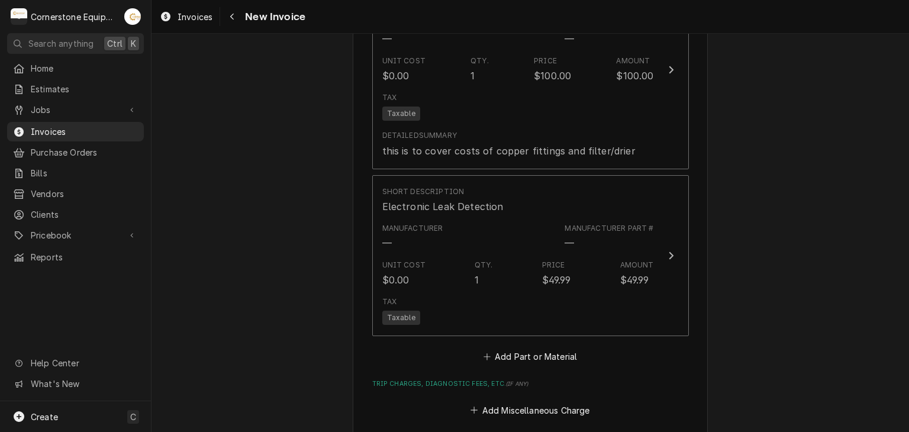
scroll to position [2795, 0]
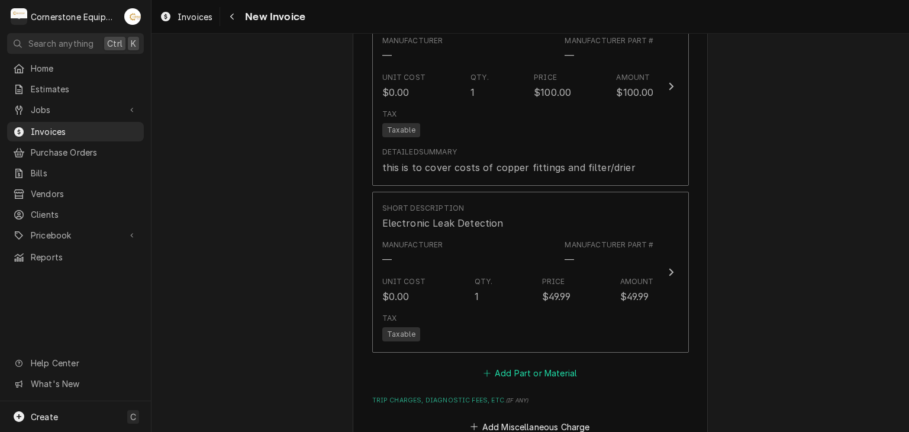
click at [525, 365] on button "Add Part or Material" at bounding box center [530, 373] width 98 height 17
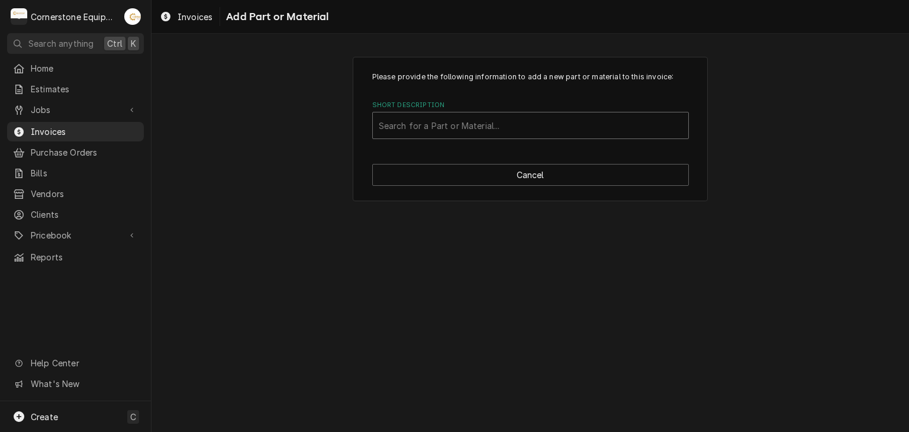
click at [431, 138] on div "Search for a Part or Material..." at bounding box center [530, 125] width 315 height 26
type input "misc"
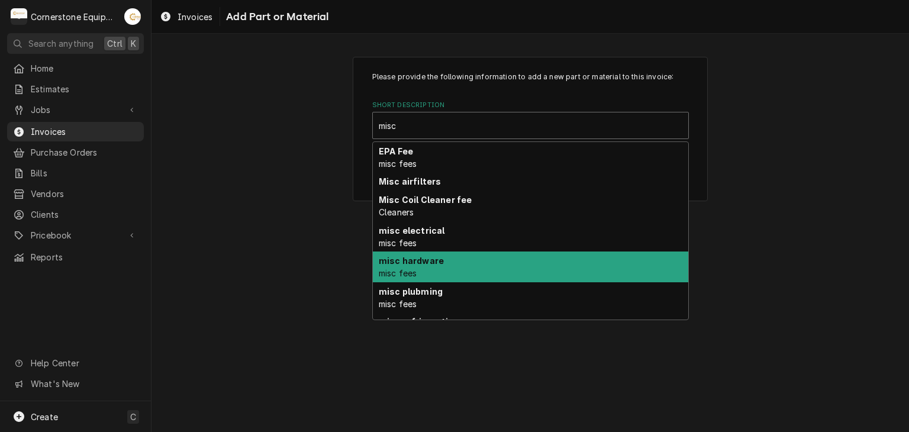
click at [433, 265] on div "misc hardware misc fees" at bounding box center [530, 266] width 315 height 31
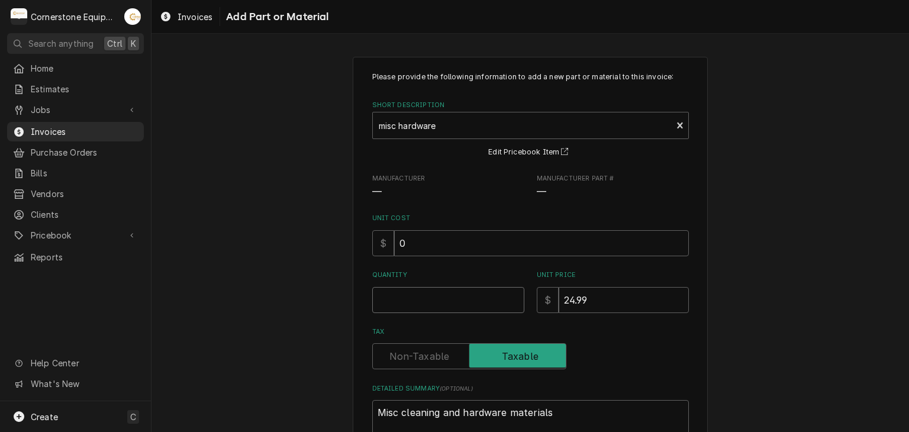
click at [506, 306] on input "Quantity" at bounding box center [448, 300] width 152 height 26
type textarea "x"
type input "1"
click at [318, 281] on div "Please provide the following information to add a new part or material to this …" at bounding box center [529, 285] width 757 height 479
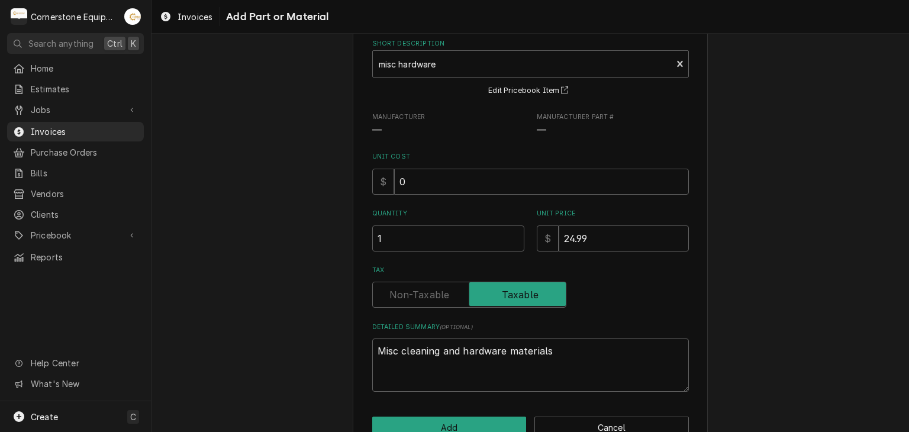
scroll to position [92, 0]
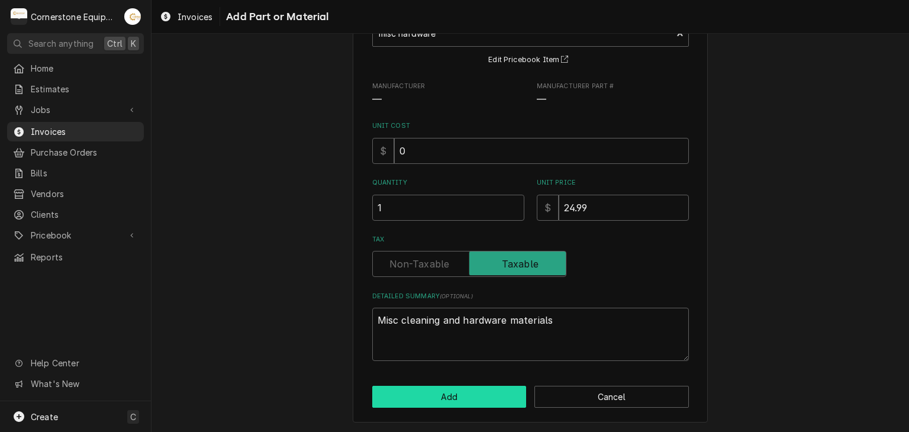
click at [481, 395] on button "Add" at bounding box center [449, 397] width 154 height 22
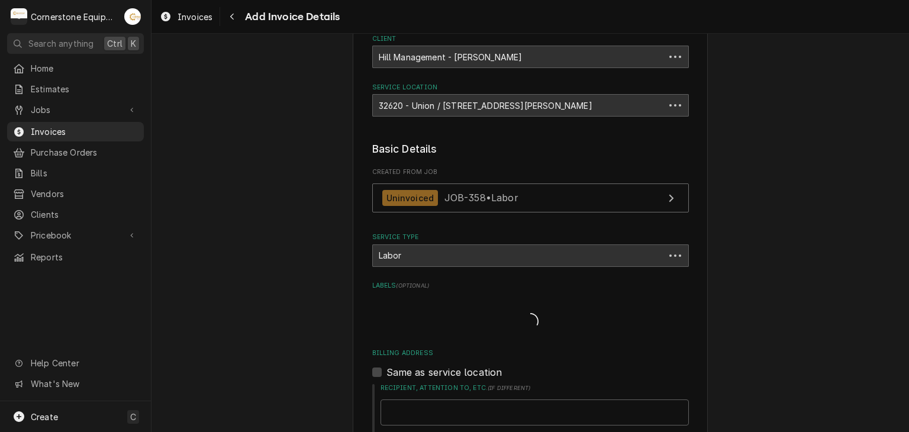
scroll to position [2781, 0]
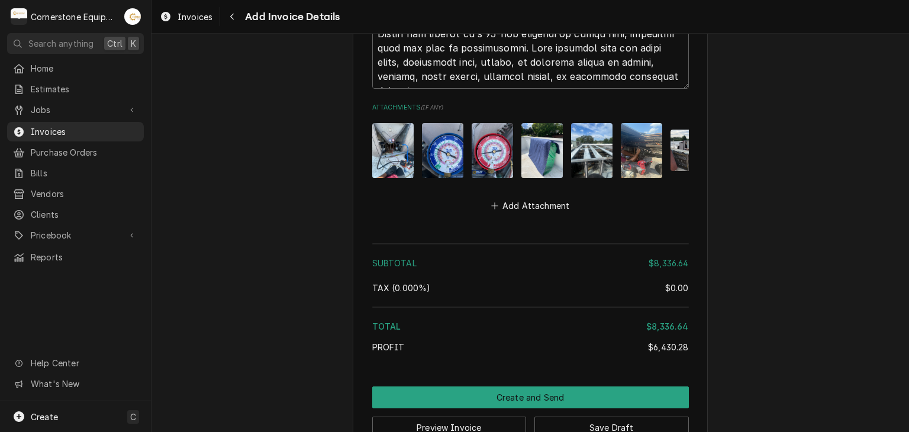
scroll to position [4229, 0]
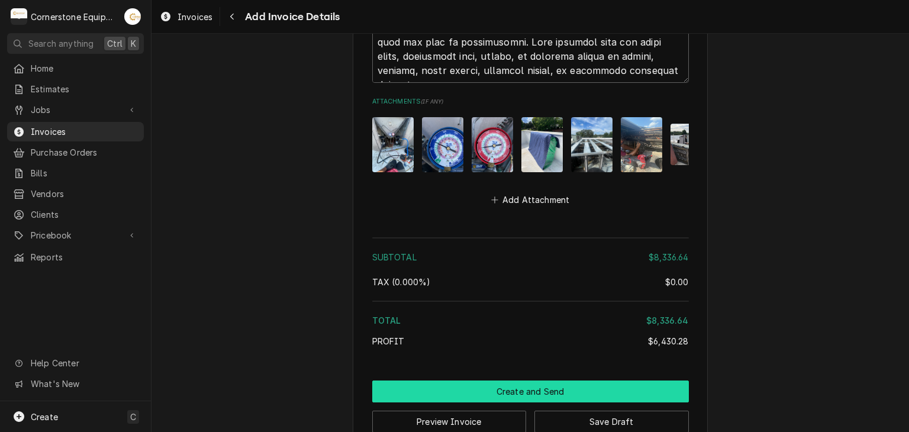
click at [508, 380] on button "Create and Send" at bounding box center [530, 391] width 317 height 22
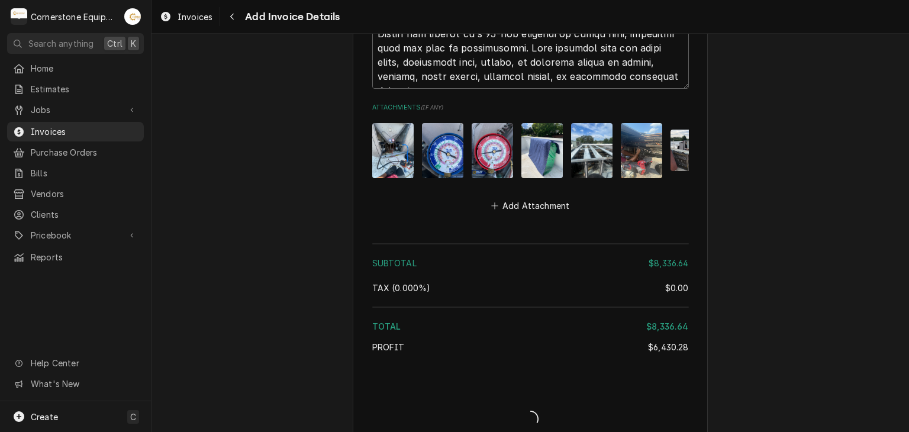
type textarea "x"
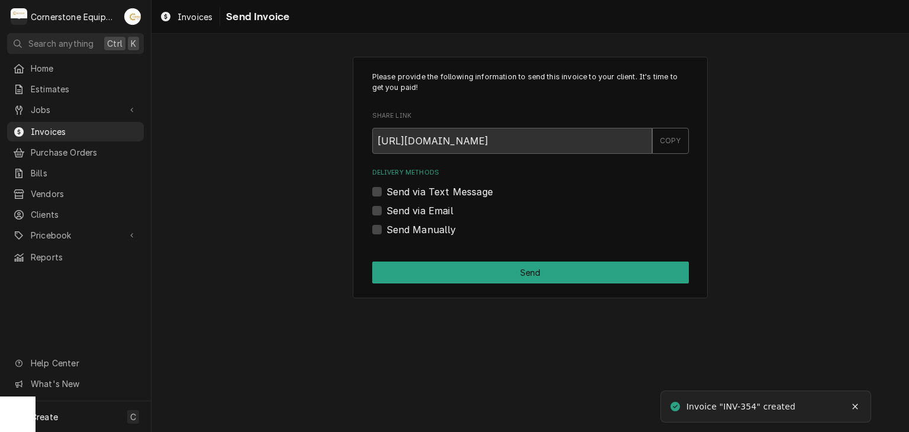
click at [399, 227] on label "Send Manually" at bounding box center [421, 229] width 70 height 14
click at [399, 227] on input "Send Manually" at bounding box center [544, 235] width 317 height 26
checkbox input "true"
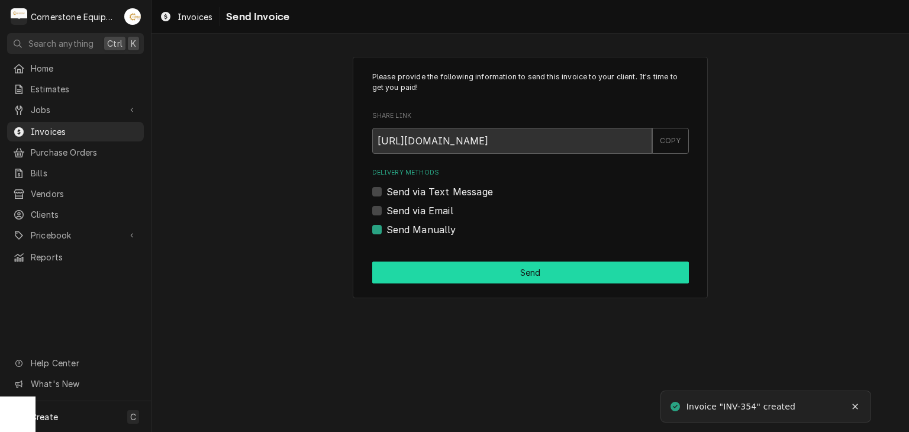
click at [476, 275] on button "Send" at bounding box center [530, 272] width 317 height 22
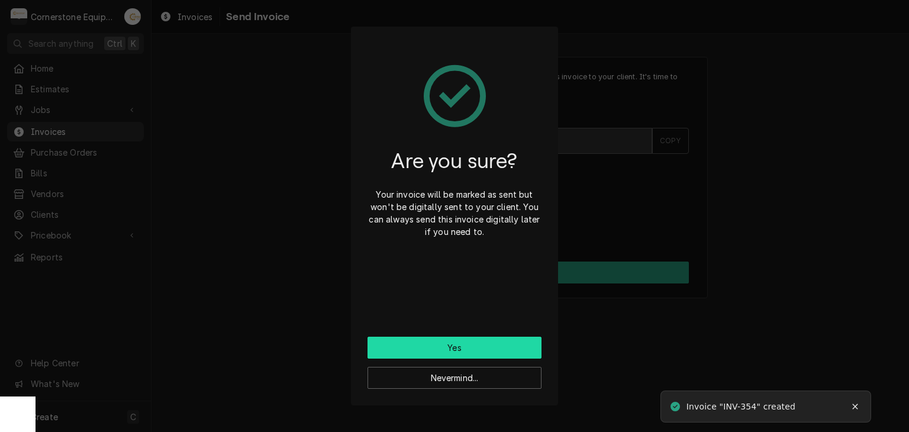
click at [461, 348] on button "Yes" at bounding box center [454, 348] width 174 height 22
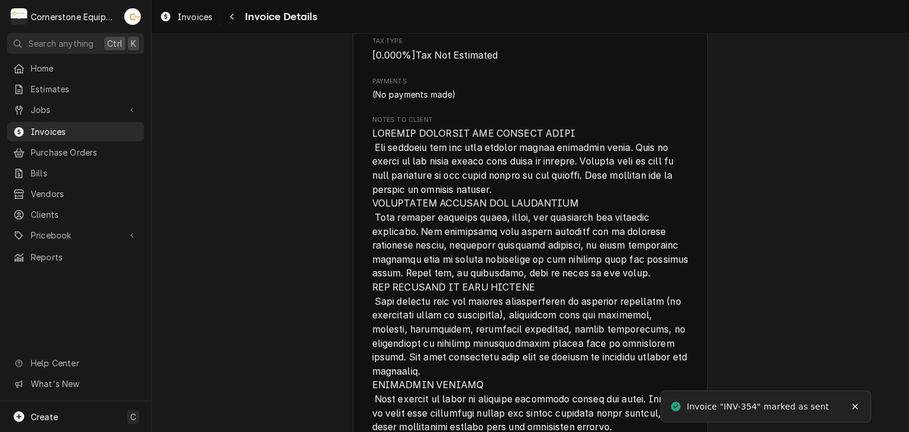
scroll to position [3620, 0]
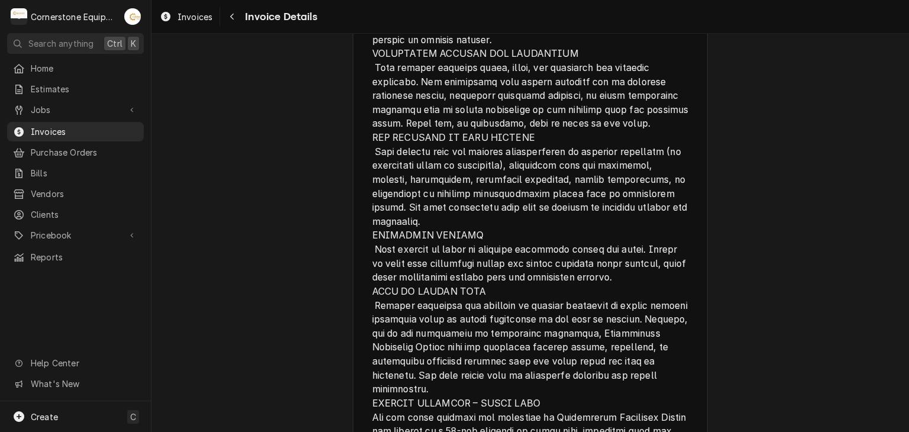
scroll to position [3620, 0]
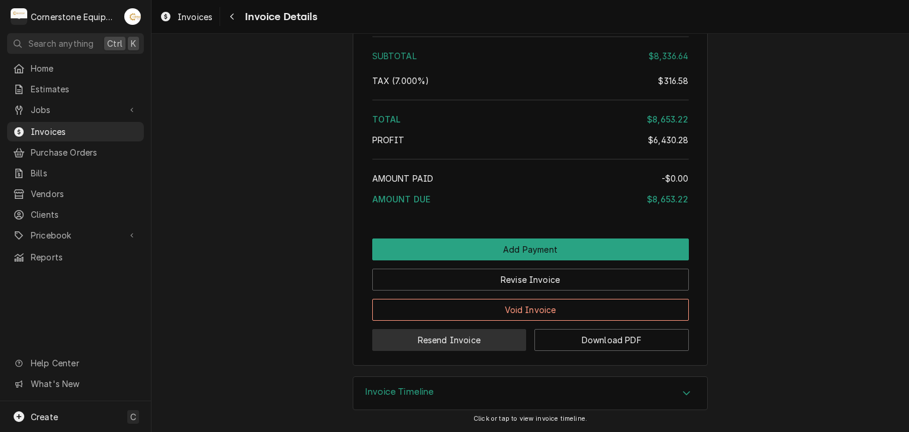
click at [432, 344] on button "Resend Invoice" at bounding box center [449, 340] width 154 height 22
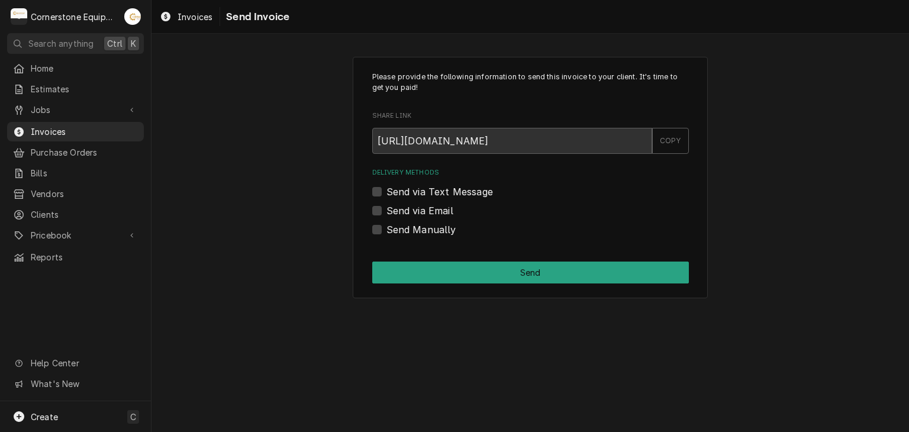
click at [412, 190] on label "Send via Text Message" at bounding box center [439, 192] width 106 height 14
click at [412, 190] on input "Send via Text Message" at bounding box center [544, 198] width 317 height 26
checkbox input "true"
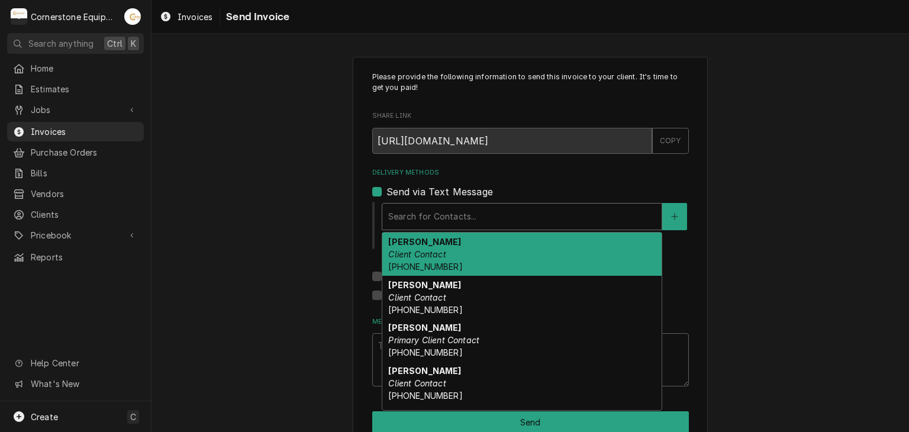
click at [405, 209] on div "Delivery Methods" at bounding box center [521, 216] width 267 height 21
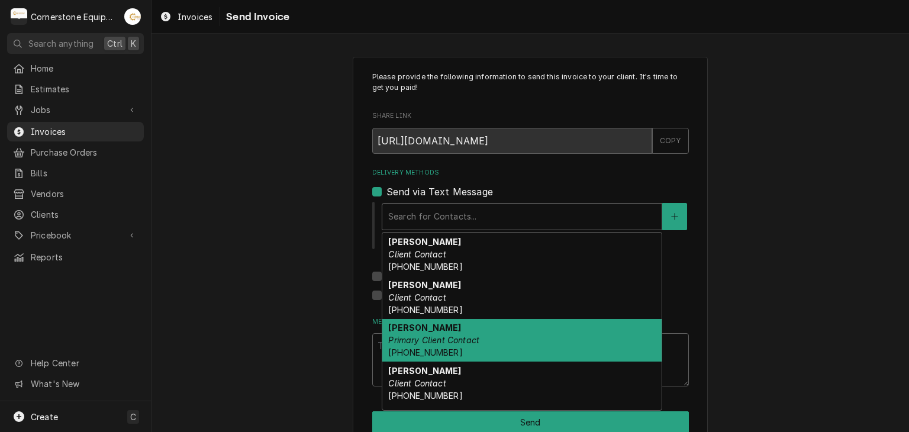
click at [411, 343] on em "Primary Client Contact" at bounding box center [433, 340] width 91 height 10
type textarea "x"
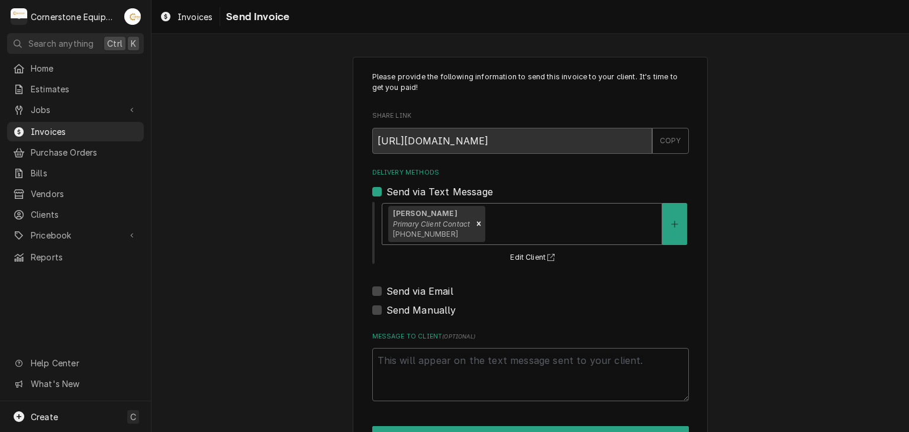
click at [393, 290] on label "Send via Email" at bounding box center [419, 291] width 67 height 14
click at [393, 290] on input "Send via Email" at bounding box center [544, 297] width 317 height 26
checkbox input "true"
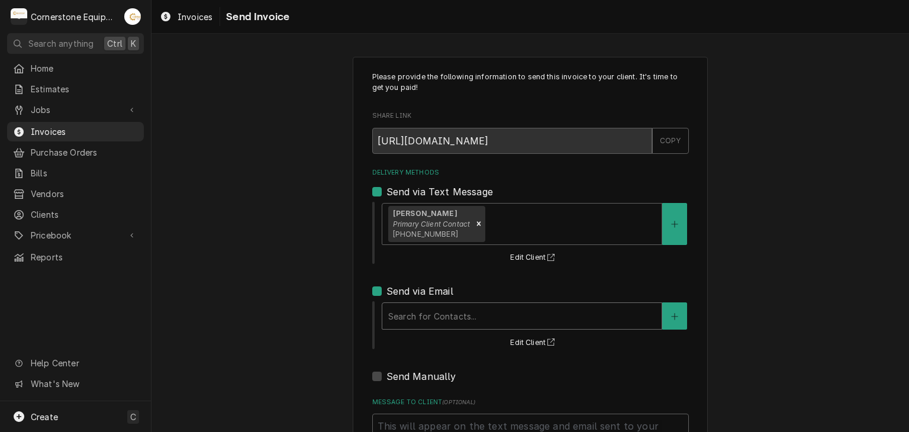
click at [398, 311] on div "Delivery Methods" at bounding box center [521, 315] width 267 height 21
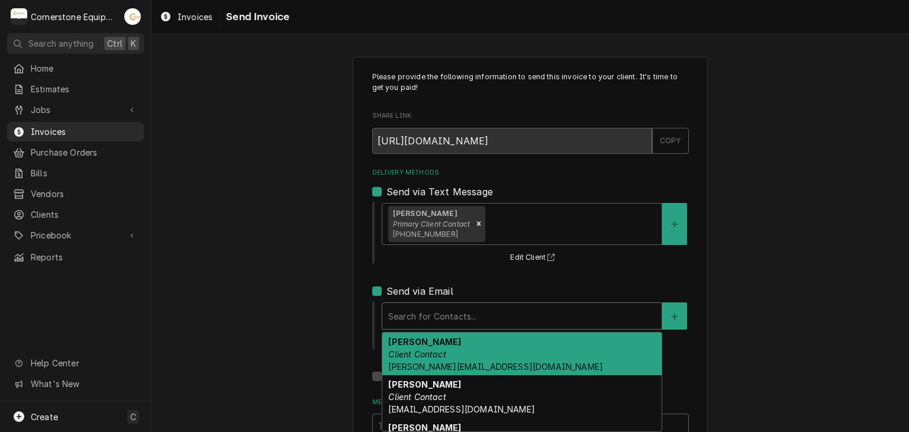
click at [409, 353] on em "Client Contact" at bounding box center [416, 354] width 57 height 10
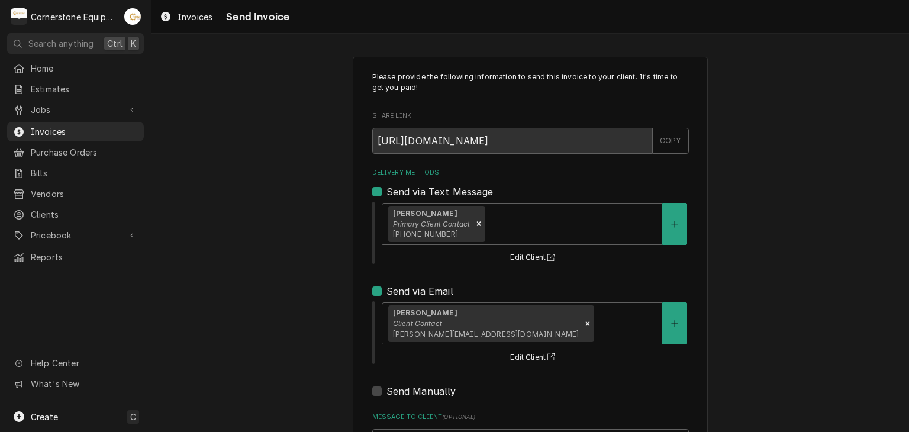
click at [312, 287] on div "Please provide the following information to send this invoice to your client. I…" at bounding box center [529, 300] width 757 height 508
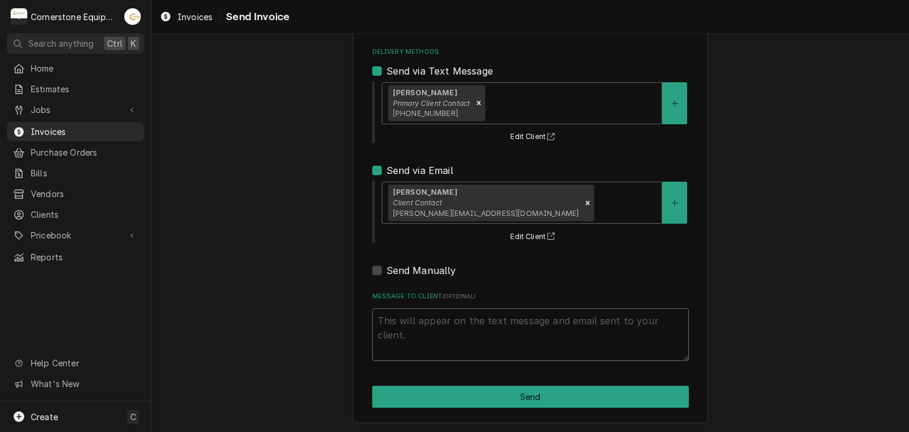
click at [395, 327] on textarea "Message to Client ( optional )" at bounding box center [530, 334] width 317 height 53
type textarea "x"
type textarea "T"
type textarea "x"
type textarea "Th"
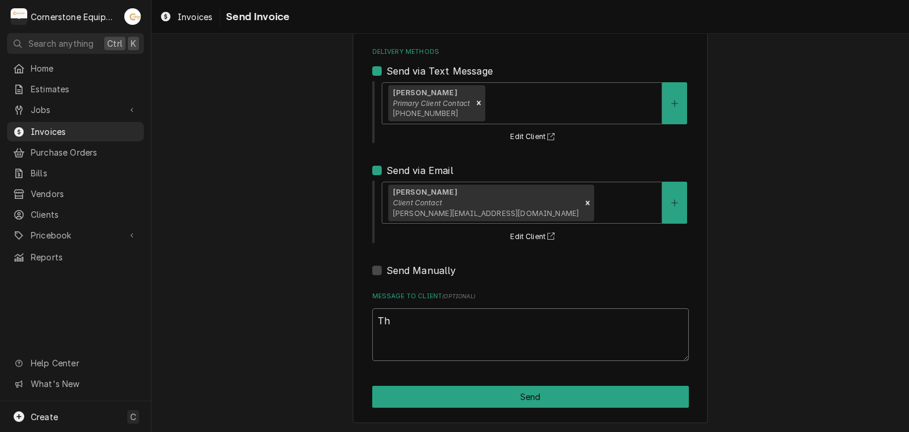
type textarea "x"
type textarea "Tha"
type textarea "x"
type textarea "Than"
type textarea "x"
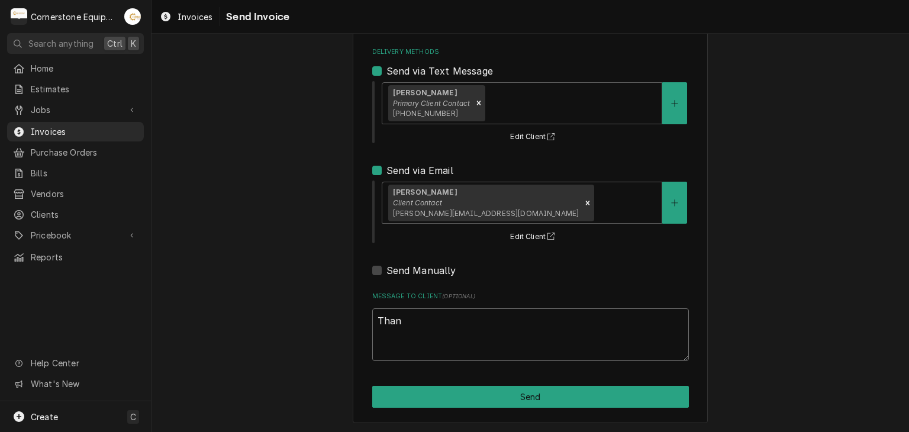
type textarea "Thank"
type textarea "x"
type textarea "Thank"
type textarea "x"
type textarea "Thank y"
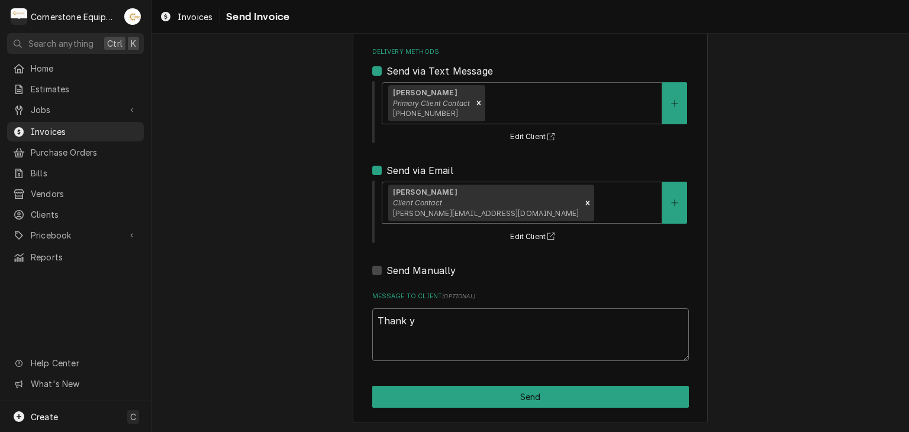
type textarea "x"
type textarea "Thank yo"
type textarea "x"
type textarea "Thank you"
type textarea "x"
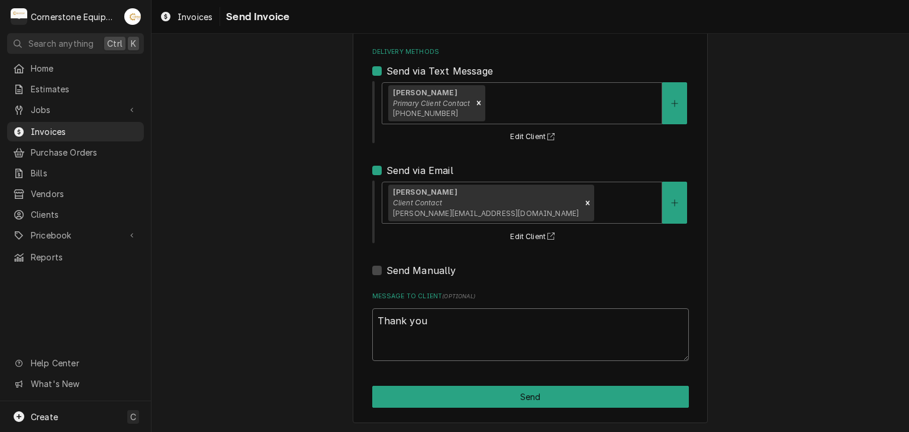
type textarea "Thank you"
type textarea "x"
type textarea "Thank you f"
type textarea "x"
type textarea "Thank you fo"
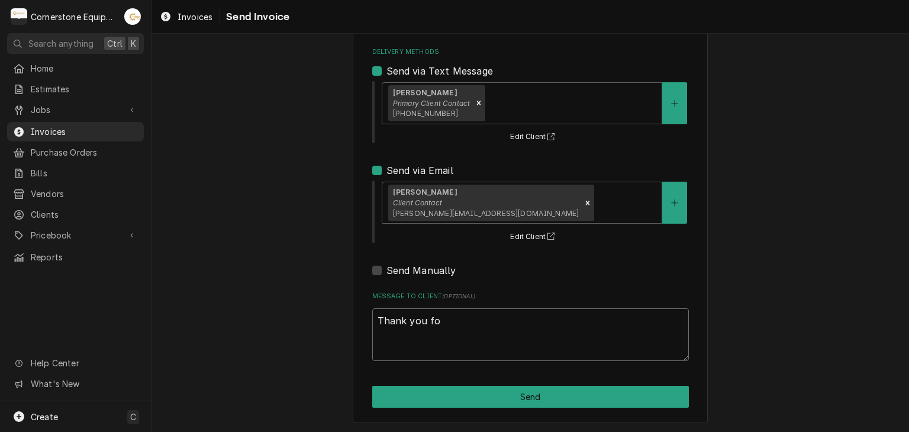
type textarea "x"
type textarea "Thank you for"
type textarea "x"
type textarea "Thank you for"
type textarea "x"
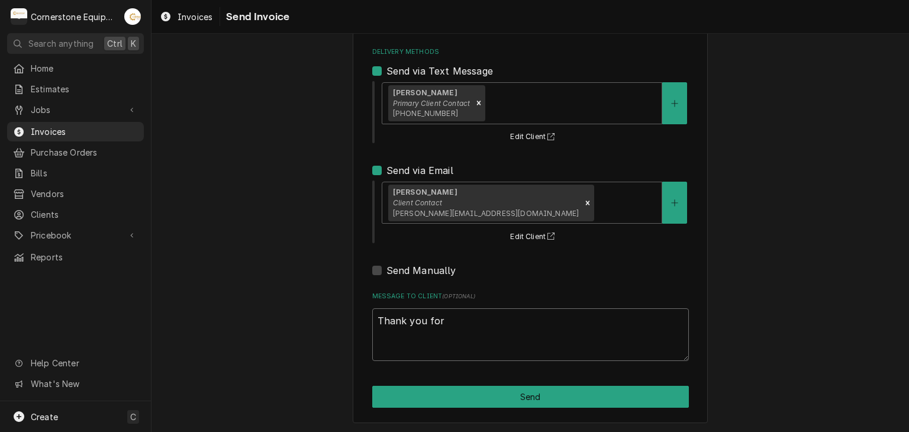
type textarea "Thank you for t"
type textarea "x"
type textarea "Thank you for th"
type textarea "x"
type textarea "Thank you for the"
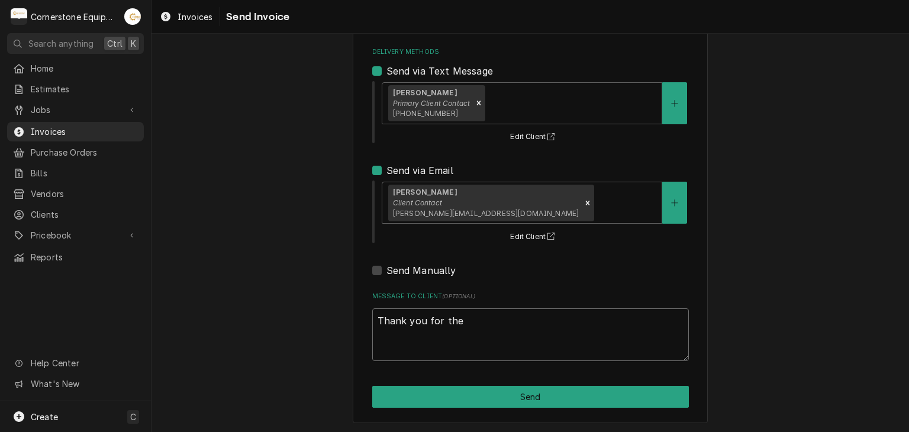
type textarea "x"
type textarea "Thank you for the"
type textarea "x"
type textarea "Thank you for the o"
type textarea "x"
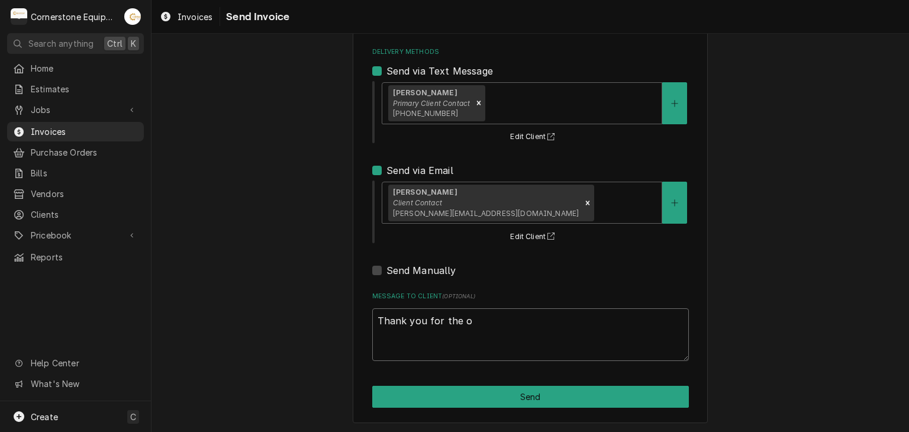
type textarea "Thank you for the op"
type textarea "x"
type textarea "Thank you for the opo"
type textarea "x"
type textarea "Thank you for the opor"
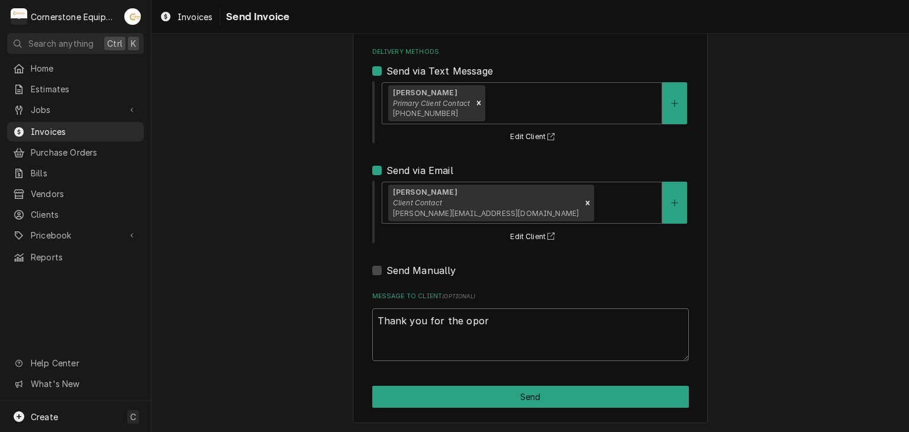
type textarea "x"
type textarea "Thank you for the oport"
type textarea "x"
type textarea "Thank you for the oportu"
type textarea "x"
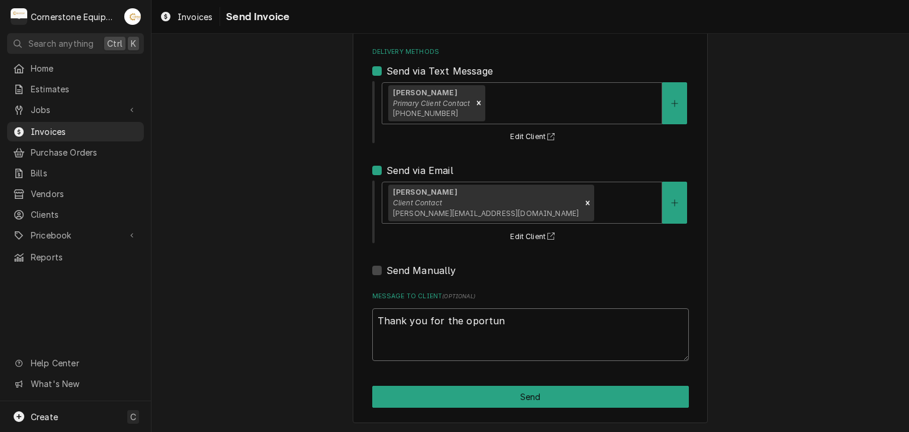
type textarea "Thank you for the oportuni"
type textarea "x"
type textarea "Thank you for the oportunit"
type textarea "x"
type textarea "Thank you for the oportunity"
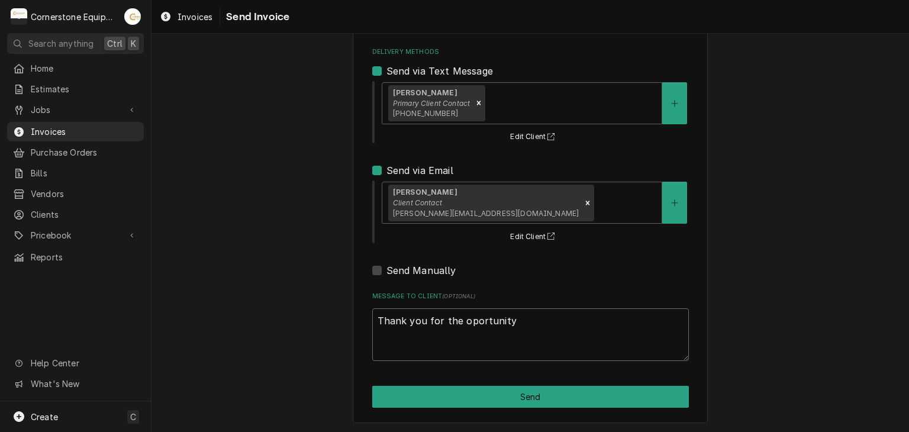
type textarea "x"
type textarea "Thank you for the oportunity"
type textarea "x"
type textarea "Thank you for the oportunity to"
type textarea "x"
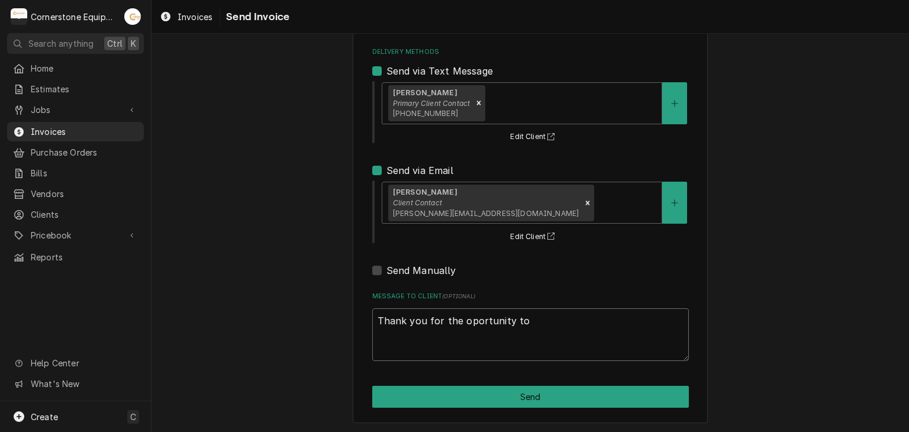
type textarea "Thank you for the oportunity to"
type textarea "x"
type textarea "Thank you for the oportunity to b"
type textarea "x"
type textarea "Thank you for the oportunity to be"
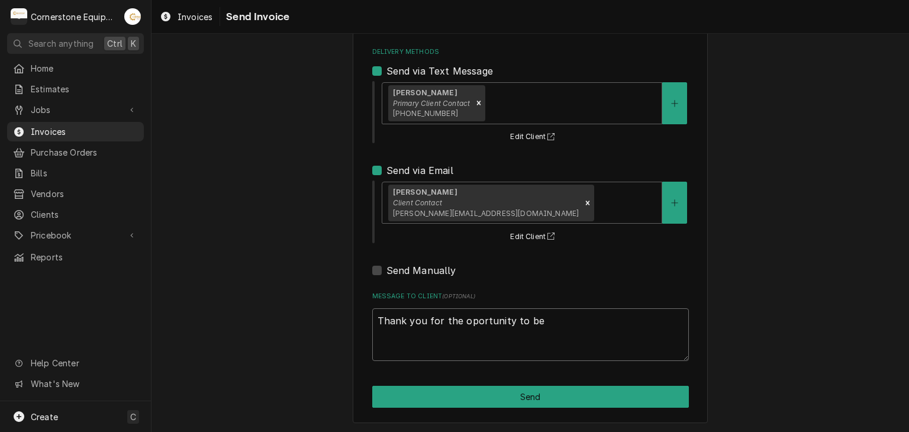
type textarea "x"
type textarea "Thank you for the oportunity to be"
type textarea "x"
type textarea "Thank you for the oportunity to be o"
type textarea "x"
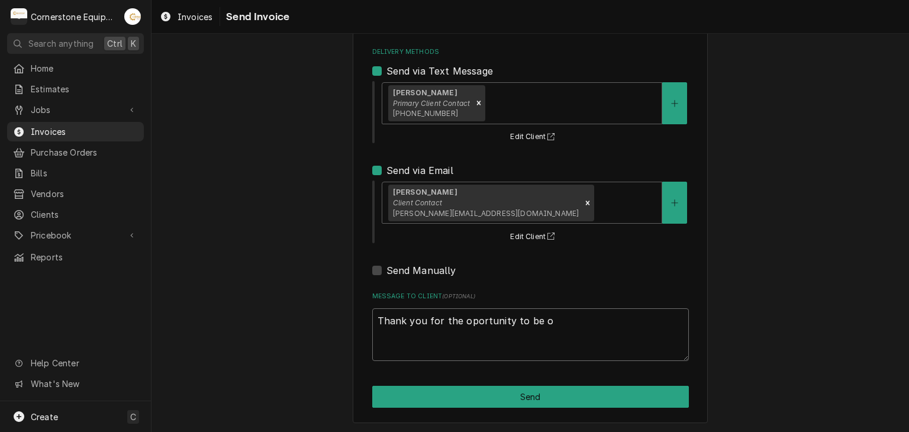
type textarea "Thank you for the oportunity to be of"
type textarea "x"
type textarea "Thank you for the oportunity to be of"
type textarea "x"
type textarea "Thank you for the oportunity to be of s"
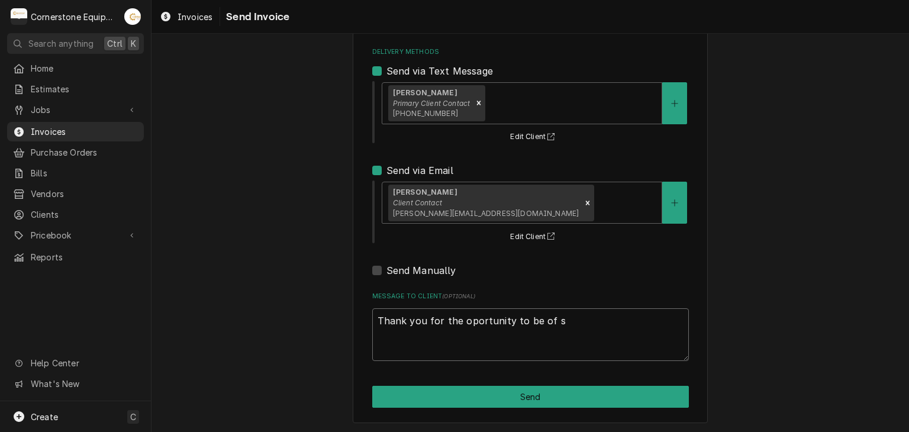
type textarea "x"
type textarea "Thank you for the oportunity to be of se"
type textarea "x"
type textarea "Thank you for the oportunity to be of ser"
type textarea "x"
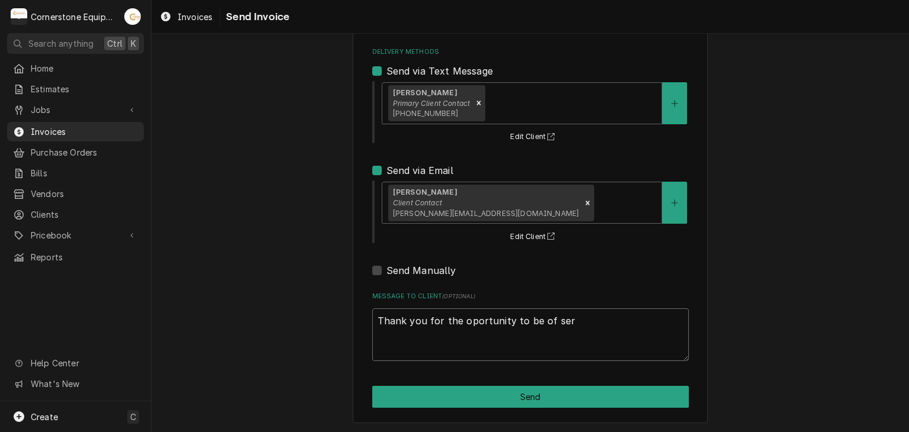
type textarea "Thank you for the oportunity to be of serv"
type textarea "x"
type textarea "Thank you for the oportunity to be of servi"
type textarea "x"
type textarea "Thank you for the oportunity to be of servic"
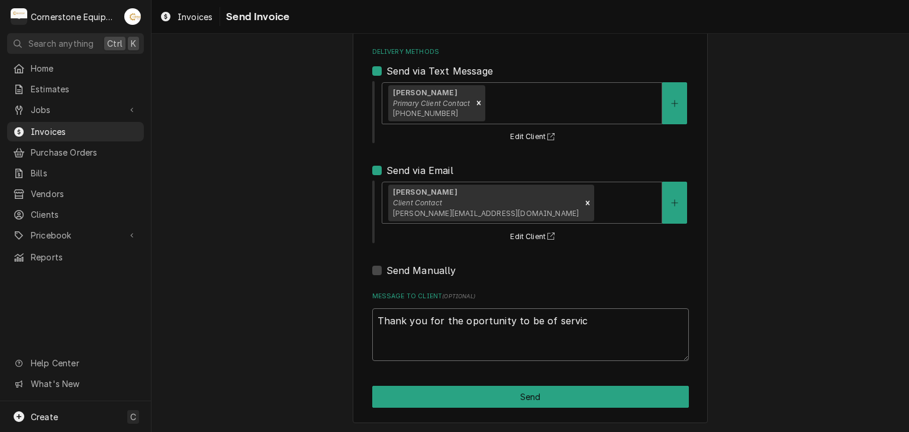
type textarea "x"
type textarea "Thank you for the oportunity to be of service"
type textarea "x"
type textarea "Thank you for the oportunity to be of service!"
type textarea "x"
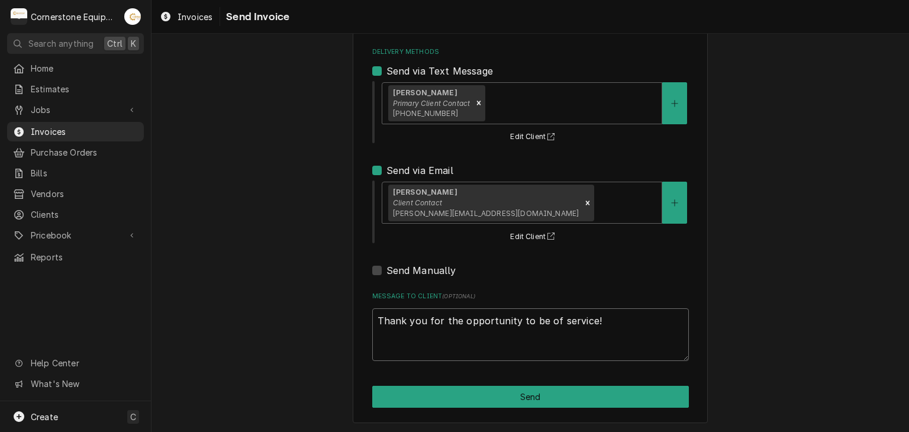
type textarea "Thank you for the opportunity to be of service!"
click at [800, 297] on div "Please provide the following information to send this invoice to your client. I…" at bounding box center [529, 179] width 757 height 508
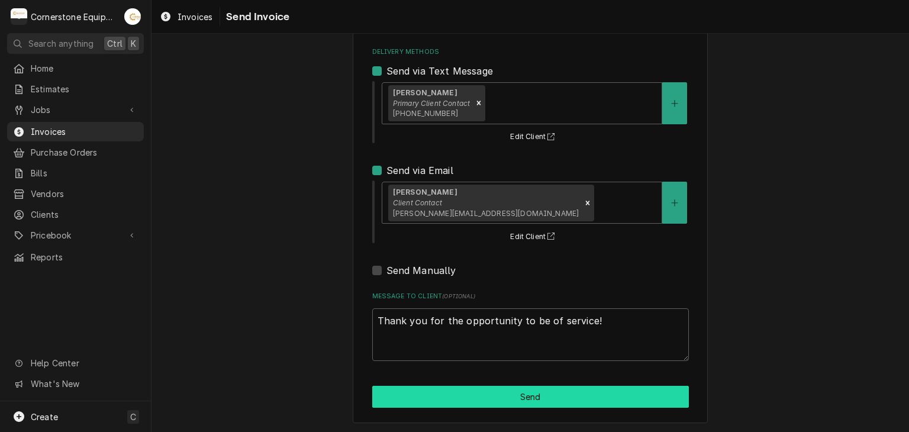
click at [476, 398] on button "Send" at bounding box center [530, 397] width 317 height 22
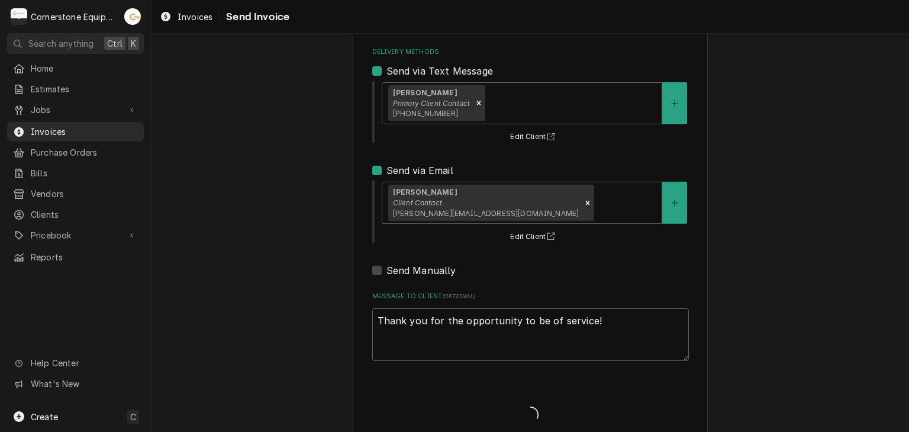
type textarea "x"
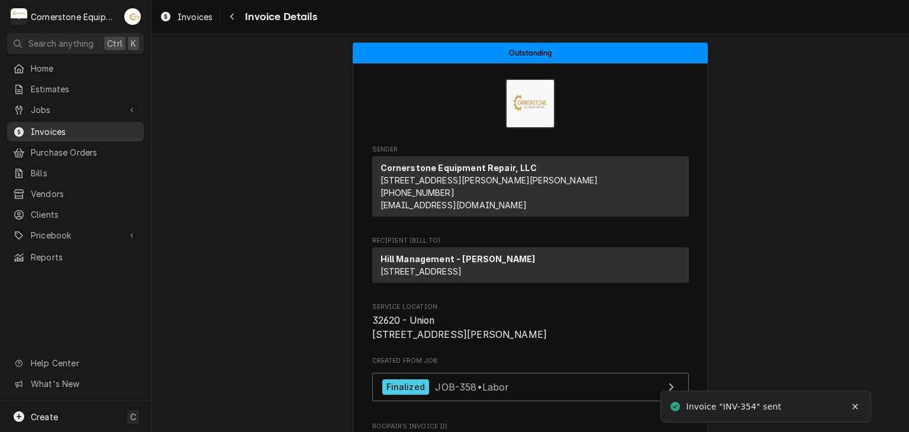
click at [81, 124] on div "Invoices" at bounding box center [75, 131] width 132 height 15
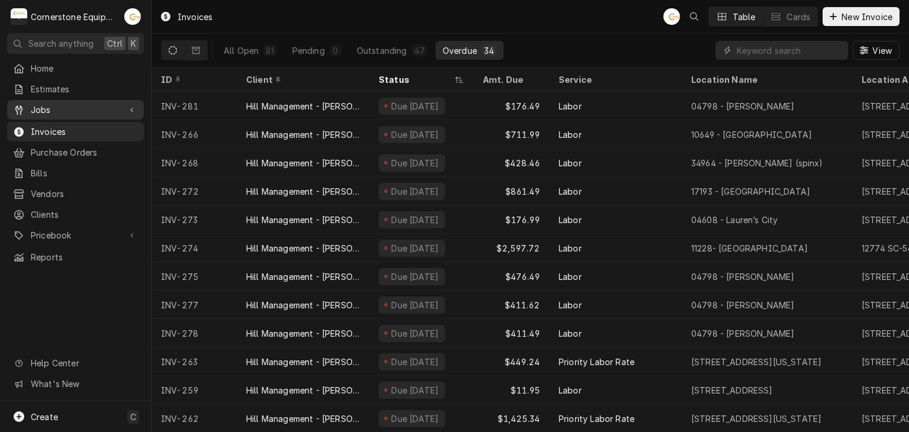
click at [43, 104] on span "Jobs" at bounding box center [75, 110] width 89 height 12
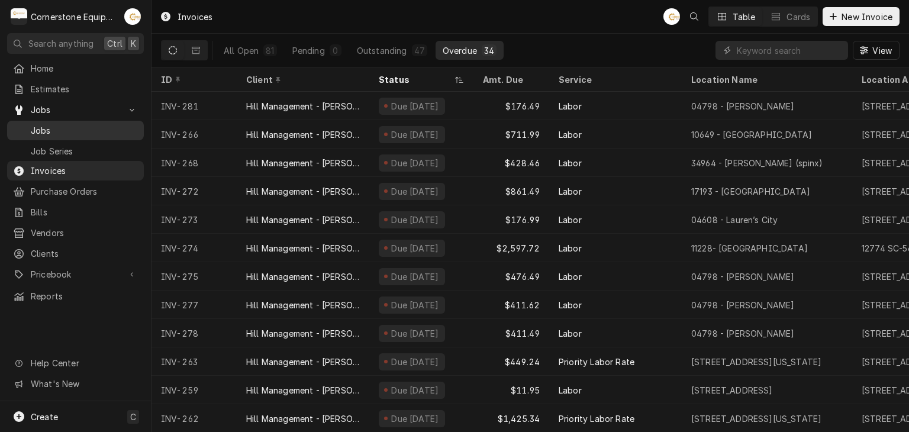
click at [45, 124] on span "Jobs" at bounding box center [84, 130] width 107 height 12
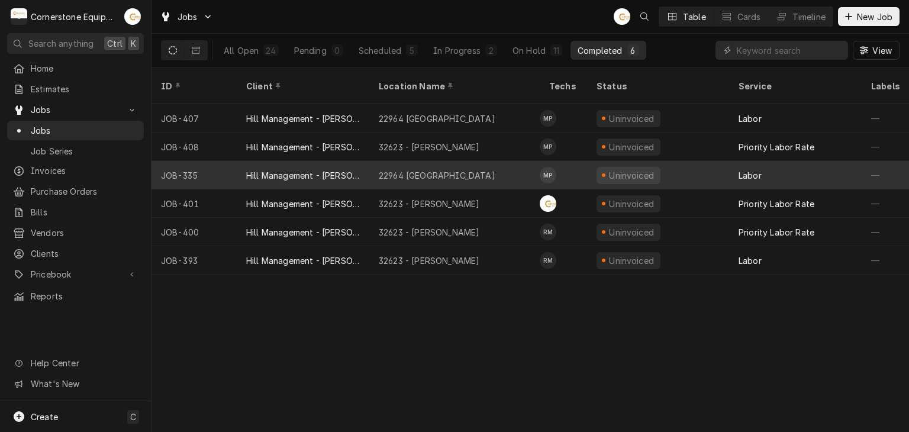
click at [414, 169] on div "22964 Moonville" at bounding box center [437, 175] width 117 height 12
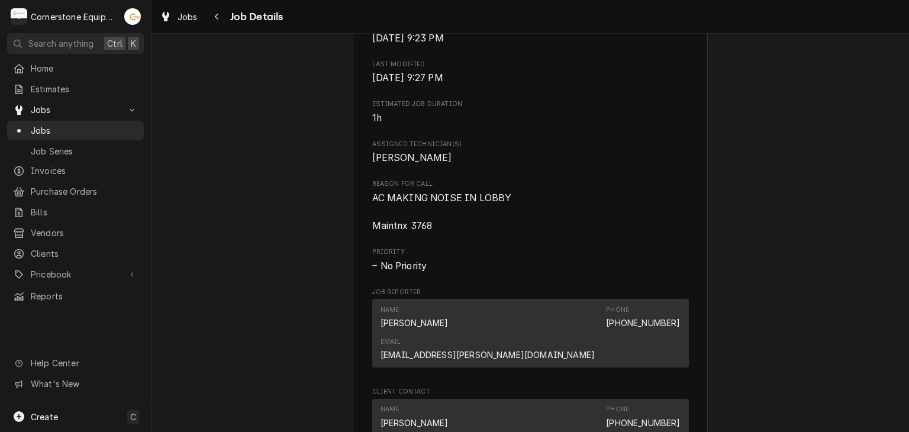
scroll to position [710, 0]
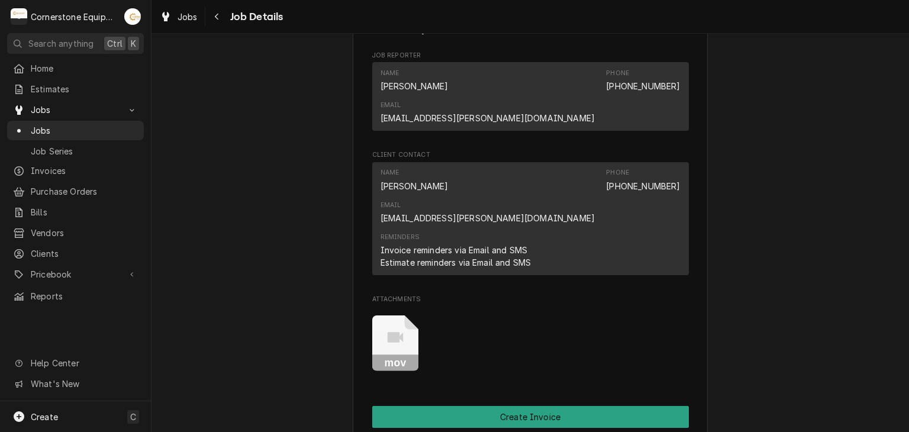
click at [389, 332] on icon "Attachments" at bounding box center [396, 337] width 16 height 11
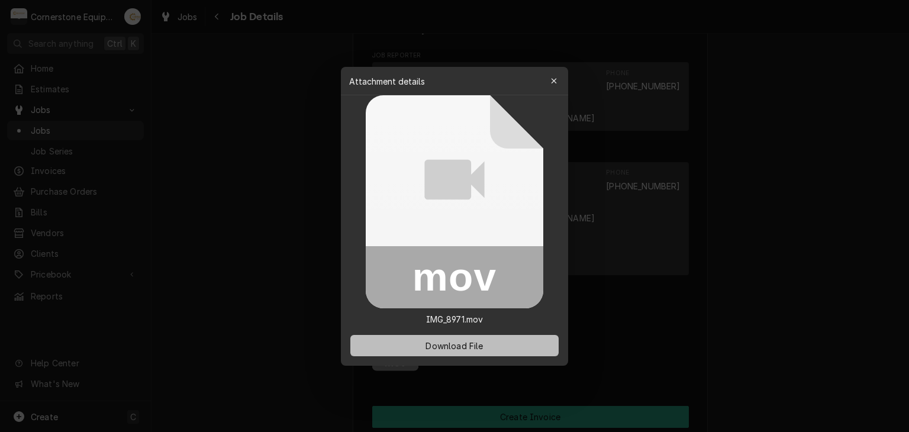
click at [436, 341] on span "Download File" at bounding box center [454, 345] width 62 height 12
click at [753, 312] on div at bounding box center [454, 216] width 909 height 432
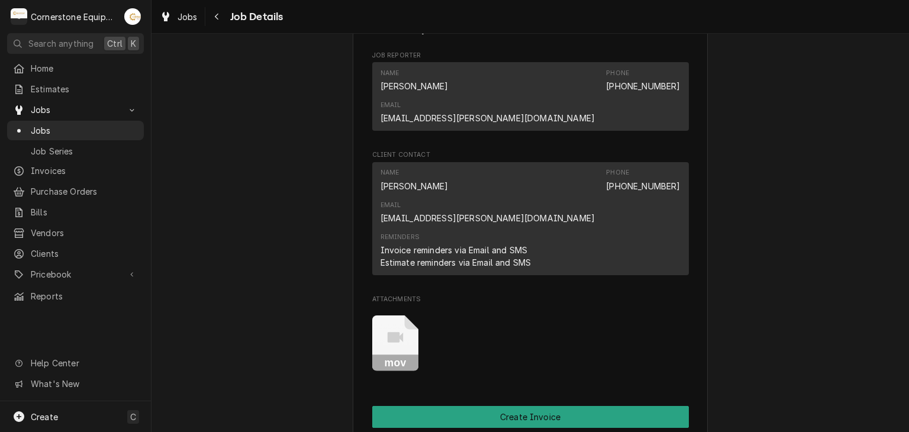
click at [786, 247] on div "Completed and Uninvoiced Hill Management - [PERSON_NAME] 22964 [GEOGRAPHIC_DATA…" at bounding box center [529, 15] width 757 height 1358
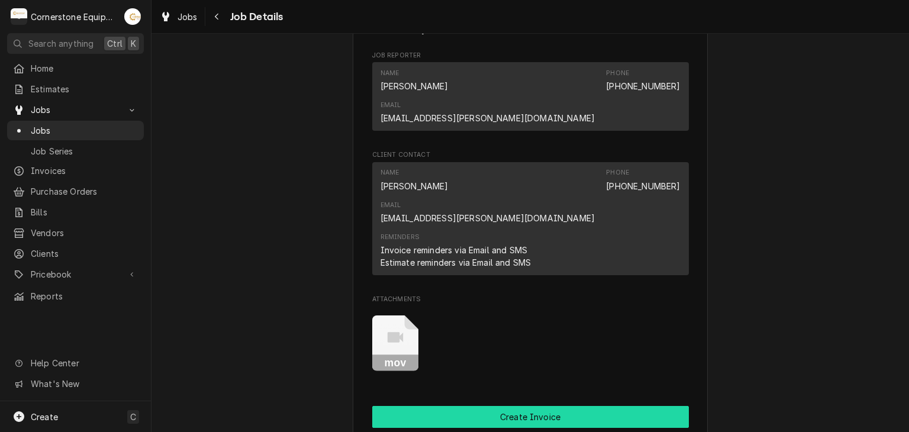
click at [528, 406] on button "Create Invoice" at bounding box center [530, 417] width 317 height 22
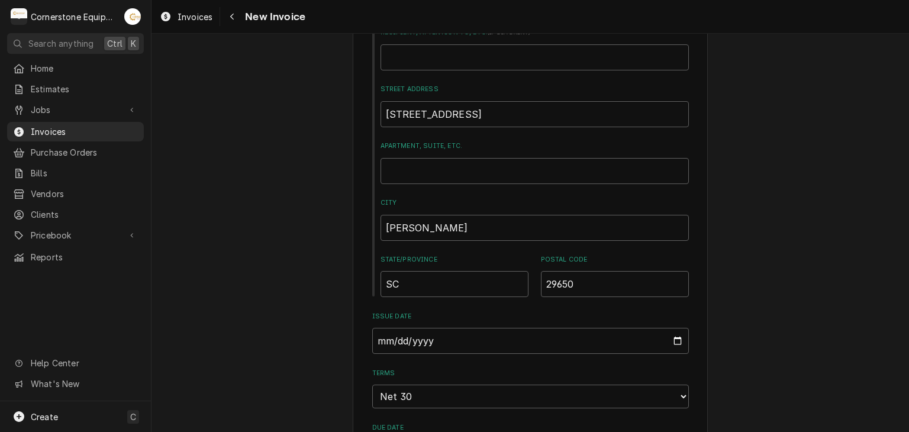
scroll to position [710, 0]
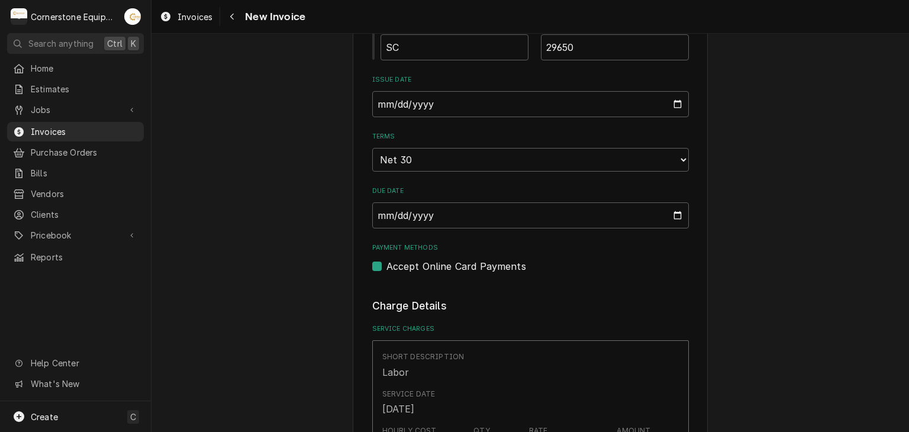
click at [407, 266] on label "Accept Online Card Payments" at bounding box center [456, 266] width 140 height 14
click at [407, 266] on input "Payment Methods" at bounding box center [544, 272] width 317 height 26
checkbox input "false"
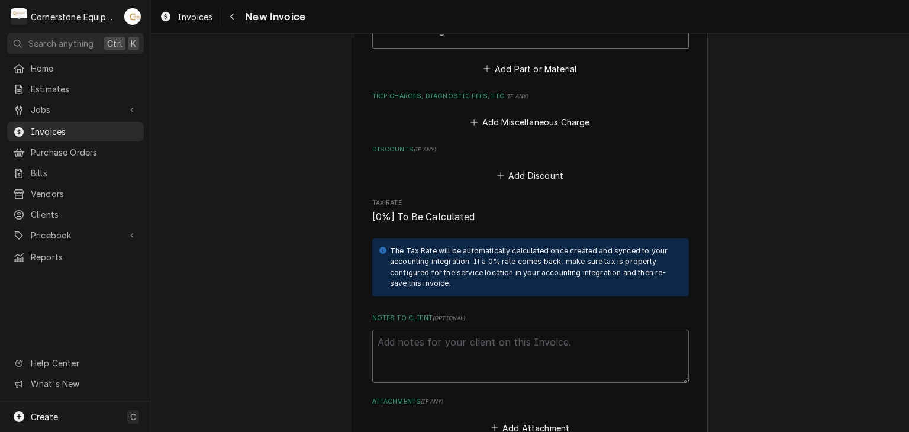
scroll to position [1893, 0]
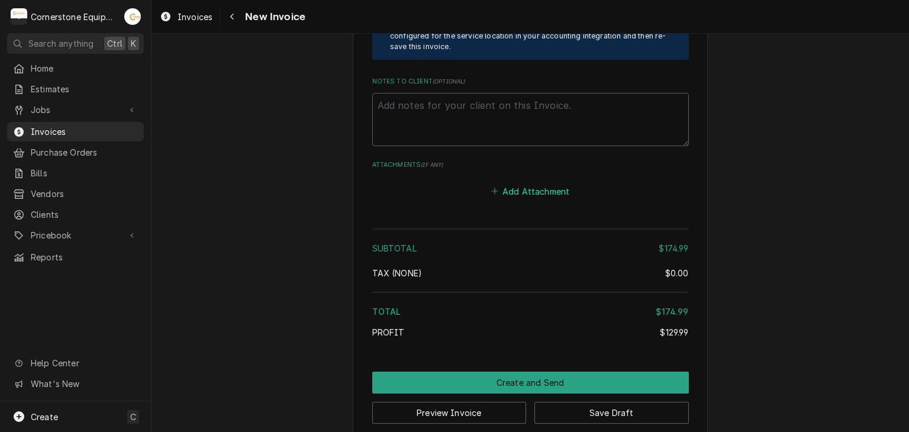
click at [515, 188] on button "Add Attachment" at bounding box center [530, 191] width 83 height 17
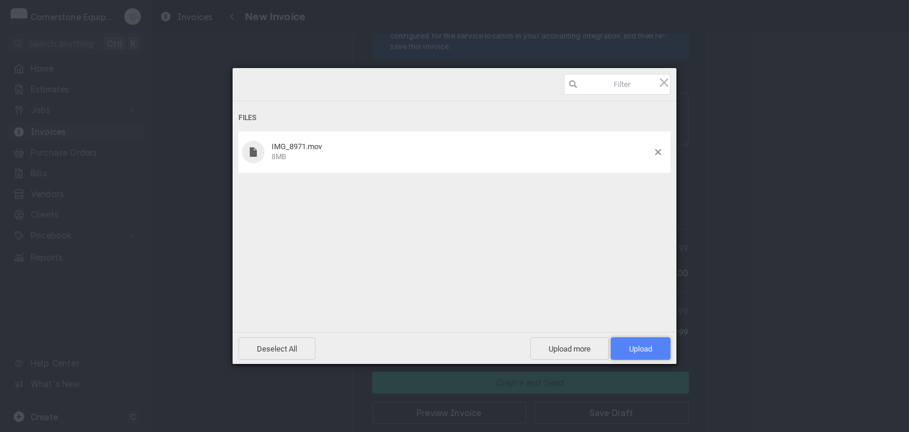
click at [653, 351] on span "Upload 1" at bounding box center [641, 348] width 60 height 22
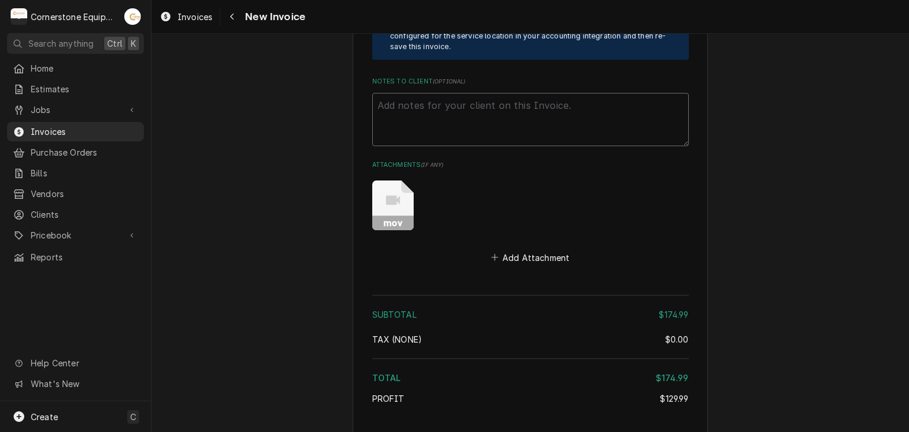
click at [473, 102] on textarea "Notes to Client ( optional )" at bounding box center [530, 119] width 317 height 53
paste textarea "INVOICE APPROVAL AND PAYMENT TERMS All invoices are due upon receipt unless oth…"
type textarea "x"
type textarea "INVOICE APPROVAL AND PAYMENT TERMS All invoices are due upon receipt unless oth…"
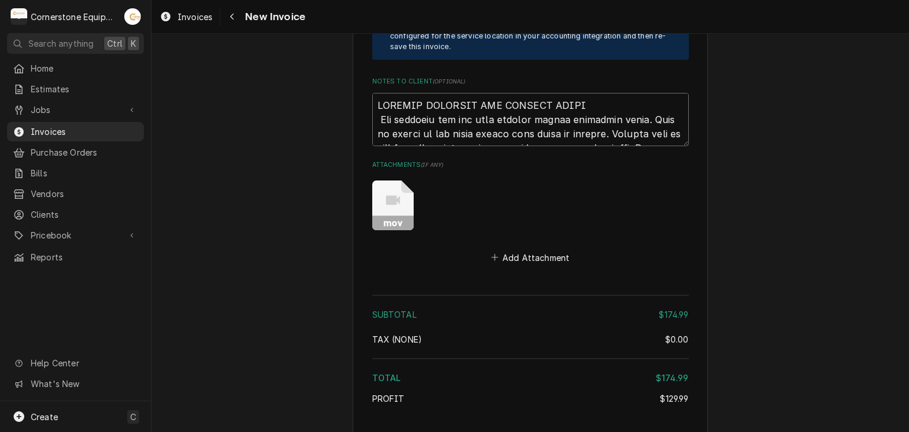
scroll to position [2115, 0]
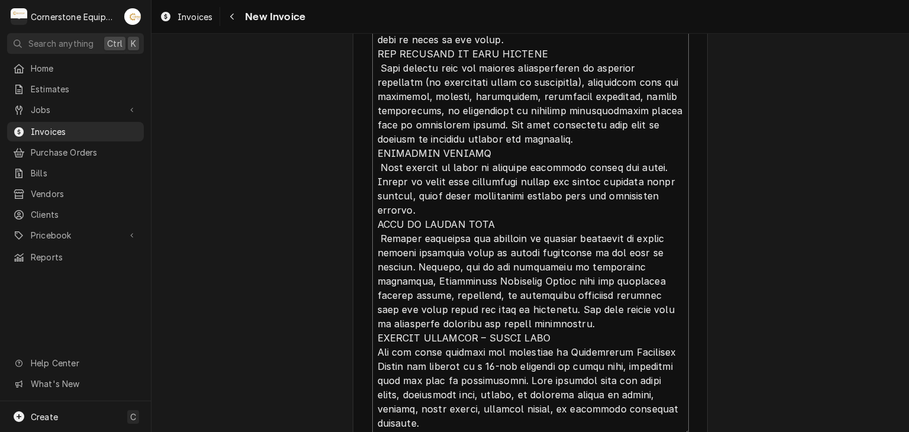
type textarea "x"
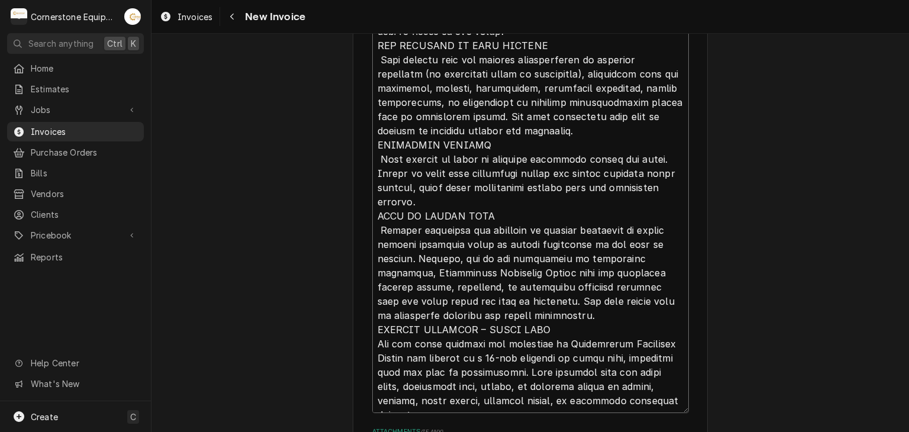
type textarea "INVOICE APPROVAL AND PAYMENT TERMS All invoices are due upon receipt unless oth…"
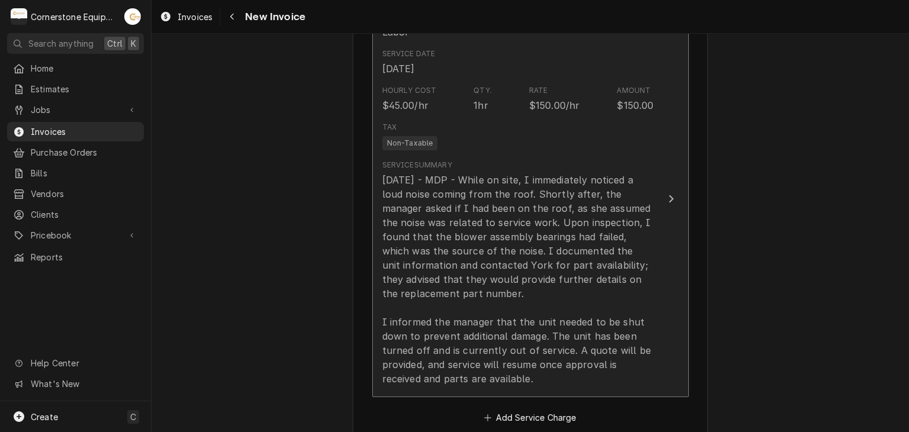
scroll to position [2470, 0]
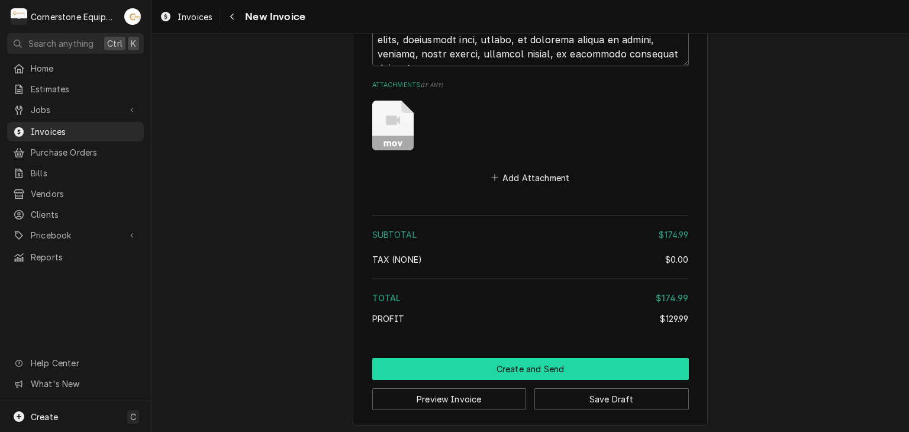
click at [526, 358] on button "Create and Send" at bounding box center [530, 369] width 317 height 22
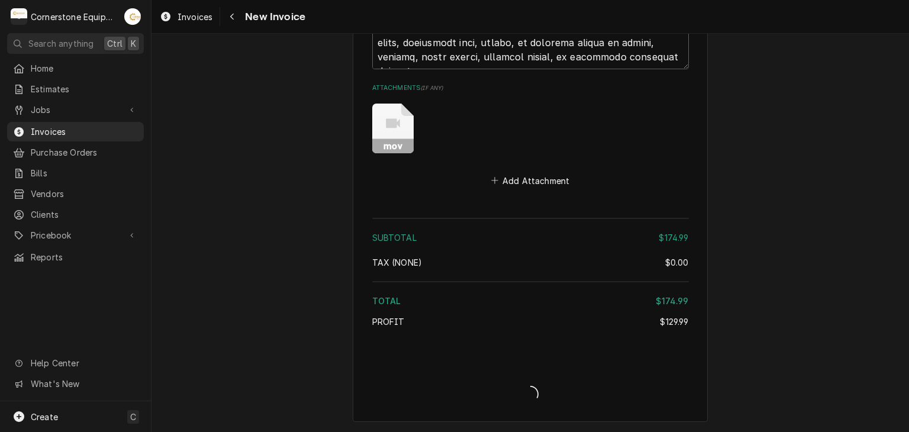
scroll to position [2464, 0]
type textarea "x"
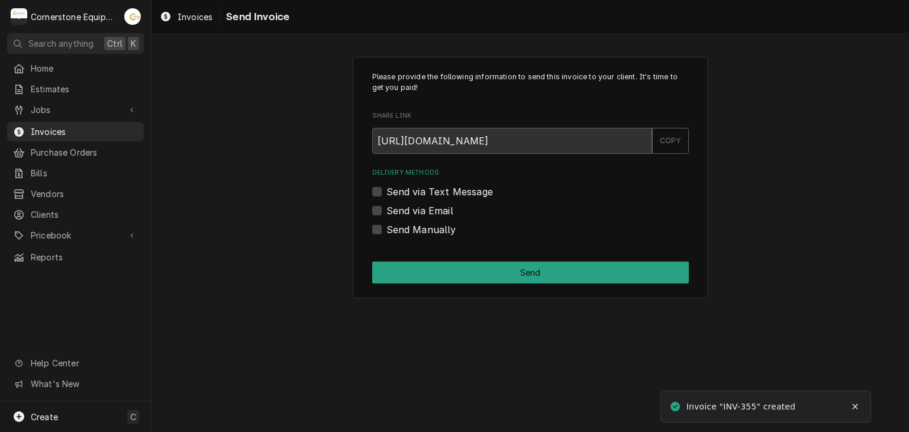
click at [402, 193] on label "Send via Text Message" at bounding box center [439, 192] width 106 height 14
click at [402, 193] on input "Send via Text Message" at bounding box center [544, 198] width 317 height 26
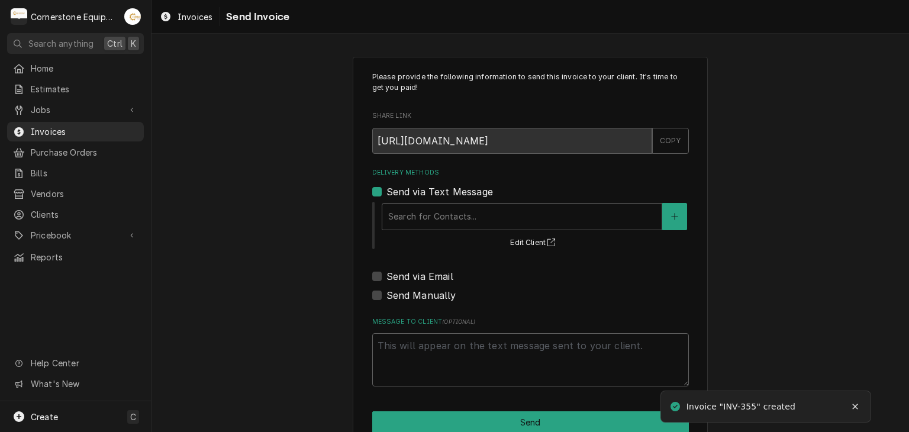
click at [401, 195] on label "Send via Text Message" at bounding box center [439, 192] width 106 height 14
click at [401, 195] on input "Send via Text Message" at bounding box center [544, 198] width 317 height 26
checkbox input "false"
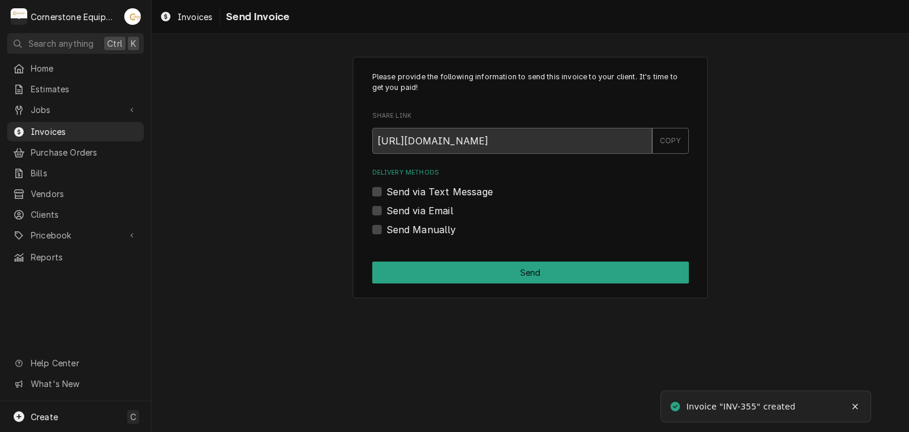
click at [401, 231] on label "Send Manually" at bounding box center [421, 229] width 70 height 14
click at [401, 231] on input "Send Manually" at bounding box center [544, 235] width 317 height 26
checkbox input "true"
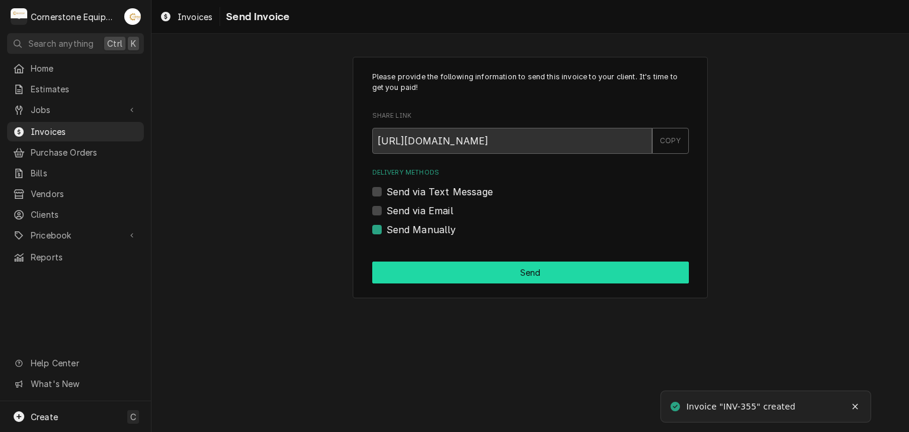
click at [470, 273] on button "Send" at bounding box center [530, 272] width 317 height 22
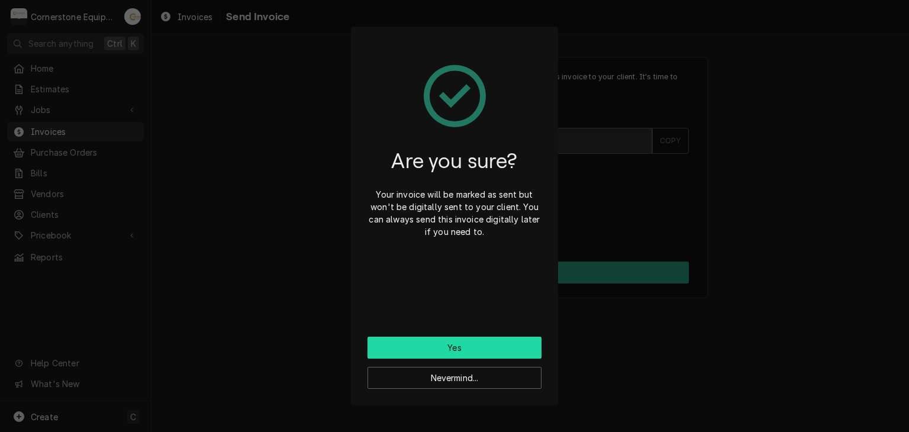
click at [445, 341] on button "Yes" at bounding box center [454, 348] width 174 height 22
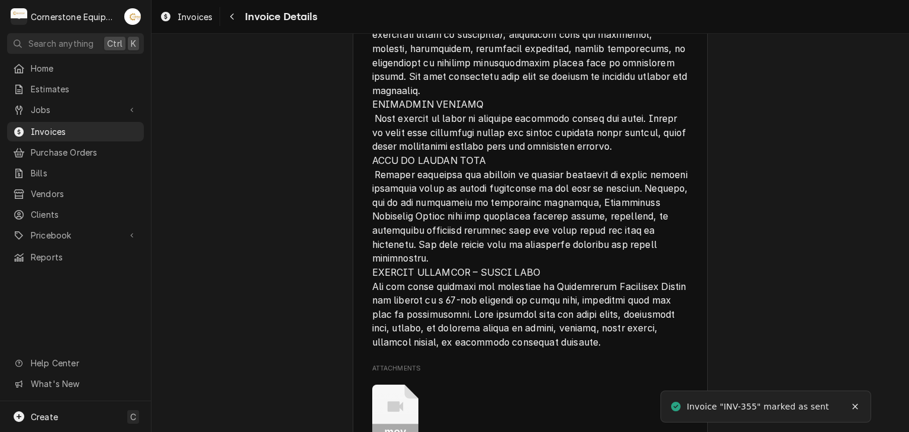
scroll to position [2112, 0]
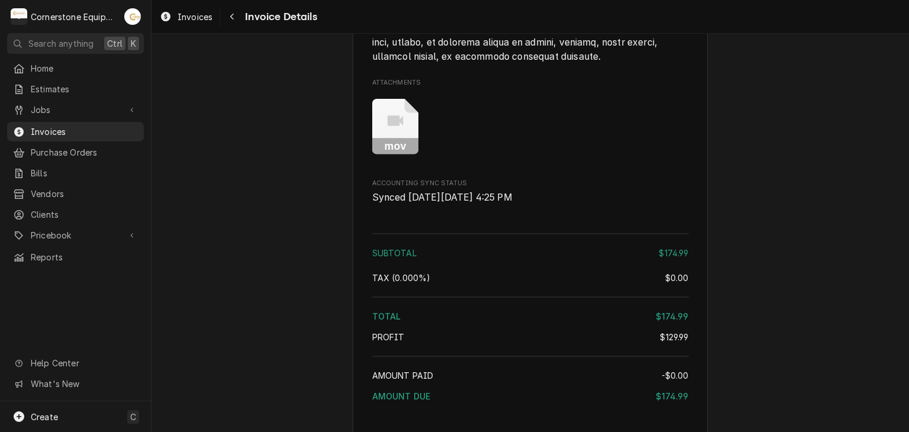
scroll to position [2112, 0]
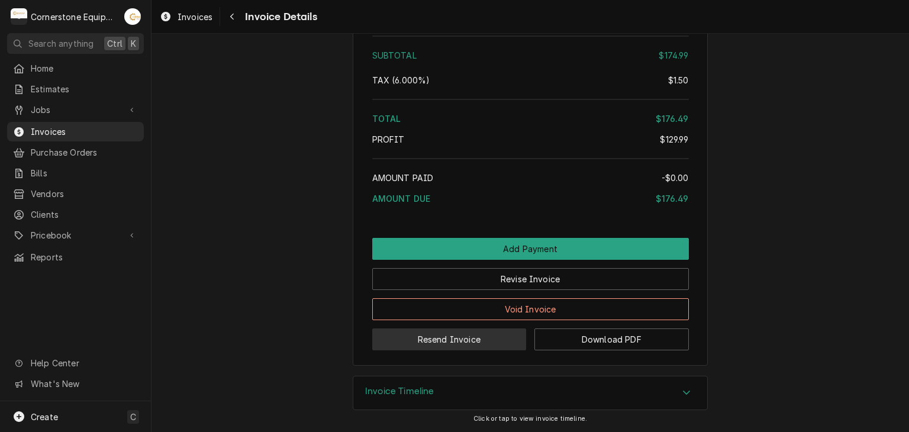
click at [487, 343] on button "Resend Invoice" at bounding box center [449, 339] width 154 height 22
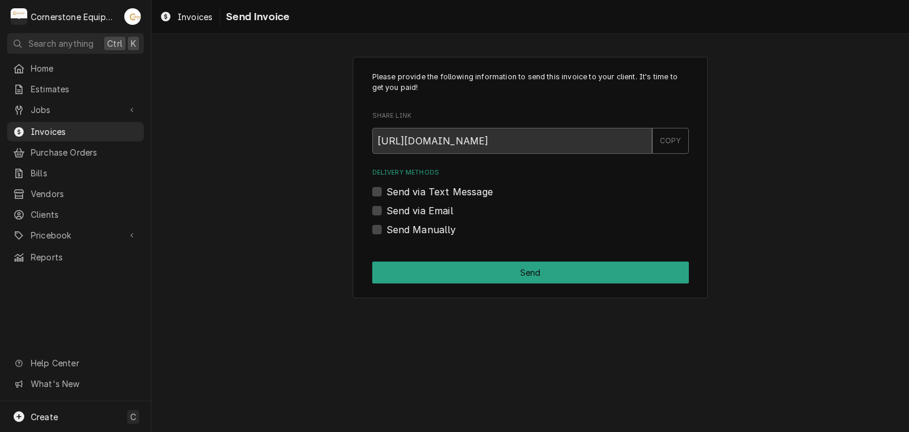
click at [404, 196] on label "Send via Text Message" at bounding box center [439, 192] width 106 height 14
click at [404, 196] on input "Send via Text Message" at bounding box center [544, 198] width 317 height 26
checkbox input "true"
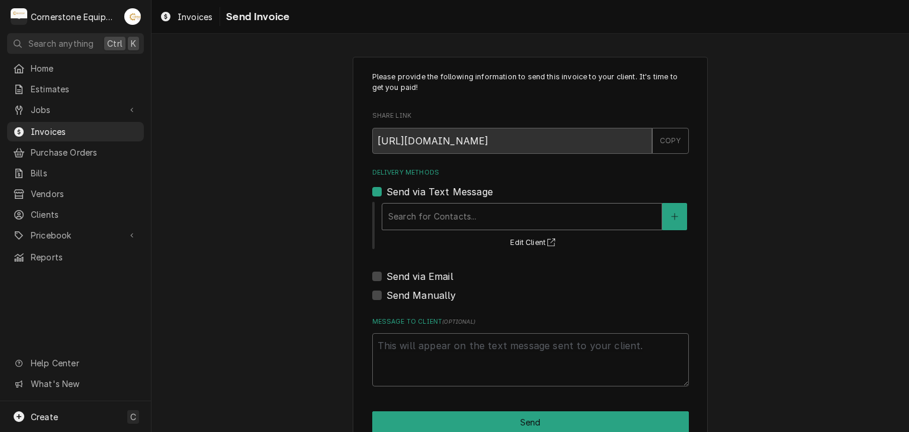
click at [402, 221] on div "Delivery Methods" at bounding box center [521, 216] width 267 height 21
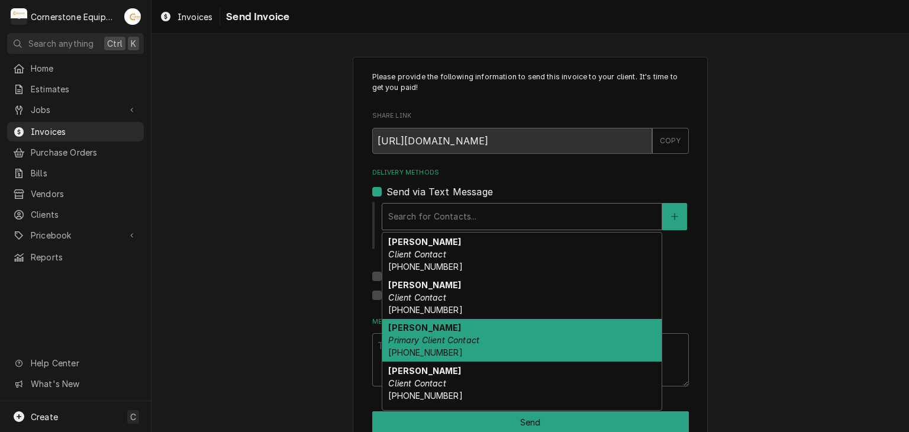
click at [416, 328] on strong "[PERSON_NAME]" at bounding box center [424, 327] width 73 height 10
type textarea "x"
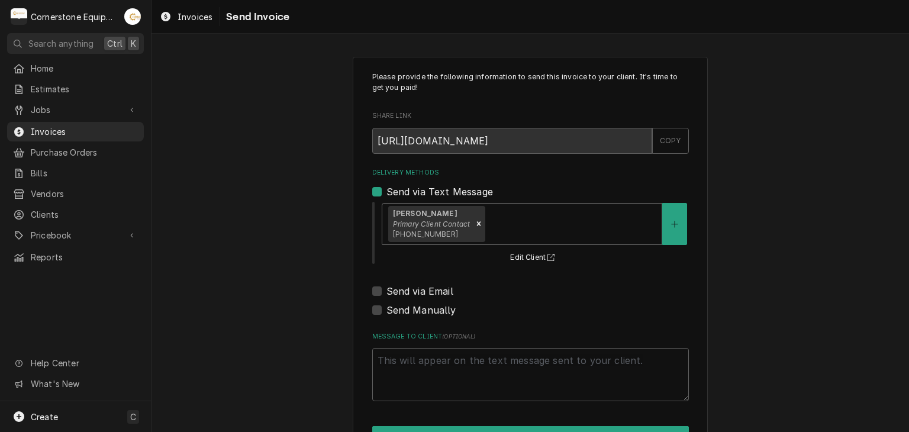
click at [401, 288] on label "Send via Email" at bounding box center [419, 291] width 67 height 14
click at [401, 288] on input "Send via Email" at bounding box center [544, 297] width 317 height 26
checkbox input "true"
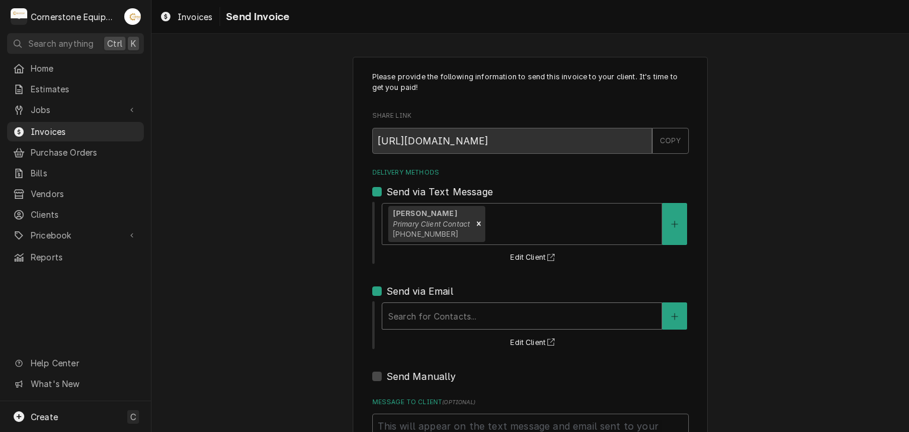
click at [405, 303] on div "Search for Contacts..." at bounding box center [521, 316] width 279 height 26
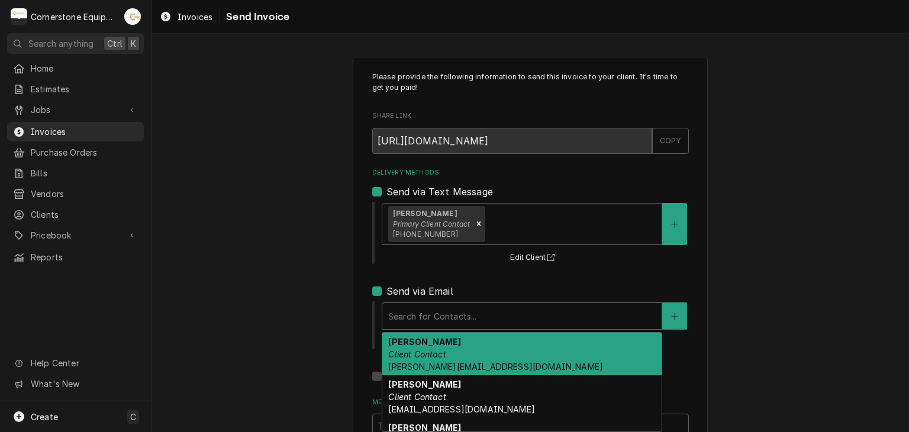
click at [407, 343] on strong "[PERSON_NAME]" at bounding box center [424, 342] width 73 height 10
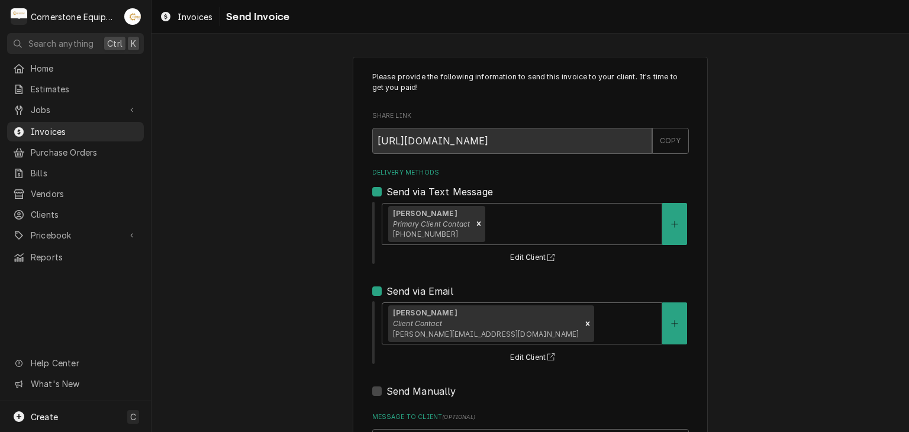
click at [290, 313] on div "Please provide the following information to send this invoice to your client. I…" at bounding box center [529, 300] width 757 height 508
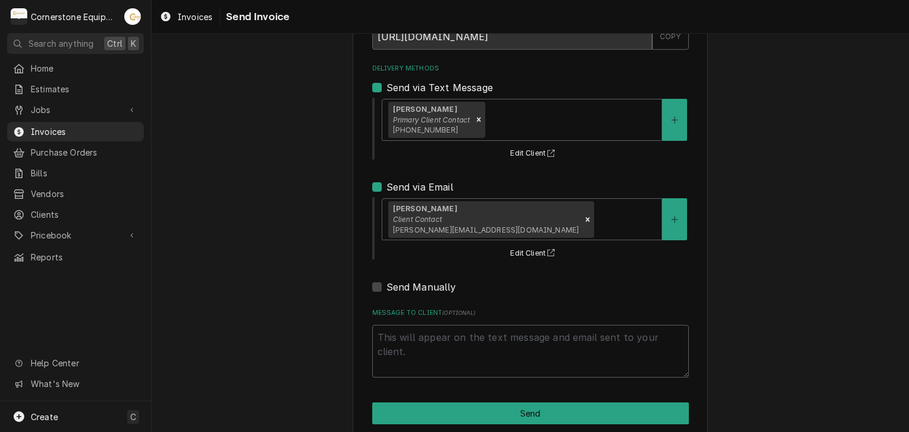
scroll to position [121, 0]
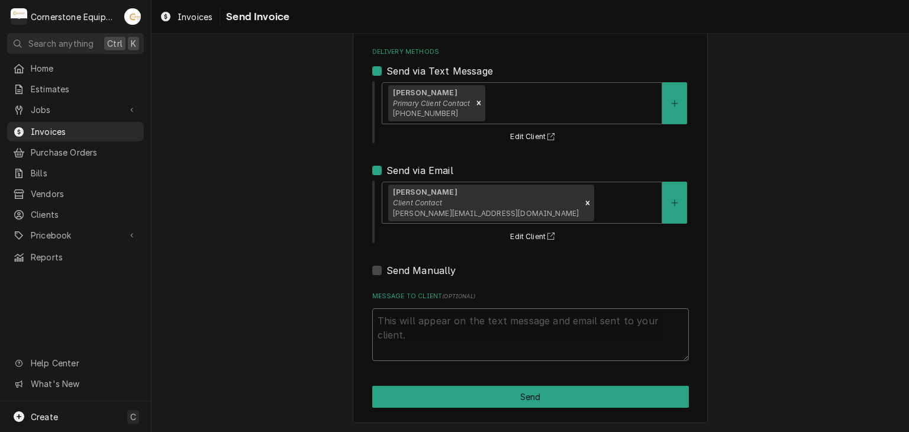
click at [481, 325] on textarea "Message to Client ( optional )" at bounding box center [530, 334] width 317 height 53
type textarea "x"
type textarea "T"
type textarea "x"
type textarea "Th"
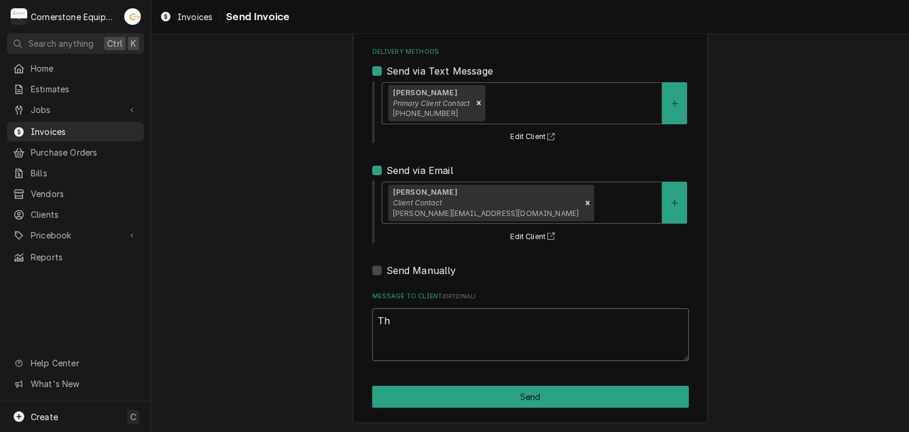
type textarea "x"
type textarea "Tha"
type textarea "x"
type textarea "Than"
type textarea "x"
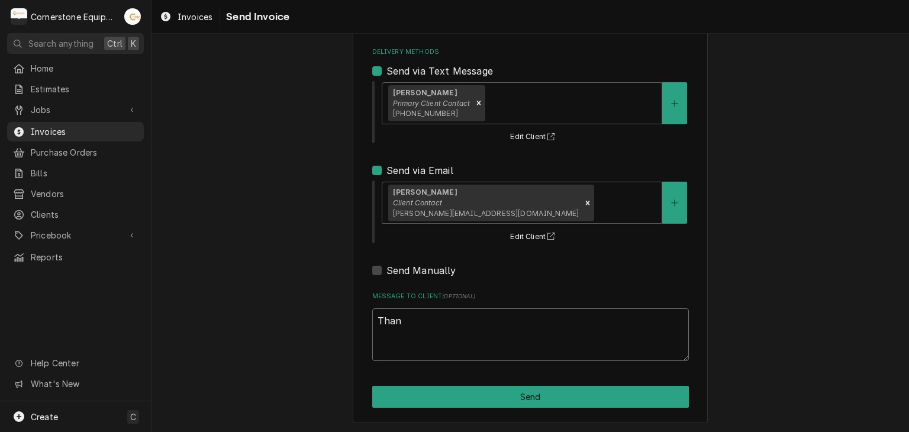
type textarea "Thank"
type textarea "x"
type textarea "Thank"
type textarea "x"
type textarea "Thank y"
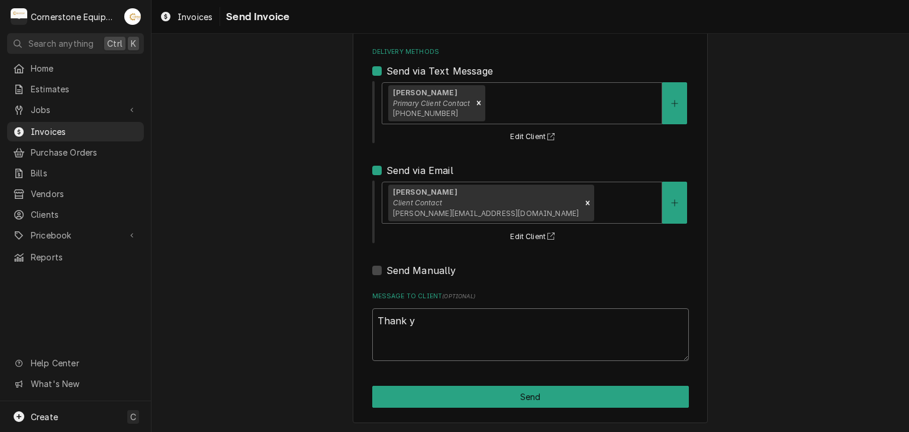
type textarea "x"
type textarea "Thank yo"
type textarea "x"
type textarea "Thank you"
type textarea "x"
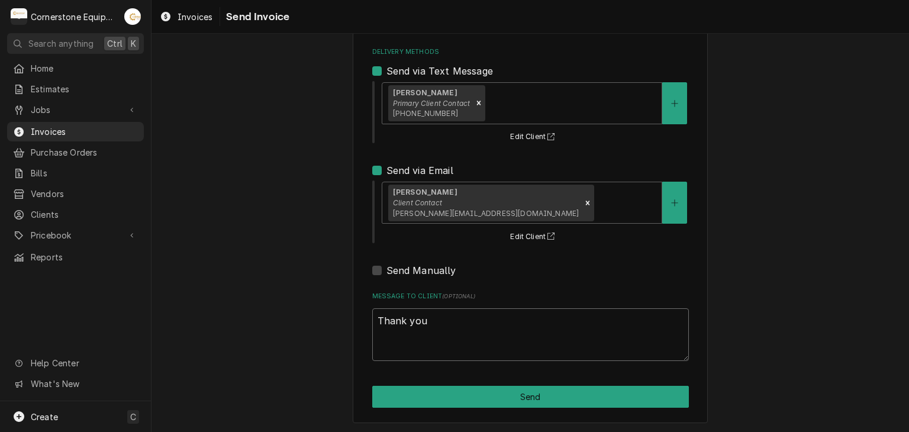
type textarea "Thank you"
type textarea "x"
type textarea "Thank you f"
type textarea "x"
type textarea "Thank you fo"
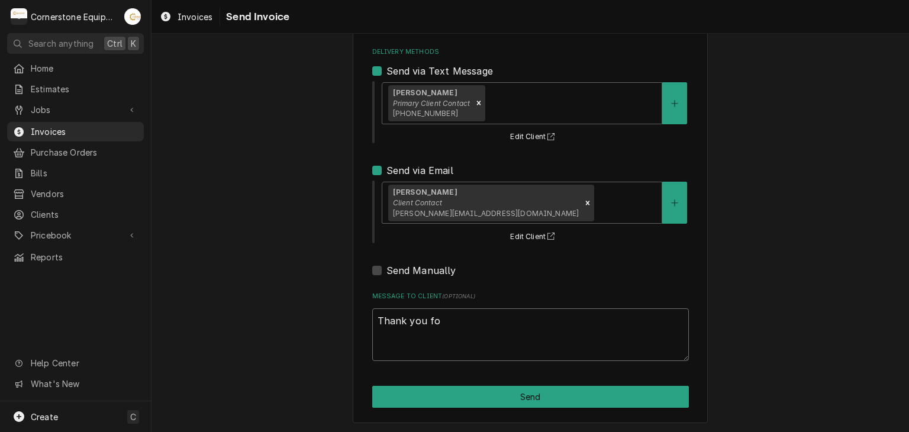
type textarea "x"
type textarea "Thank you for"
type textarea "x"
type textarea "Thank you for"
type textarea "x"
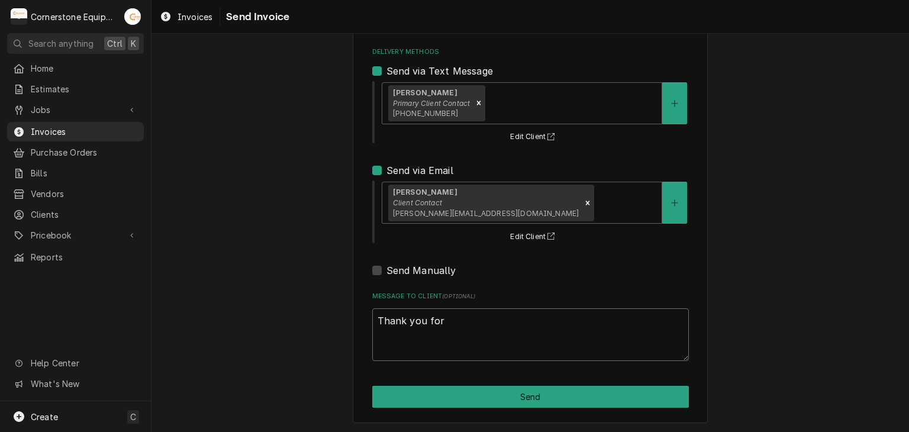
type textarea "Thank you for t"
type textarea "x"
type textarea "Thank you for th"
type textarea "x"
type textarea "Thank you for the"
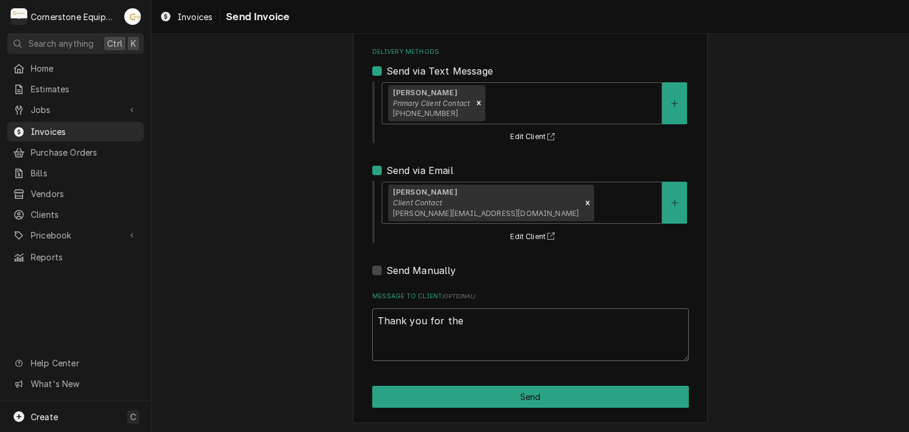
type textarea "x"
type textarea "Thank you for the"
type textarea "x"
type textarea "Thank you for the o"
type textarea "x"
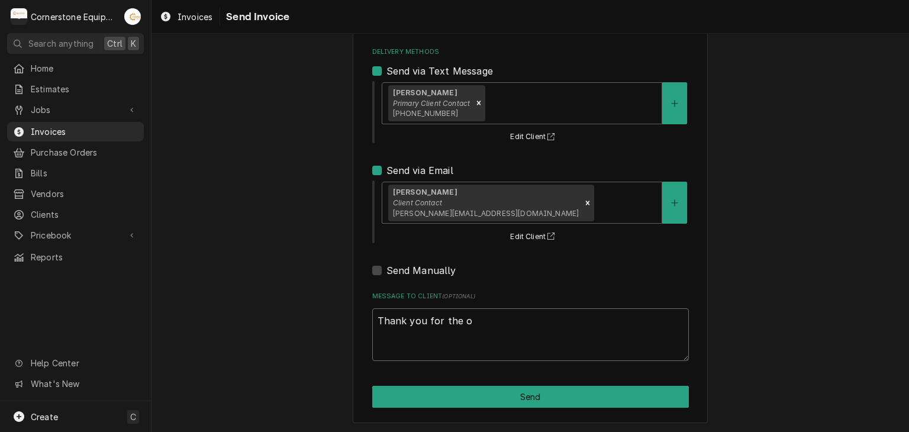
type textarea "Thank you for the op"
type textarea "x"
type textarea "Thank you for the oppo"
type textarea "x"
type textarea "Thank you for the oppor"
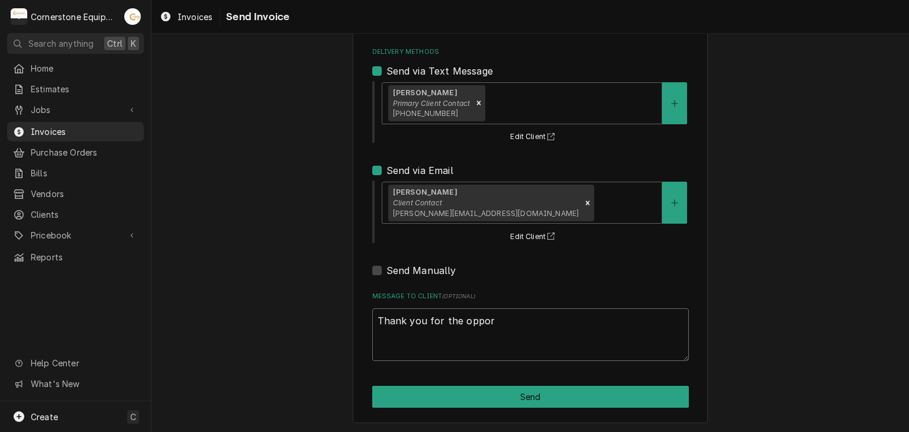
type textarea "x"
type textarea "Thank you for the opport"
type textarea "x"
type textarea "Thank you for the opportu"
type textarea "x"
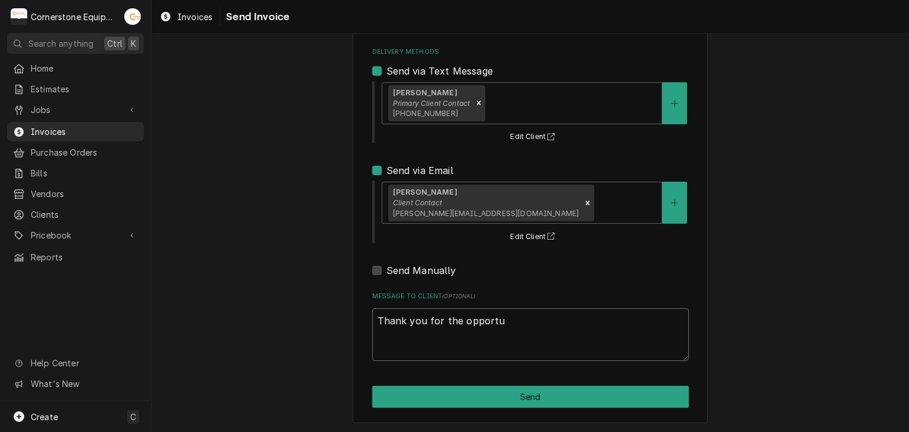
type textarea "Thank you for the opportun"
type textarea "x"
type textarea "Thank you for the opportuni"
type textarea "x"
type textarea "Thank you for the opportunit"
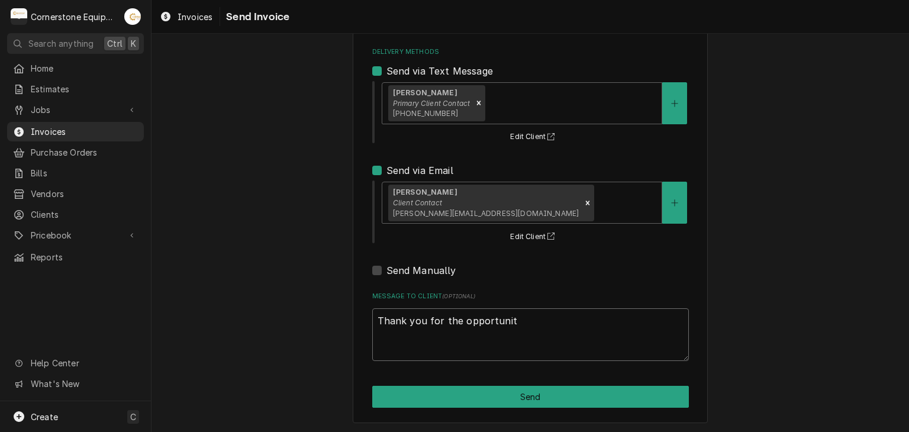
type textarea "x"
type textarea "Thank you for the opportunity"
type textarea "x"
type textarea "Thank you for the opportunity"
type textarea "x"
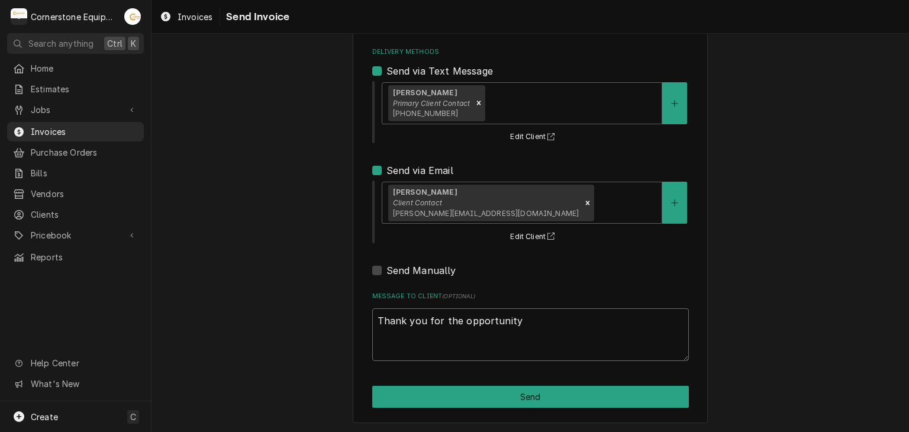
type textarea "Thank you for the opportunity t"
type textarea "x"
type textarea "Thank you for the opportunity to"
type textarea "x"
type textarea "Thank you for the opportunity to"
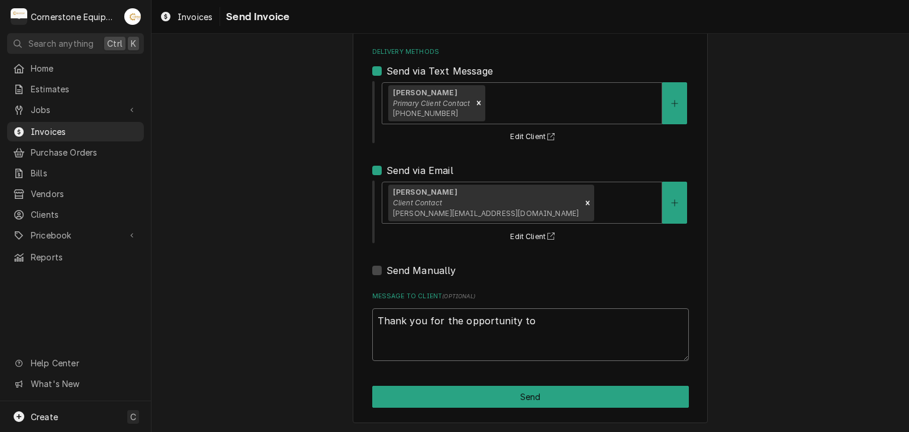
type textarea "x"
type textarea "Thank you for the opportunity to b"
type textarea "x"
type textarea "Thank you for the opportunity to be"
type textarea "x"
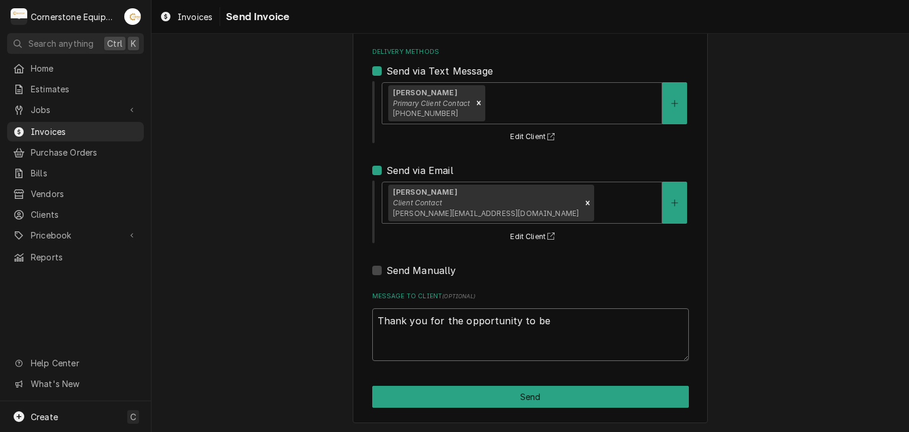
type textarea "Thank you for the opportunity to be"
type textarea "x"
type textarea "Thank you for the opportunity to be o"
type textarea "x"
type textarea "Thank you for the opportunity to be of"
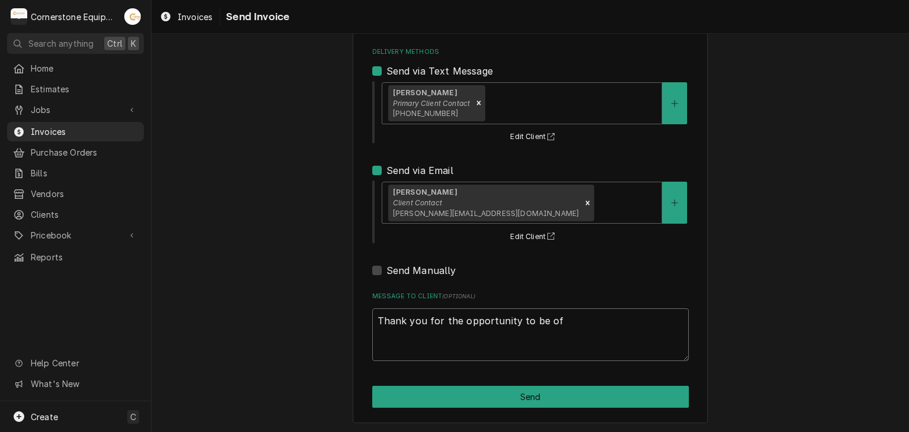
type textarea "x"
type textarea "Thank you for the opportunity to be of"
type textarea "x"
type textarea "Thank you for the opportunity to be of s"
type textarea "x"
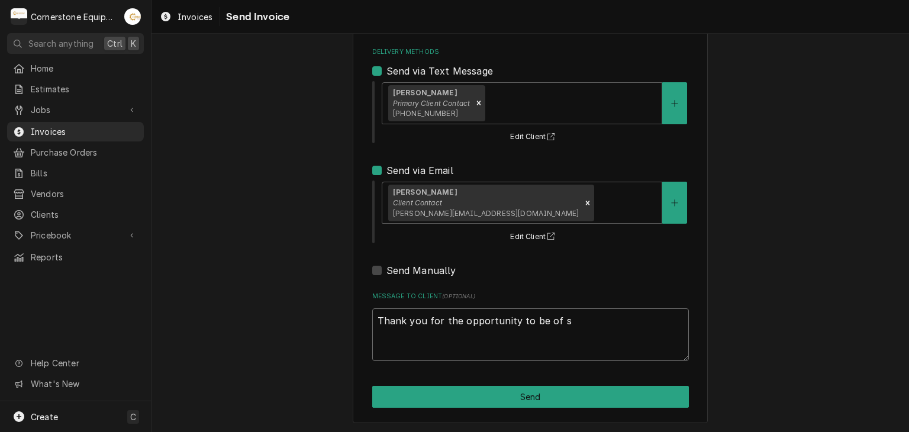
type textarea "Thank you for the opportunity to be of se"
type textarea "x"
type textarea "Thank you for the opportunity to be of ser"
type textarea "x"
type textarea "Thank you for the opportunity to be of serv"
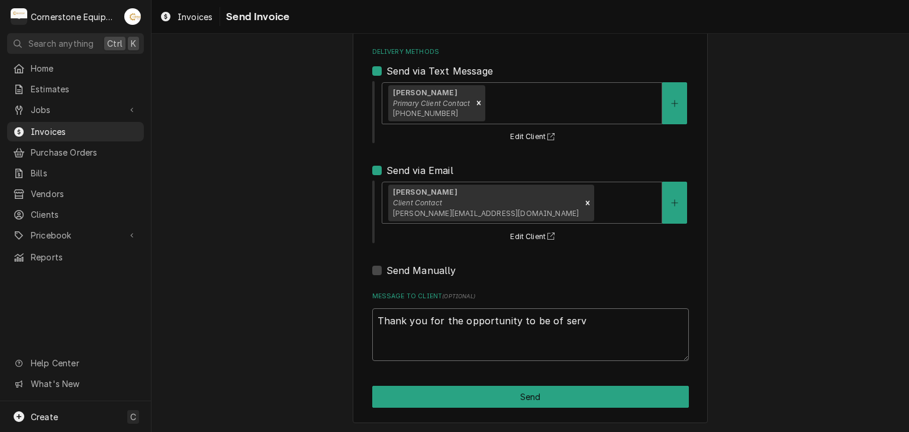
type textarea "x"
type textarea "Thank you for the opportunity to be of servi"
type textarea "x"
type textarea "Thank you for the opportunity to be of servic"
type textarea "x"
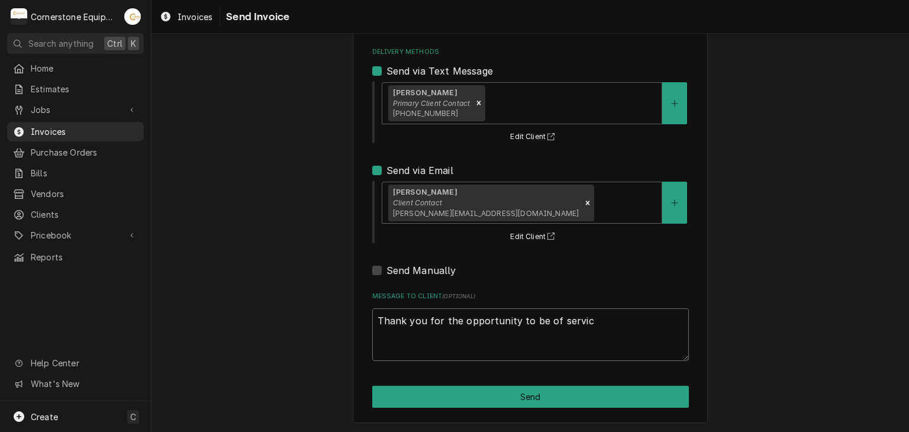
type textarea "Thank you for the opportunity to be of service"
type textarea "x"
click at [480, 325] on textarea "Thank you for the opportunity to be of service!" at bounding box center [530, 334] width 317 height 53
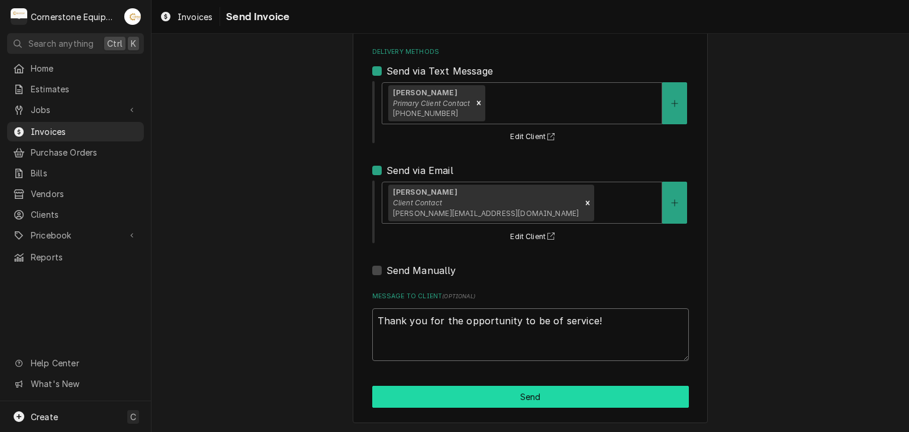
type textarea "Thank you for the opportunity to be of service!"
click at [502, 392] on button "Send" at bounding box center [530, 397] width 317 height 22
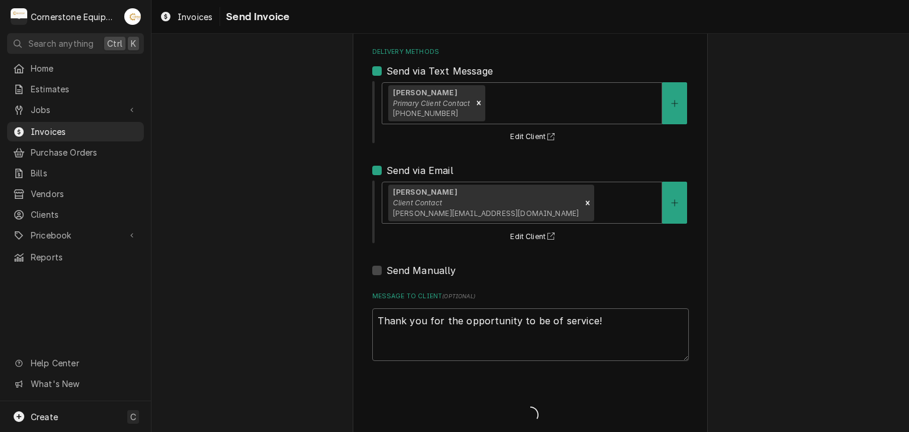
type textarea "x"
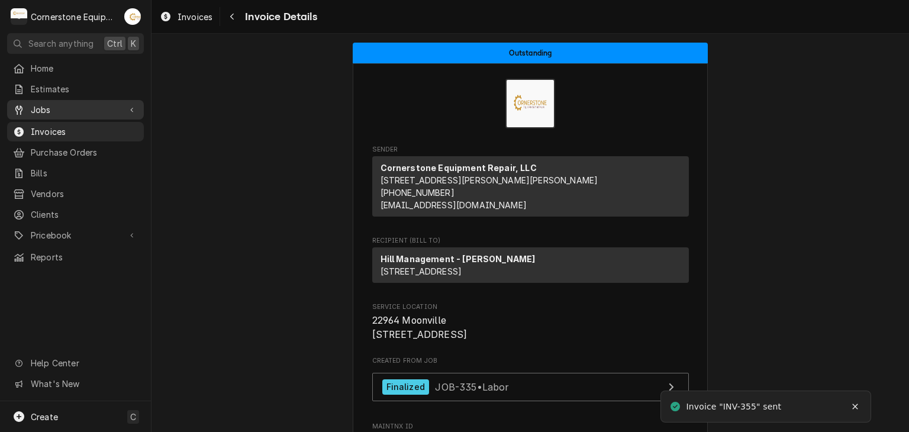
click at [52, 108] on span "Jobs" at bounding box center [75, 110] width 89 height 12
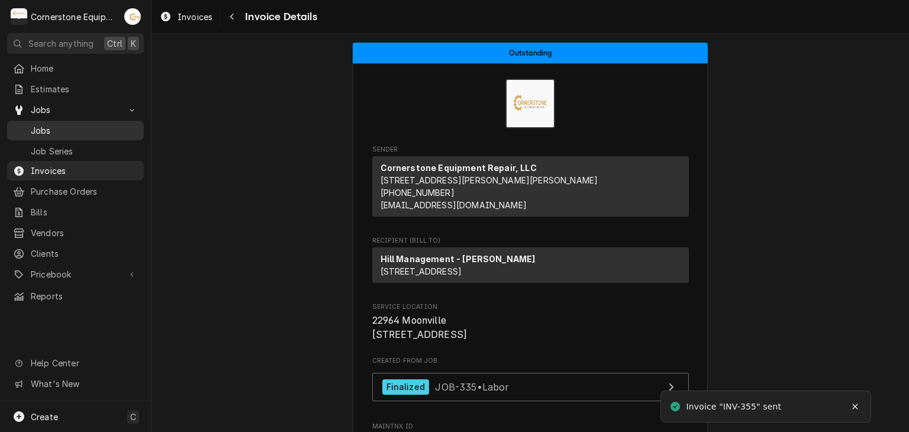
click at [46, 124] on span "Jobs" at bounding box center [84, 130] width 107 height 12
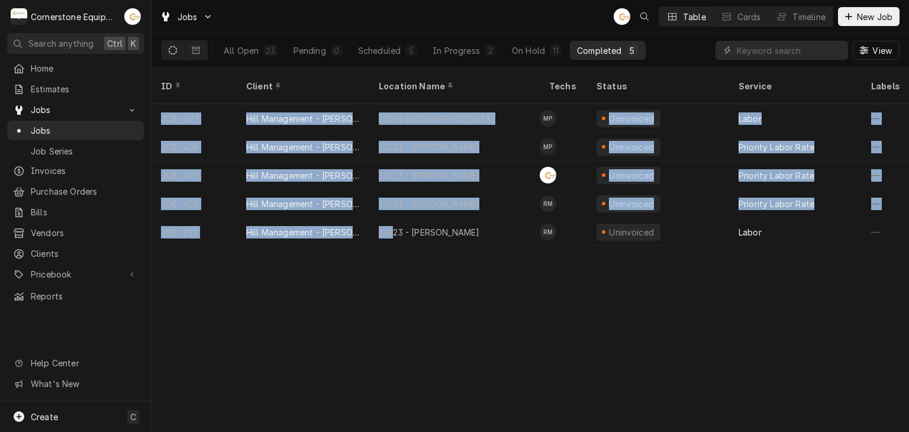
drag, startPoint x: 394, startPoint y: 230, endPoint x: 406, endPoint y: 246, distance: 19.4
click at [406, 246] on div "ID Client Location Name Techs Status Service Labels Job Type Priority Source So…" at bounding box center [529, 249] width 757 height 364
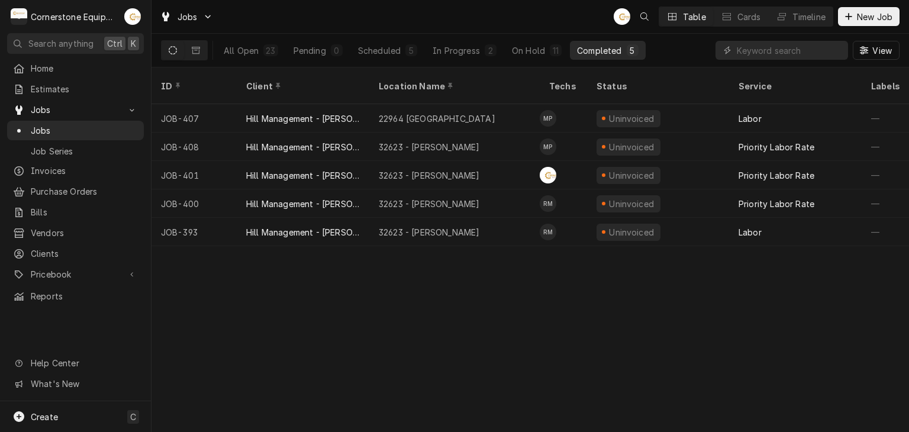
click at [405, 246] on div "ID Client Location Name Techs Status Service Labels Job Type Priority Source So…" at bounding box center [529, 249] width 757 height 364
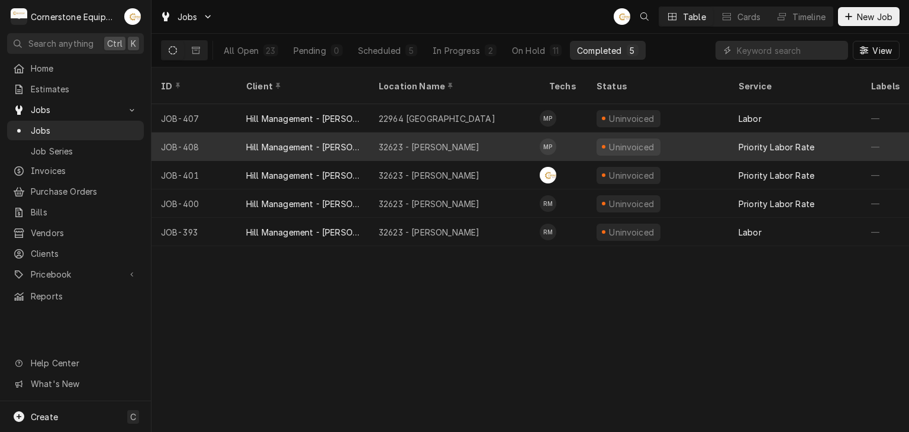
click at [416, 141] on div "32623 - [PERSON_NAME]" at bounding box center [429, 147] width 101 height 12
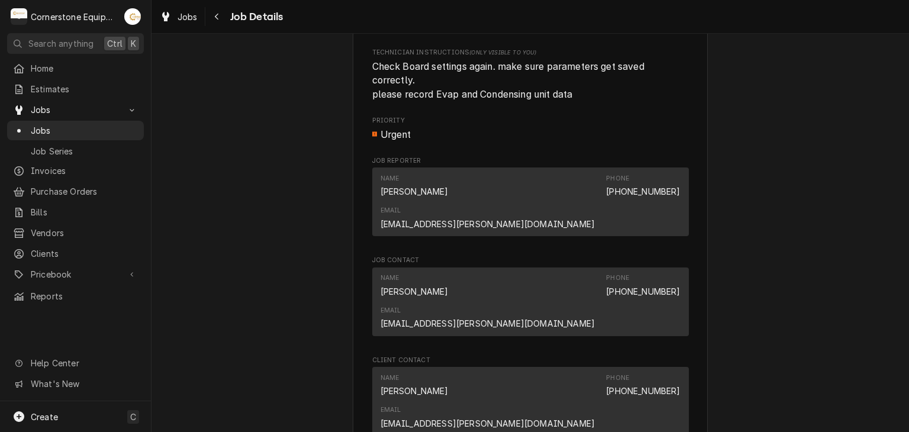
scroll to position [947, 0]
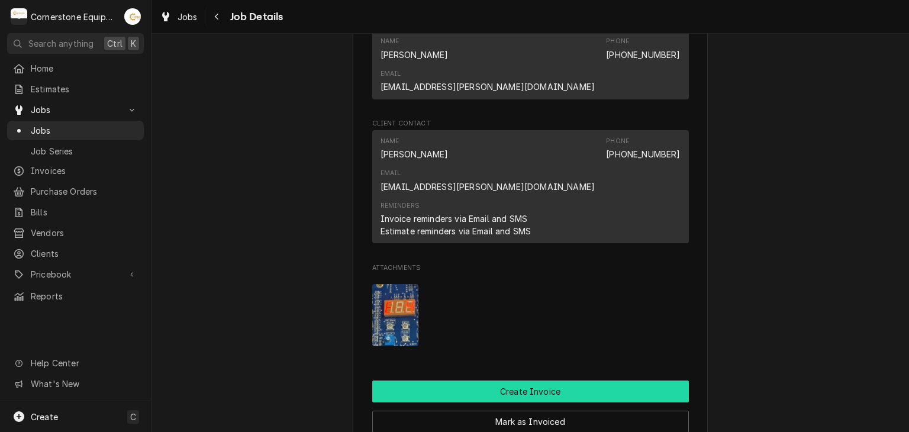
click at [505, 380] on button "Create Invoice" at bounding box center [530, 391] width 317 height 22
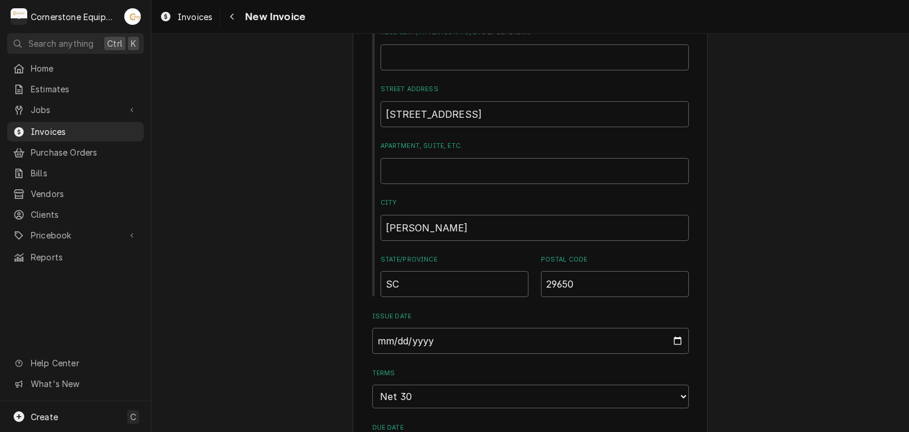
scroll to position [710, 0]
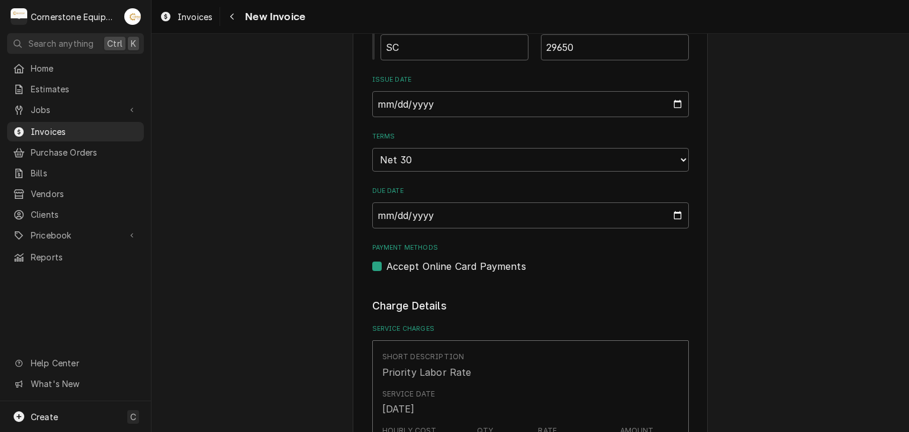
click at [425, 267] on label "Accept Online Card Payments" at bounding box center [456, 266] width 140 height 14
click at [425, 267] on input "Payment Methods" at bounding box center [544, 272] width 317 height 26
checkbox input "false"
type textarea "x"
click at [829, 308] on div "Please provide the following information to create your invoice: Client Details…" at bounding box center [529, 346] width 757 height 2021
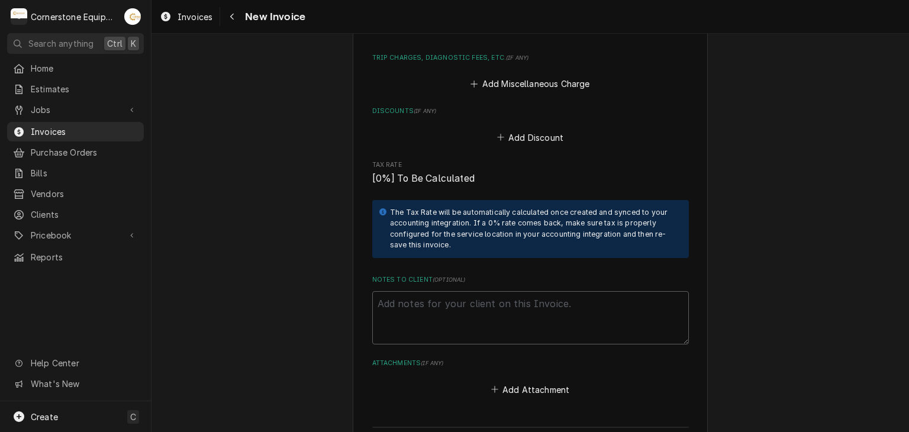
scroll to position [1632, 0]
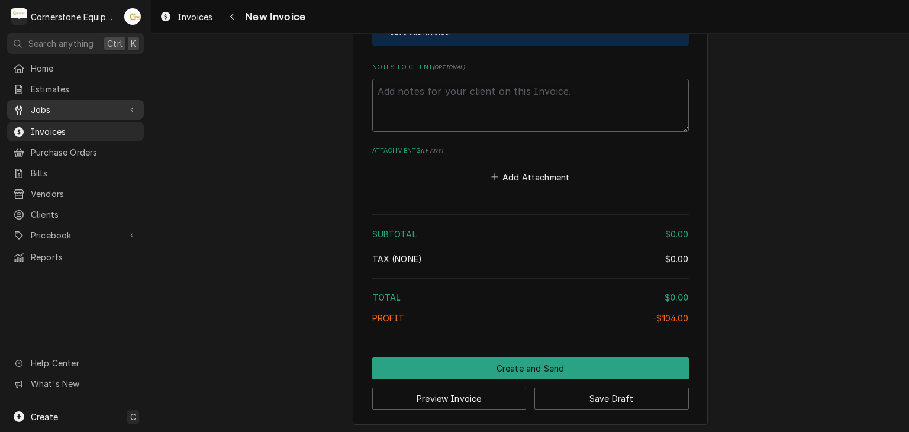
click at [59, 115] on link "Jobs" at bounding box center [75, 110] width 137 height 20
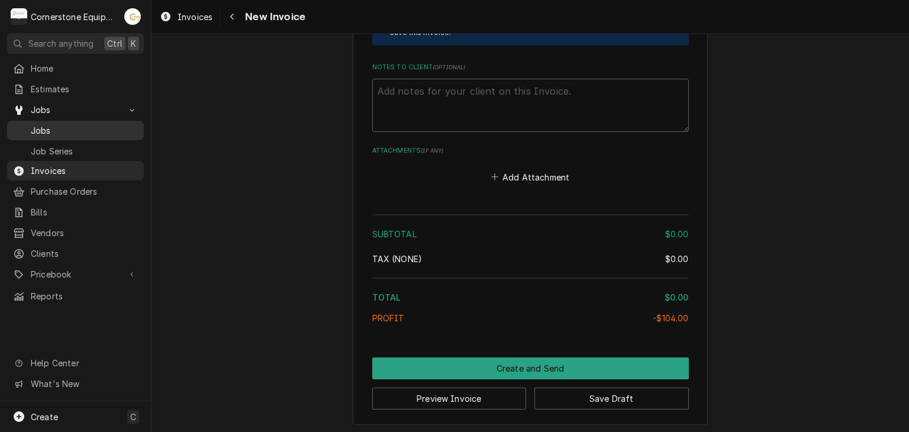
click at [57, 124] on span "Jobs" at bounding box center [84, 130] width 107 height 12
